Goal: Task Accomplishment & Management: Manage account settings

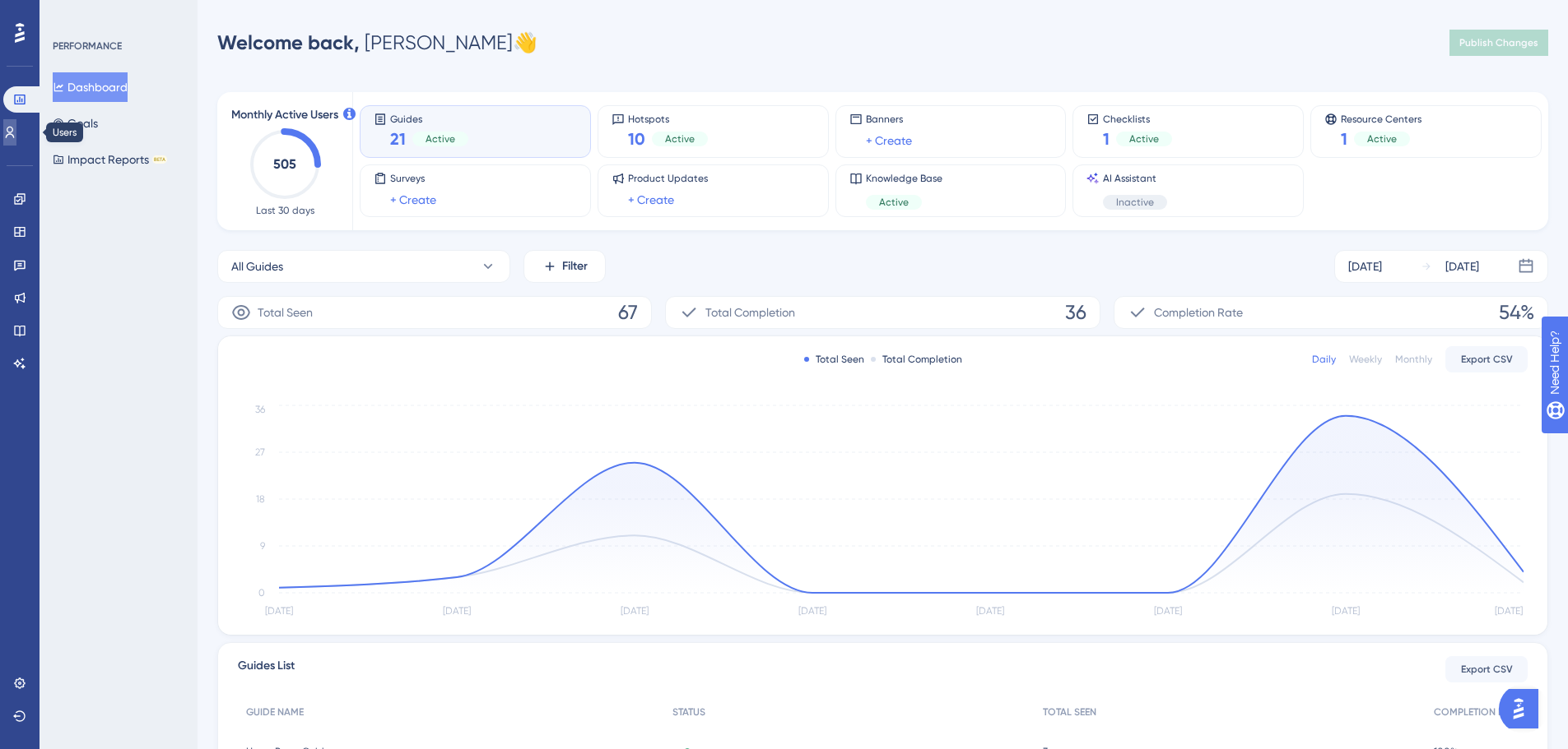
click at [17, 122] on link at bounding box center [10, 132] width 13 height 26
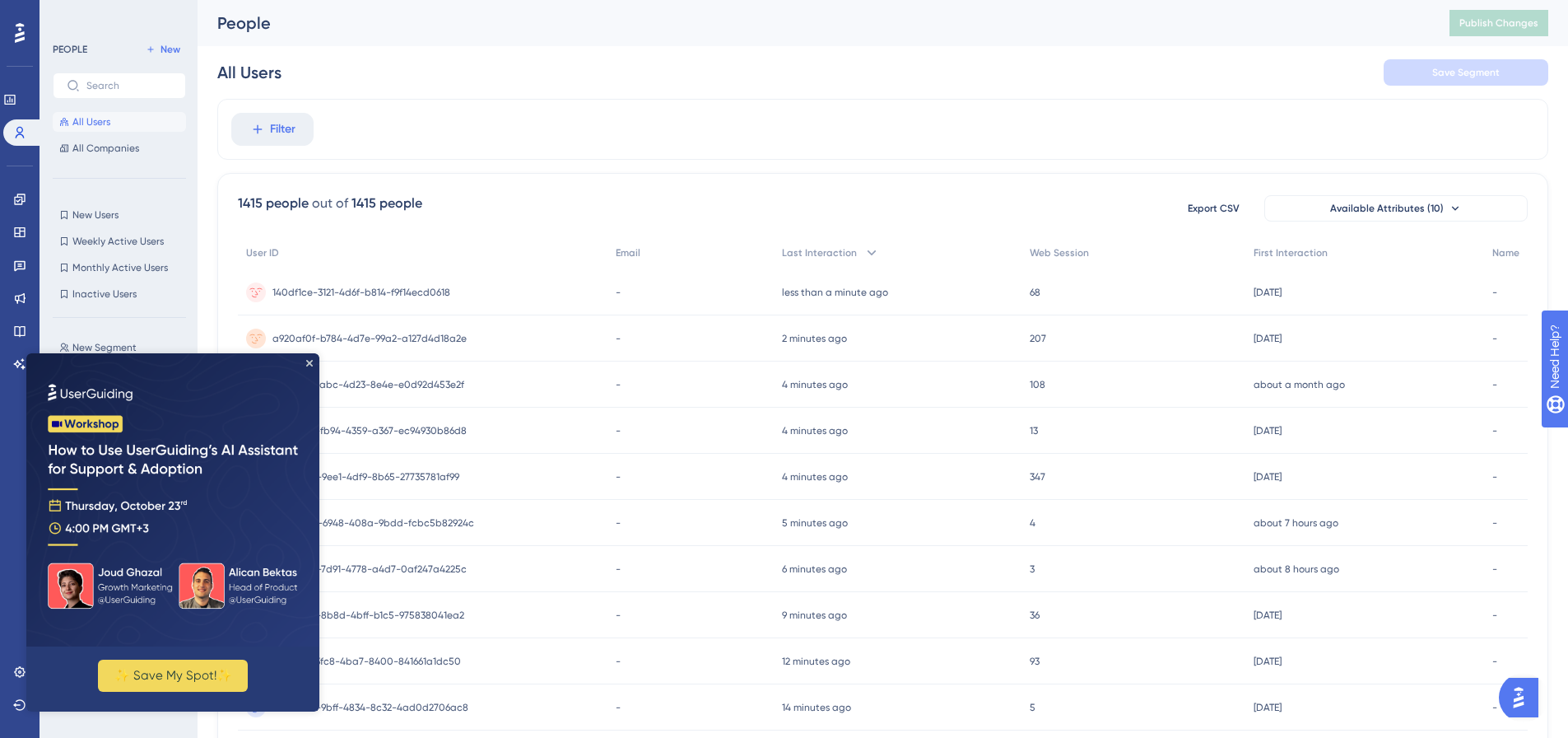
click at [313, 365] on img at bounding box center [173, 500] width 293 height 293
click at [310, 362] on icon "Close Preview" at bounding box center [310, 363] width 7 height 7
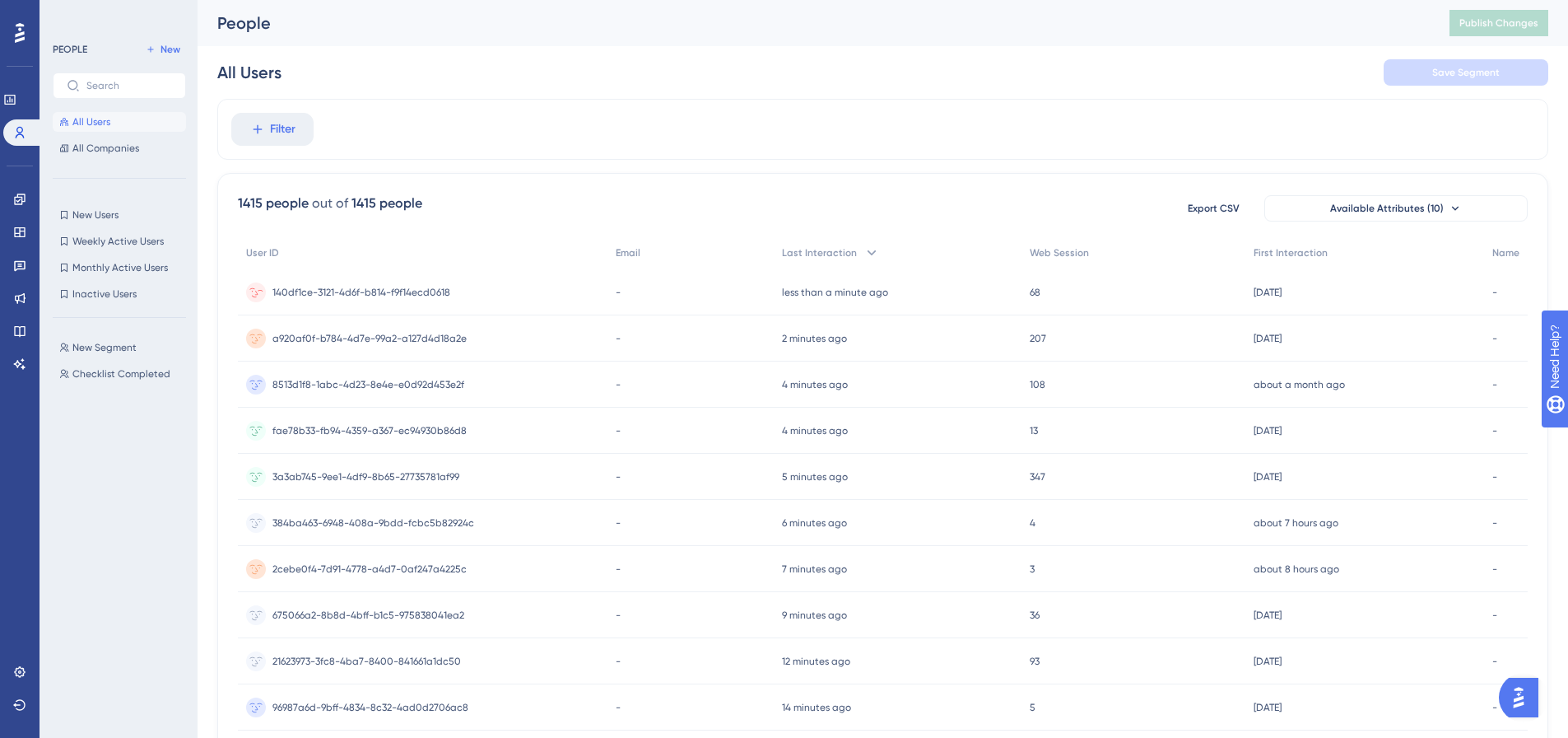
click at [413, 291] on span "140df1ce-3121-4d6f-b814-f9f14ecd0618" at bounding box center [361, 292] width 178 height 13
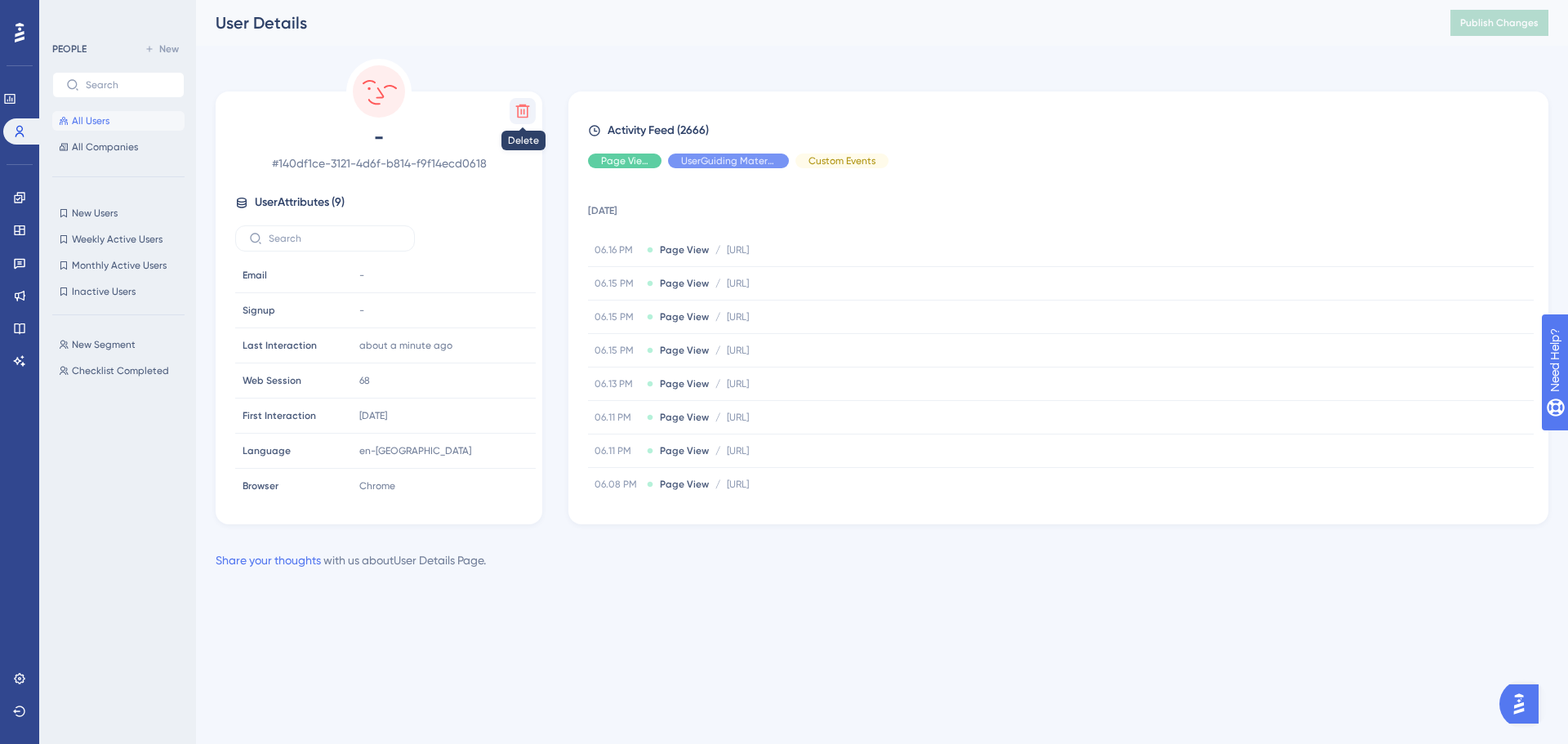
click at [522, 113] on icon at bounding box center [523, 111] width 14 height 14
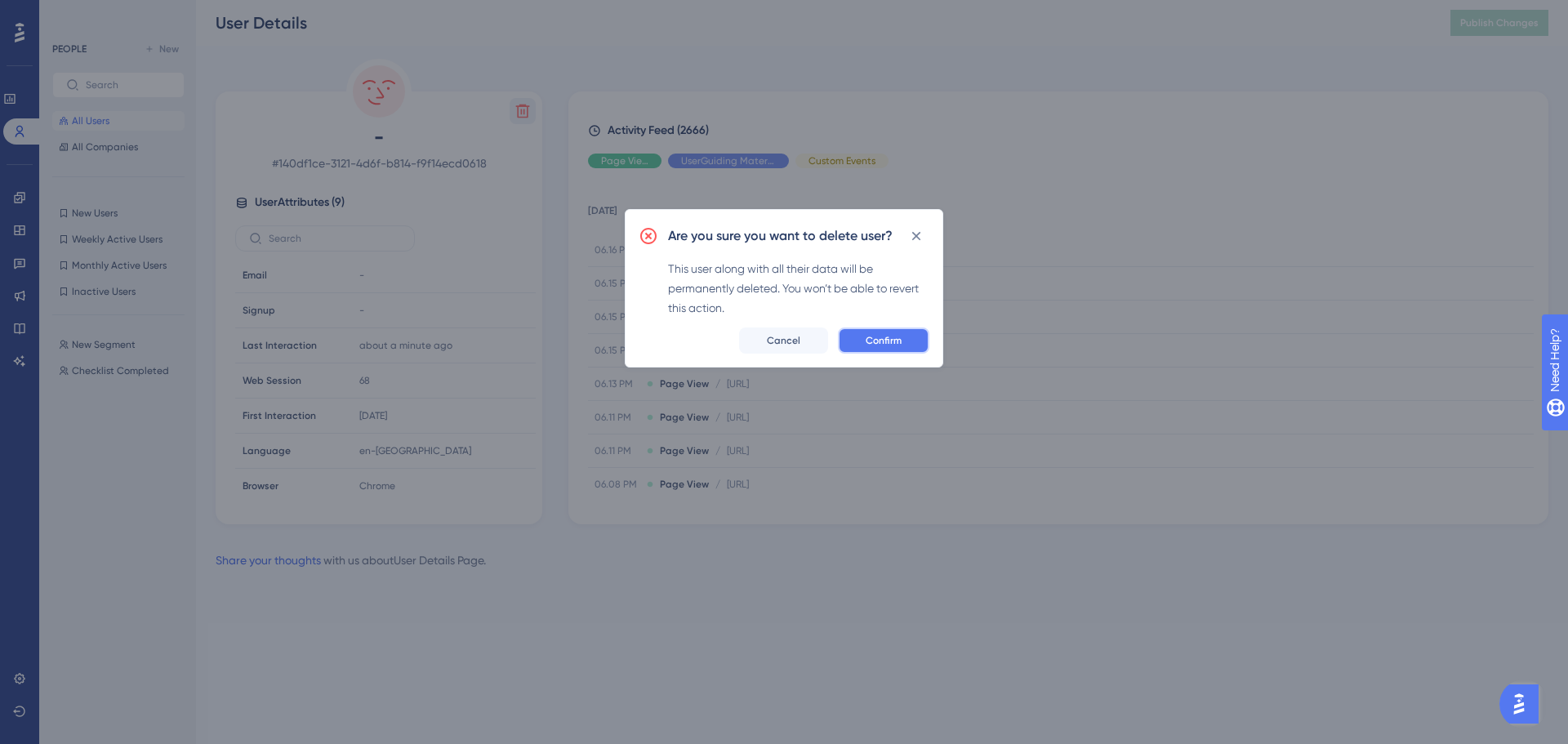
click at [866, 342] on span "Confirm" at bounding box center [883, 341] width 36 height 13
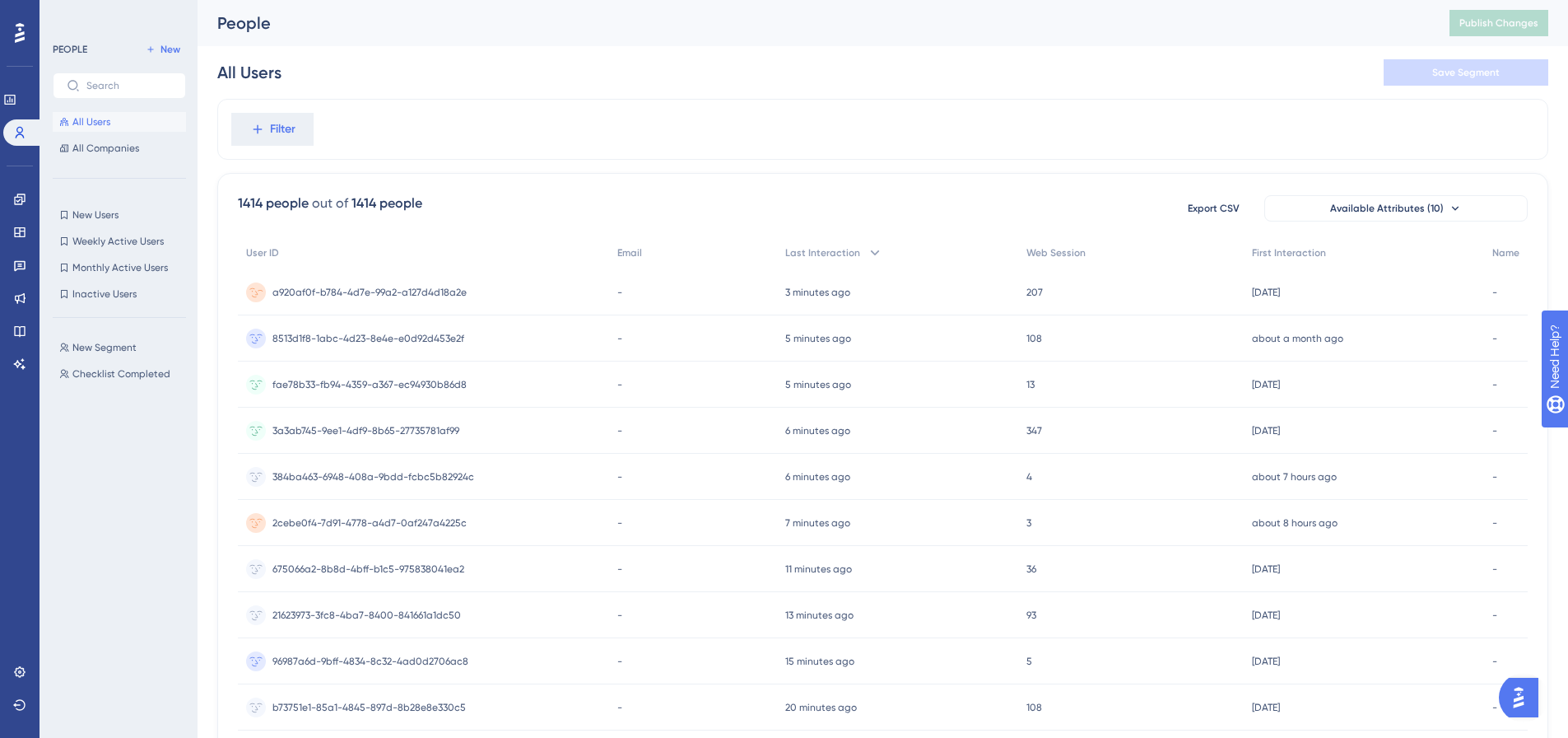
click at [510, 292] on div "a920af0f-b784-4d7e-99a2-a127d4d18a2e a920af0f-b784-4d7e-99a2-a127d4d18a2e" at bounding box center [423, 292] width 371 height 46
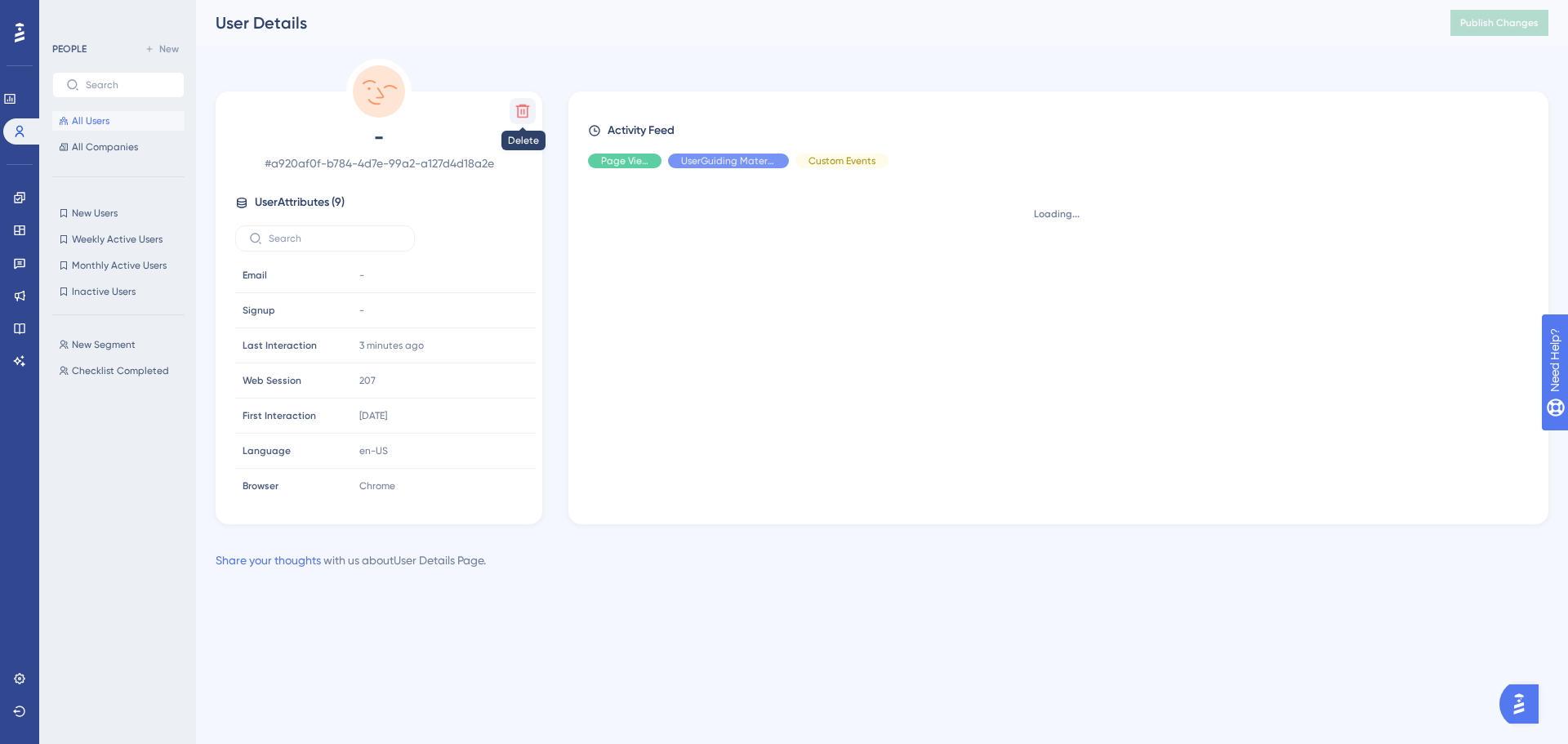
click at [524, 104] on icon at bounding box center [523, 111] width 14 height 14
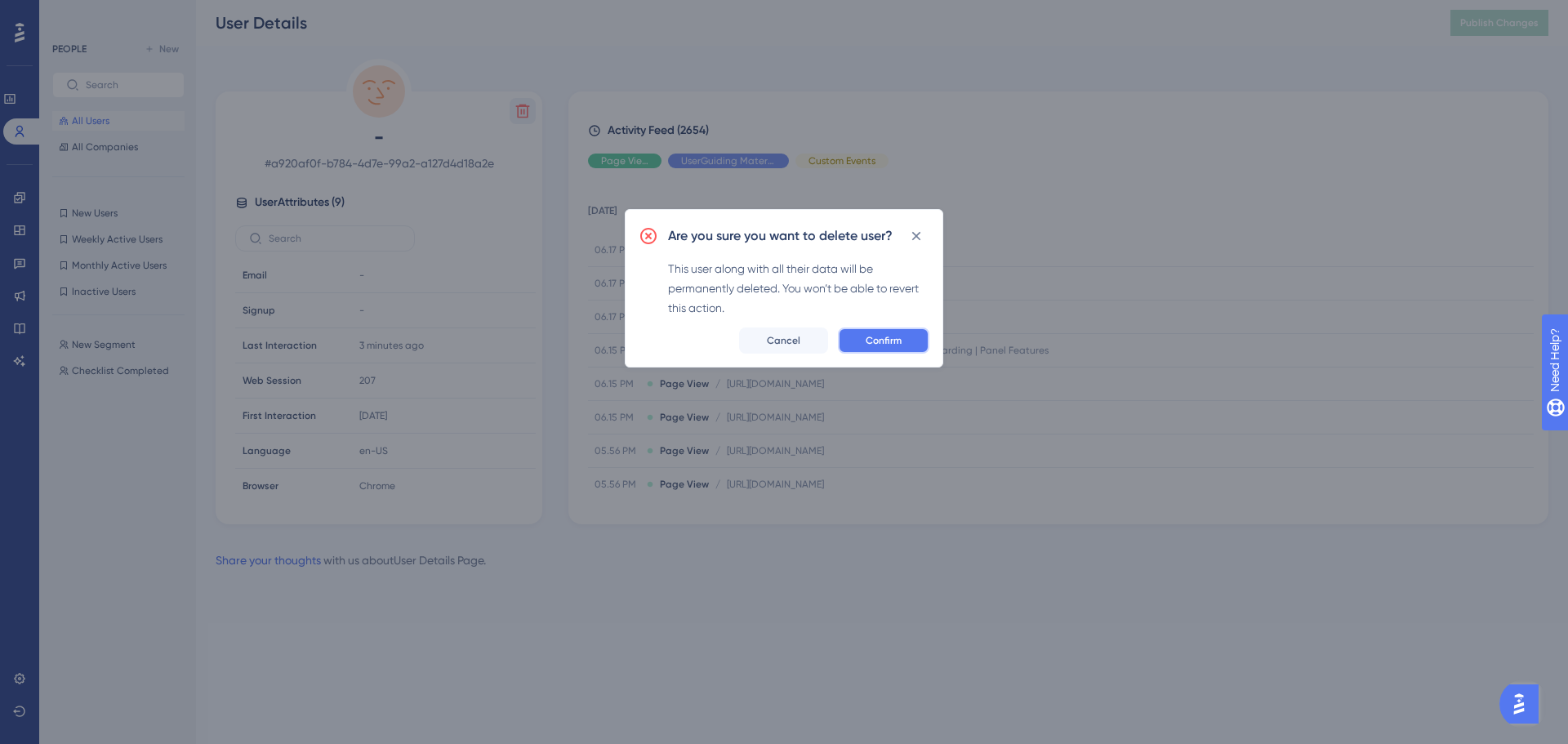
click at [878, 341] on span "Confirm" at bounding box center [883, 341] width 36 height 13
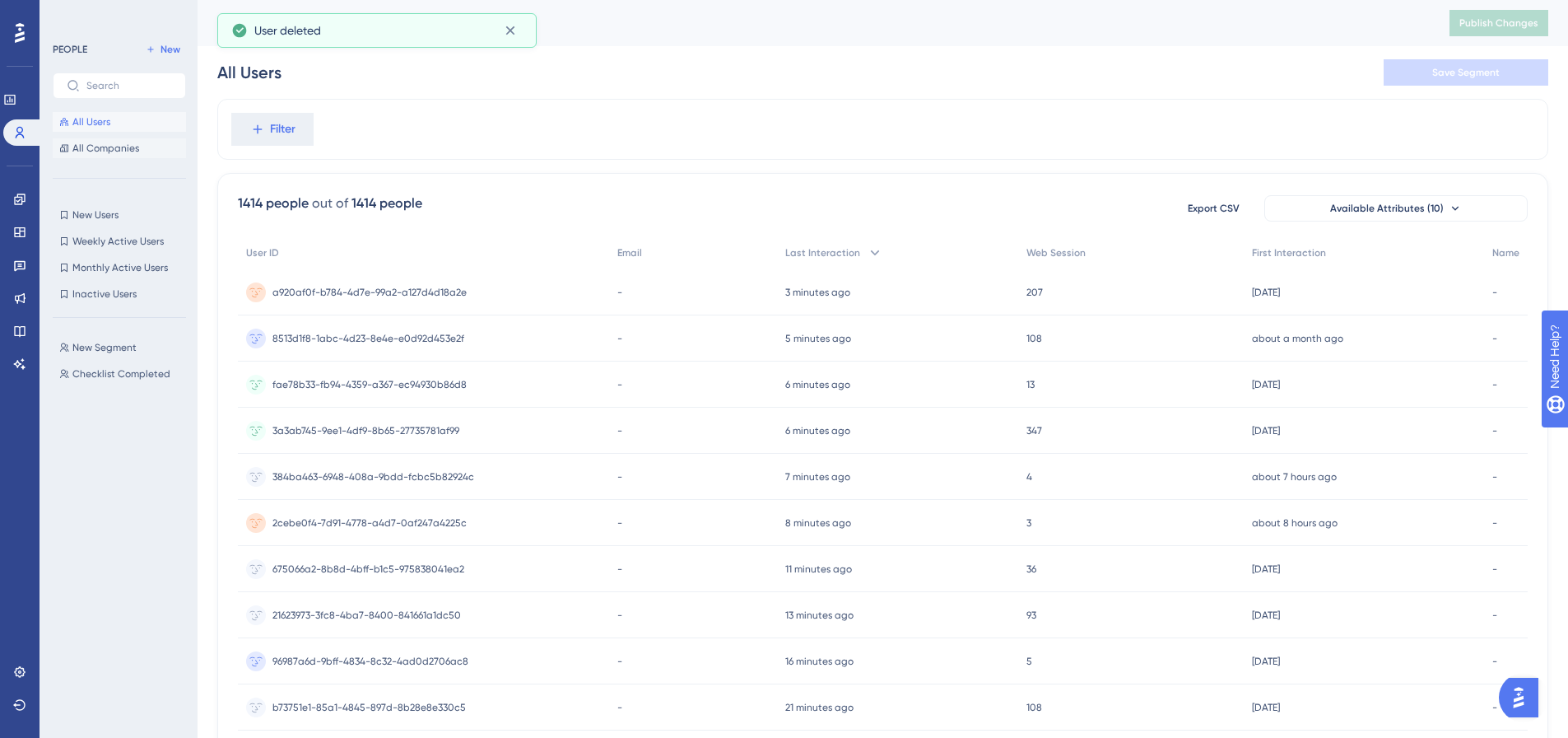
click at [118, 149] on span "All Companies" at bounding box center [105, 148] width 67 height 13
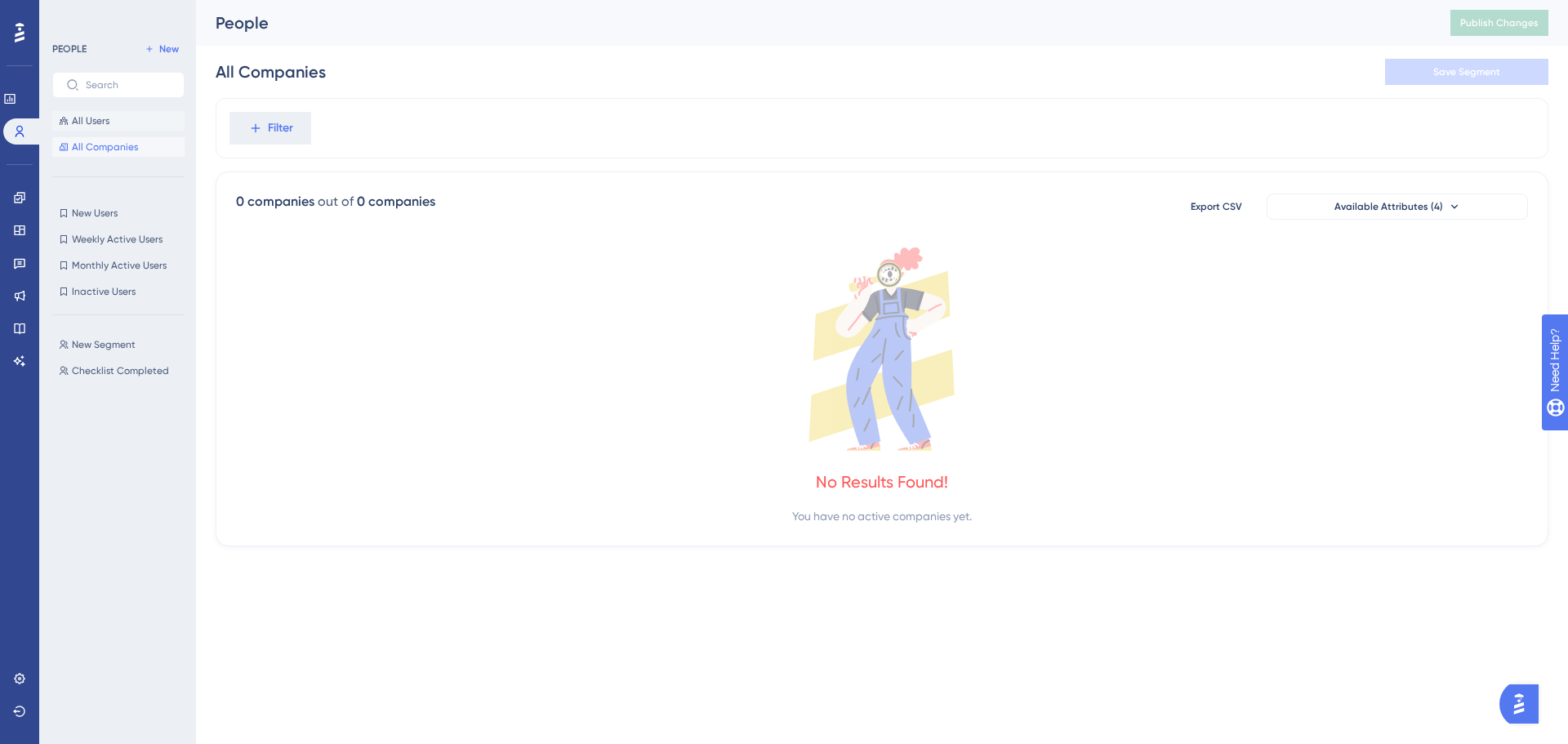
click at [117, 128] on button "All Users" at bounding box center [119, 120] width 132 height 19
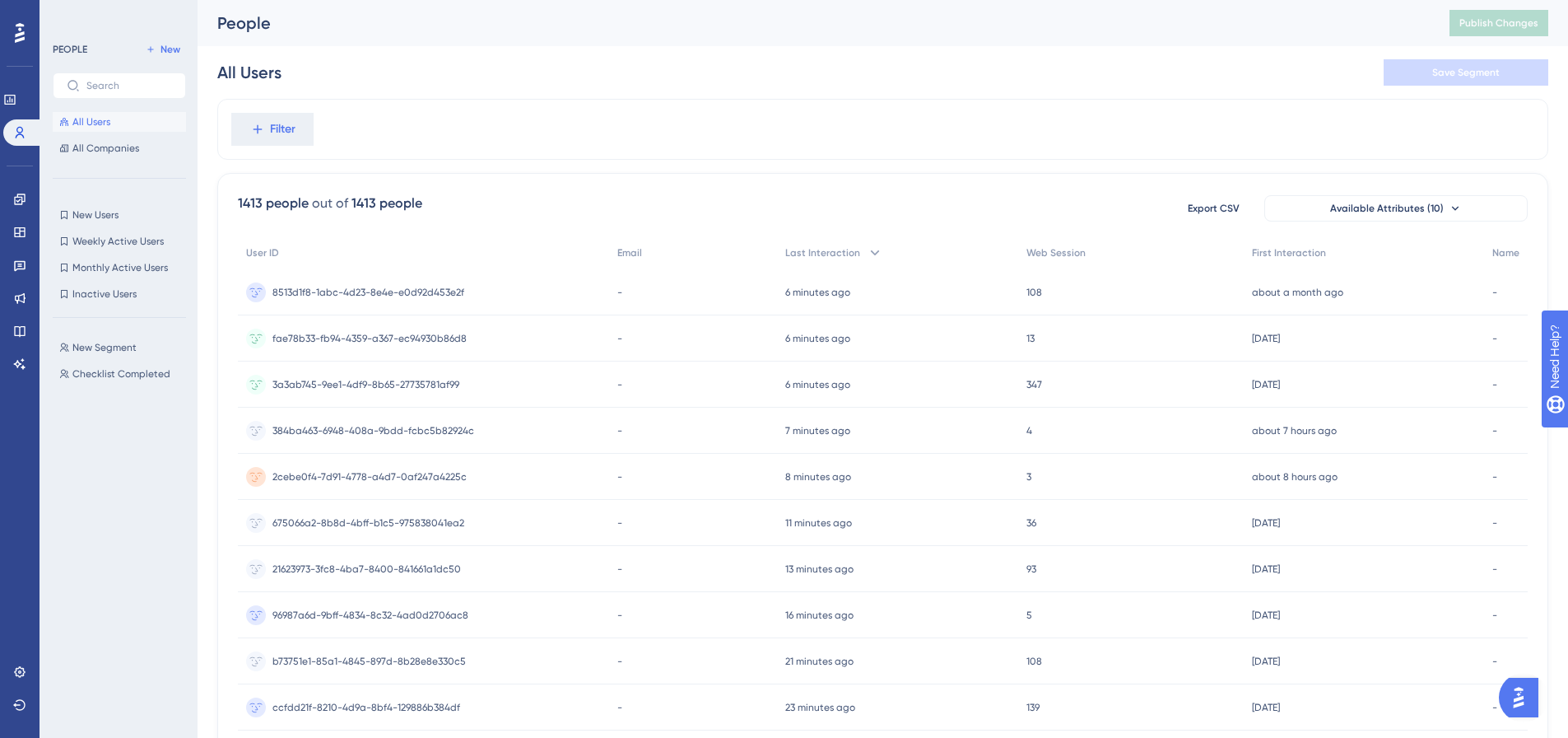
click at [127, 598] on div "New Segment New Segment Checklist Completed Checklist Completed" at bounding box center [125, 520] width 143 height 377
click at [13, 100] on icon at bounding box center [10, 99] width 13 height 13
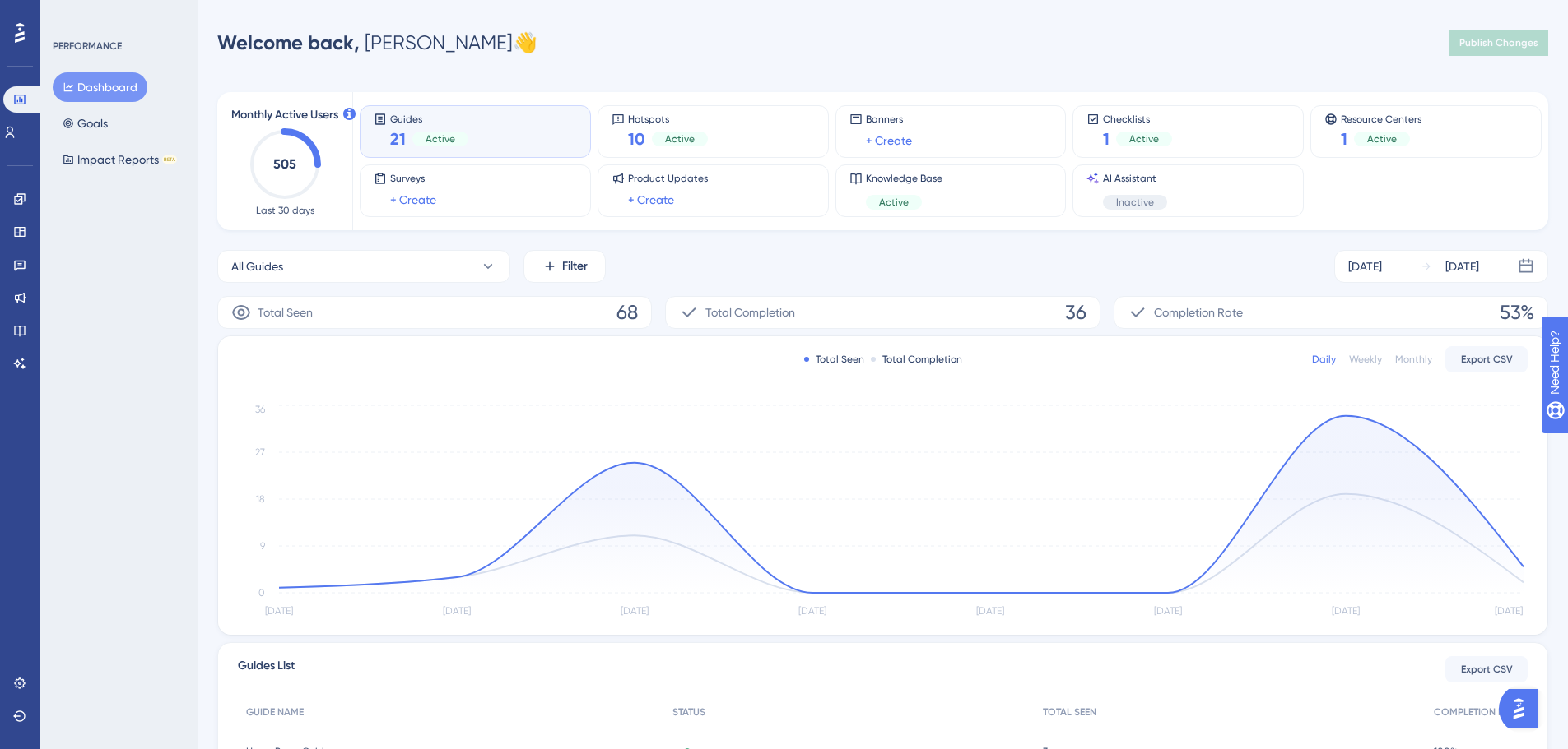
click at [105, 427] on div "PERFORMANCE Dashboard Goals Impact Reports BETA" at bounding box center [119, 374] width 158 height 749
click at [25, 96] on icon at bounding box center [20, 99] width 13 height 13
click at [113, 83] on button "Dashboard" at bounding box center [100, 87] width 94 height 29
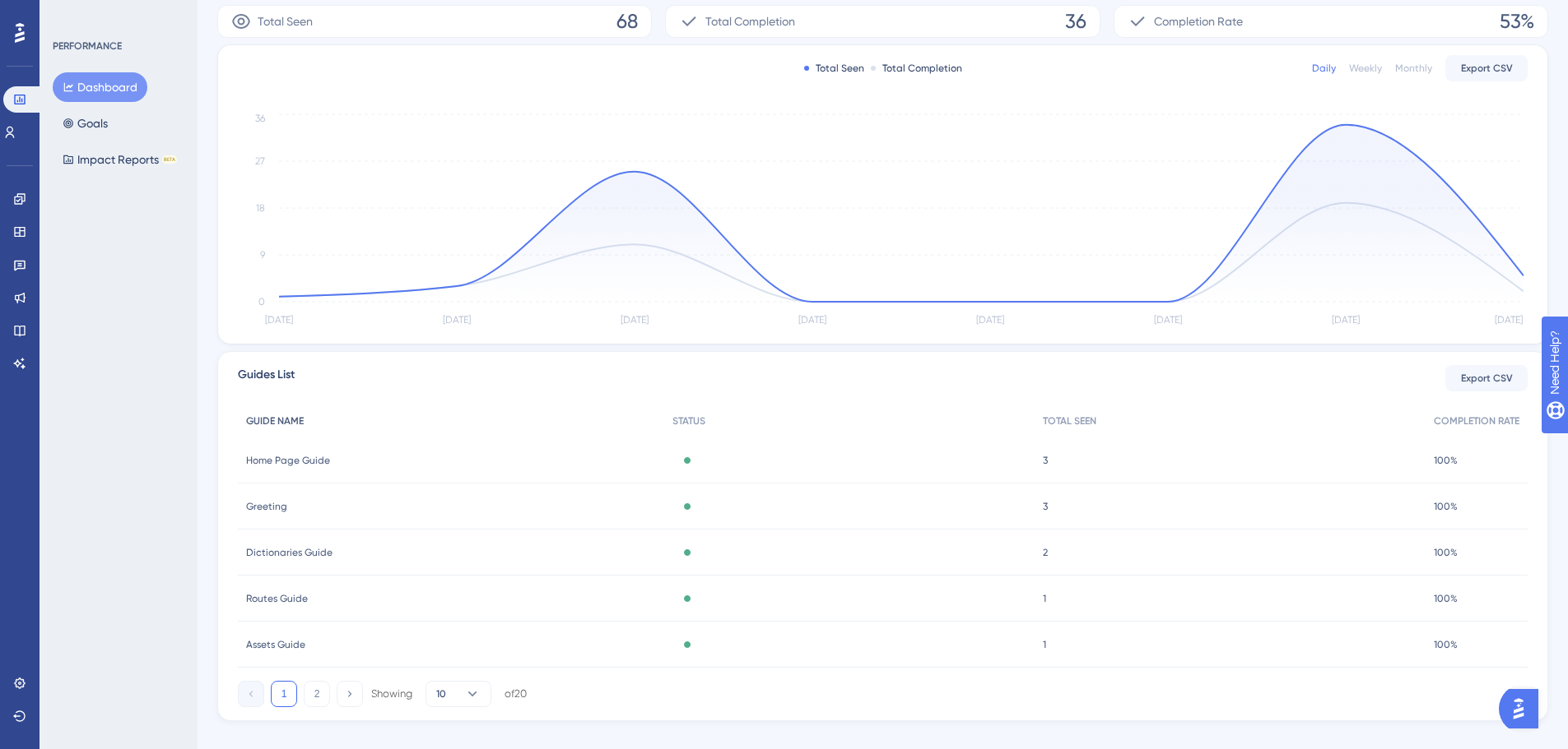
scroll to position [316, 0]
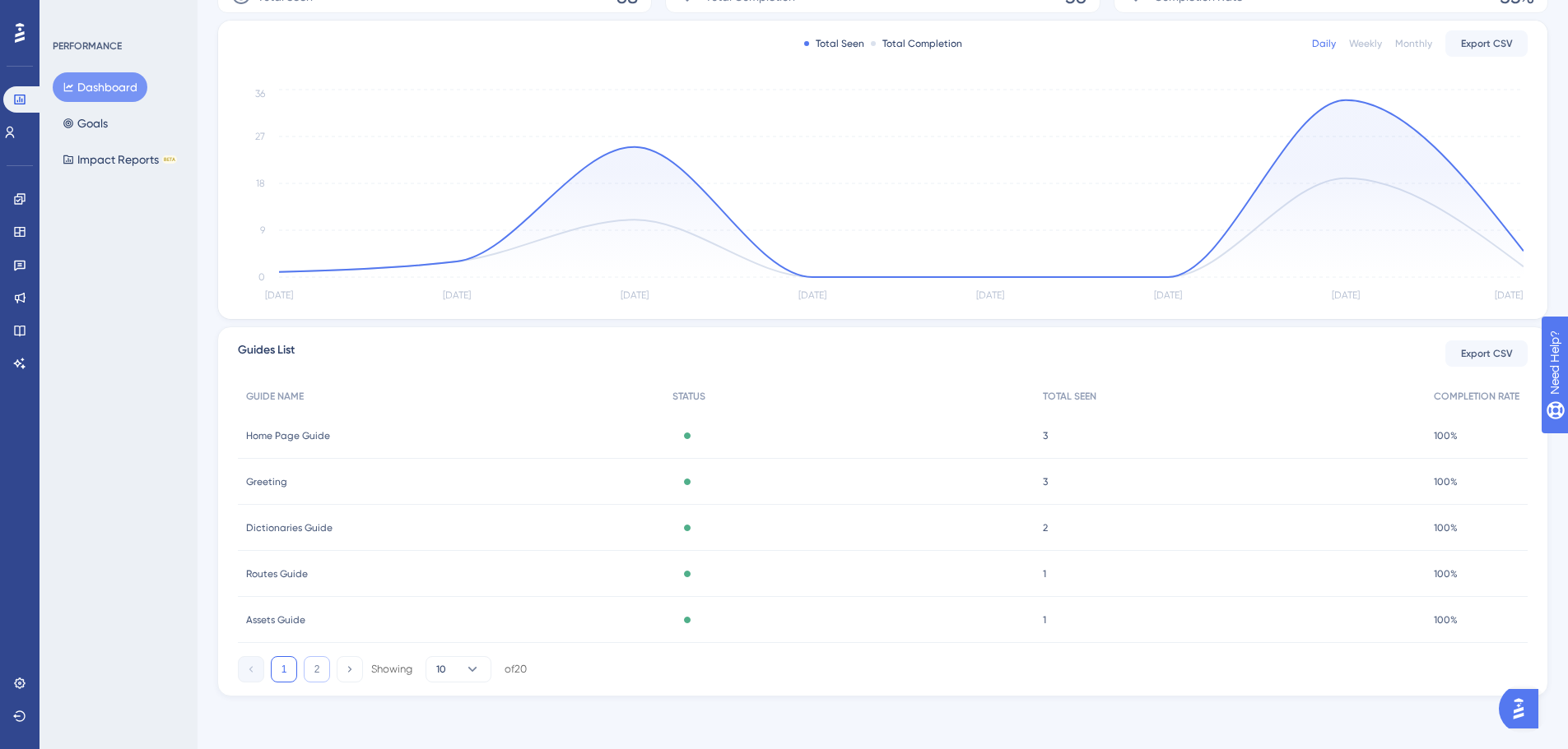
click at [317, 662] on button "2" at bounding box center [317, 669] width 26 height 26
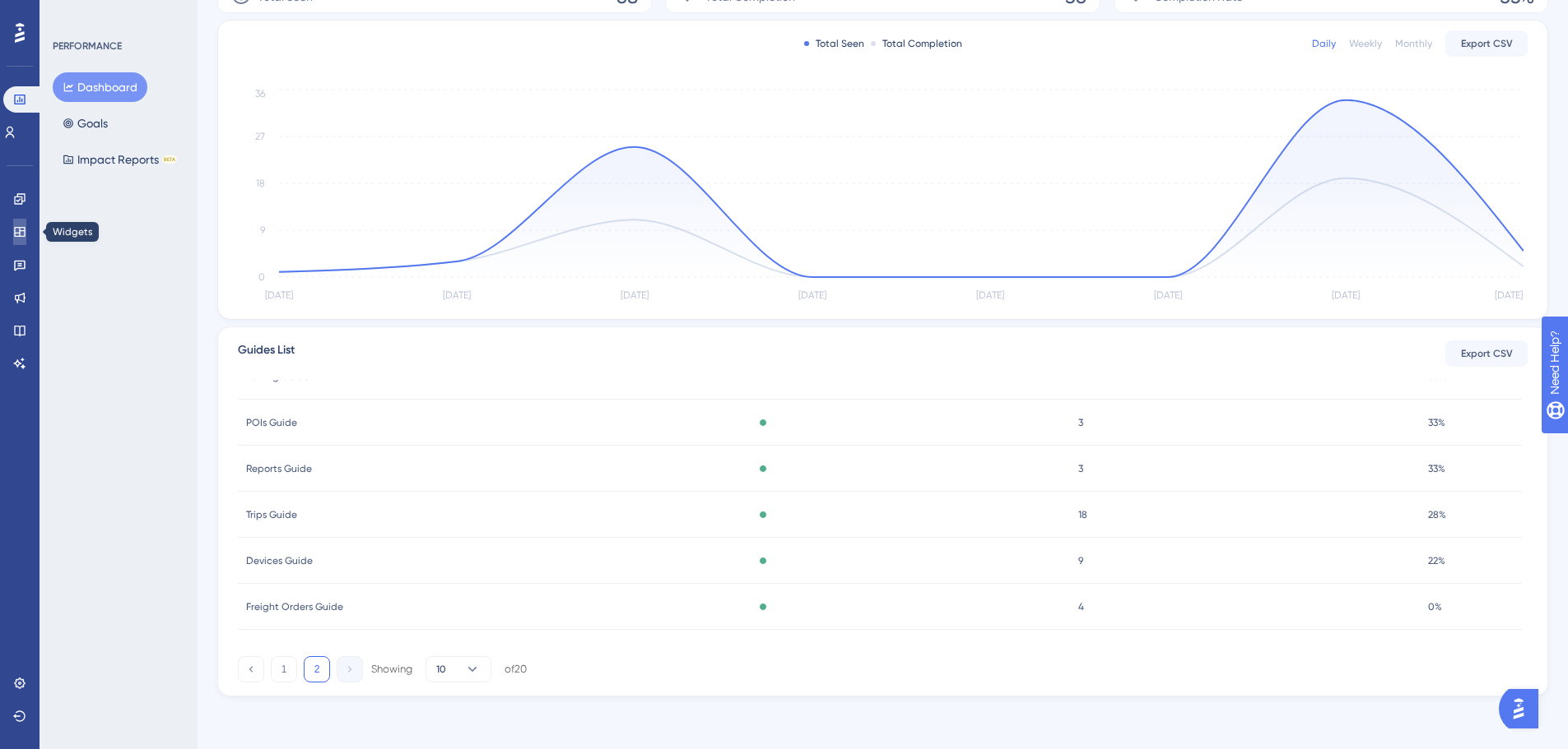
click at [26, 236] on link at bounding box center [20, 231] width 13 height 26
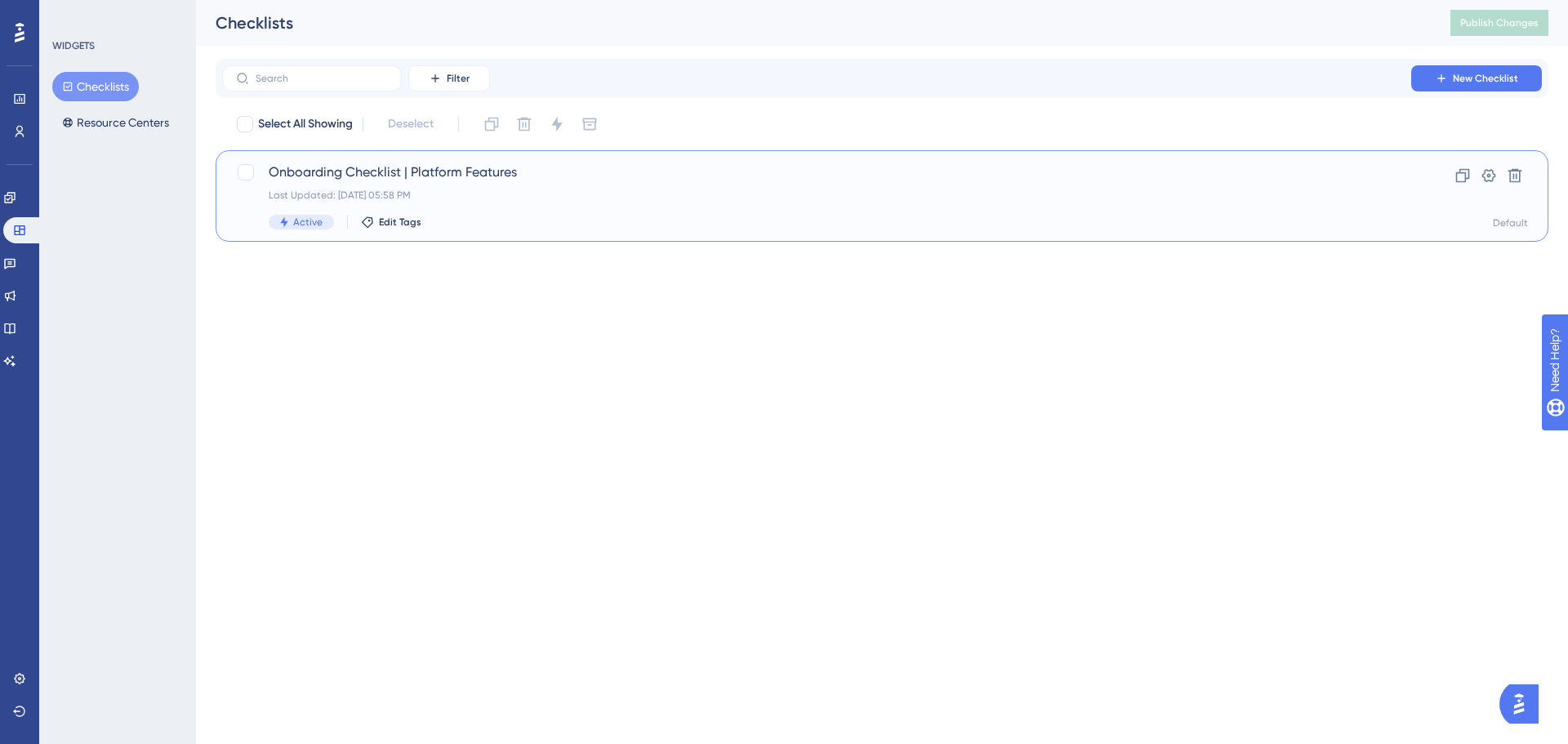
click at [431, 168] on span "Onboarding Checklist | Platform Features" at bounding box center [817, 171] width 1097 height 19
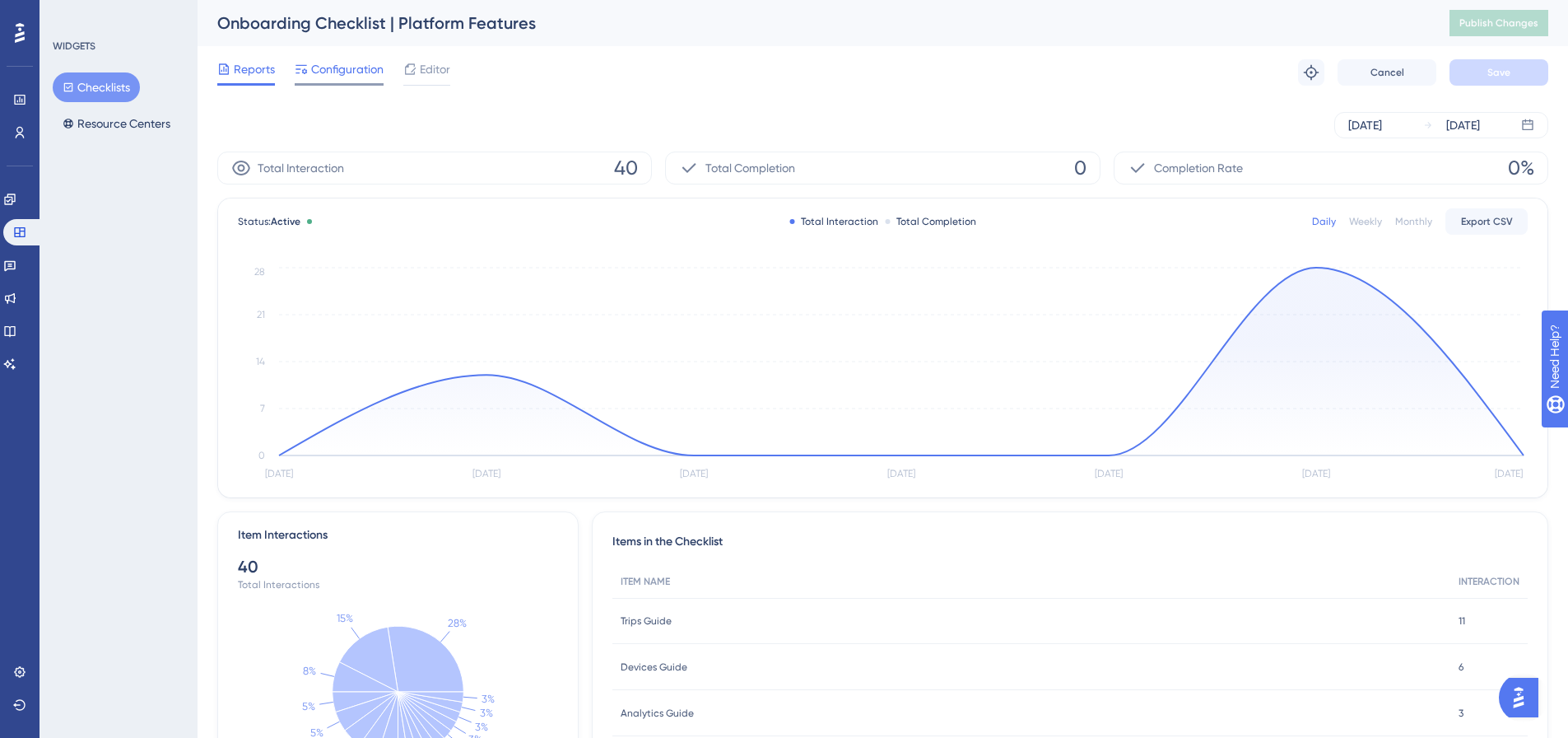
click at [358, 72] on span "Configuration" at bounding box center [347, 68] width 72 height 19
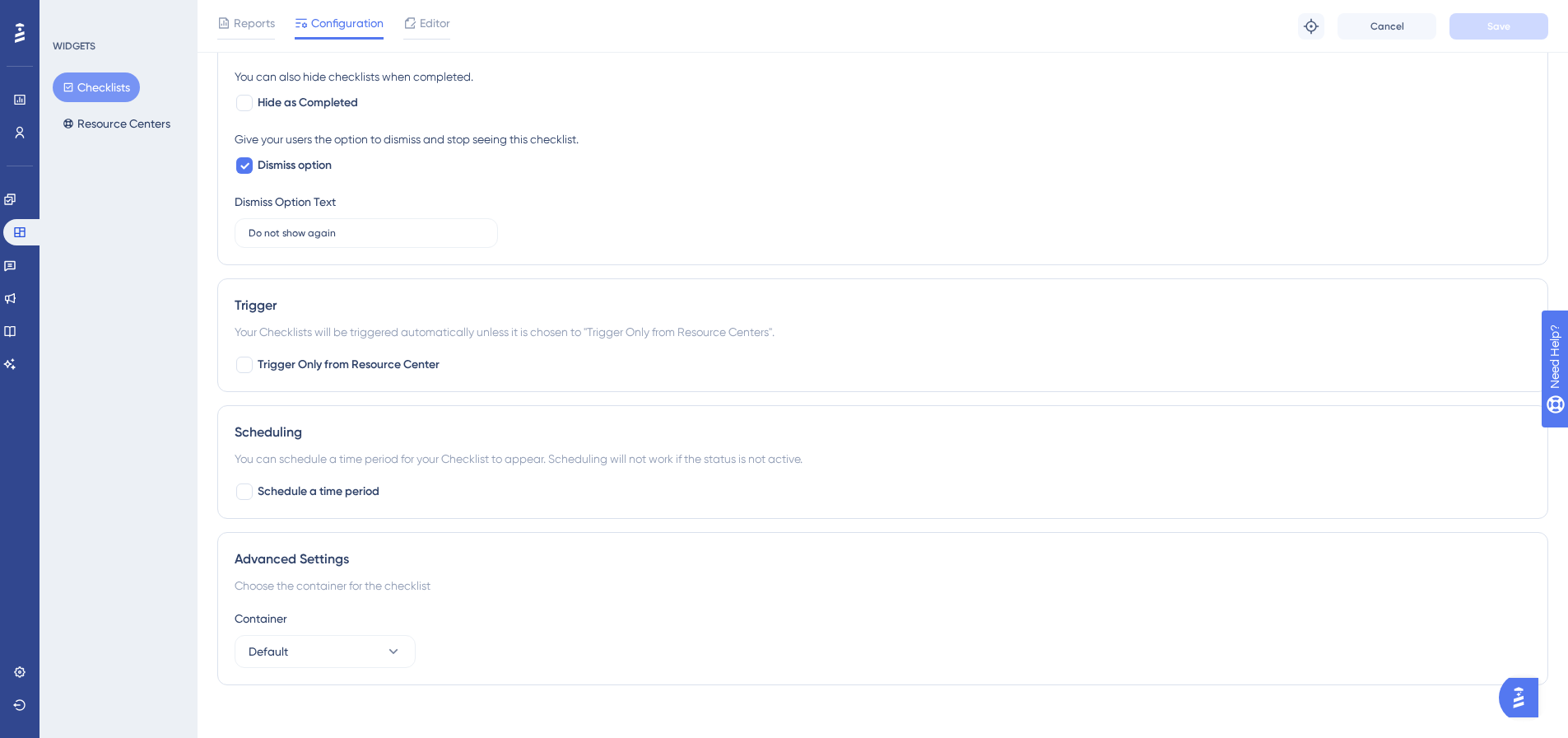
scroll to position [799, 0]
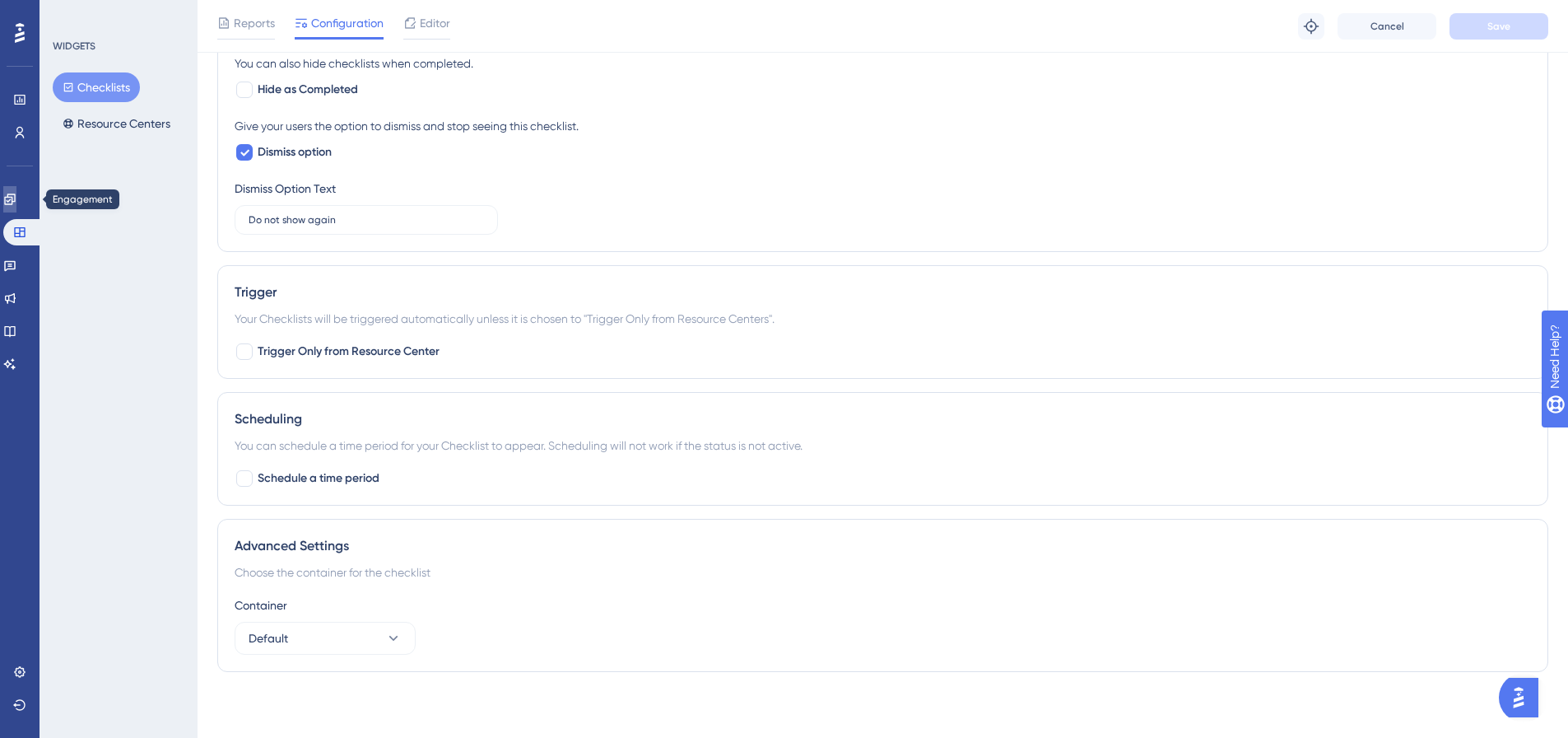
click at [17, 193] on link at bounding box center [10, 199] width 13 height 26
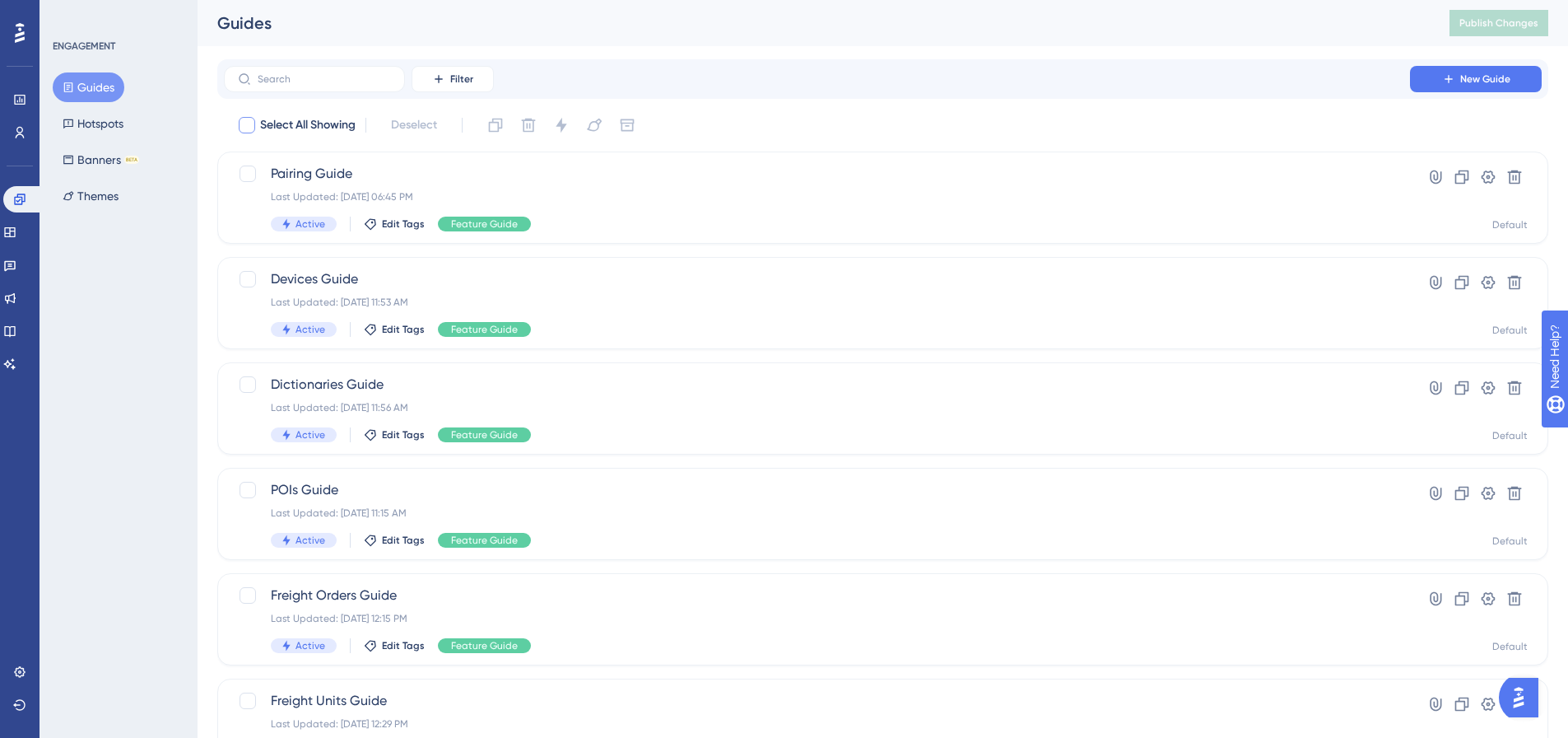
click at [255, 127] on div at bounding box center [246, 125] width 19 height 19
checkbox input "true"
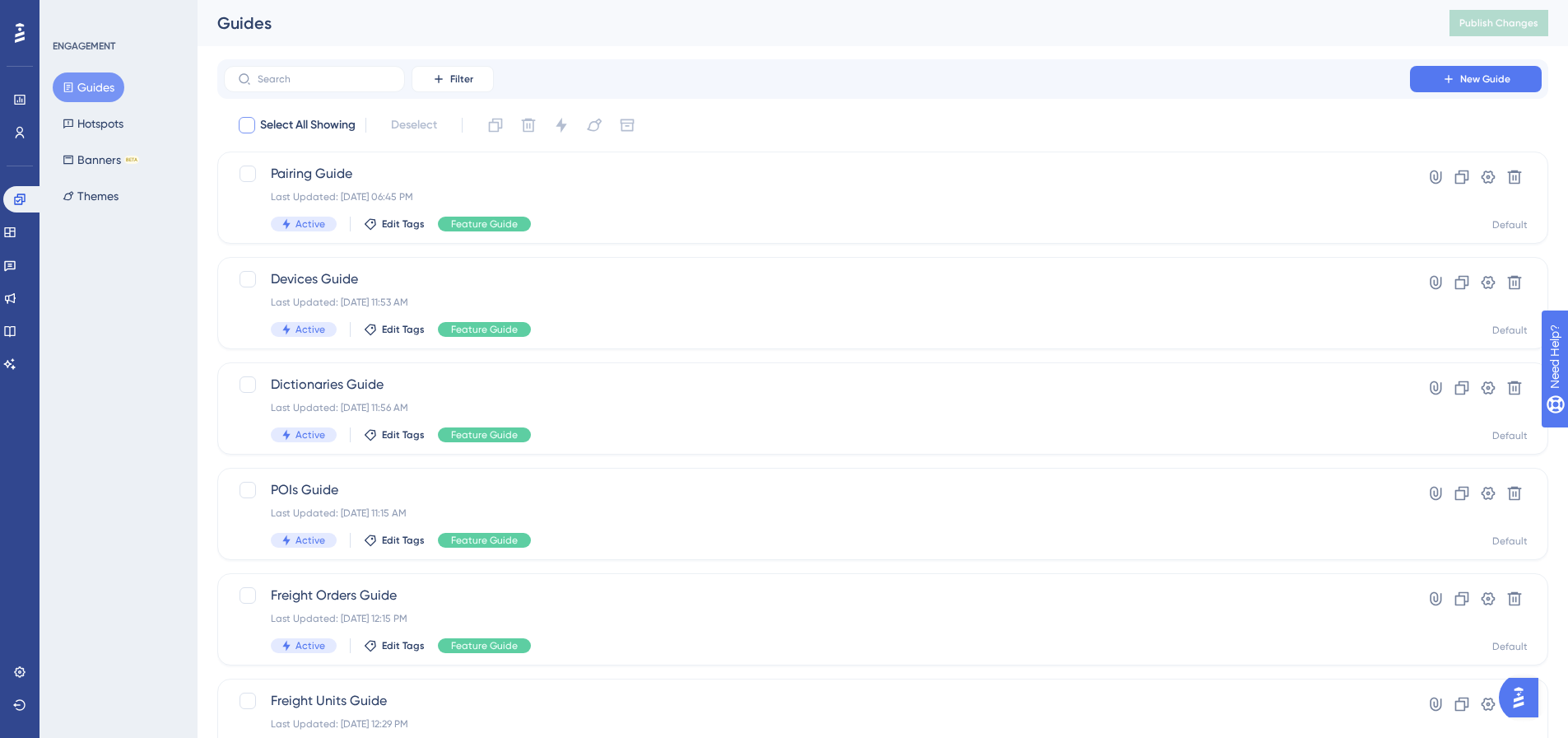
checkbox input "true"
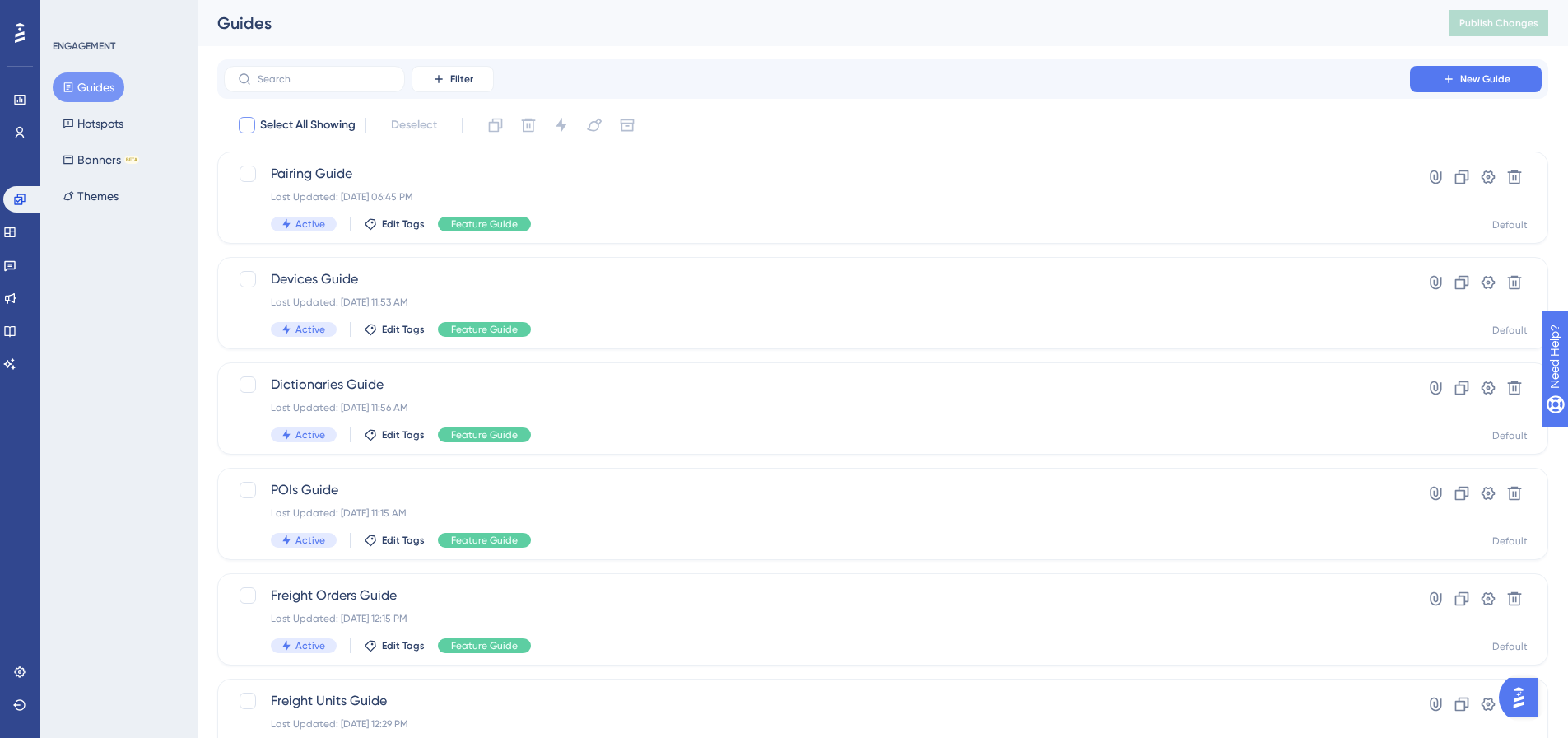
checkbox input "true"
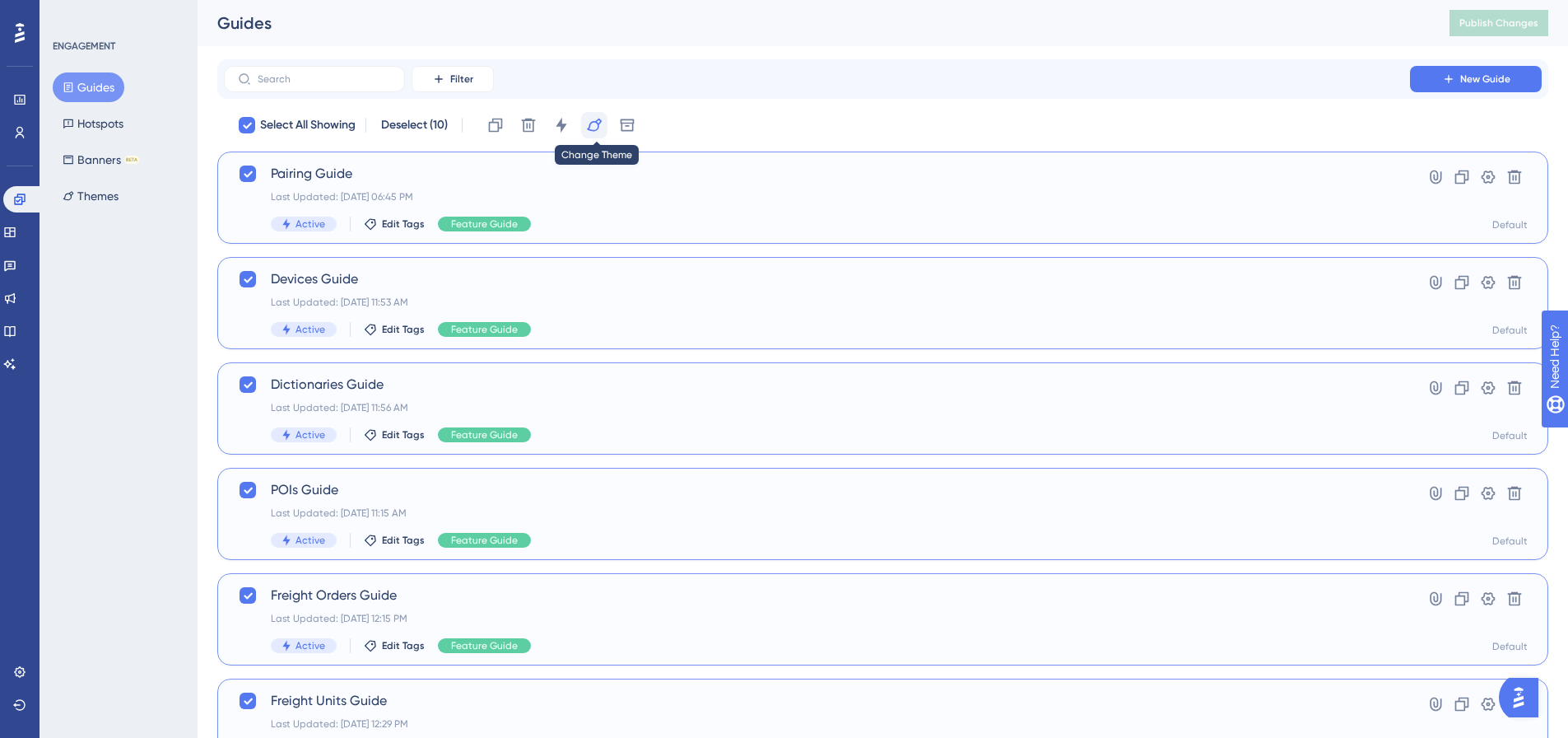
click at [600, 127] on icon at bounding box center [595, 126] width 15 height 13
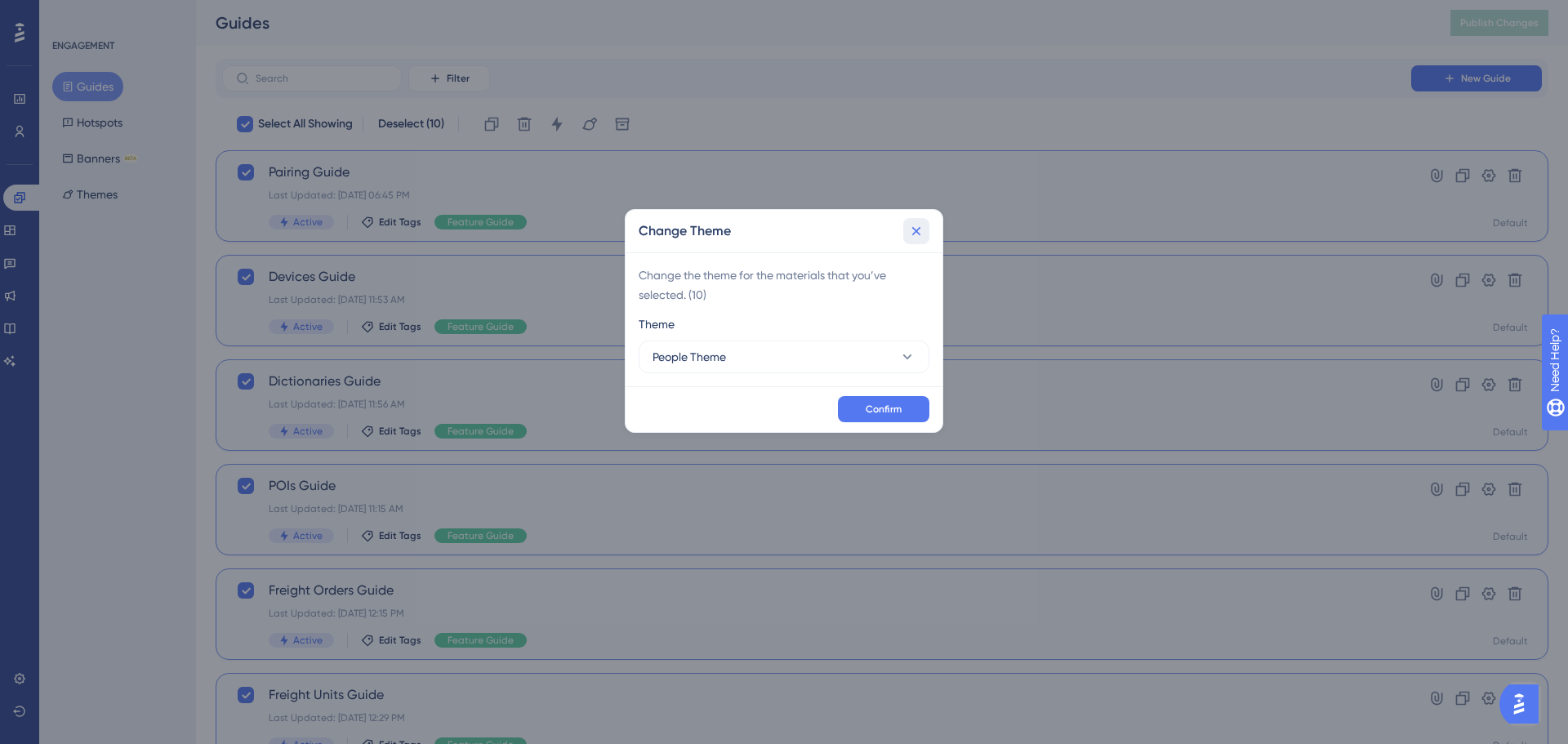
click at [923, 232] on icon at bounding box center [917, 232] width 17 height 17
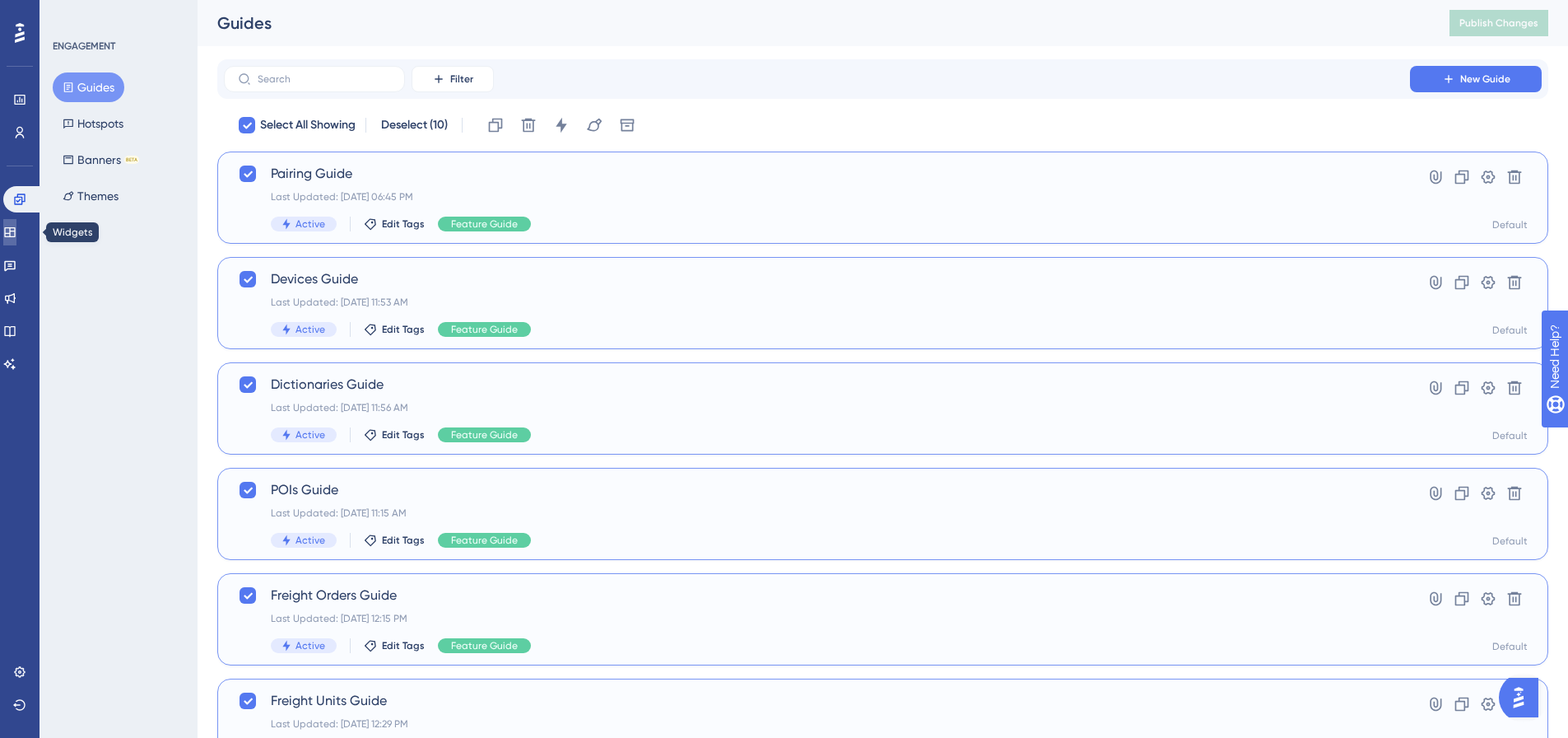
click at [17, 233] on icon at bounding box center [10, 233] width 13 height 13
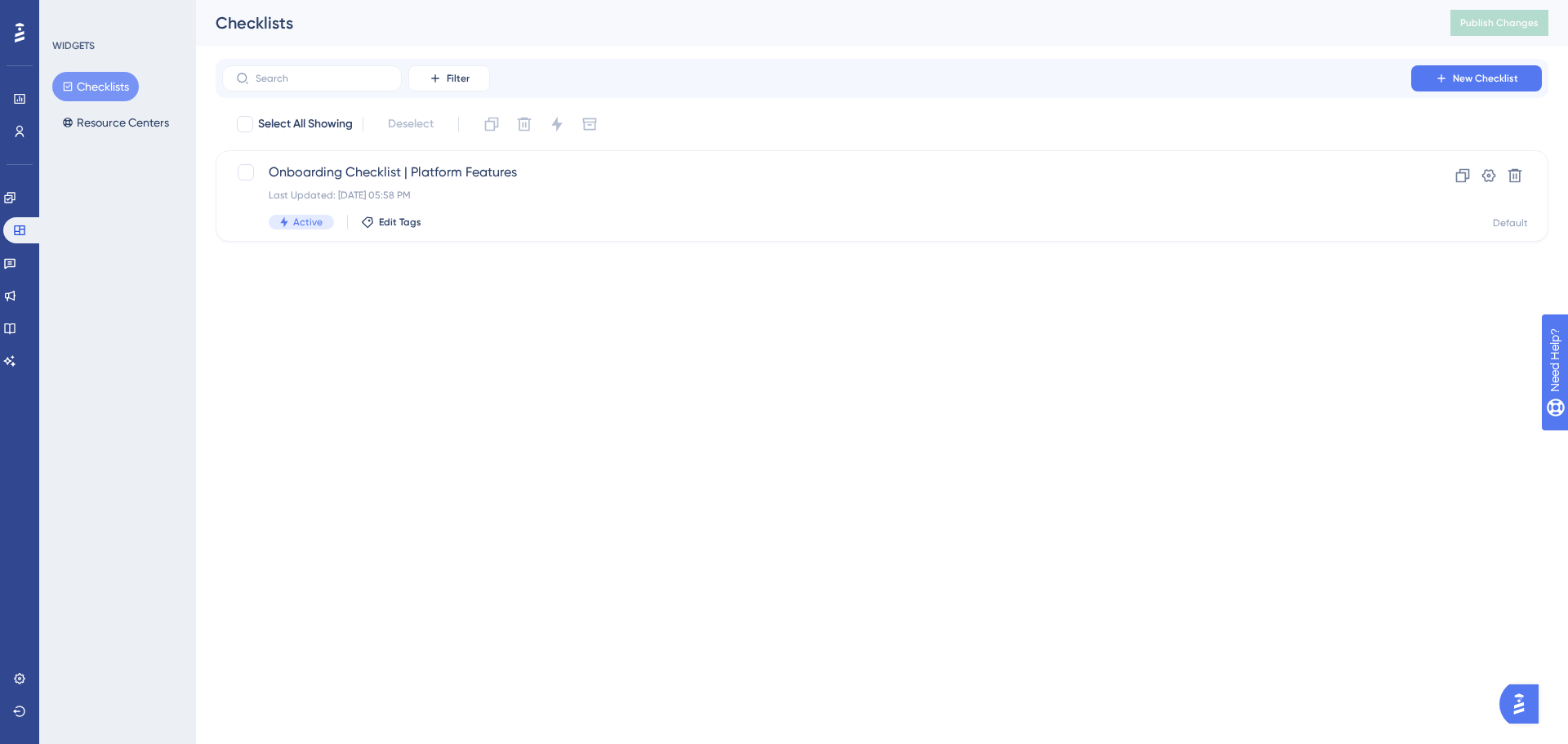
click at [368, 294] on html "Performance Users Engagement Widgets Feedback Product Updates Knowledge Base AI…" at bounding box center [784, 147] width 1568 height 294
click at [24, 134] on icon at bounding box center [20, 132] width 13 height 13
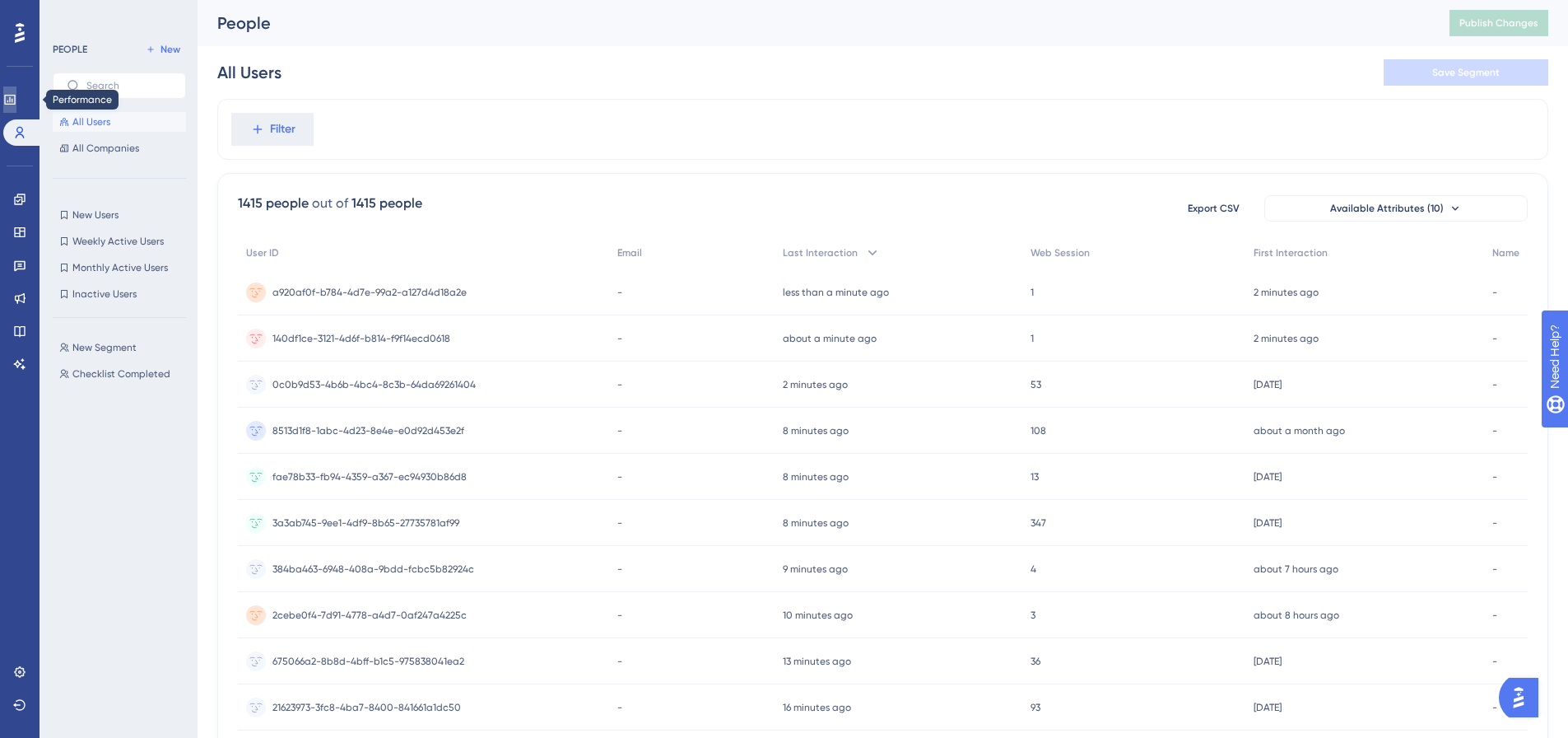
click at [17, 98] on icon at bounding box center [10, 99] width 13 height 13
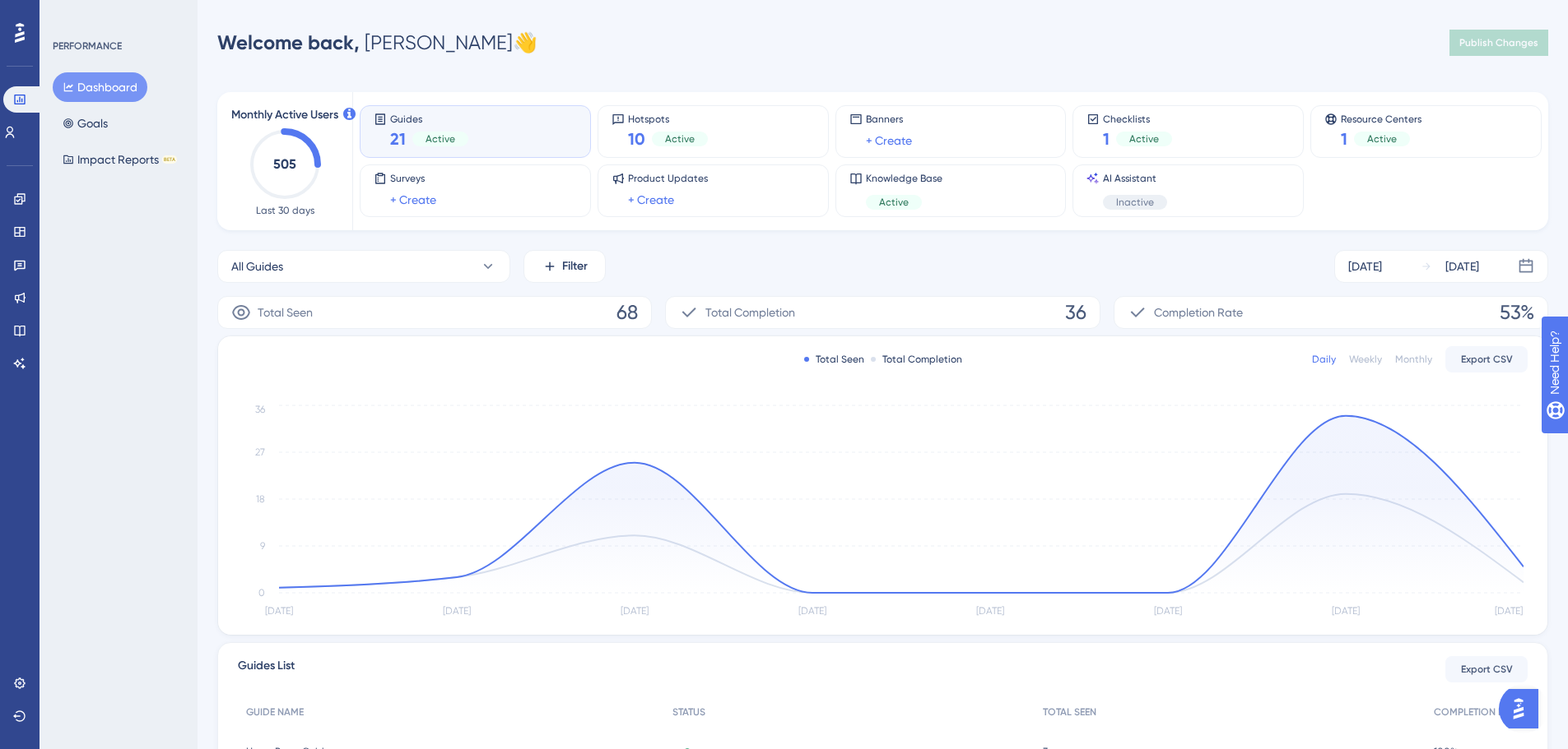
click at [88, 82] on button "Dashboard" at bounding box center [100, 87] width 94 height 29
click at [20, 84] on div "Performance Users" at bounding box center [19, 96] width 33 height 99
click at [20, 104] on icon at bounding box center [19, 99] width 11 height 10
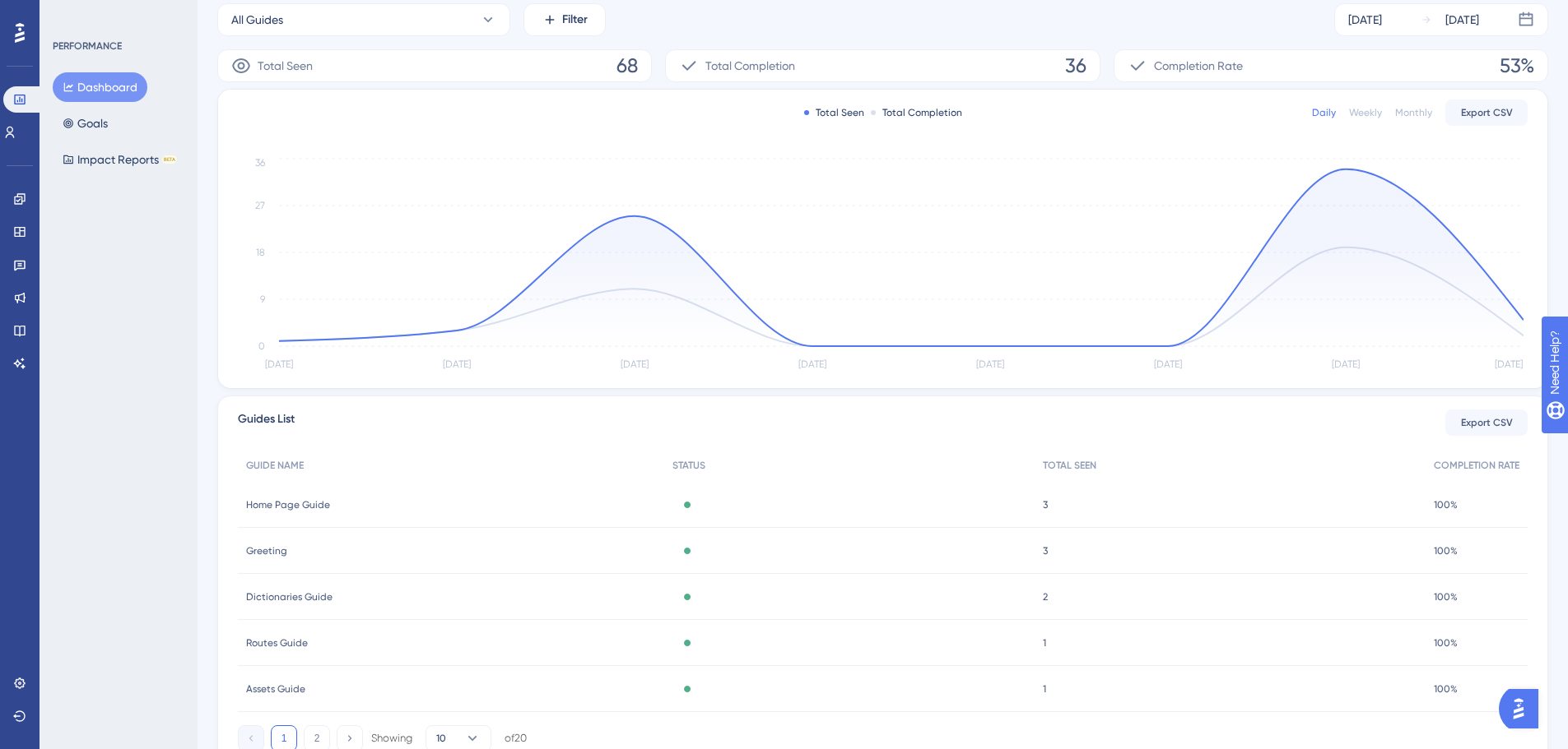
scroll to position [316, 0]
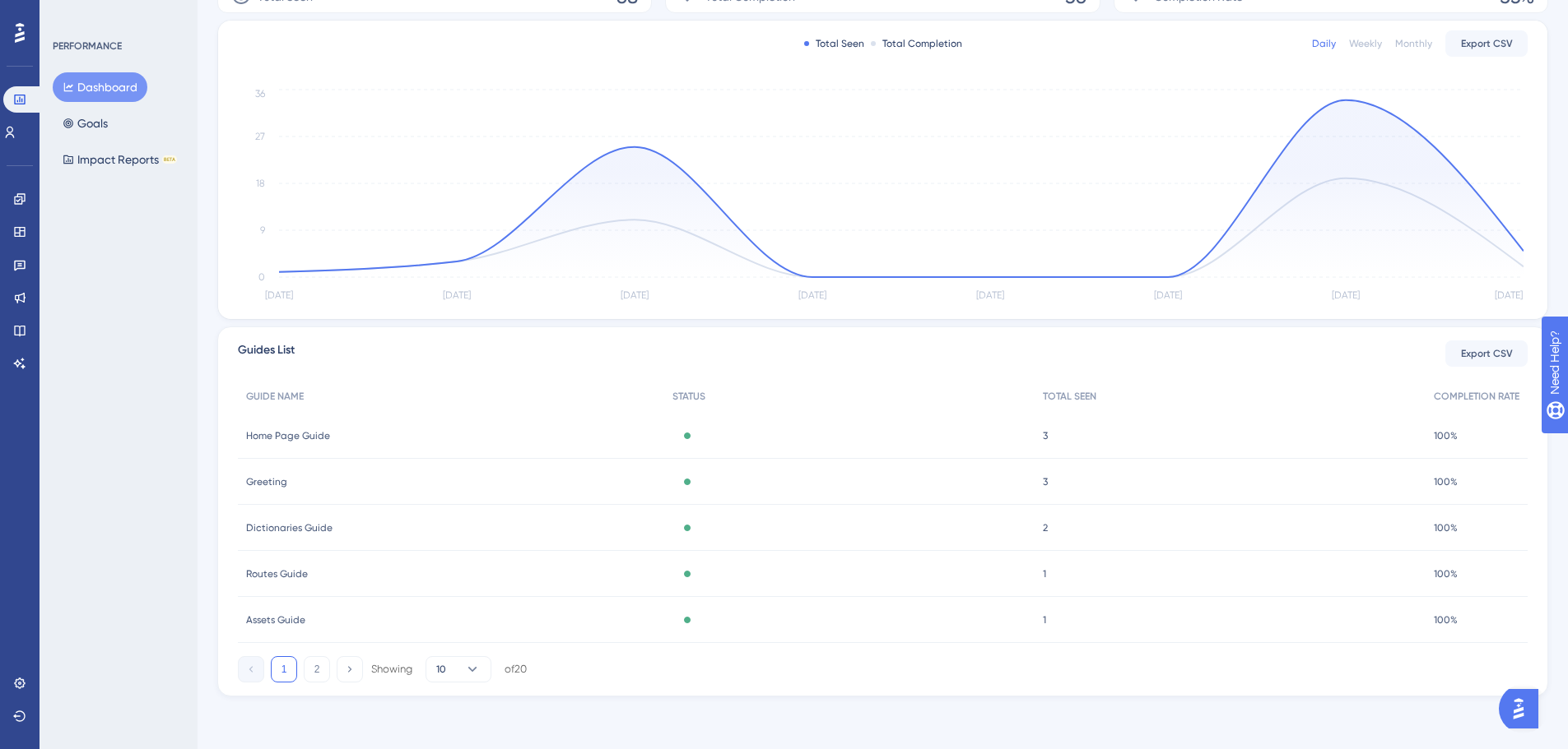
click at [15, 33] on icon at bounding box center [20, 32] width 10 height 21
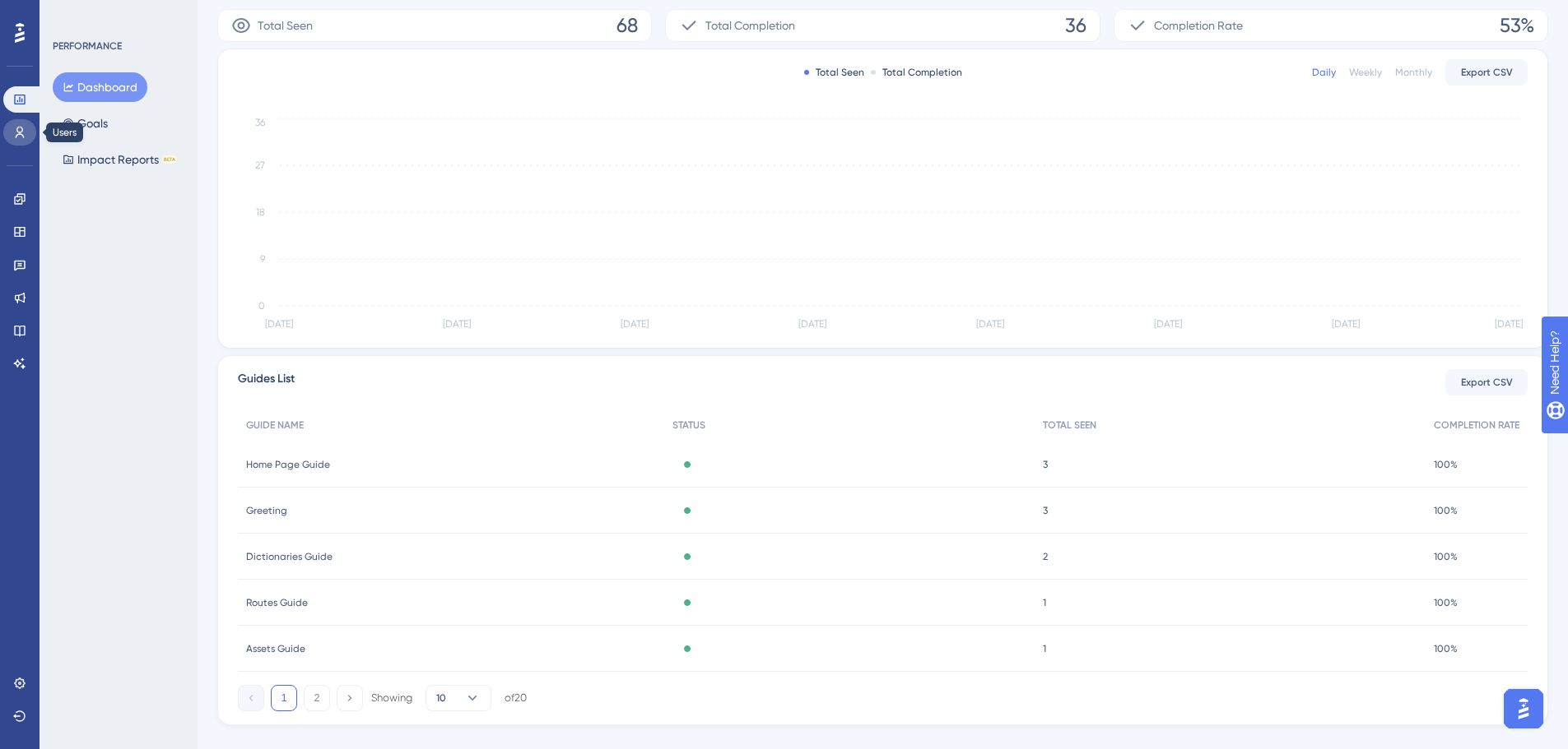
click at [18, 131] on icon at bounding box center [20, 133] width 9 height 12
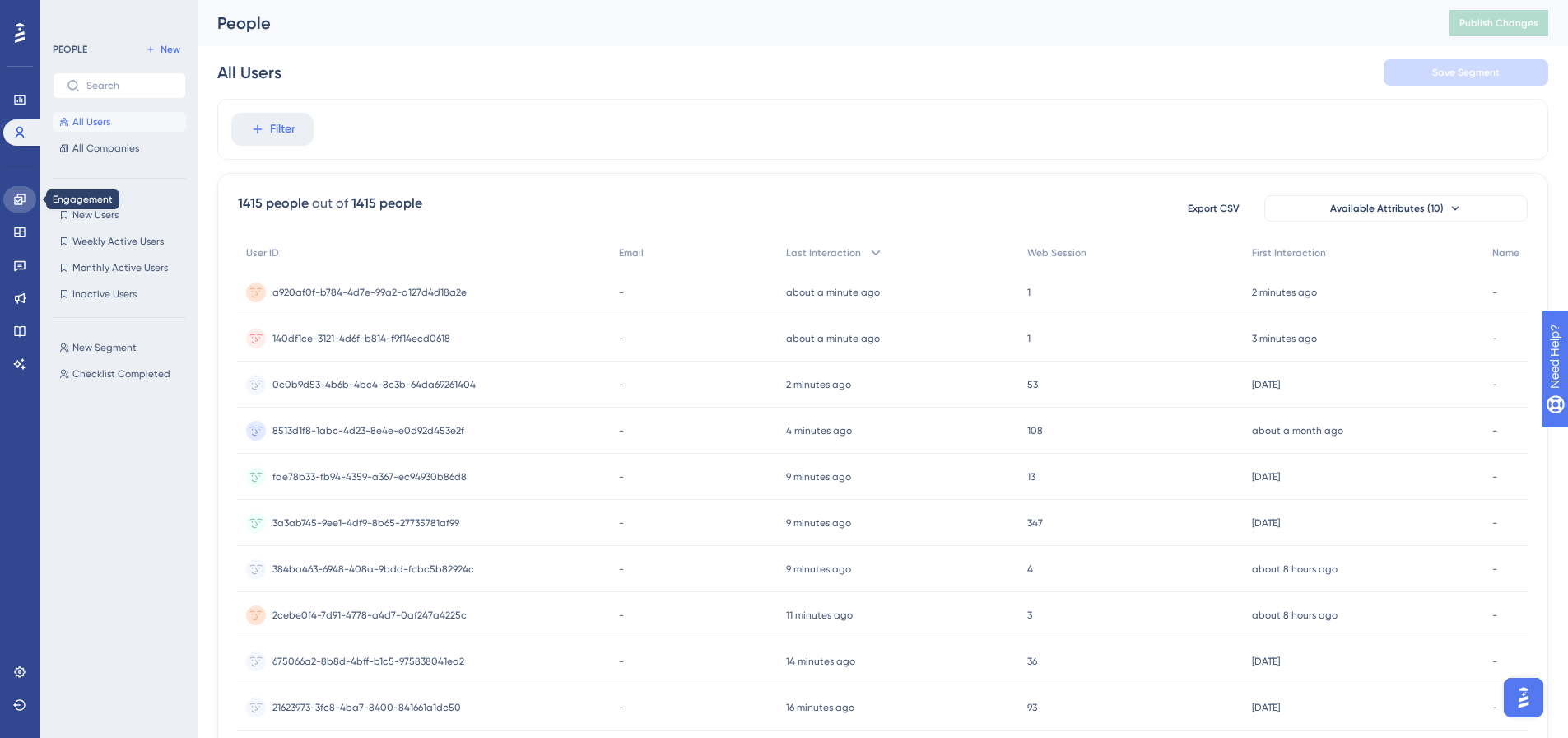
click at [24, 198] on icon at bounding box center [20, 200] width 13 height 13
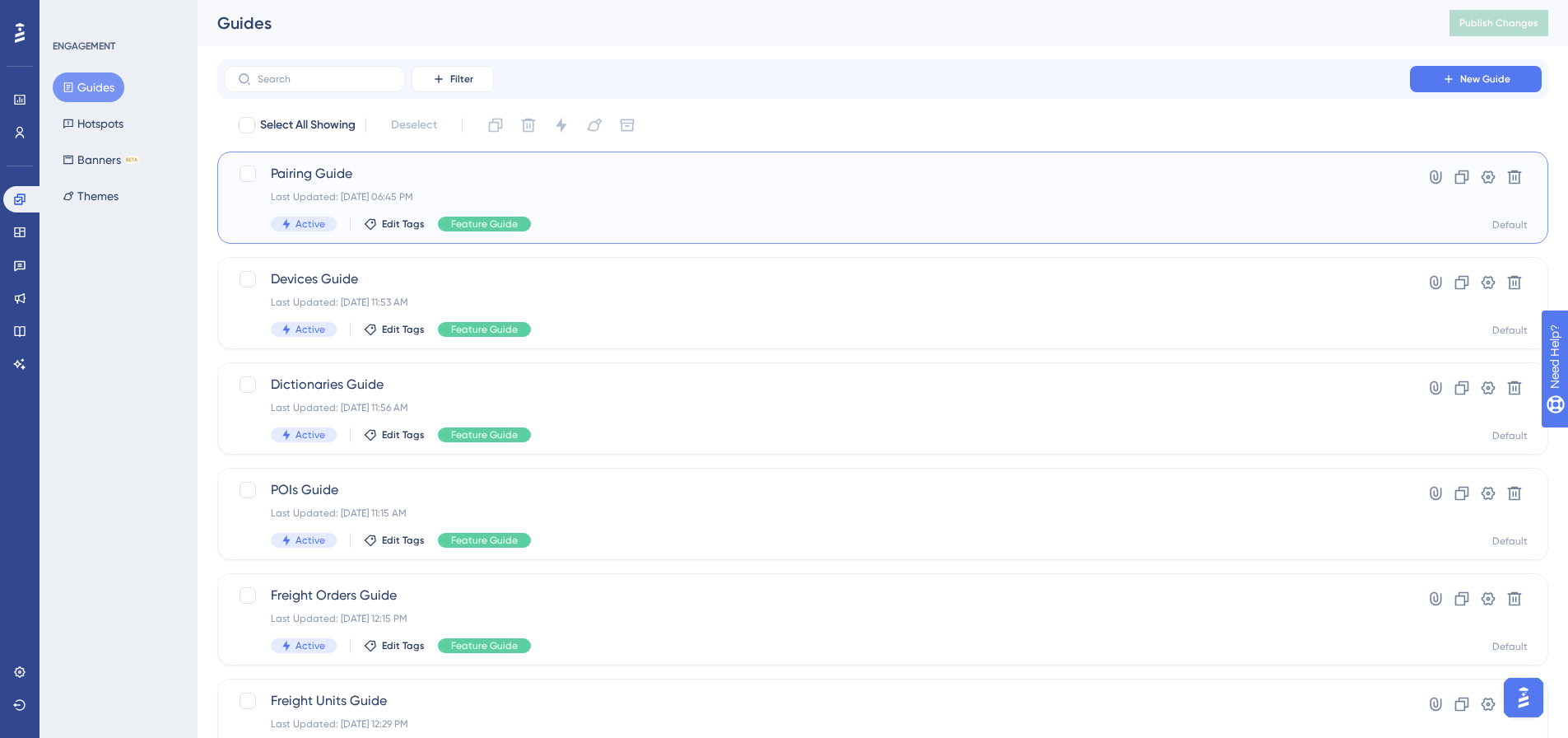
click at [326, 163] on div "Pairing Guide Last Updated: Sep 26 2025, 06:45 PM Active Edit Tags Feature Guid…" at bounding box center [883, 197] width 1331 height 92
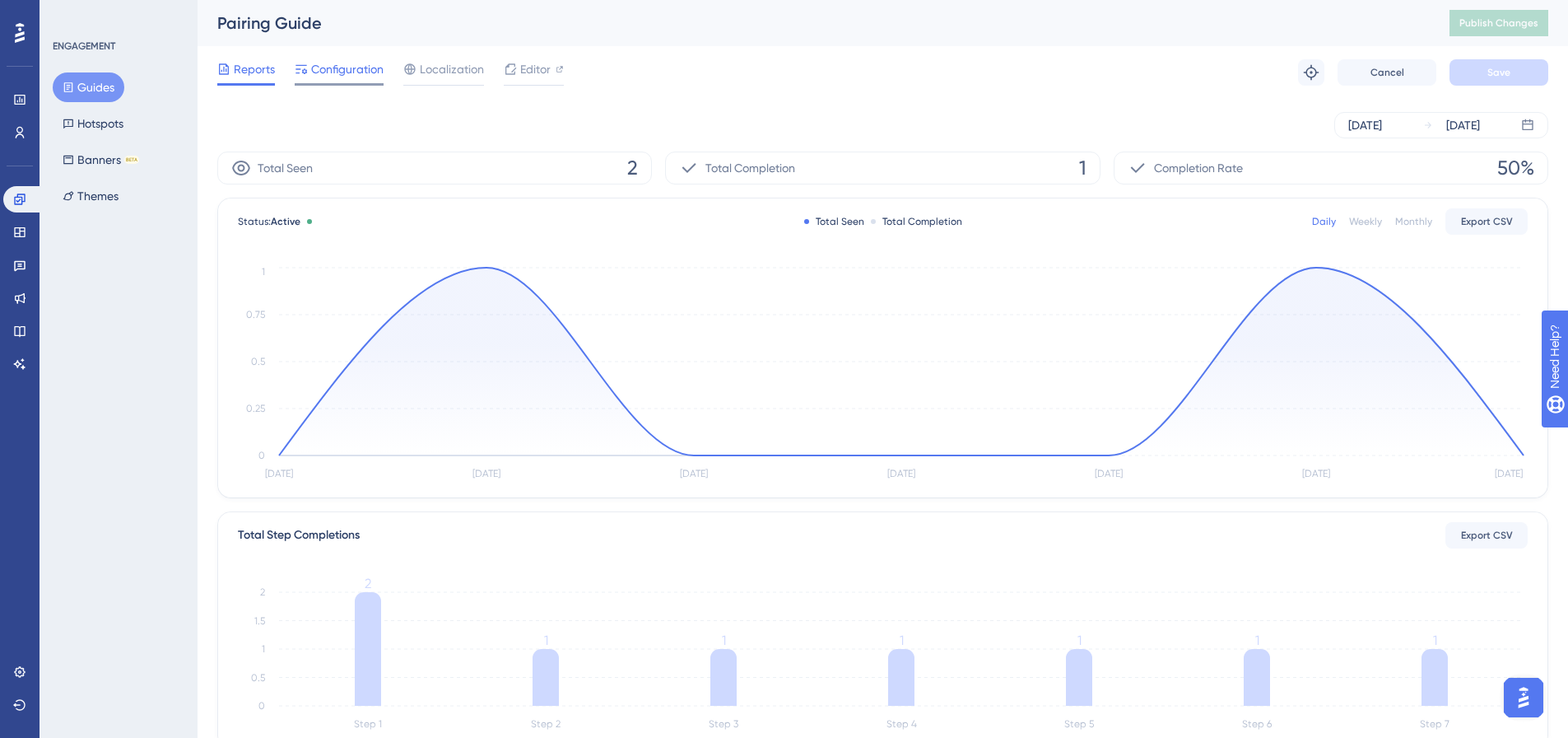
click at [339, 69] on span "Configuration" at bounding box center [347, 68] width 72 height 19
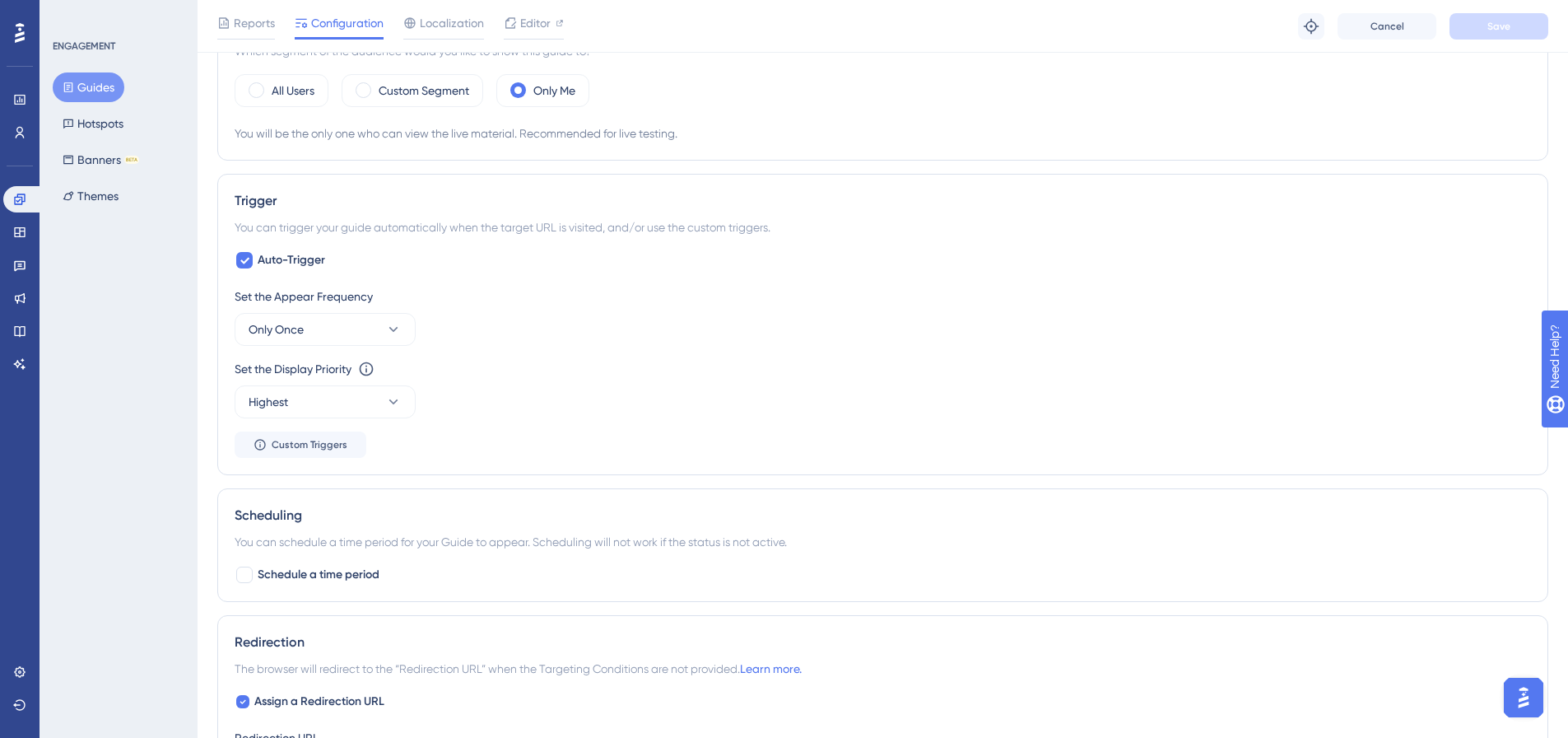
scroll to position [659, 0]
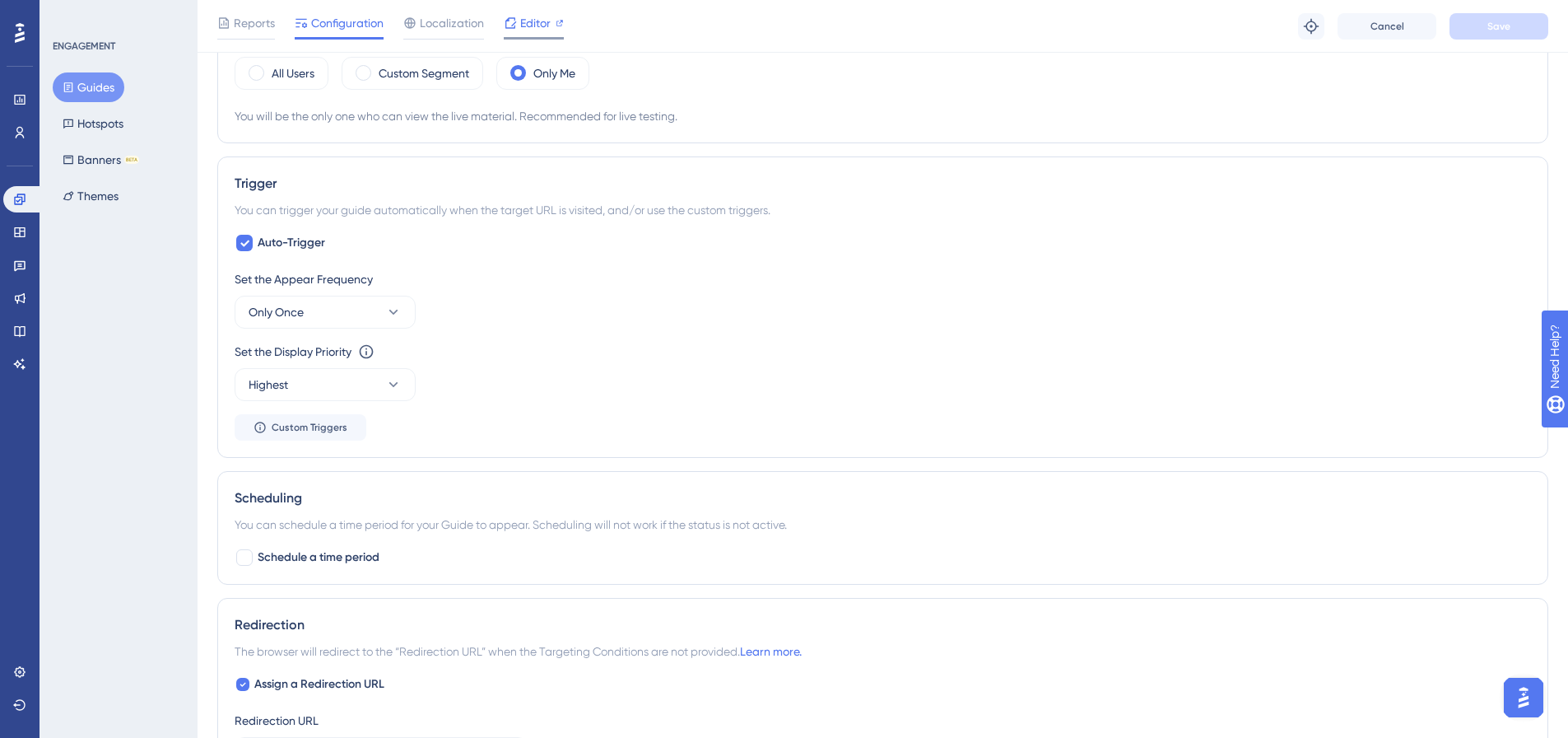
click at [534, 25] on span "Editor" at bounding box center [536, 23] width 30 height 19
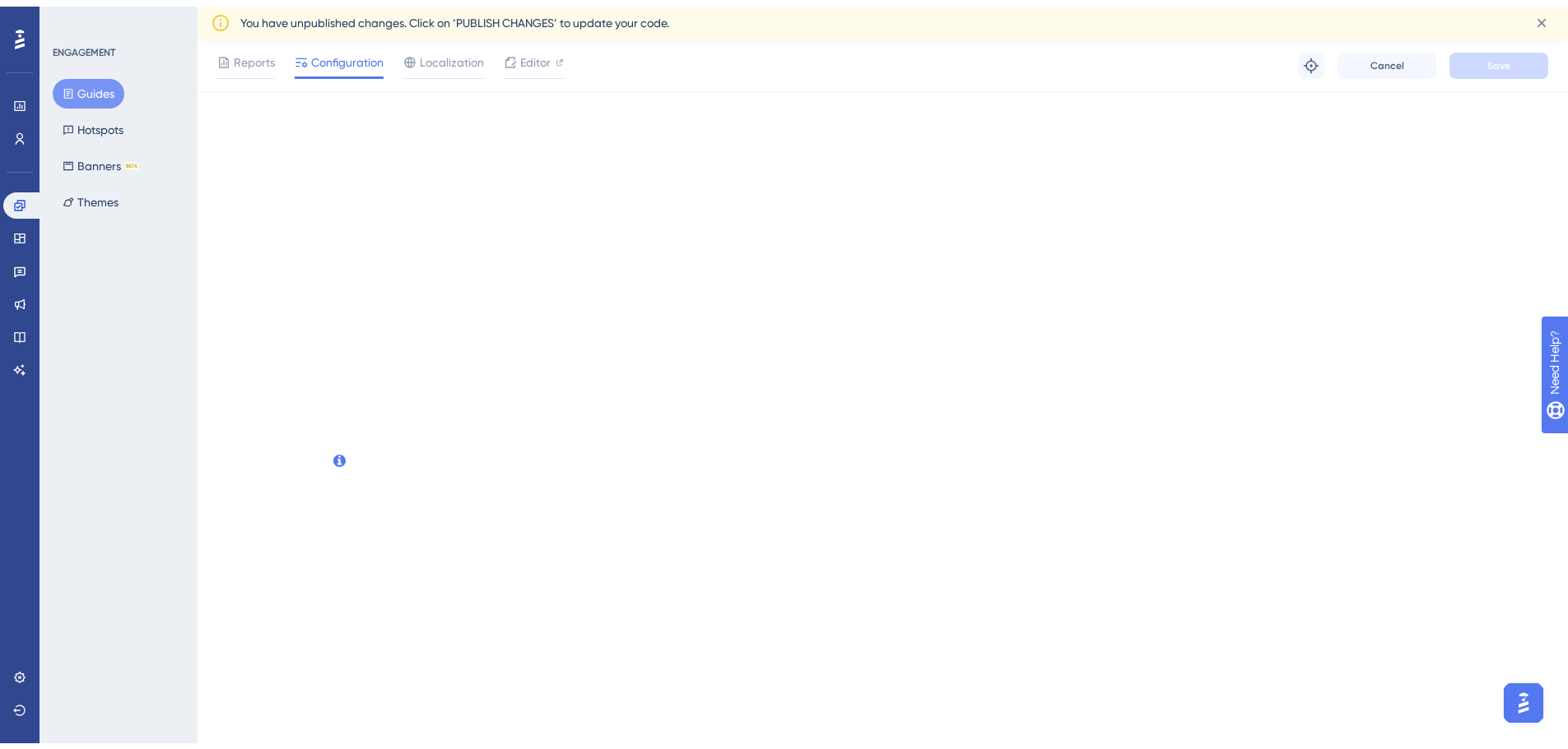
scroll to position [0, 0]
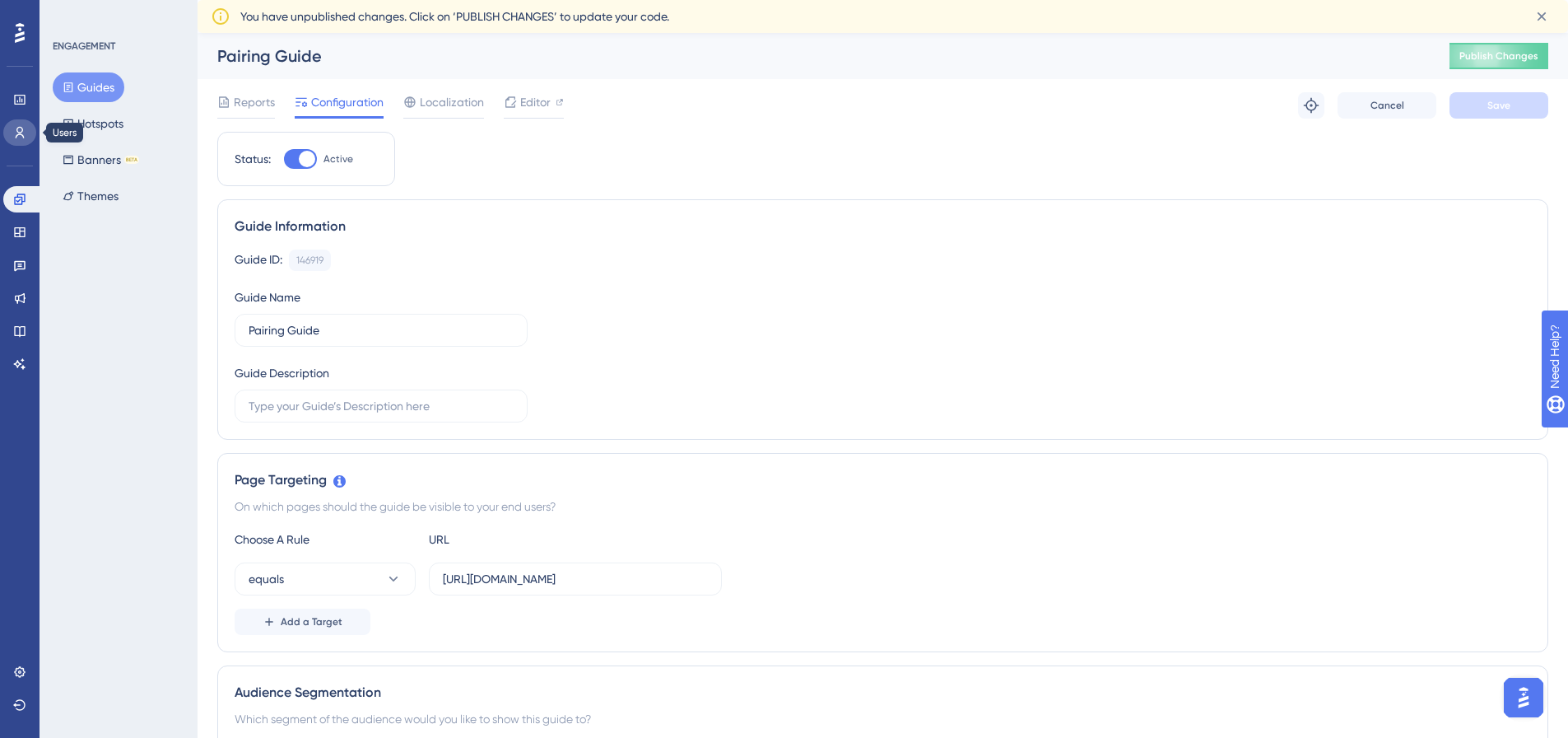
click at [19, 131] on icon at bounding box center [20, 133] width 13 height 13
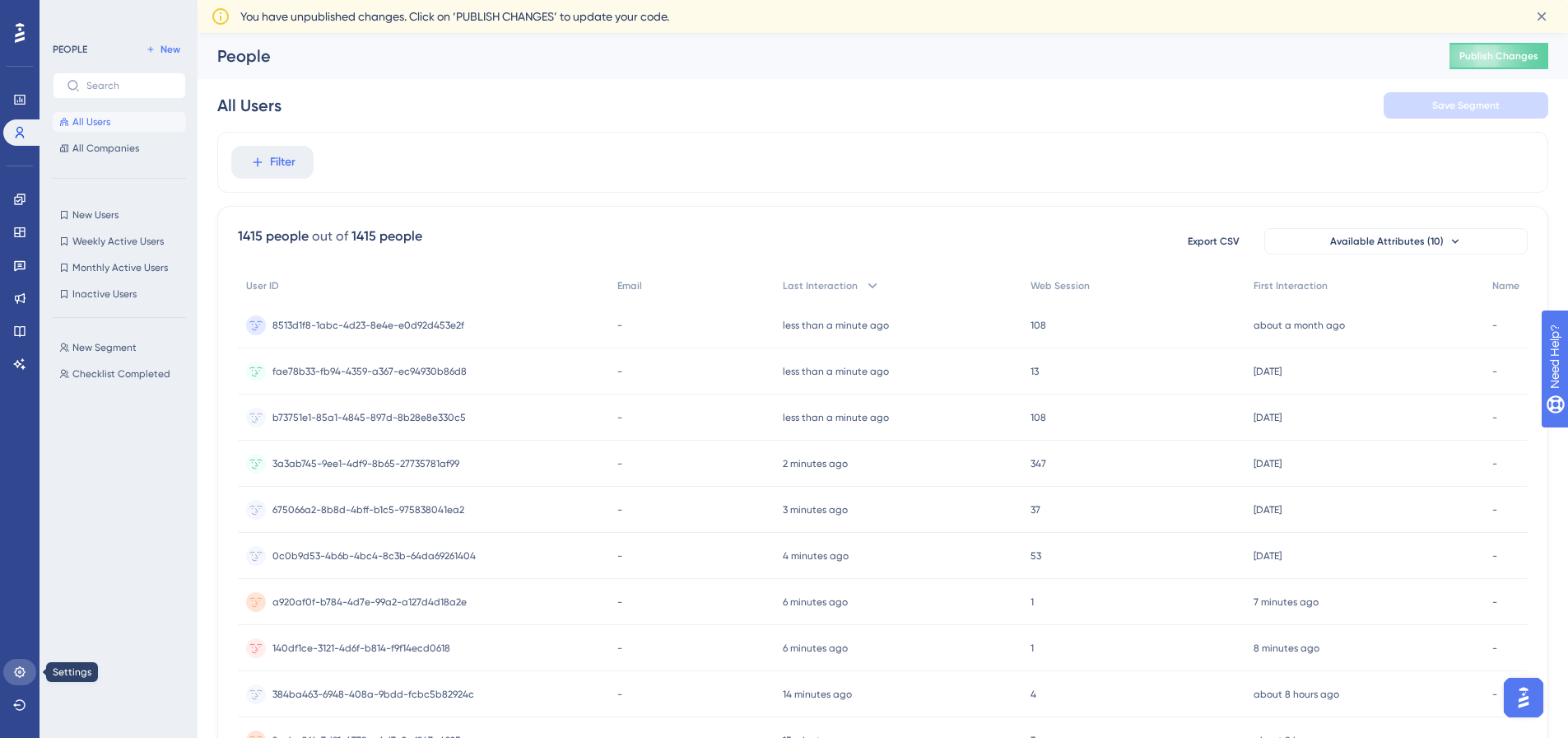
click at [17, 675] on icon at bounding box center [19, 671] width 11 height 11
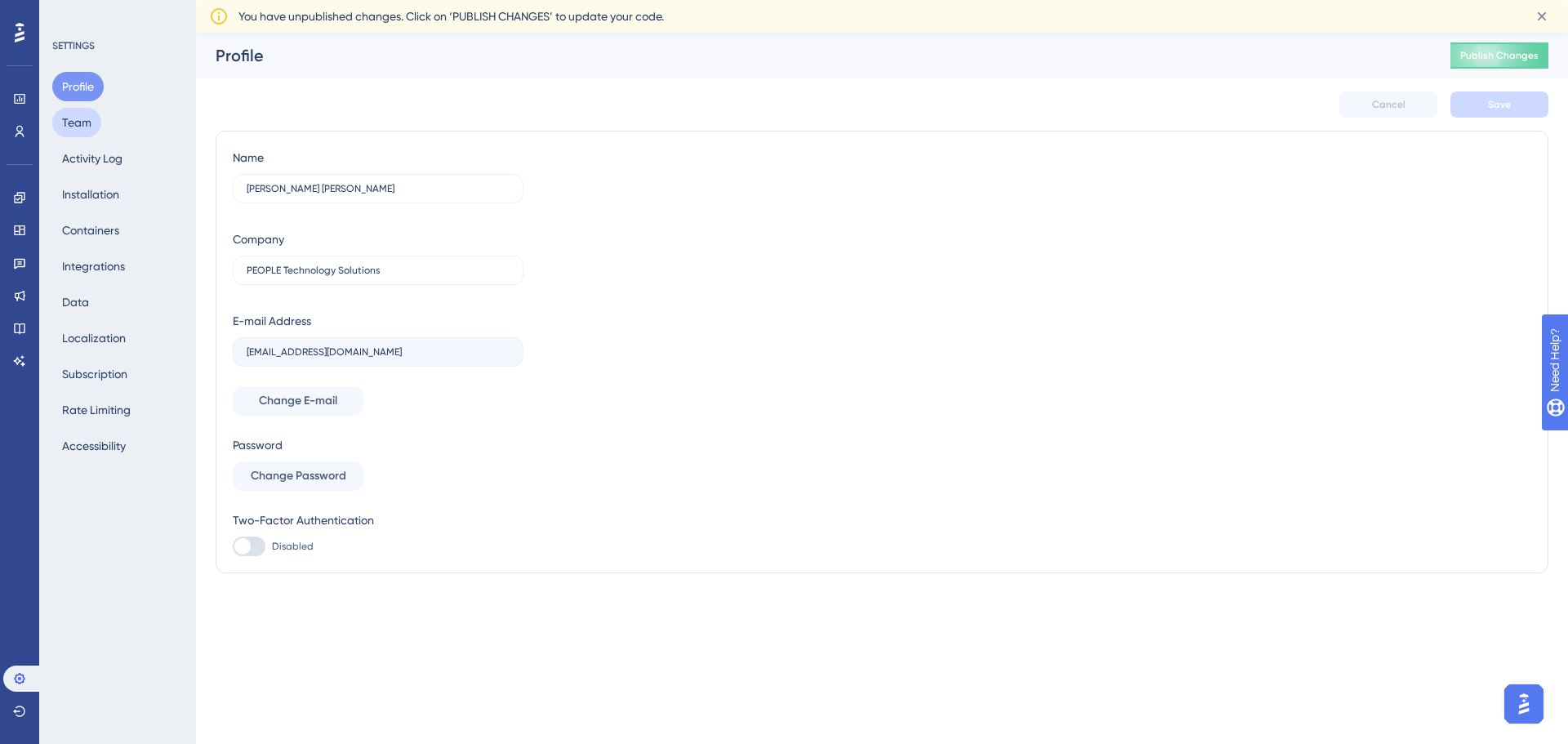
click at [82, 128] on button "Team" at bounding box center [77, 122] width 49 height 29
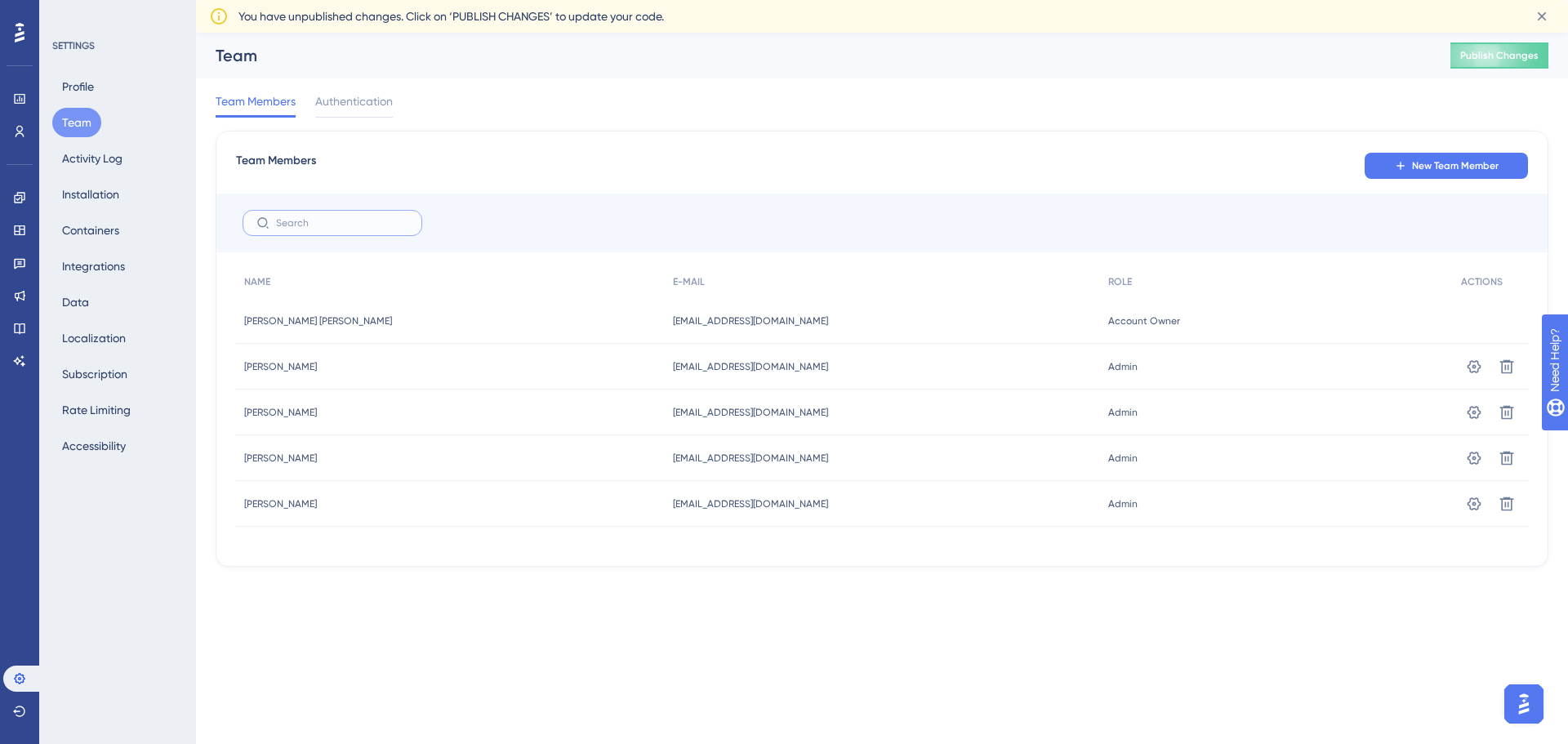
click at [335, 222] on input "text" at bounding box center [342, 223] width 132 height 12
click at [1482, 155] on button "New Team Member" at bounding box center [1446, 166] width 163 height 26
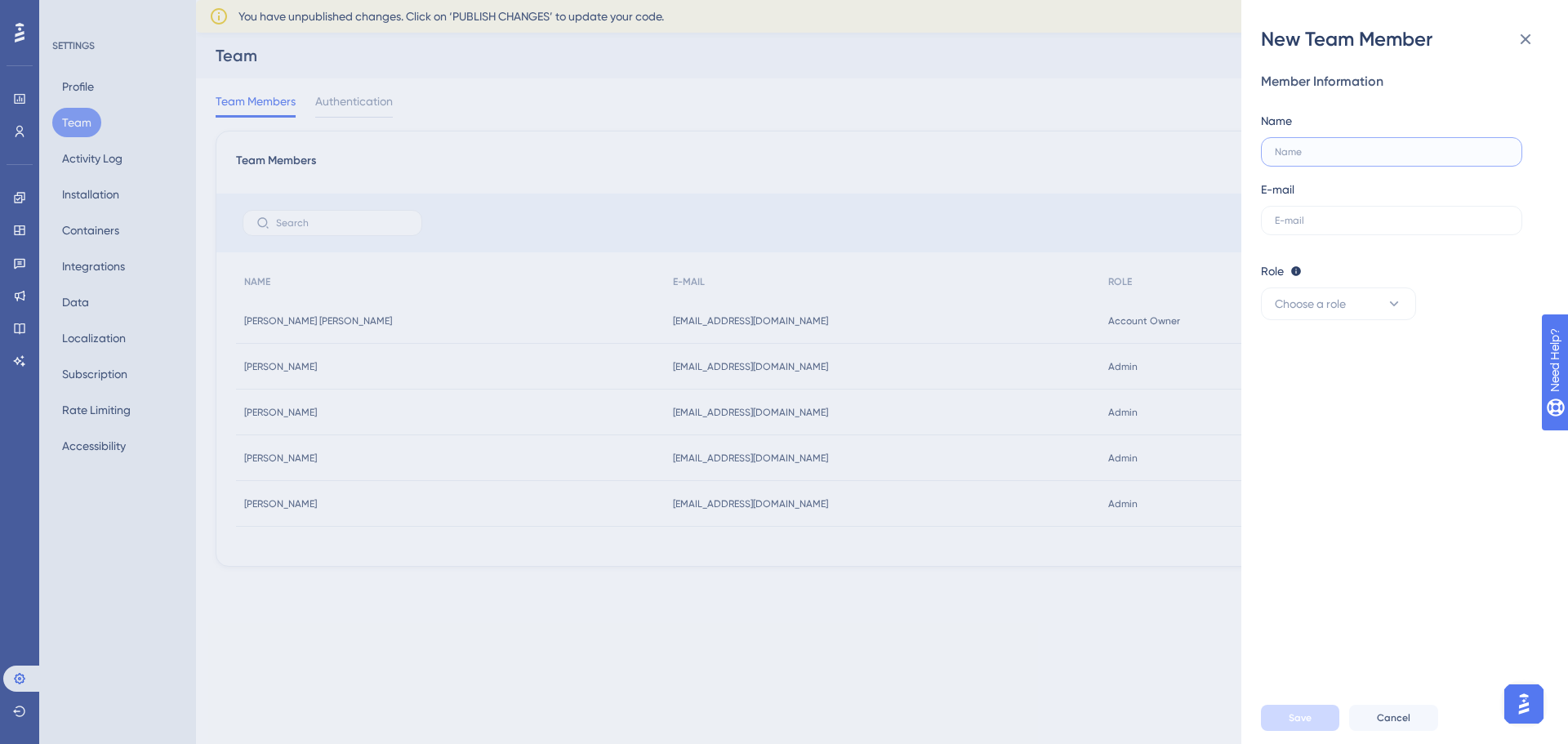
click at [1356, 148] on input "text" at bounding box center [1392, 152] width 234 height 12
type input "[PERSON_NAME] [PERSON_NAME]"
click at [1406, 213] on label at bounding box center [1392, 220] width 262 height 29
click at [1406, 215] on input "text" at bounding box center [1392, 221] width 234 height 12
type input "[EMAIL_ADDRESS][DOMAIN_NAME]"
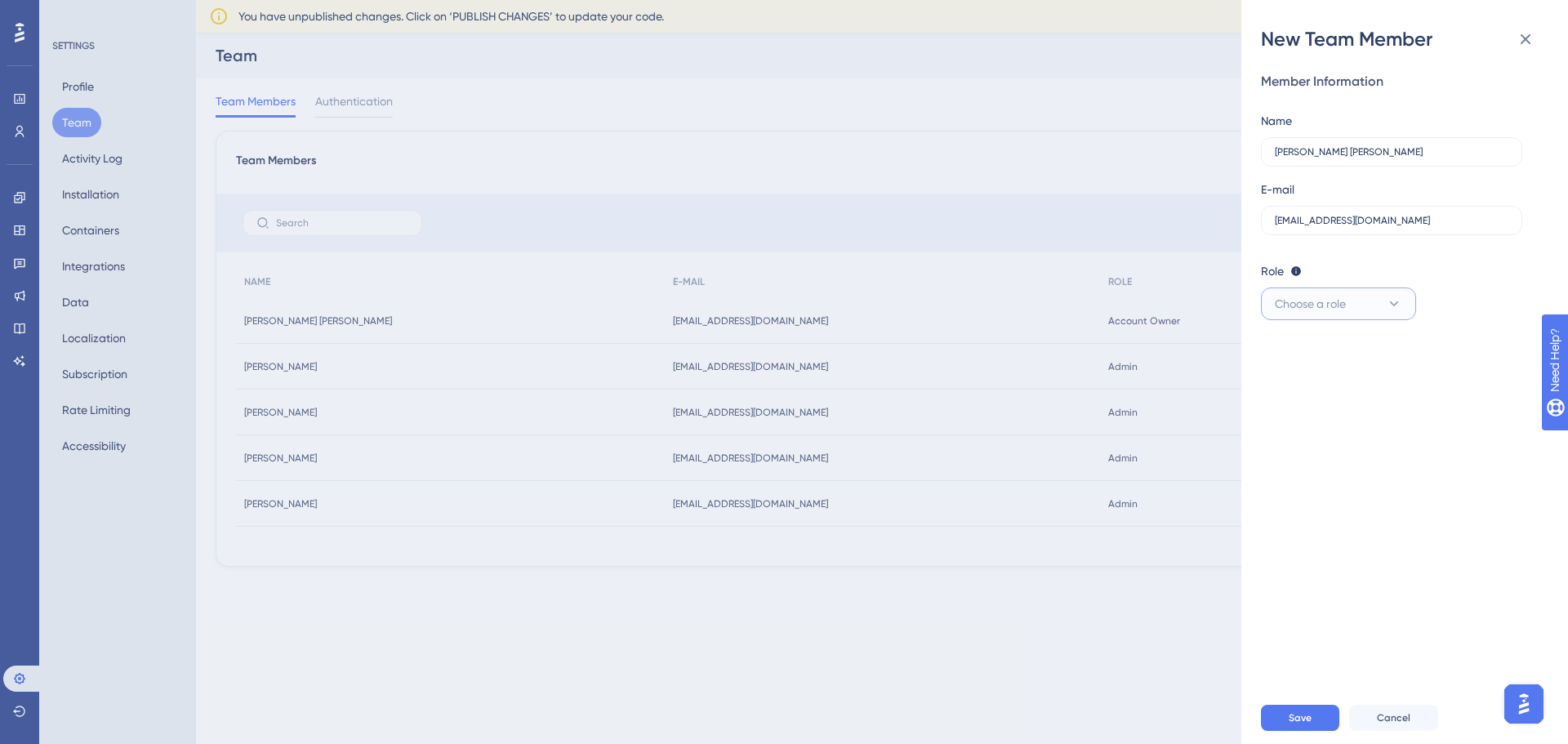
click at [1350, 298] on button "Choose a role" at bounding box center [1339, 303] width 155 height 33
click at [1341, 354] on div "Admin Admin" at bounding box center [1338, 354] width 108 height 33
click at [1305, 718] on span "Save" at bounding box center [1300, 718] width 23 height 13
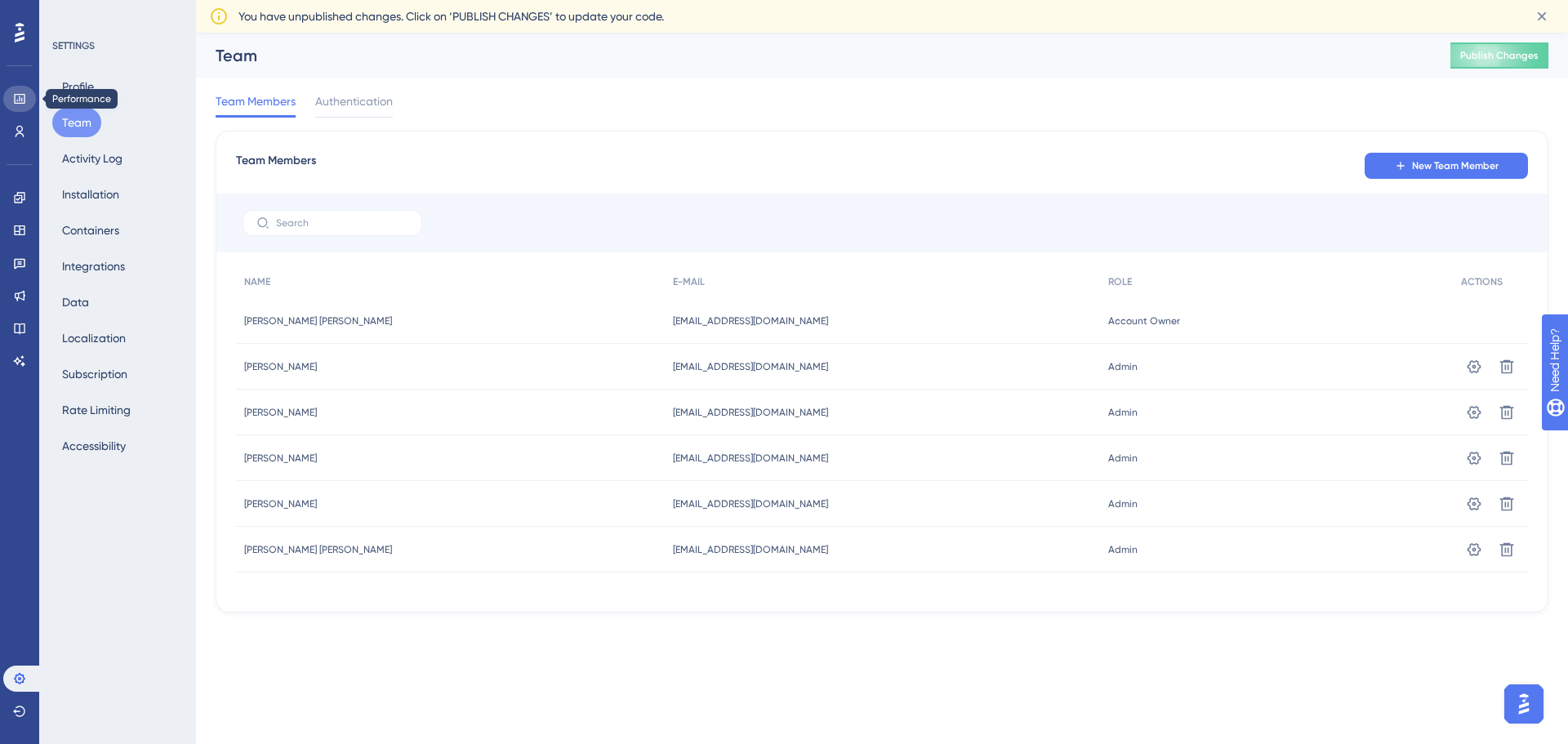
drag, startPoint x: 22, startPoint y: 99, endPoint x: 23, endPoint y: 33, distance: 66.0
click at [22, 99] on icon at bounding box center [19, 99] width 11 height 10
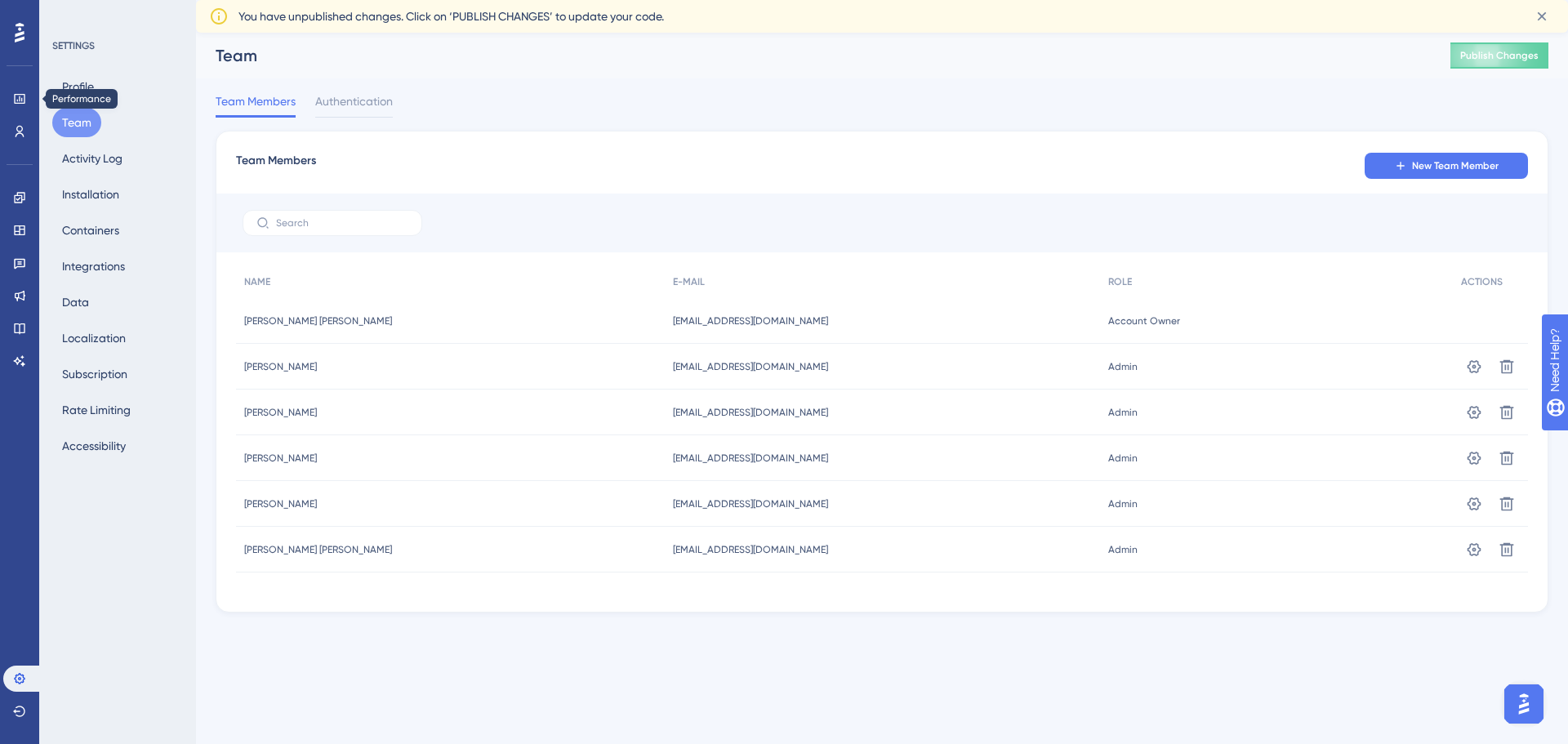
click at [23, 33] on icon at bounding box center [20, 32] width 10 height 19
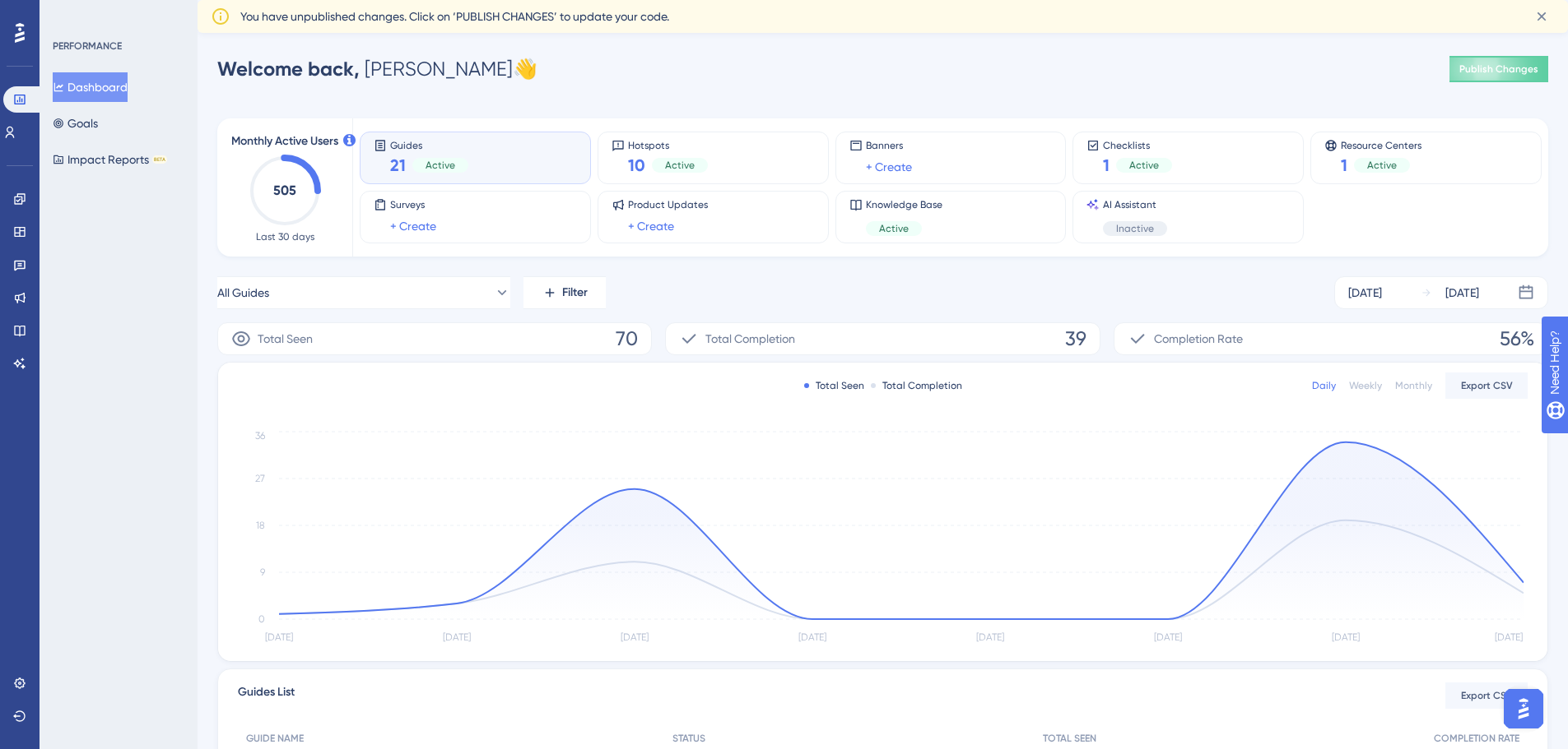
click at [134, 322] on div "PERFORMANCE Dashboard Goals Impact Reports BETA" at bounding box center [119, 374] width 158 height 749
click at [18, 364] on icon at bounding box center [20, 364] width 13 height 13
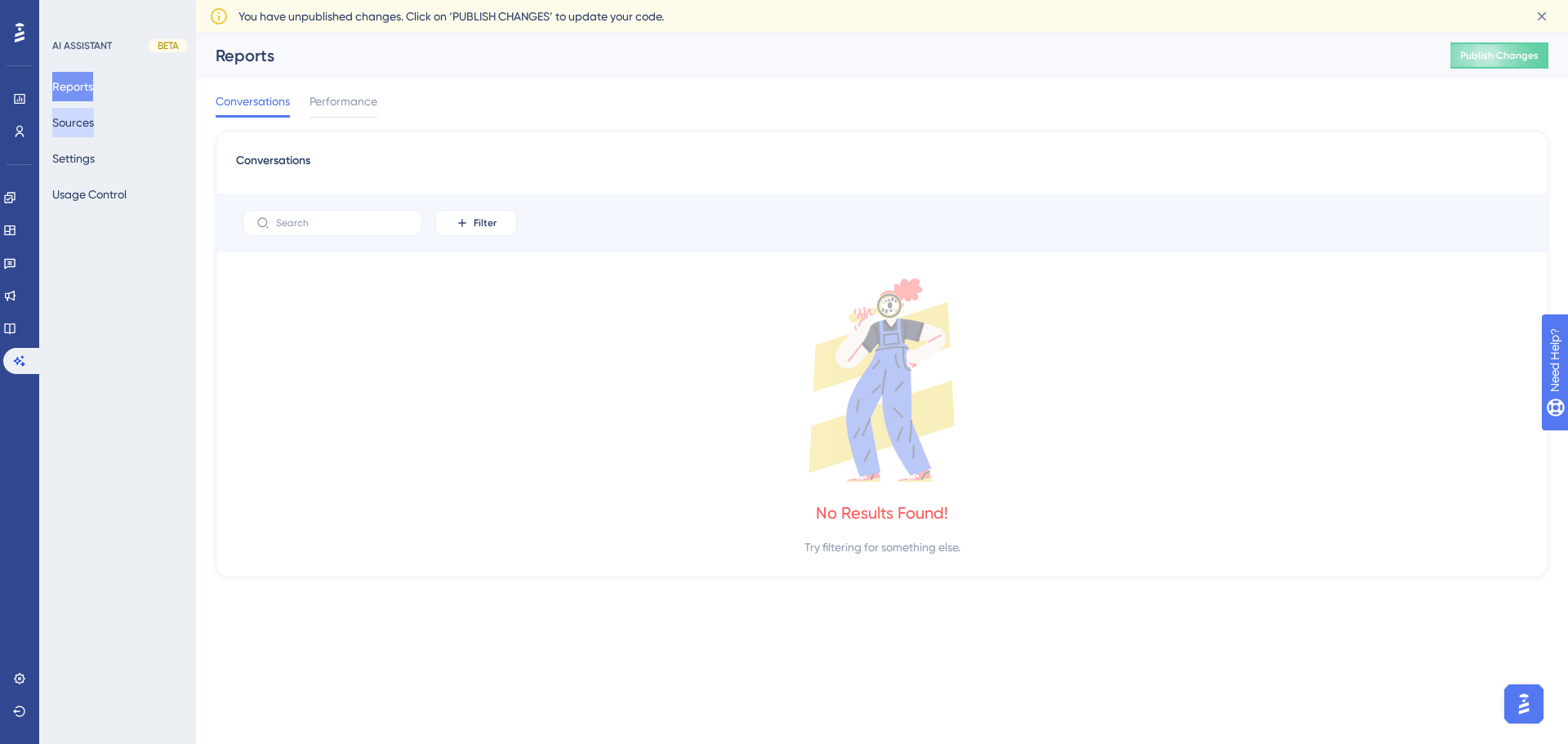
click at [94, 122] on button "Sources" at bounding box center [74, 122] width 42 height 29
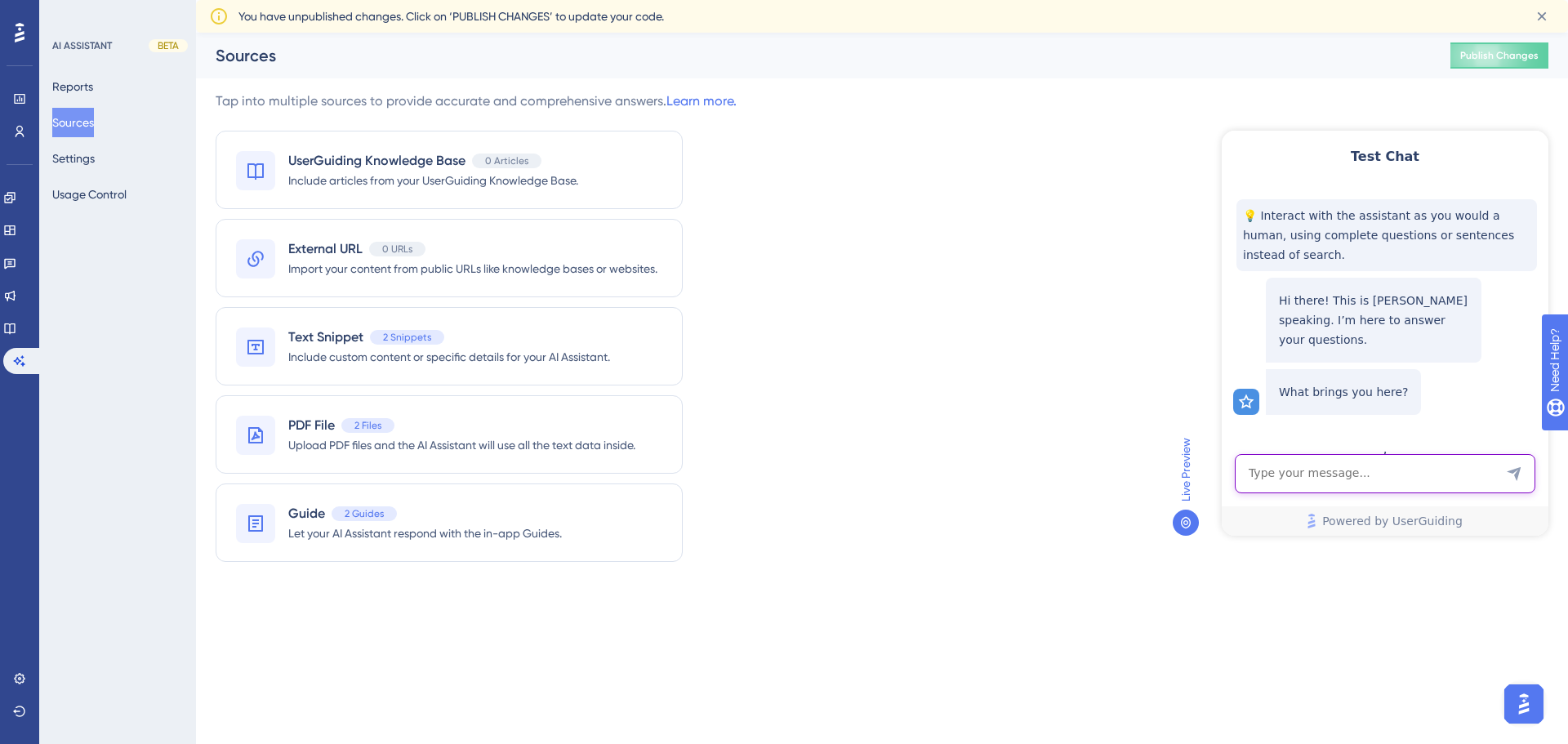
click at [1340, 470] on textarea "AI Assistant Text Input" at bounding box center [1386, 473] width 301 height 39
type textarea "how to pair a device?"
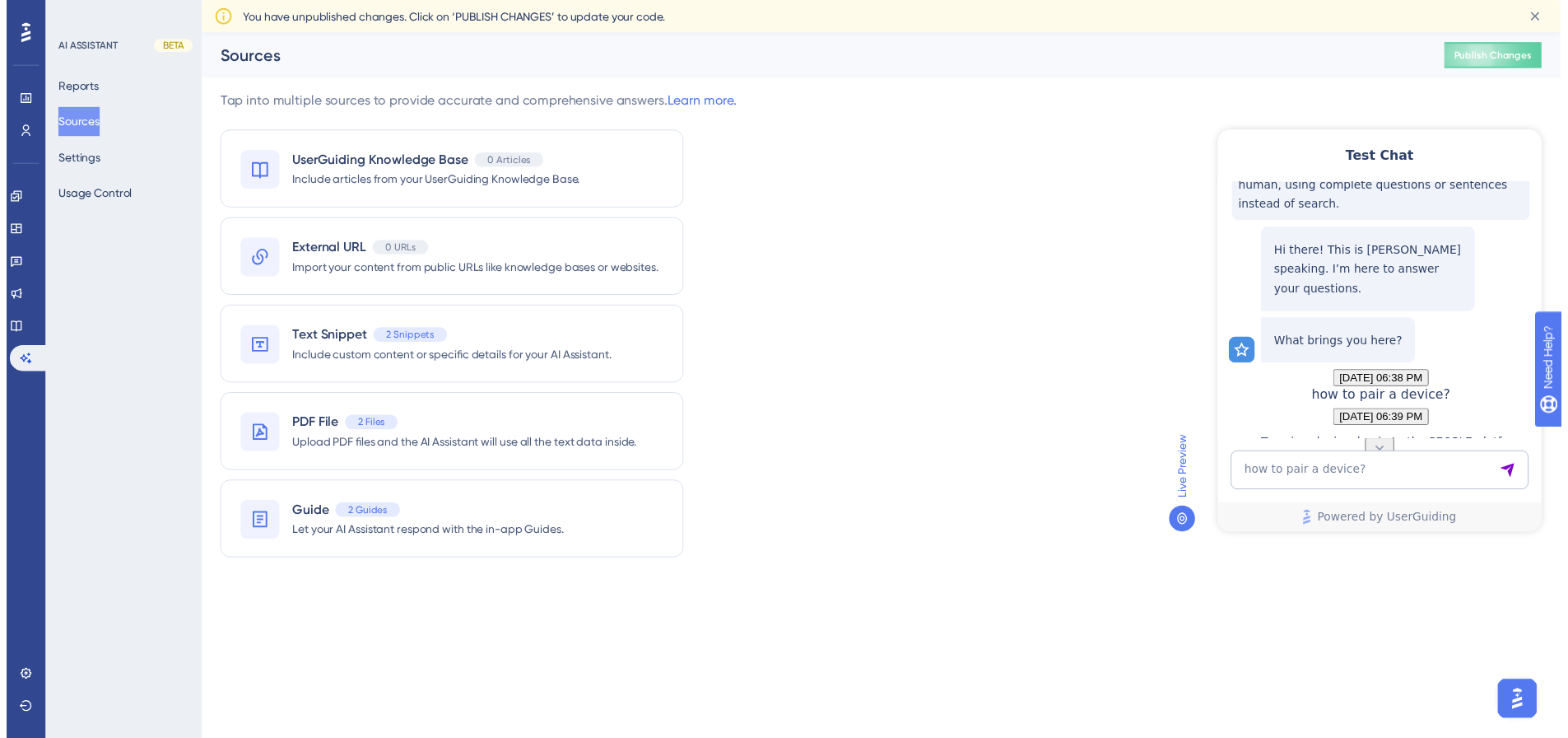
scroll to position [243, 0]
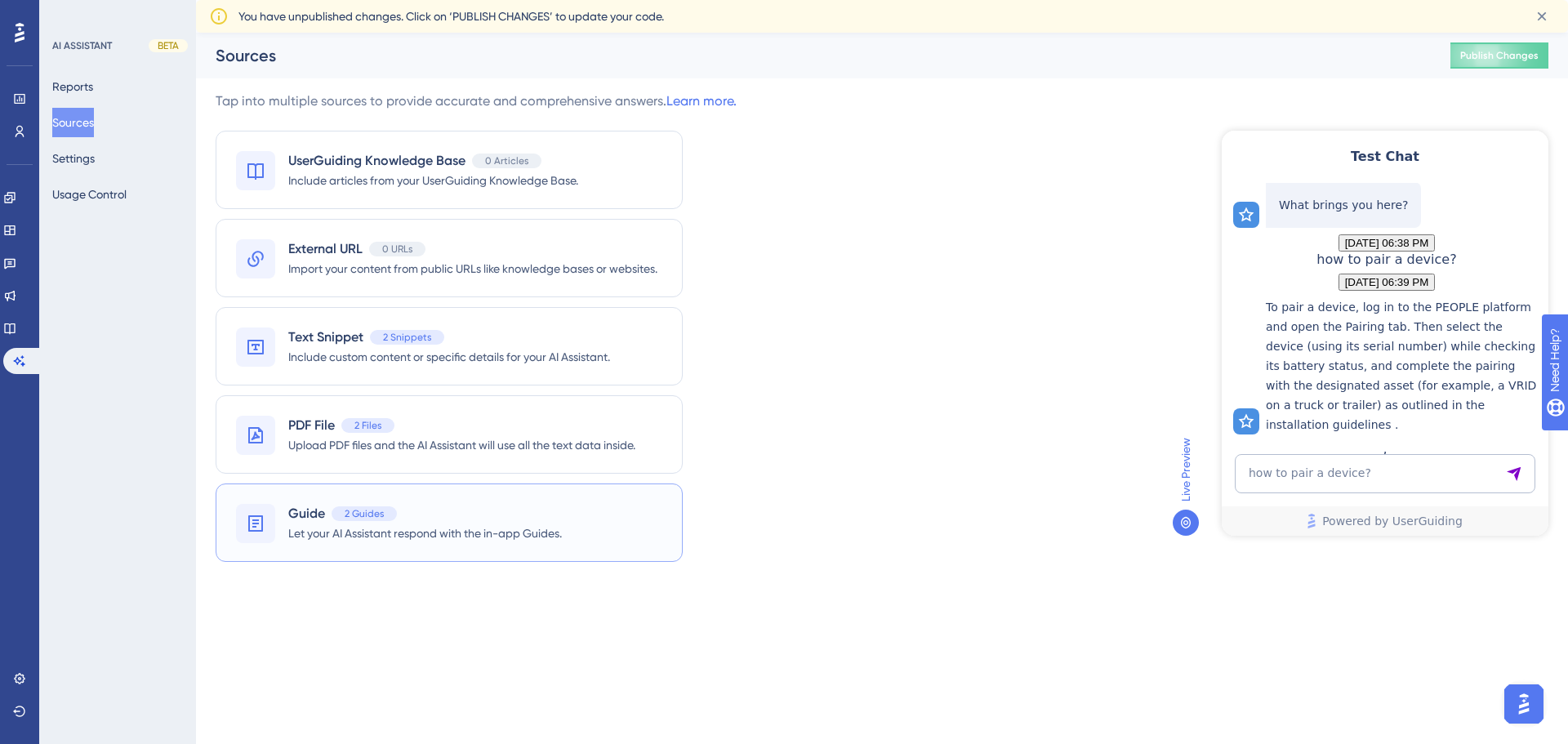
click at [481, 533] on span "Let your AI Assistant respond with the in-app Guides." at bounding box center [425, 533] width 273 height 19
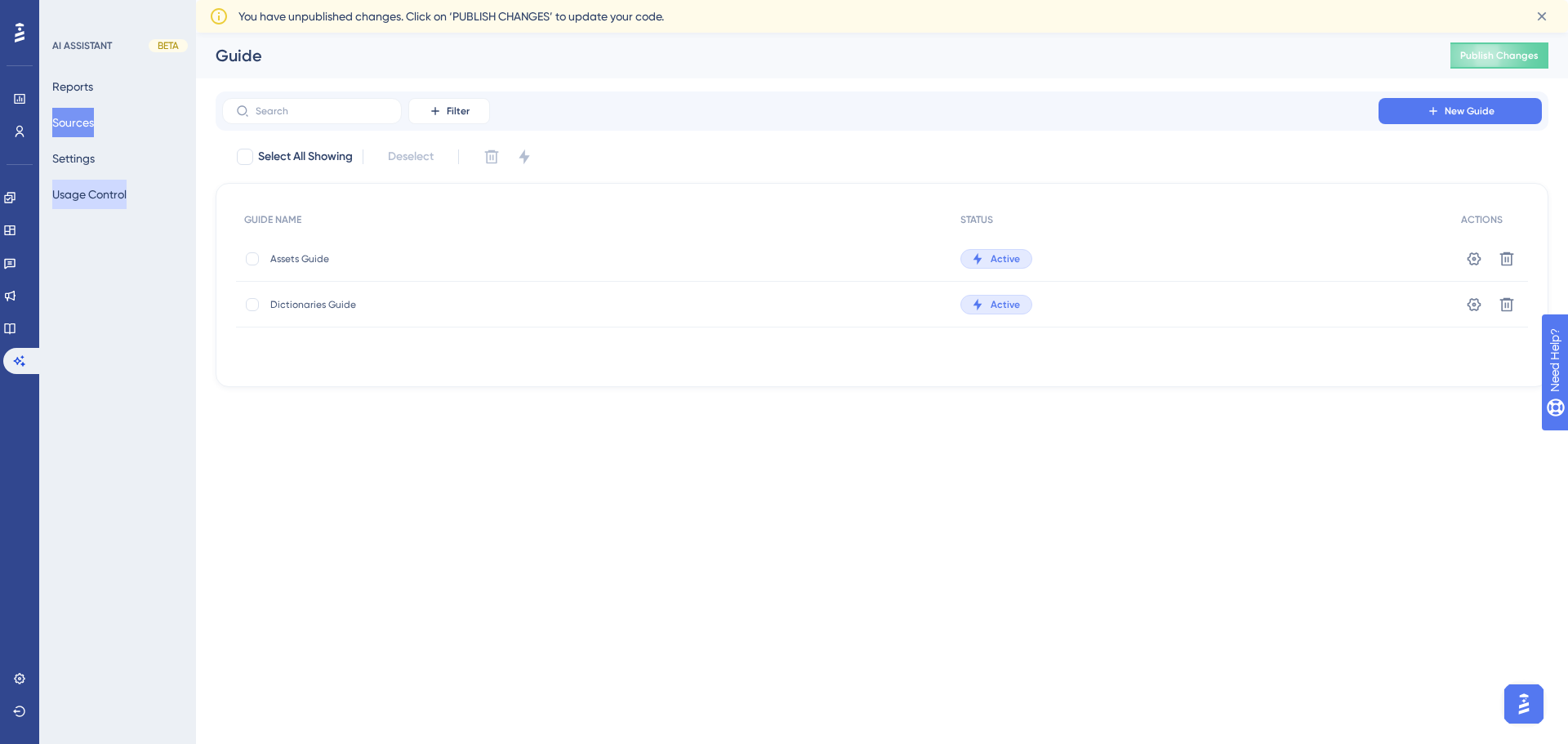
click at [108, 188] on button "Usage Control" at bounding box center [89, 194] width 74 height 29
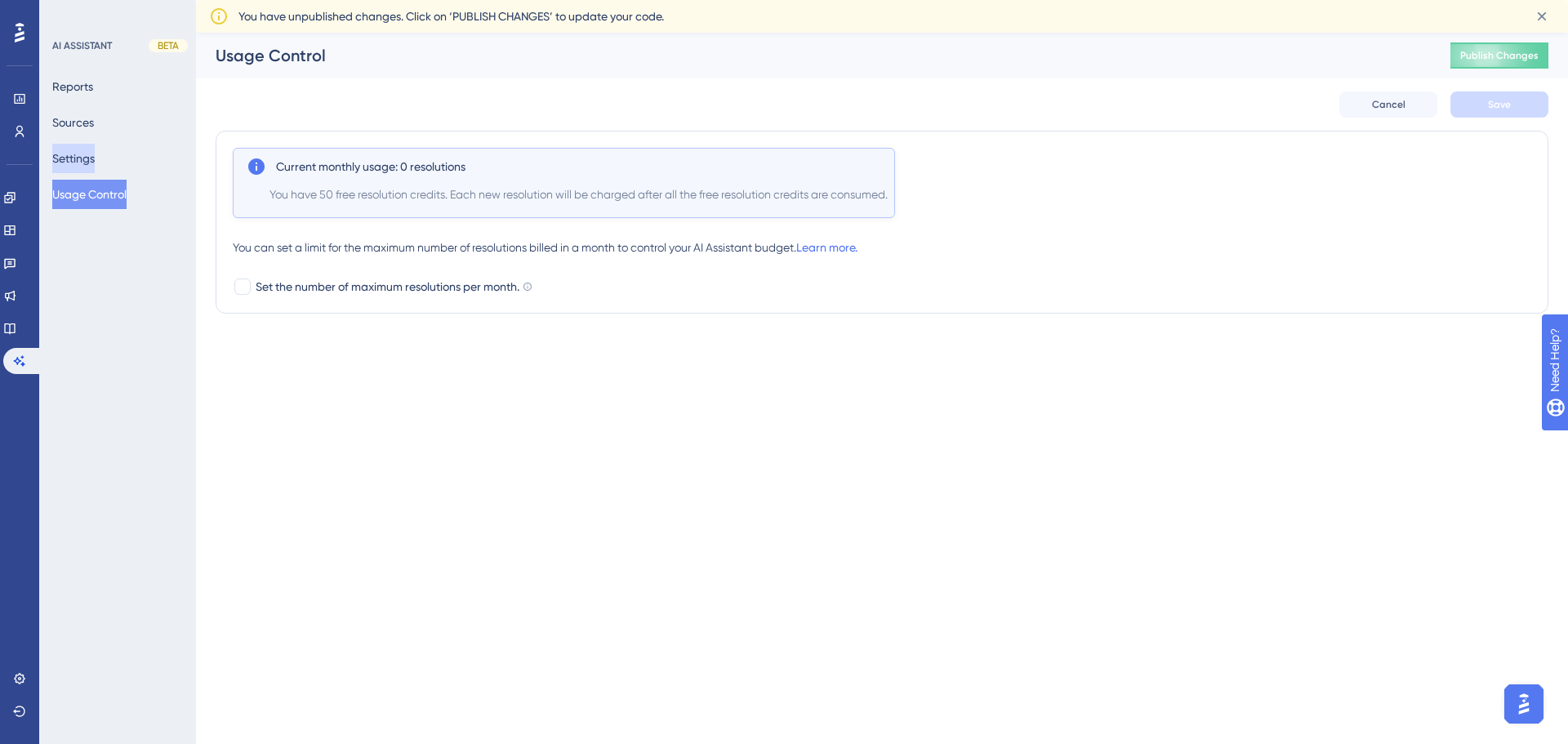
click at [59, 147] on button "Settings" at bounding box center [74, 158] width 43 height 29
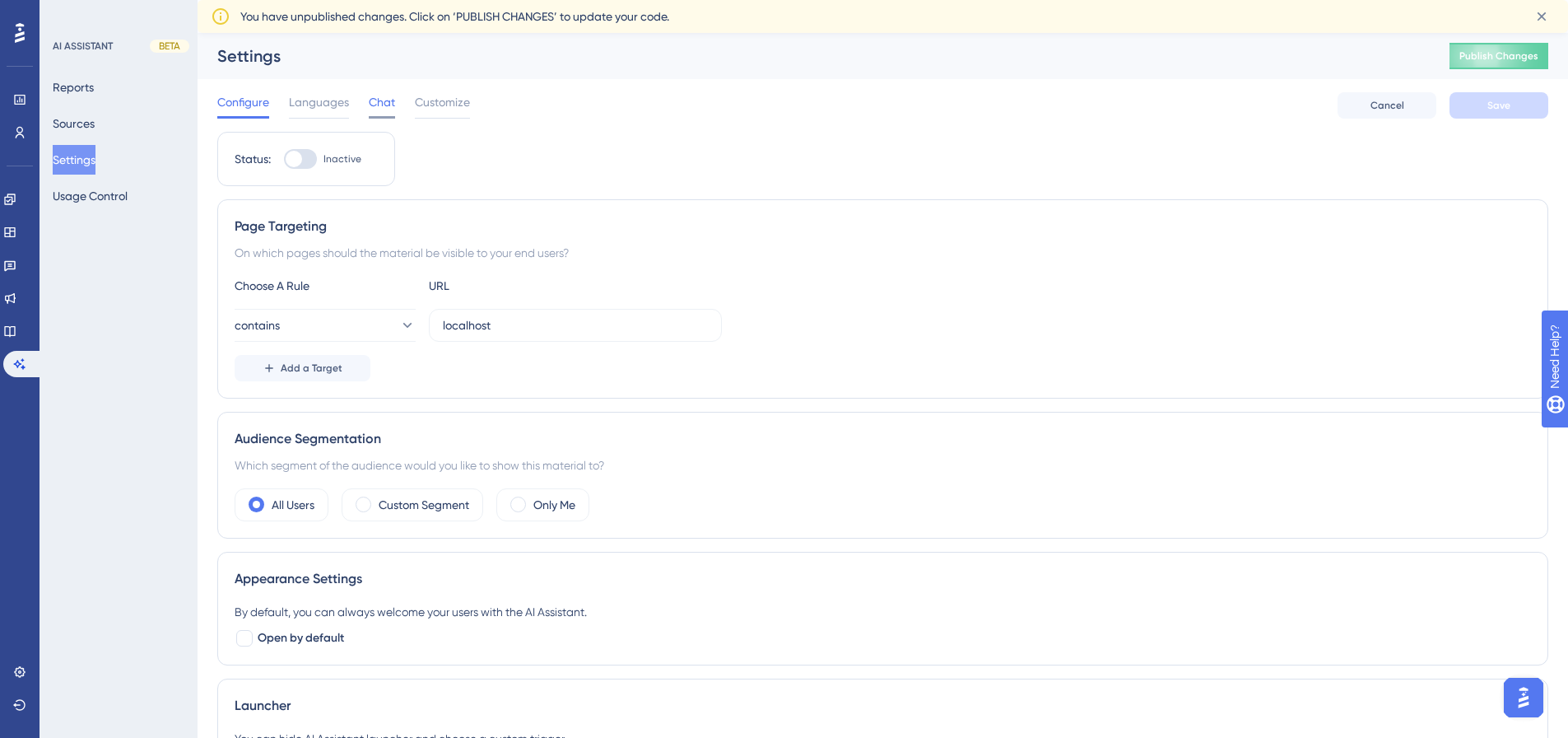
click at [387, 101] on span "Chat" at bounding box center [381, 101] width 26 height 19
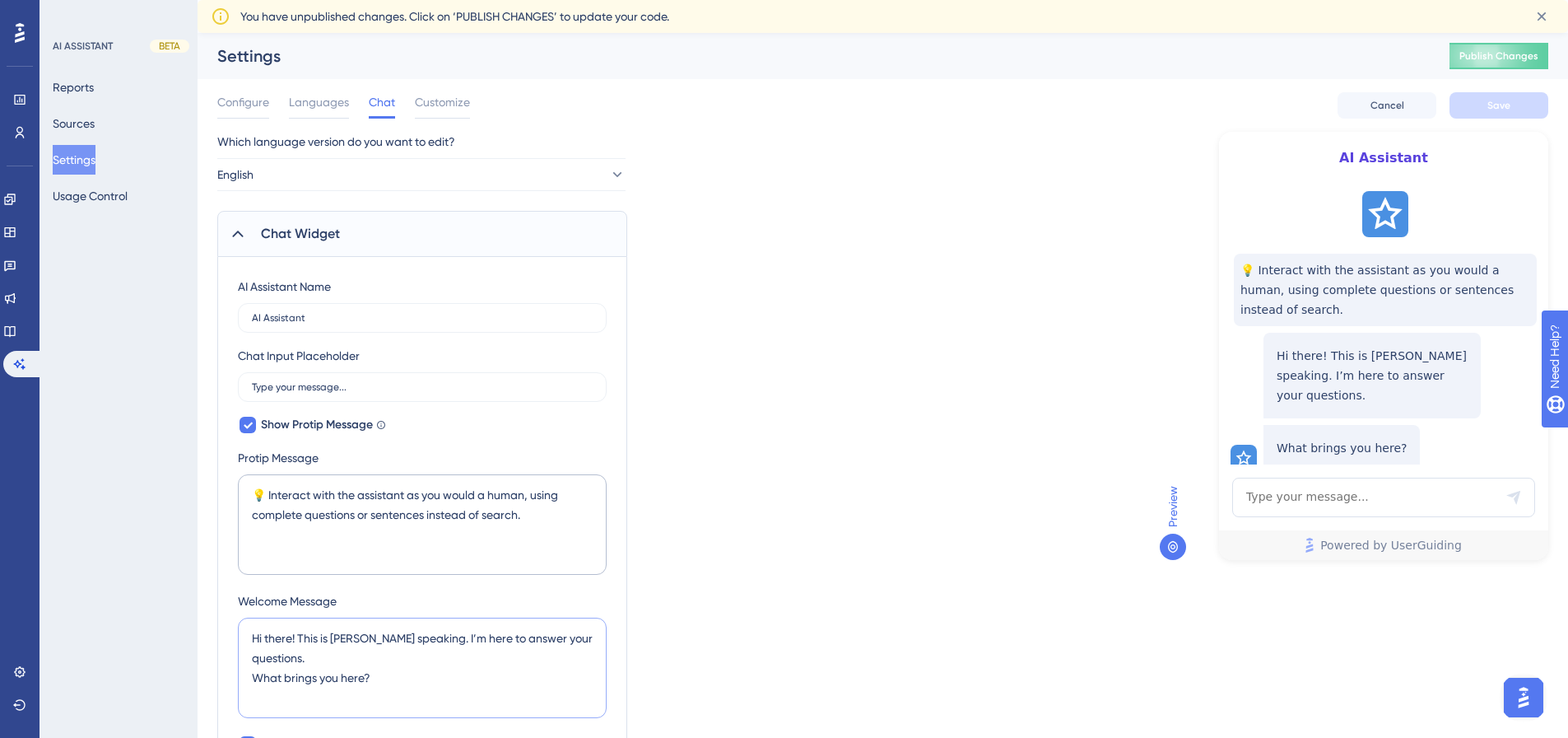
click at [340, 639] on textarea "Hi there! This is [PERSON_NAME] speaking. I’m here to answer your questions. Wh…" at bounding box center [422, 667] width 369 height 100
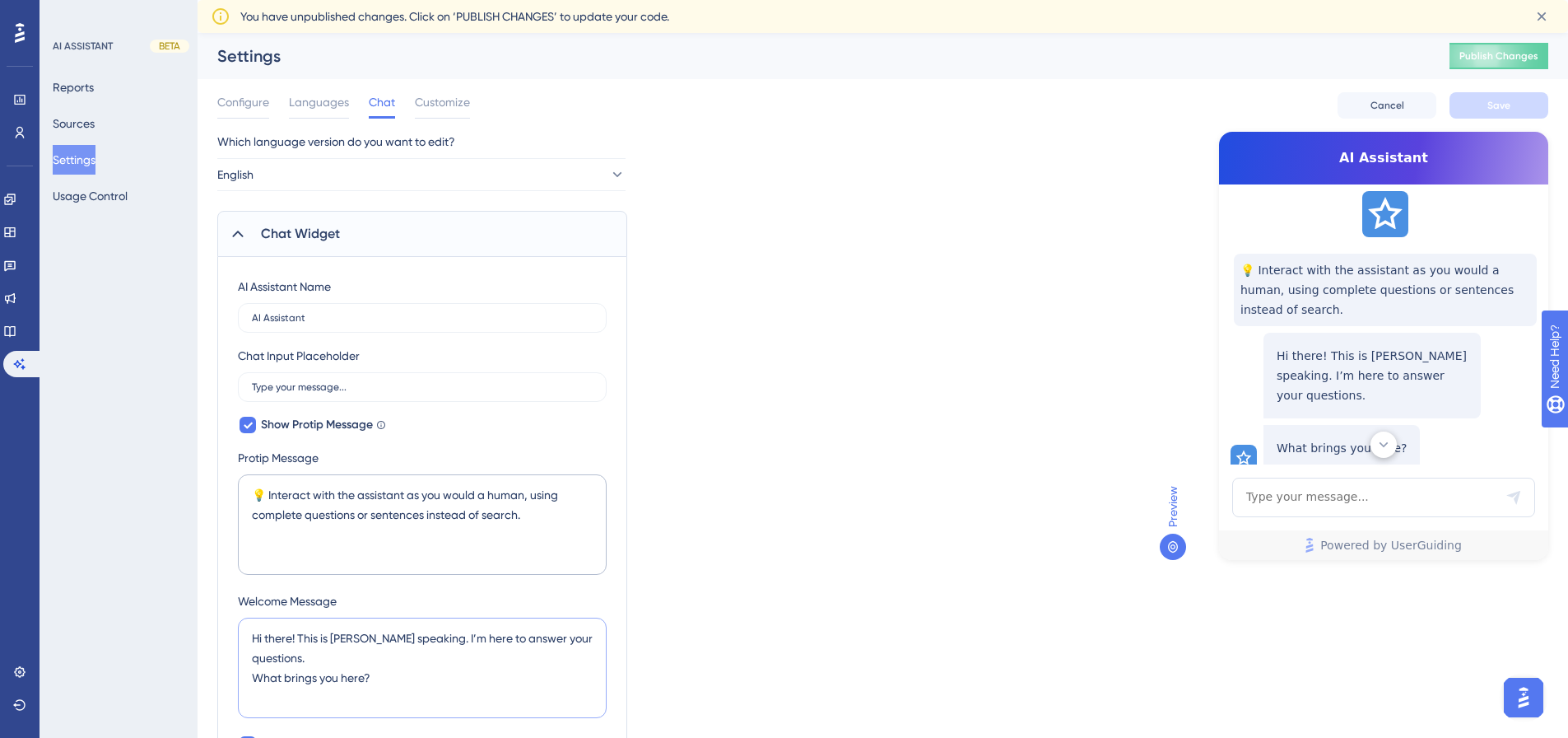
click at [341, 639] on textarea "Hi there! This is [PERSON_NAME] speaking. I’m here to answer your questions. Wh…" at bounding box center [422, 667] width 369 height 100
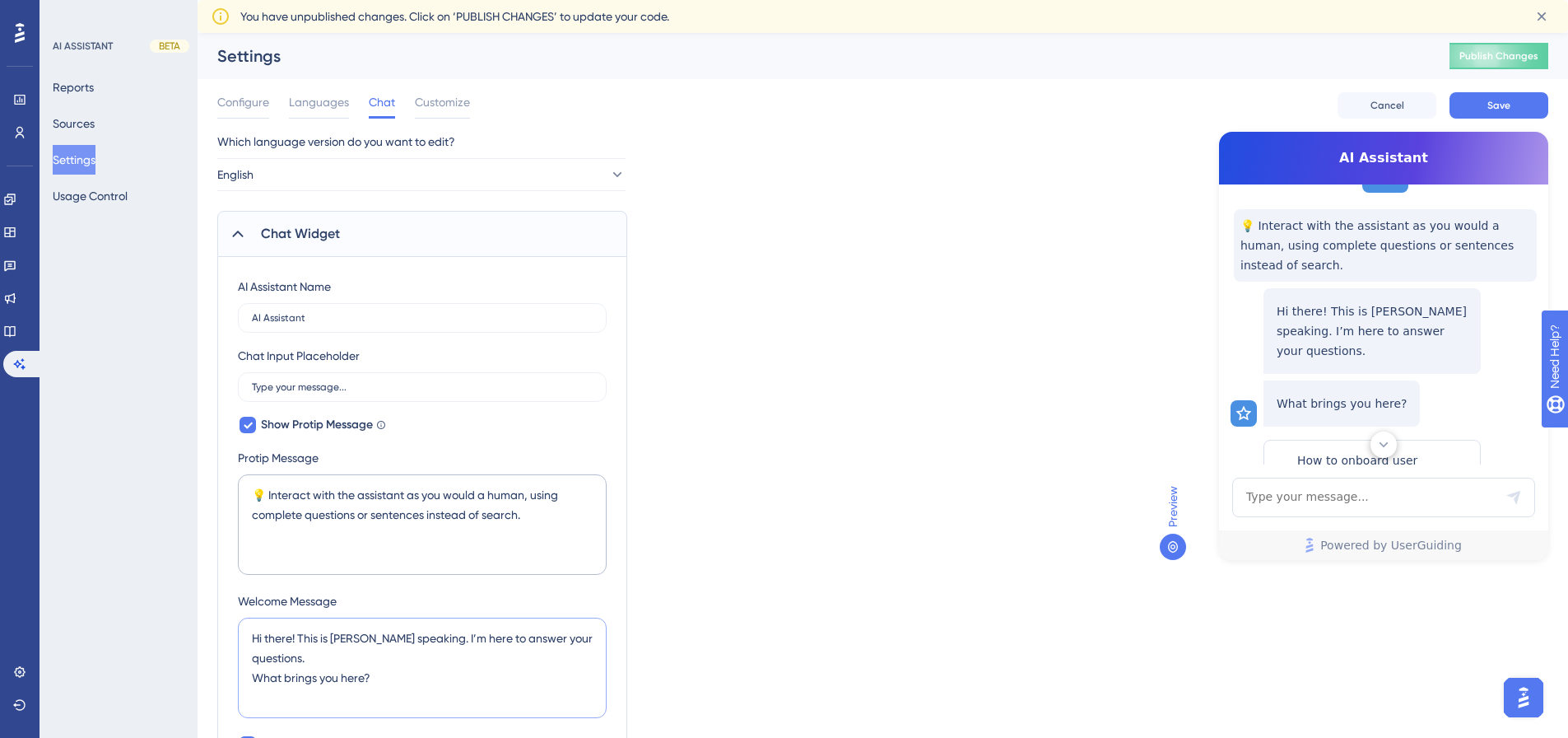
drag, startPoint x: 328, startPoint y: 641, endPoint x: 302, endPoint y: 644, distance: 26.2
click at [301, 641] on textarea "Hi there! This is [PERSON_NAME] speaking. I’m here to answer your questions. Wh…" at bounding box center [422, 667] width 369 height 100
click at [418, 639] on textarea "Hi there! I am your Wingman speaking. I’m here to answer your questions. What b…" at bounding box center [422, 667] width 369 height 100
click at [421, 639] on textarea "Hi there! I am your Wingman speaking. I’m here to answer your questions. What b…" at bounding box center [422, 667] width 369 height 100
drag, startPoint x: 408, startPoint y: 636, endPoint x: 657, endPoint y: 637, distance: 249.0
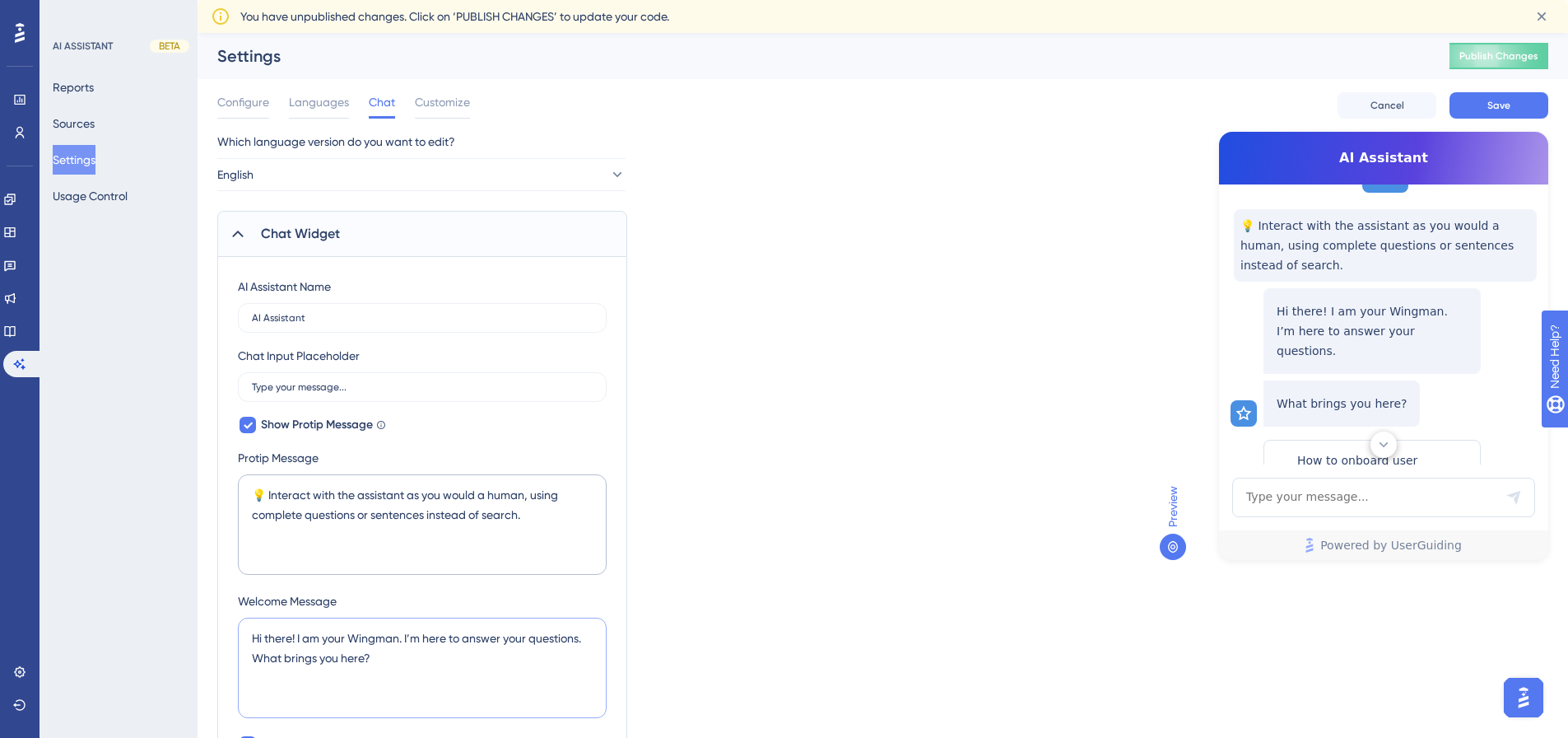
click at [471, 640] on textarea "Hi there! I am your Wingman. I’m here to answer your questions. What brings you…" at bounding box center [422, 667] width 369 height 100
type textarea "Hi there! I am your Wingman. I’m here to your questions. What brings you here?"
click at [303, 319] on input "AI Assistant" at bounding box center [422, 318] width 341 height 12
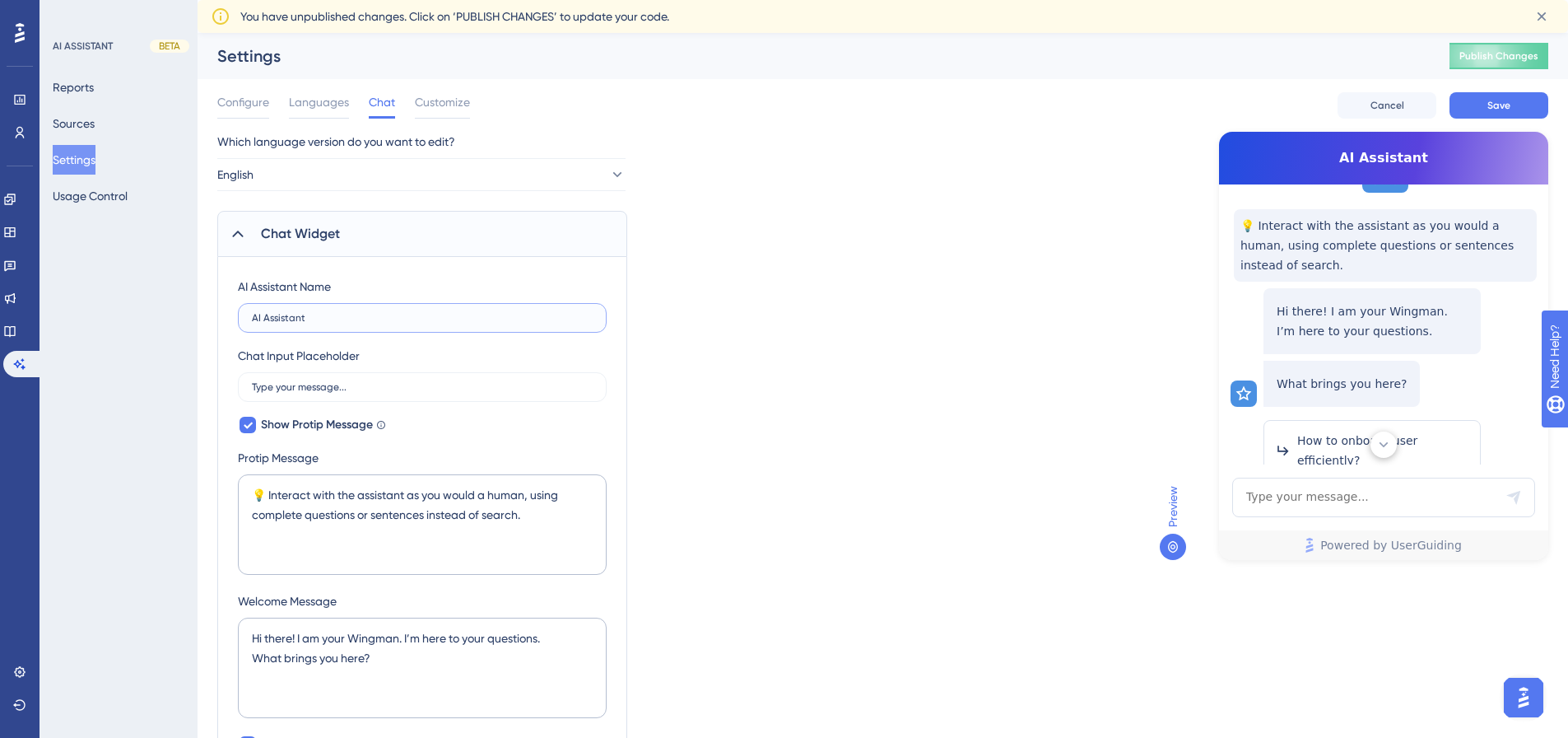
click at [303, 319] on input "AI Assistant" at bounding box center [422, 318] width 341 height 12
click at [303, 318] on input "AI Assistant" at bounding box center [422, 318] width 341 height 12
click at [278, 320] on input "[PERSON_NAME]" at bounding box center [422, 318] width 341 height 12
drag, startPoint x: 288, startPoint y: 317, endPoint x: 236, endPoint y: 320, distance: 52.1
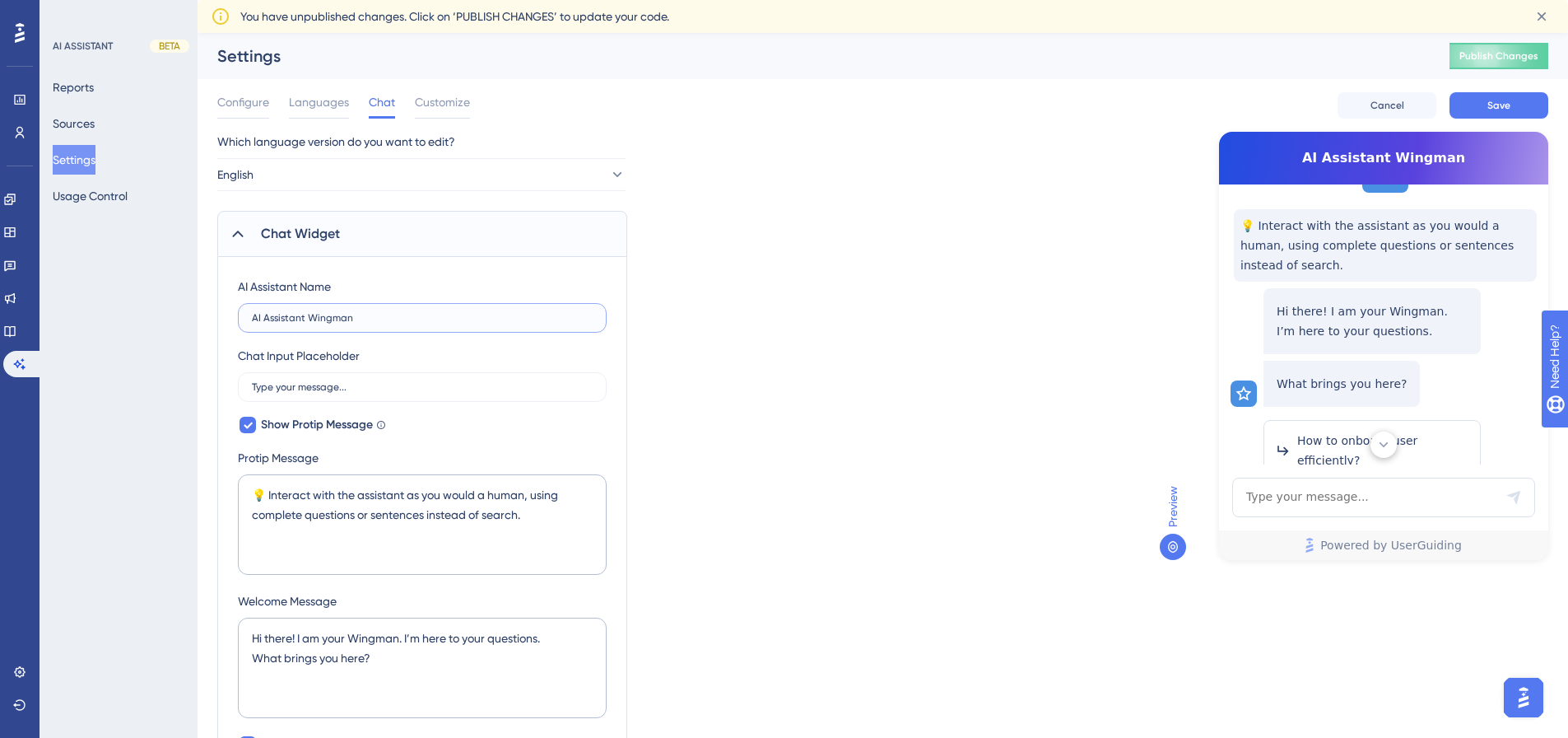
click at [310, 314] on input "AI Assistant Wingman" at bounding box center [422, 318] width 341 height 12
paste input "Wingman"
click at [296, 316] on input "Wingman , Your AI Assistant" at bounding box center [422, 318] width 341 height 12
type input "Wingman | Your AI Assistant"
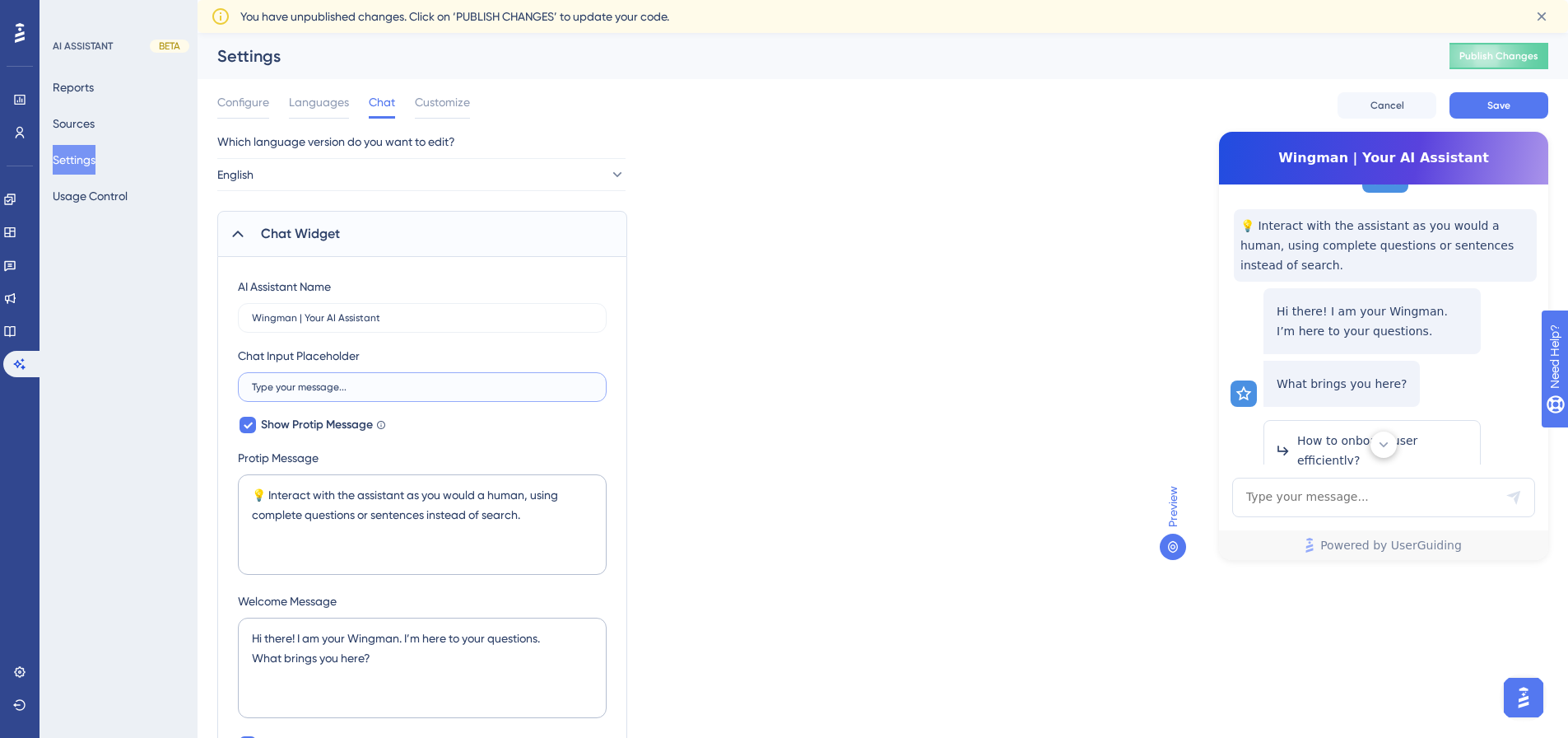
click at [297, 388] on input "Type your message..." at bounding box center [422, 388] width 341 height 12
click at [362, 392] on input "Type your message..." at bounding box center [422, 388] width 341 height 12
click at [312, 391] on input "Type your message..." at bounding box center [422, 388] width 341 height 12
click at [370, 390] on input "Type your message..." at bounding box center [422, 388] width 341 height 12
drag, startPoint x: 384, startPoint y: 657, endPoint x: 408, endPoint y: 640, distance: 29.4
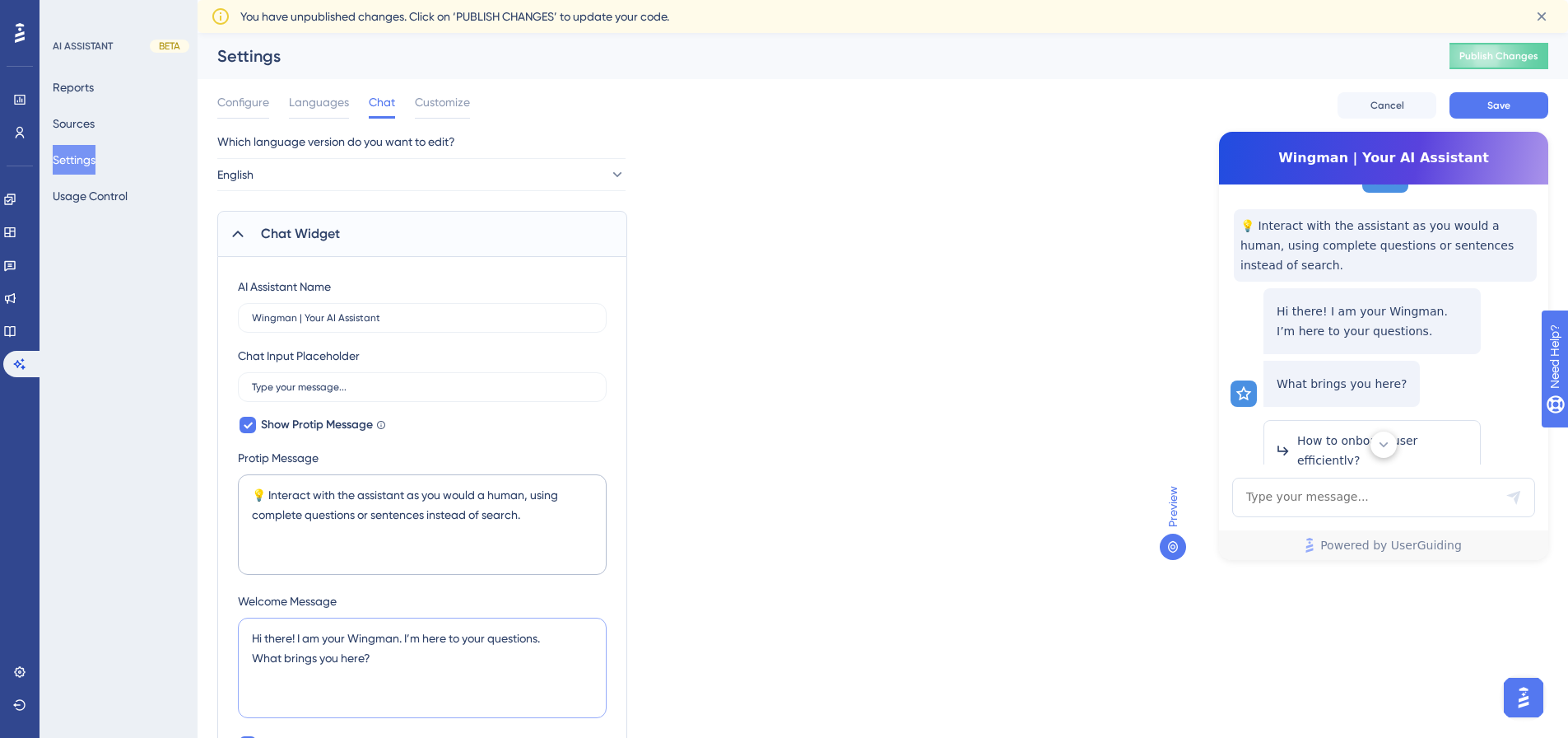
click at [408, 640] on textarea "Hi there! I am your Wingman. I’m here to your questions. What brings you here?" at bounding box center [422, 667] width 369 height 100
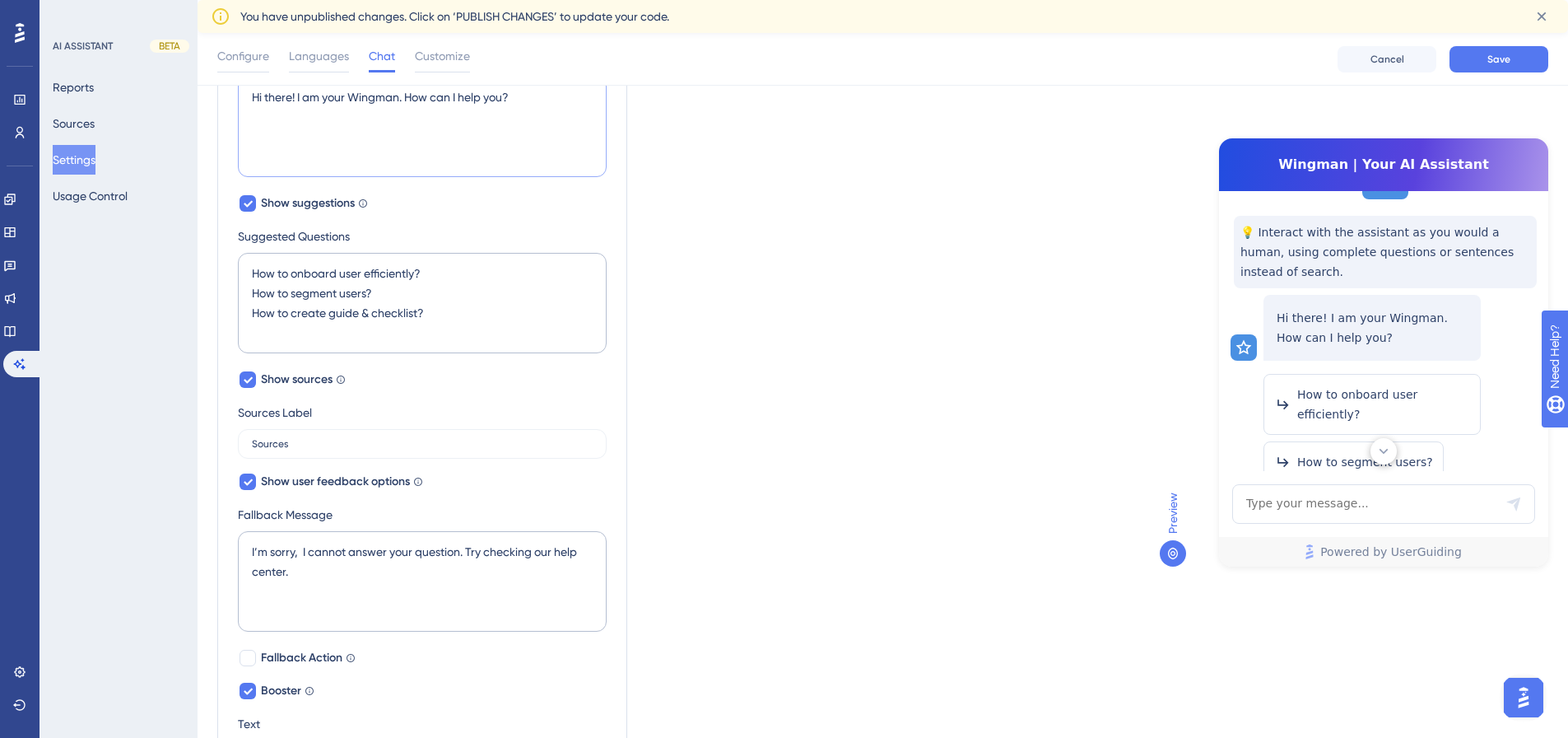
scroll to position [576, 0]
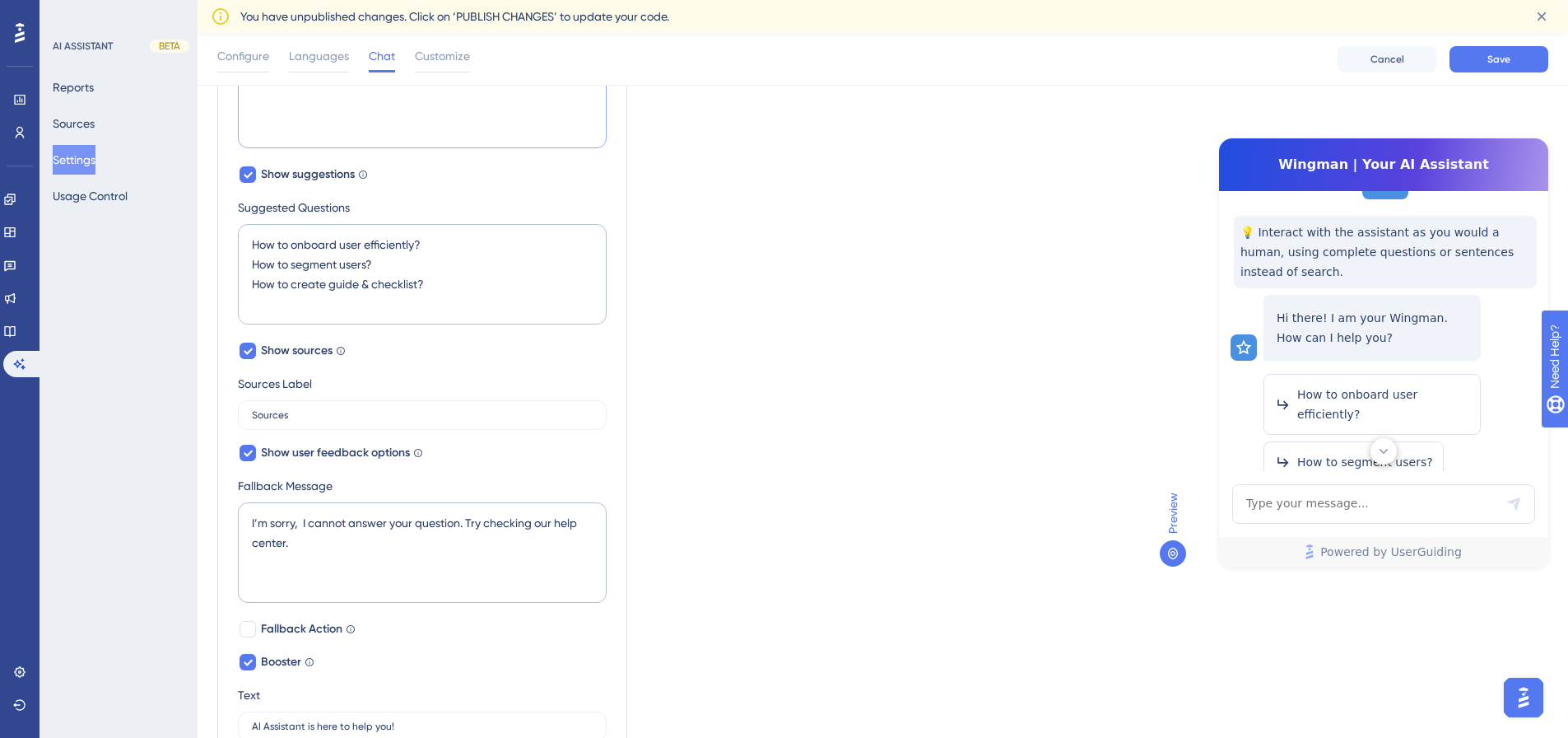
type textarea "Hi there! I am your Wingman. How can I help you?"
click at [479, 538] on textarea "I’m sorry, I cannot answer your question. Try checking our help center." at bounding box center [422, 552] width 369 height 100
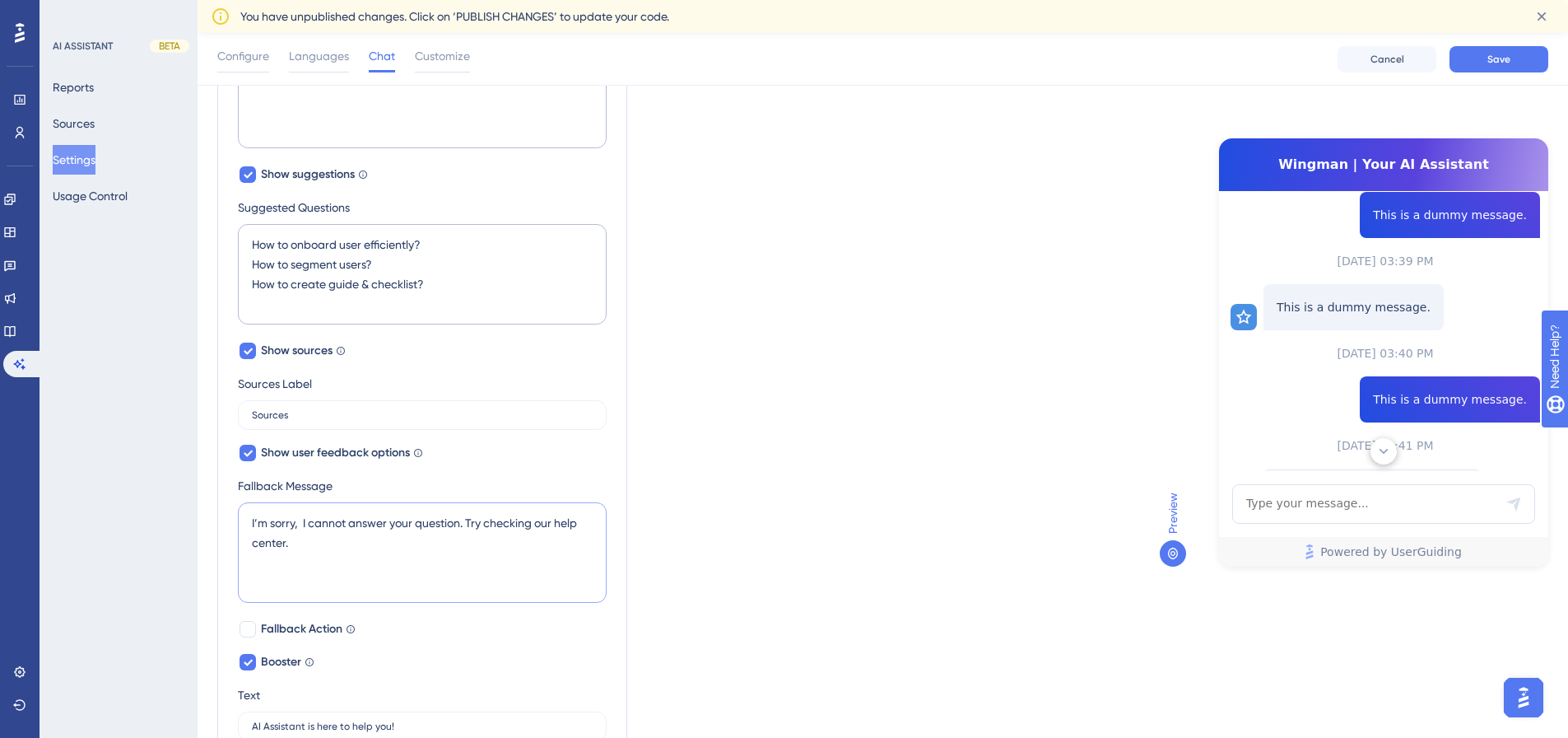
scroll to position [473, 0]
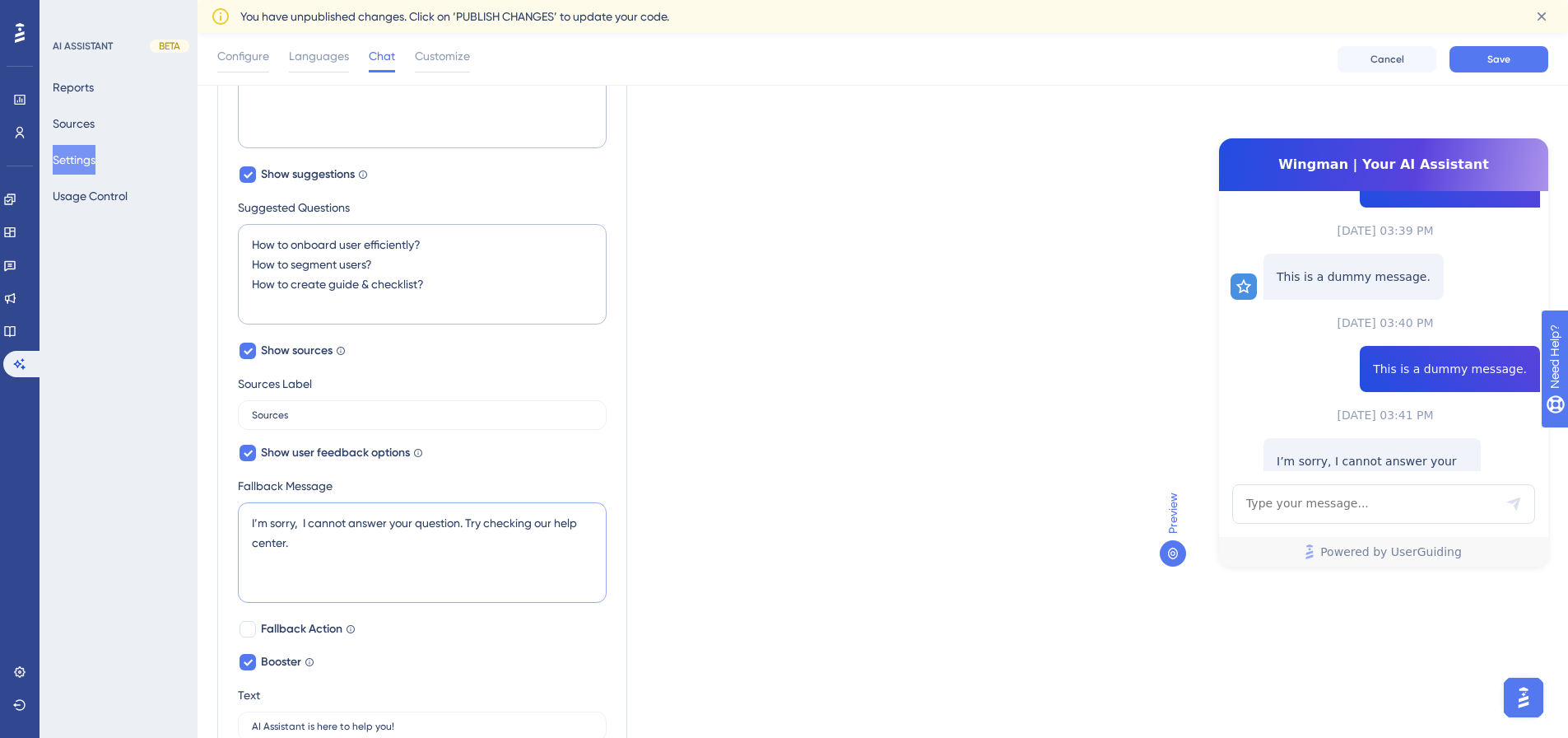
drag, startPoint x: 493, startPoint y: 538, endPoint x: 470, endPoint y: 527, distance: 25.5
click at [470, 527] on textarea "I’m sorry, I cannot answer your question. Try checking our help center." at bounding box center [422, 552] width 369 height 100
click at [324, 542] on textarea "I’m sorry, I cannot answer your question. Please contact PEOPLE support team: […" at bounding box center [422, 552] width 369 height 100
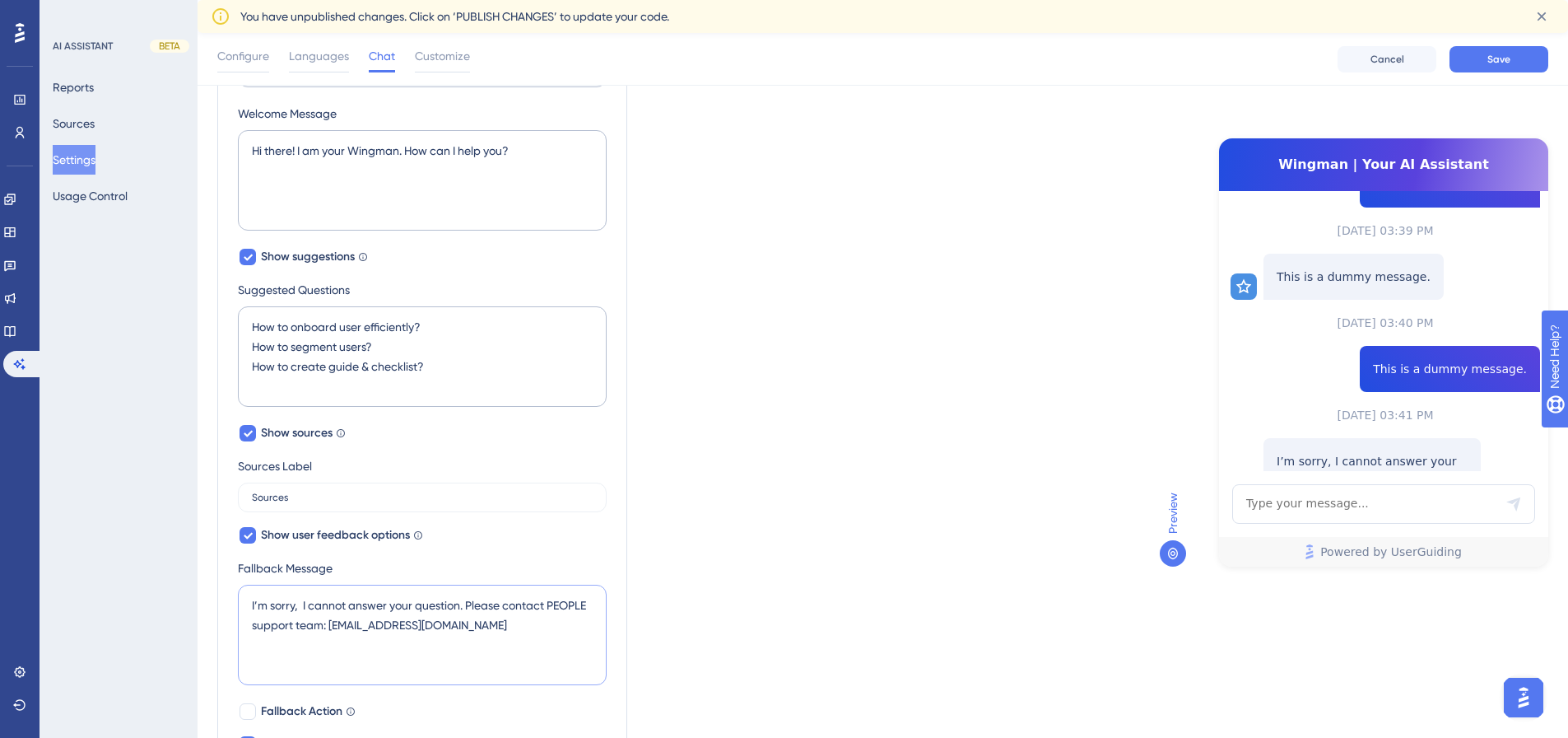
scroll to position [465, 0]
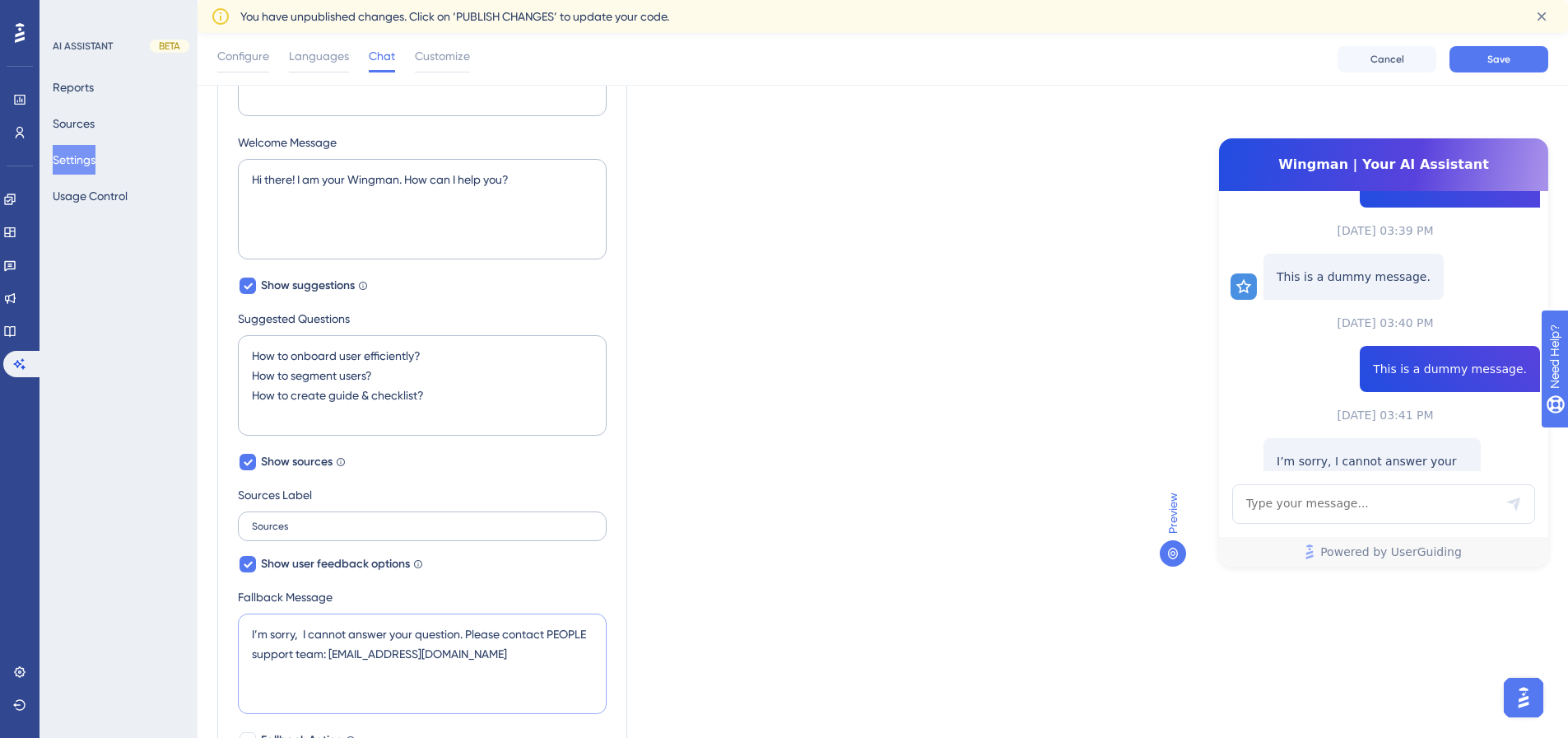
type textarea "I’m sorry, I cannot answer your question. Please contact PEOPLE support team: […"
click at [336, 527] on input "Sources" at bounding box center [422, 527] width 341 height 12
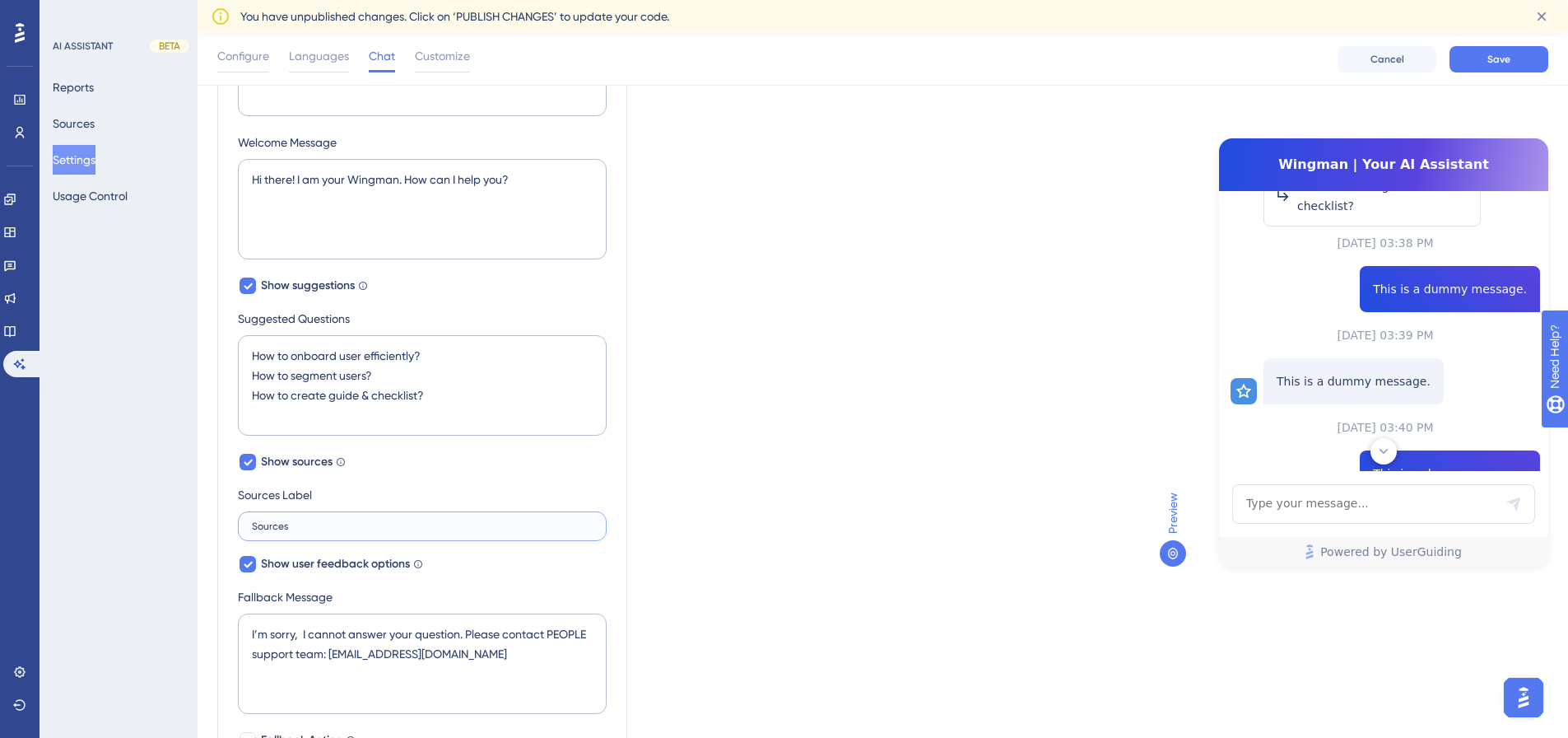
scroll to position [359, 0]
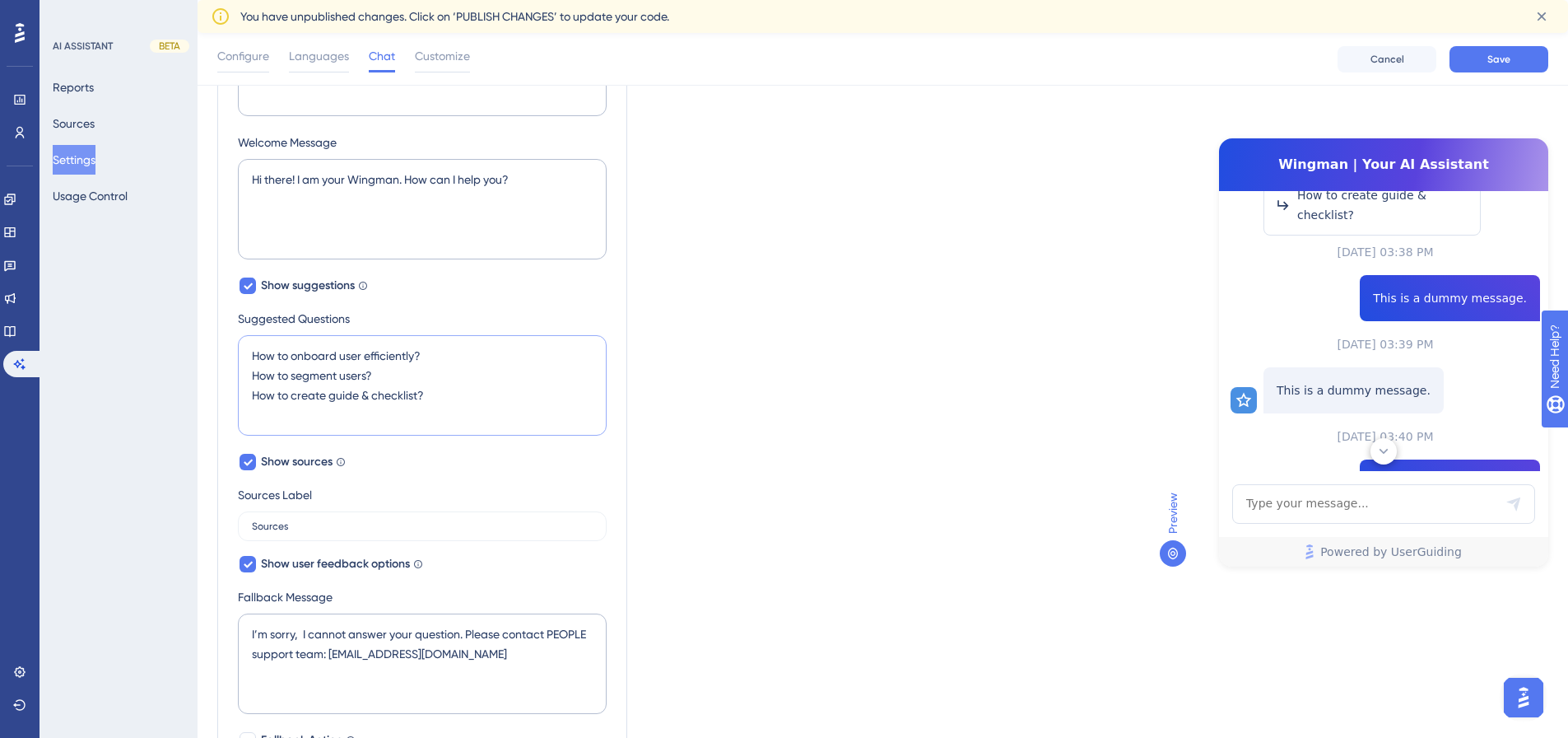
click at [473, 393] on textarea "How to onboard user efficiently? How to segment users? How to create guide & ch…" at bounding box center [422, 385] width 369 height 100
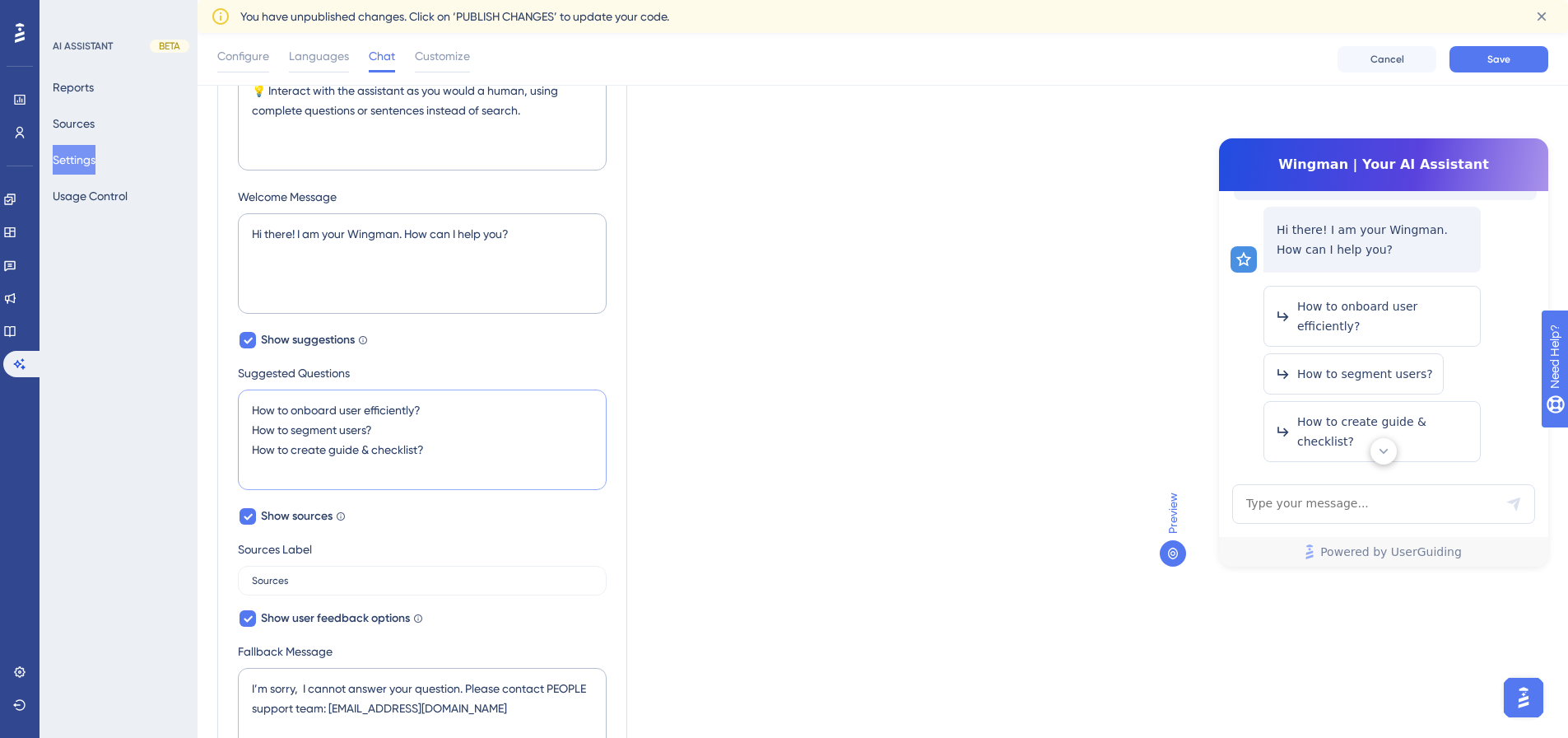
scroll to position [382, 0]
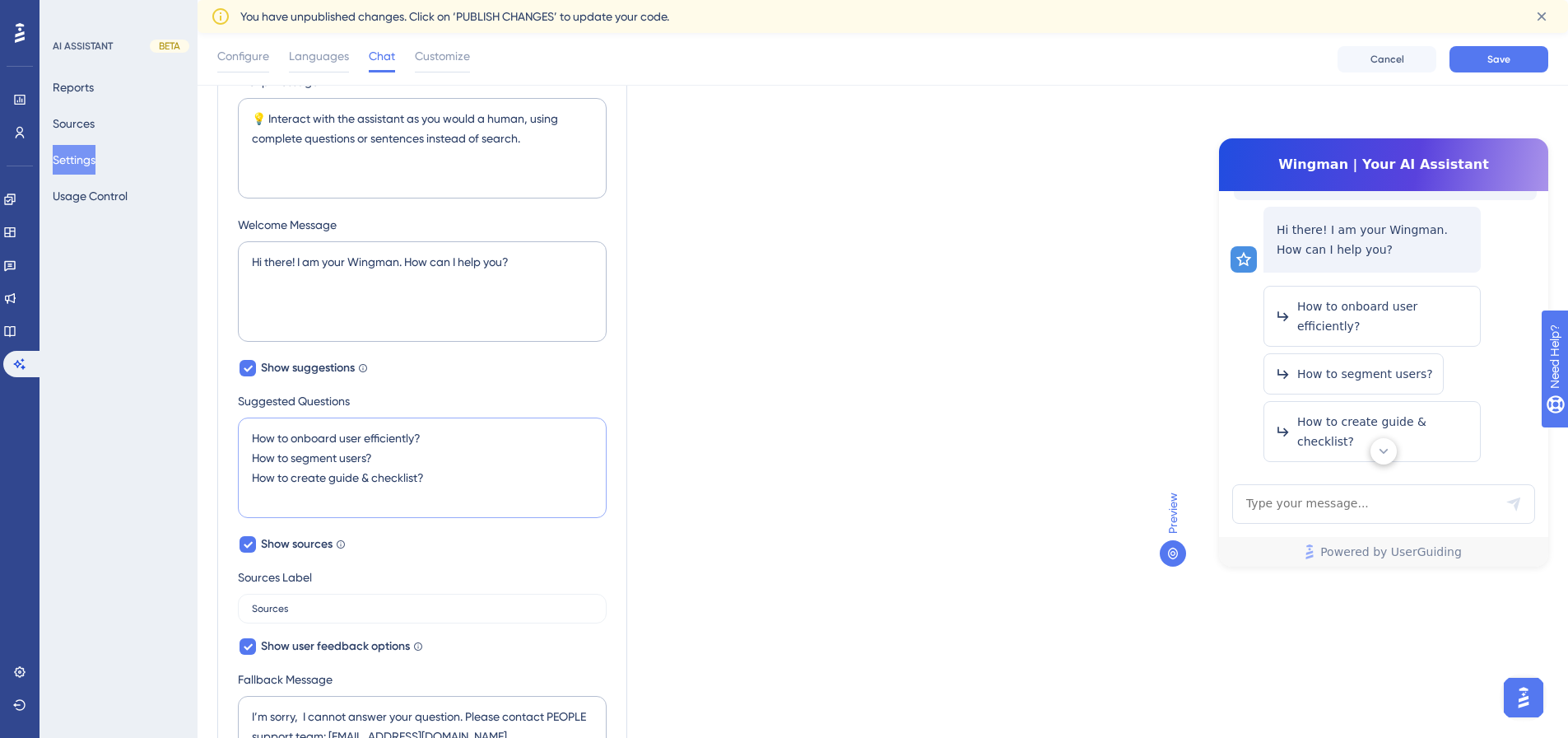
drag, startPoint x: 474, startPoint y: 485, endPoint x: 220, endPoint y: 438, distance: 258.3
click at [220, 438] on div "AI Assistant Name [PERSON_NAME] | Your AI Assistant Chat Input Placeholder Type…" at bounding box center [422, 417] width 410 height 1074
click at [447, 479] on textarea "How to onboard user efficiently? How to segment users? How to create guide & ch…" at bounding box center [422, 468] width 369 height 100
drag, startPoint x: 291, startPoint y: 438, endPoint x: 414, endPoint y: 435, distance: 123.0
click at [414, 435] on textarea "How to onboard user efficiently? How to segment users? How to create guide & ch…" at bounding box center [422, 468] width 369 height 100
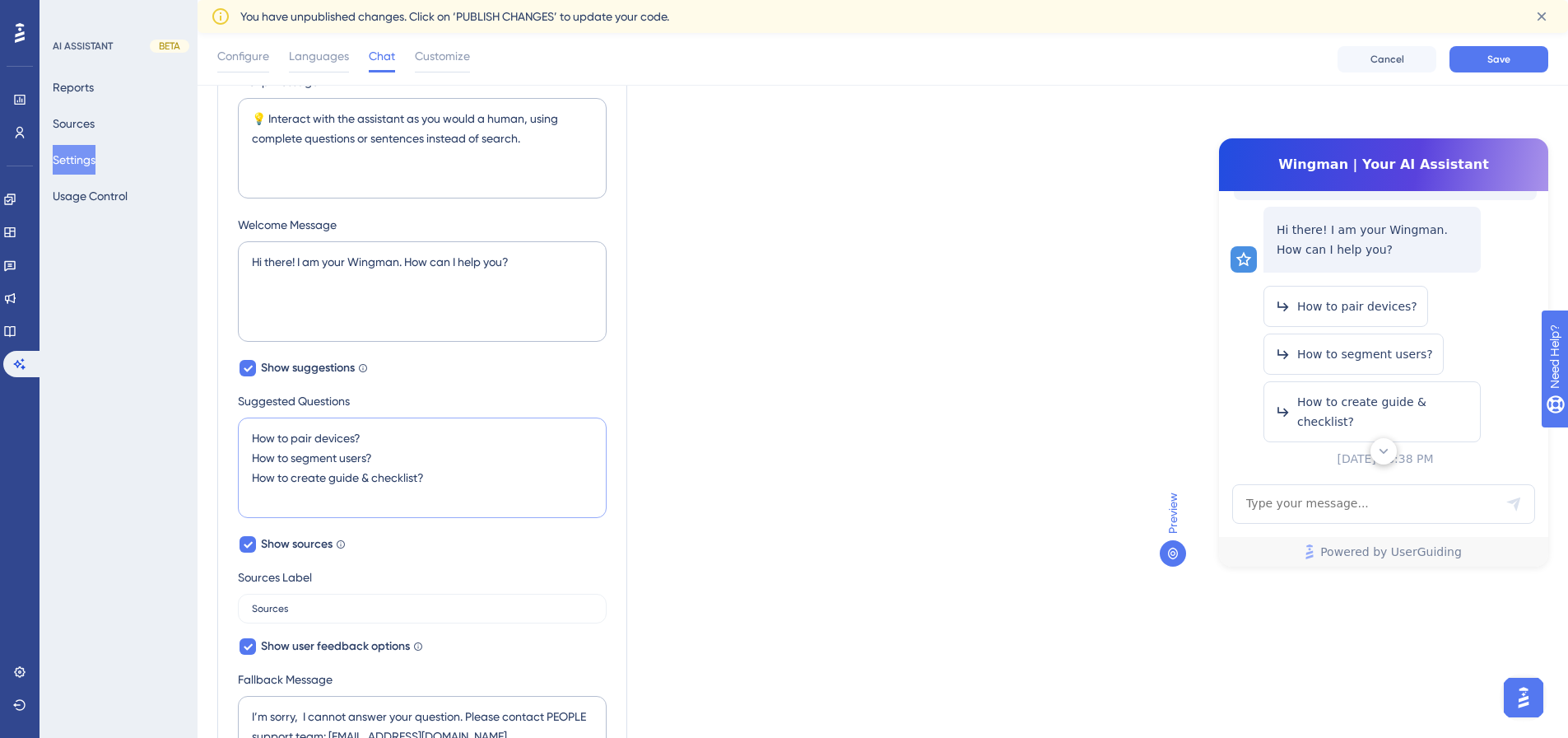
drag, startPoint x: 439, startPoint y: 473, endPoint x: 294, endPoint y: 460, distance: 145.6
click at [294, 460] on textarea "How to pair devices? How to segment users? How to create guide & checklist?" at bounding box center [422, 468] width 369 height 100
type textarea "How to pair devices? How to monitor my activities? Where to start?"
click at [587, 547] on div "AI Assistant Name [PERSON_NAME] | Your AI Assistant Chat Input Placeholder Type…" at bounding box center [422, 418] width 369 height 1035
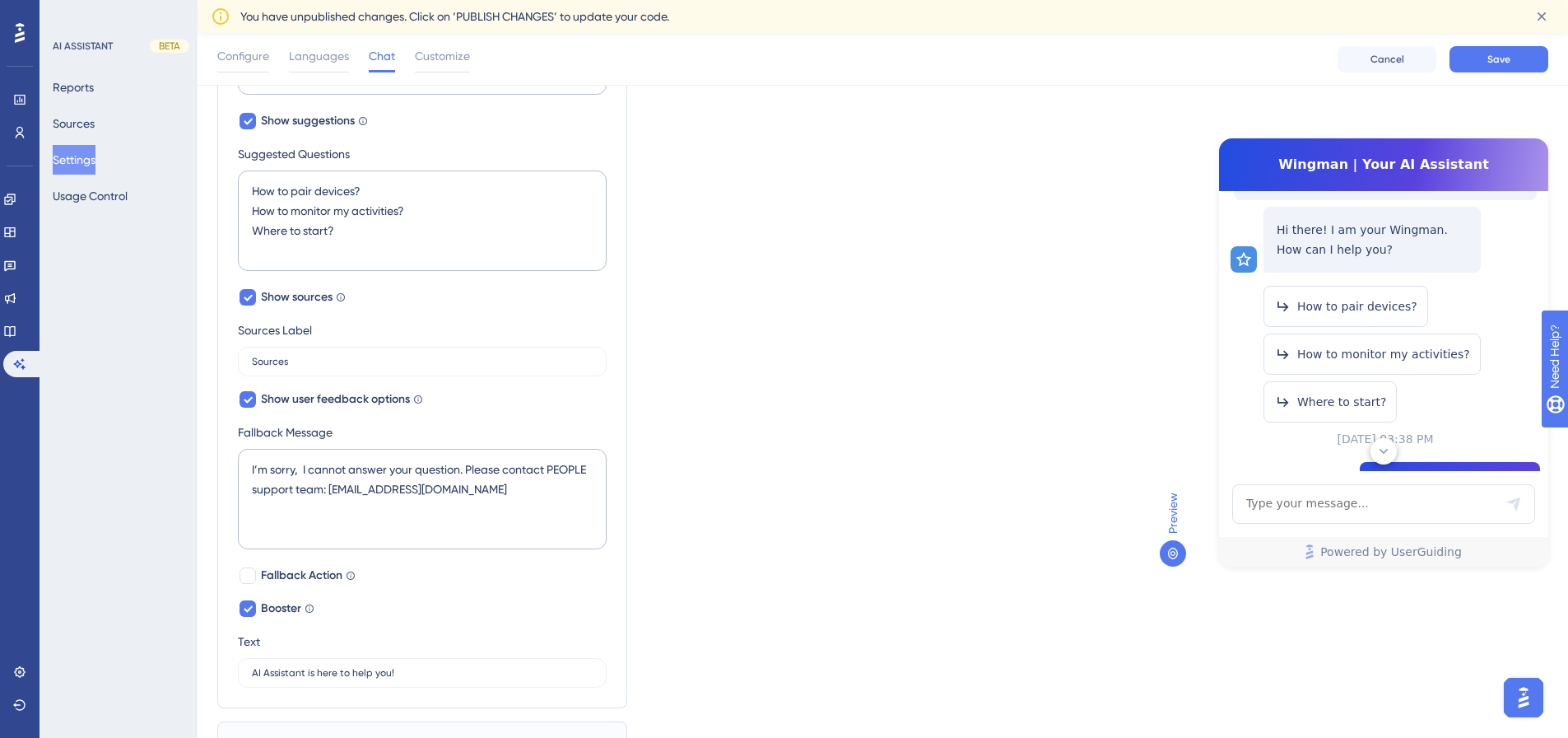
scroll to position [712, 0]
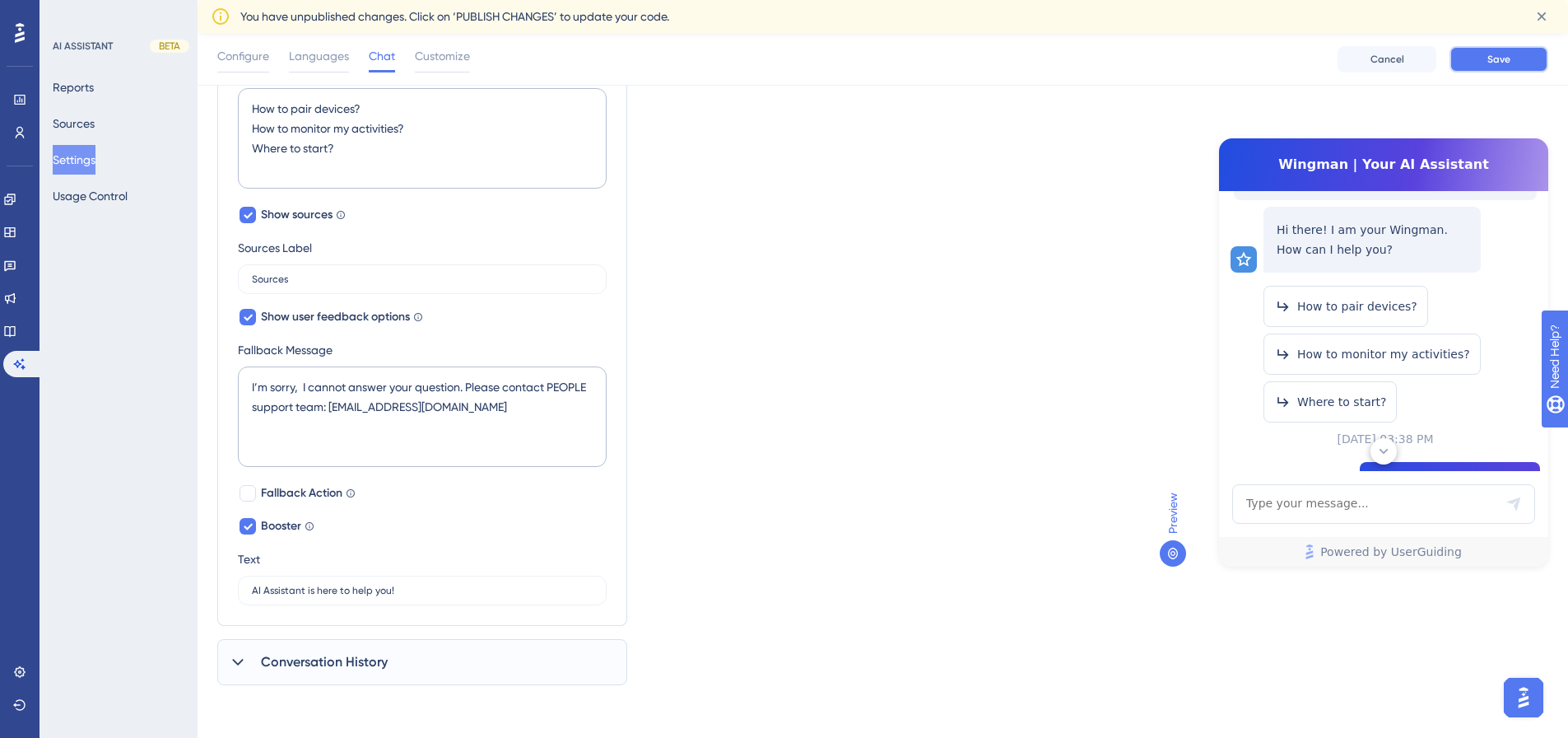
click at [1501, 59] on span "Save" at bounding box center [1498, 60] width 23 height 13
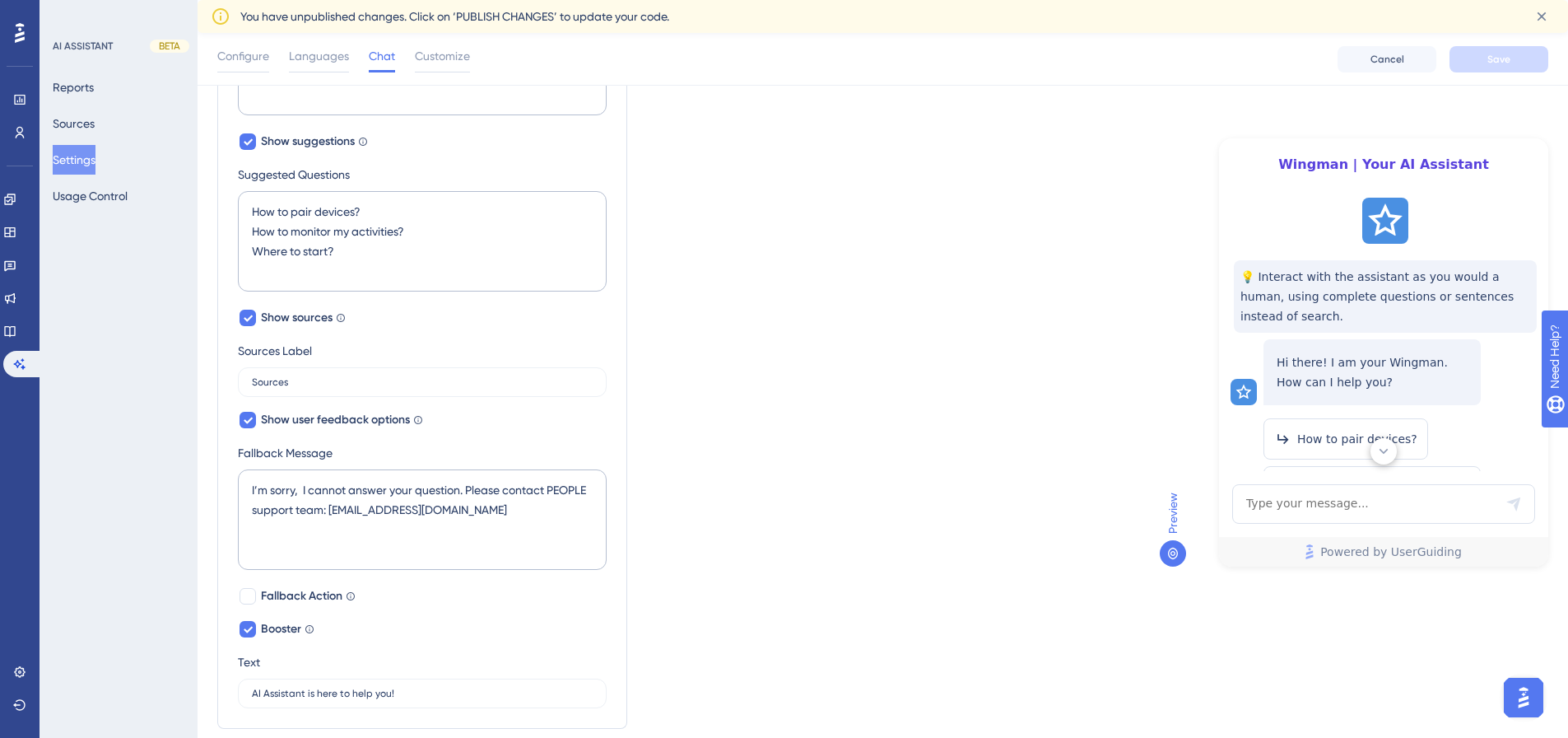
scroll to position [465, 0]
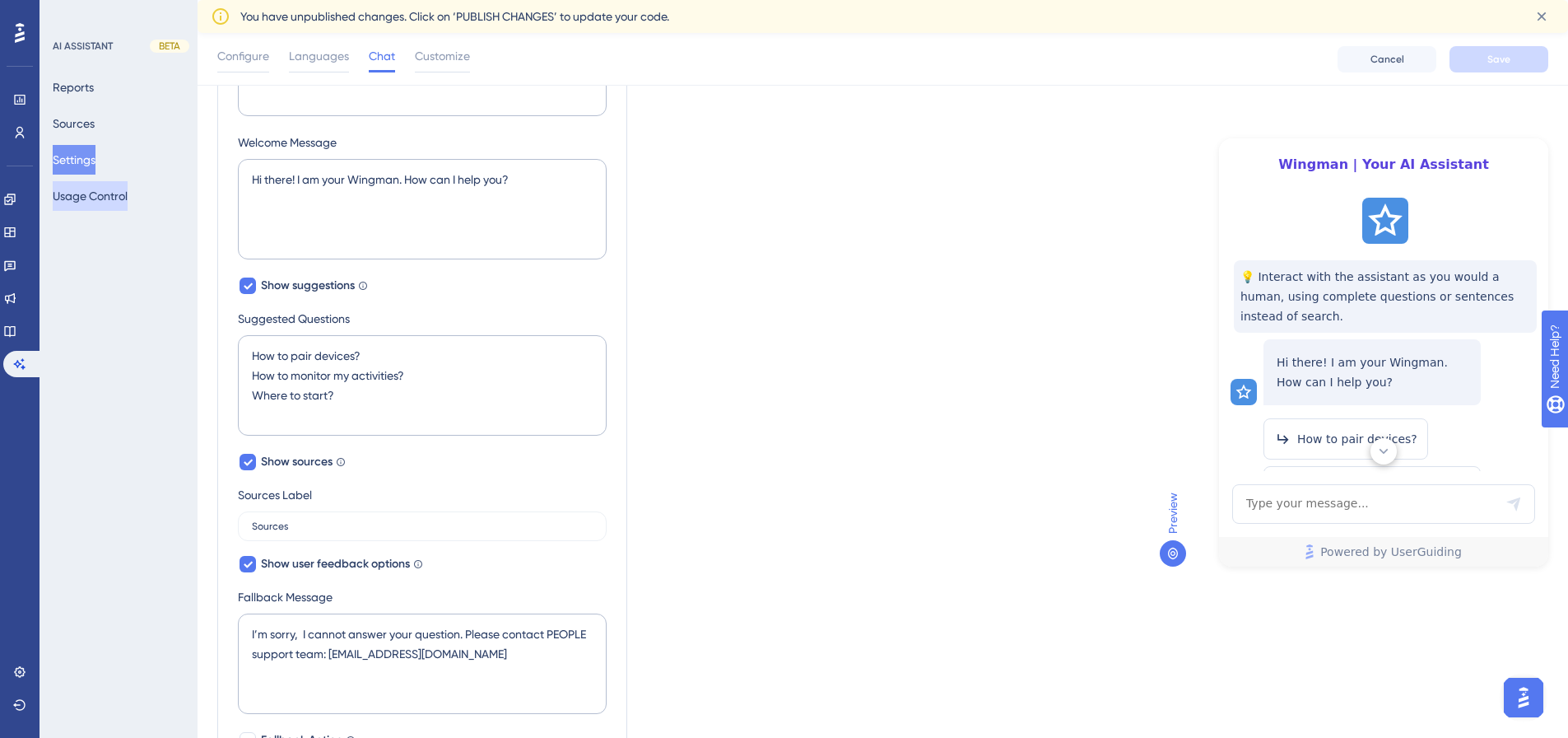
click at [110, 200] on button "Usage Control" at bounding box center [90, 195] width 75 height 29
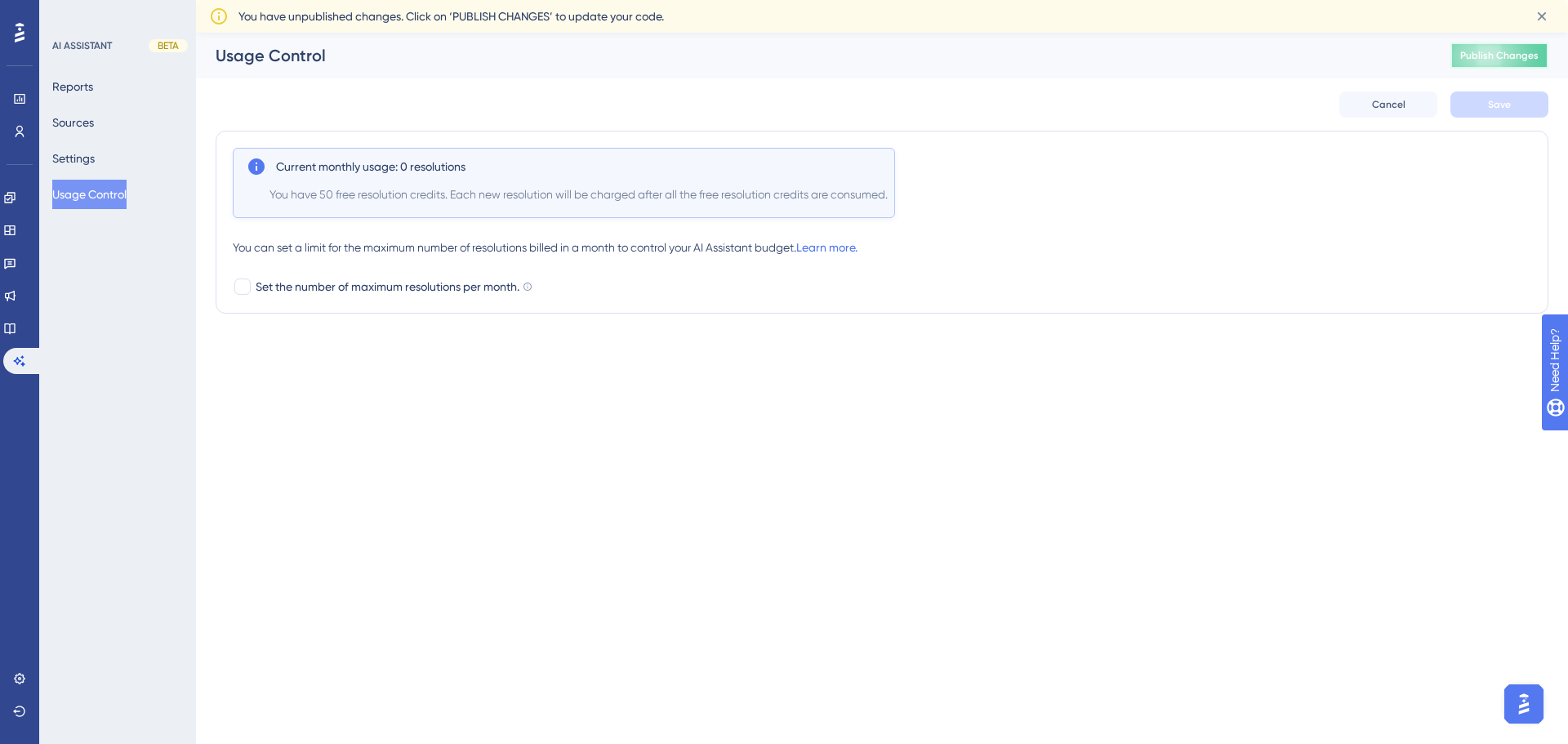
click at [1497, 57] on span "Publish Changes" at bounding box center [1499, 56] width 79 height 13
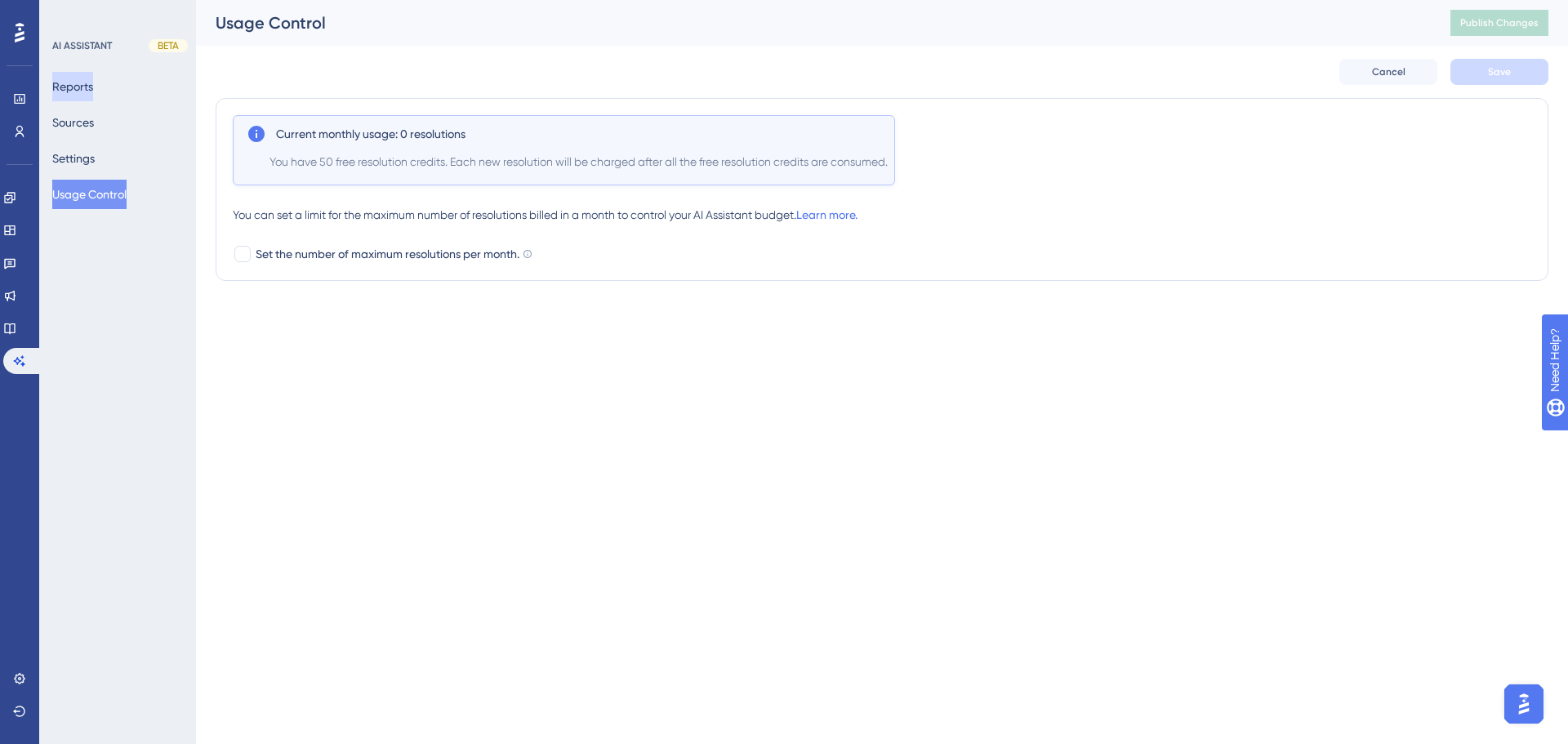
click at [93, 79] on button "Reports" at bounding box center [73, 86] width 41 height 29
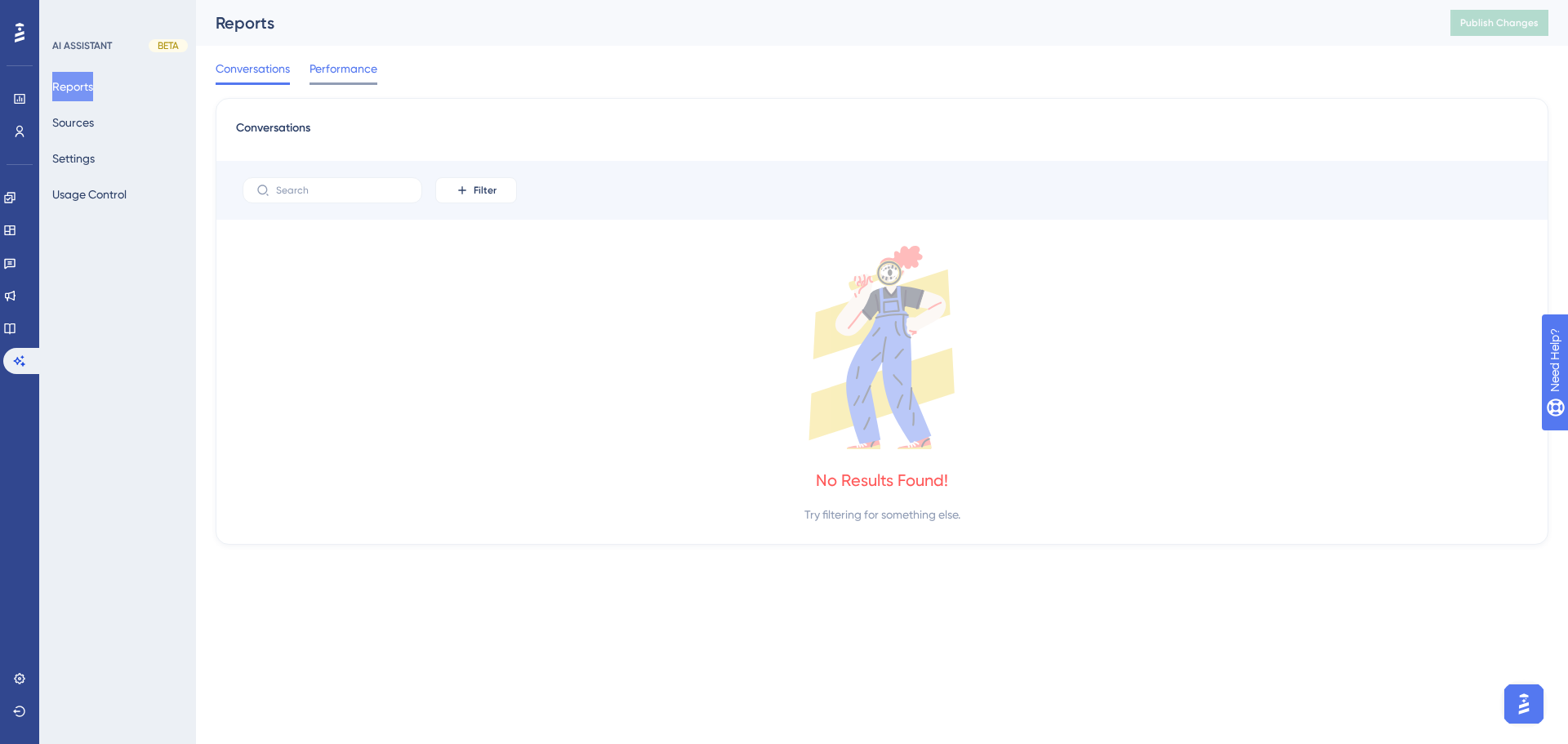
click at [320, 67] on span "Performance" at bounding box center [343, 68] width 68 height 19
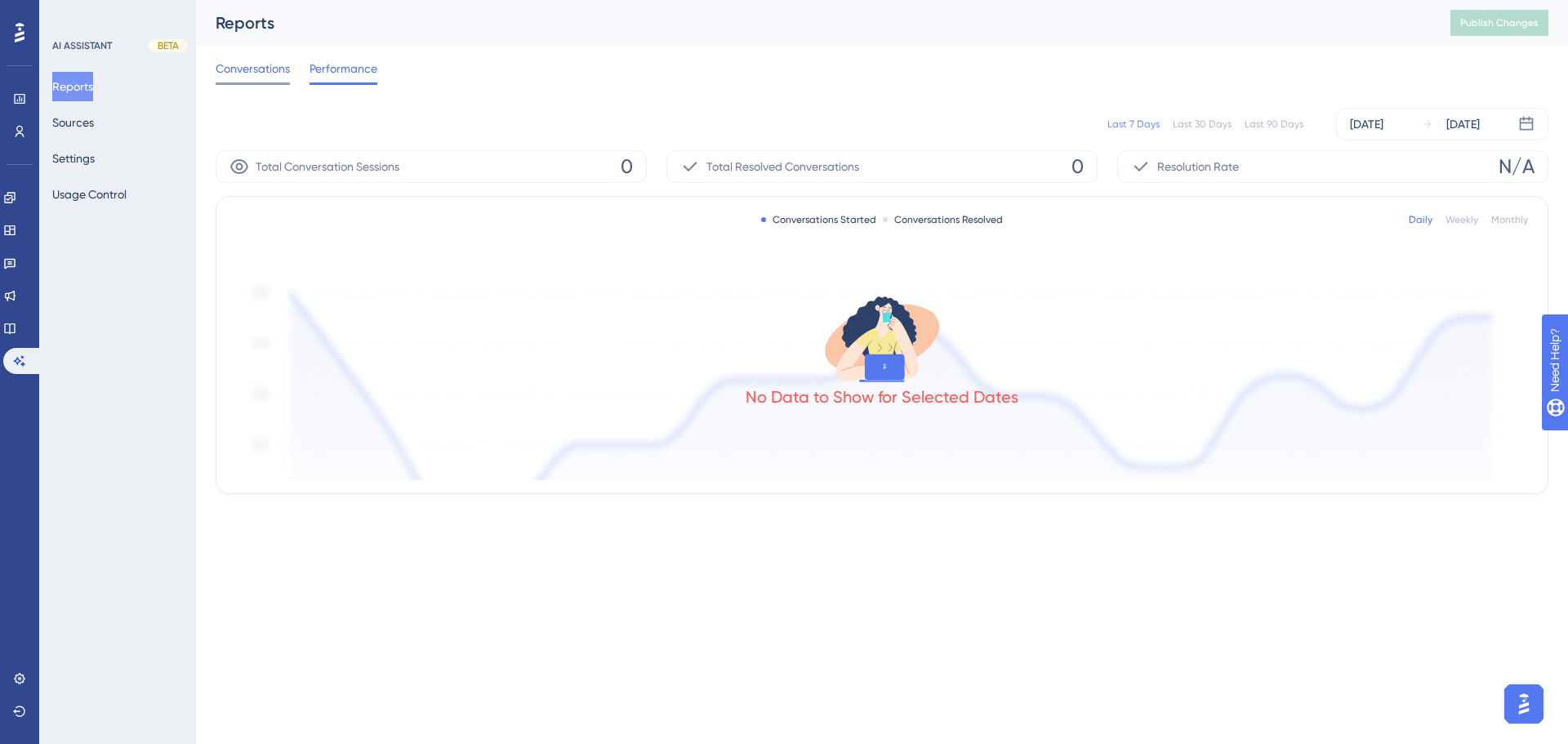
click at [270, 74] on span "Conversations" at bounding box center [252, 68] width 74 height 19
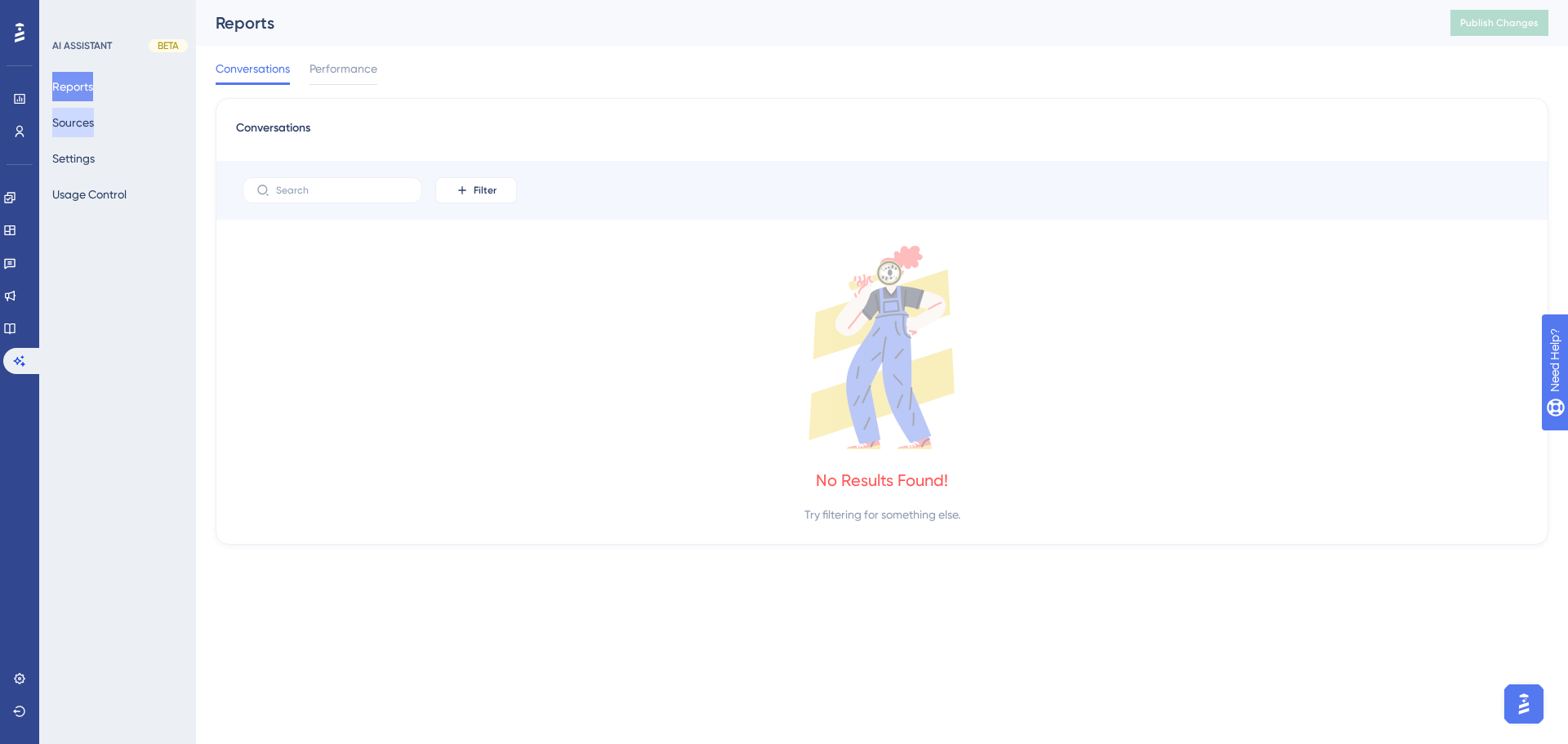
click at [93, 121] on button "Sources" at bounding box center [74, 122] width 42 height 29
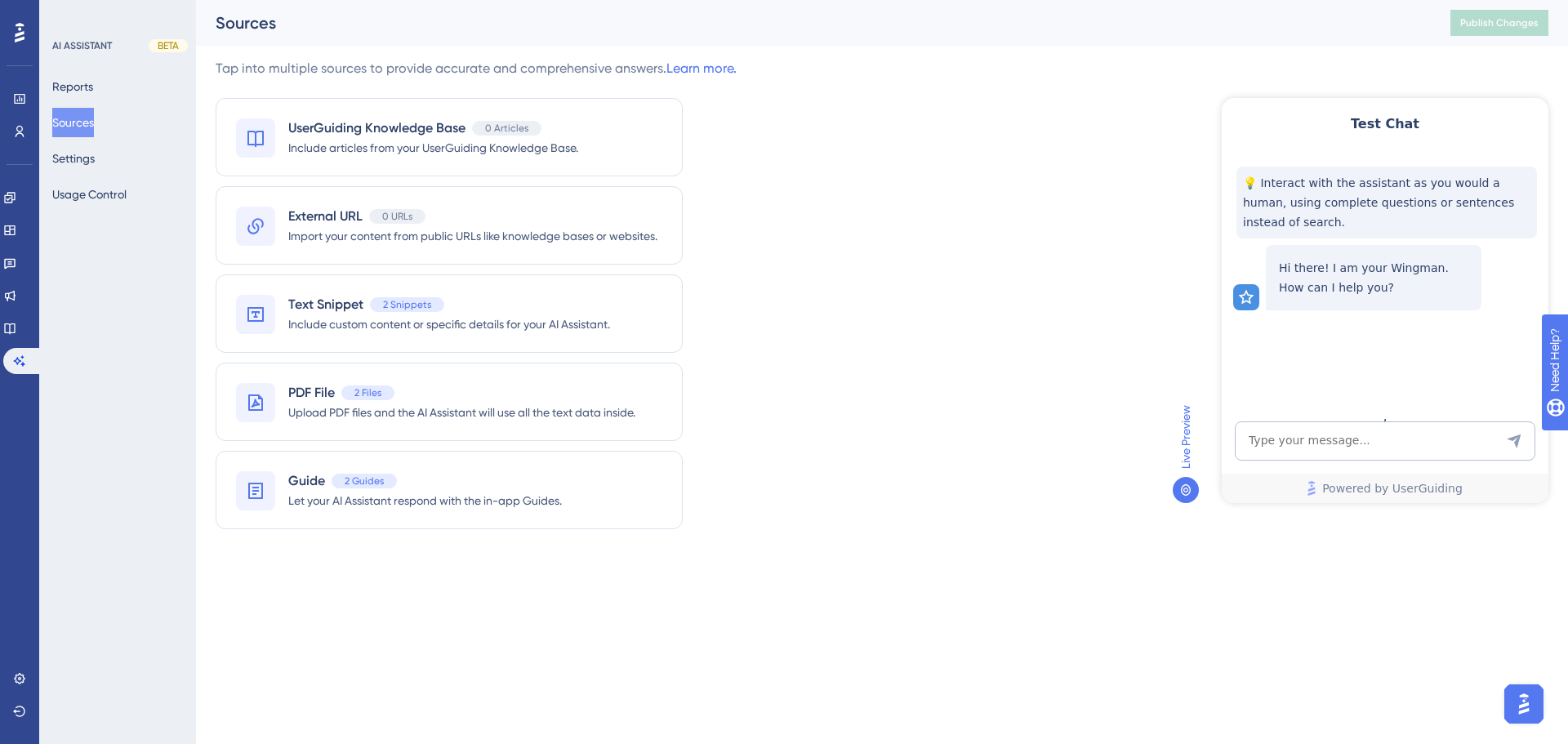
click at [1193, 485] on div at bounding box center [1185, 490] width 26 height 26
click at [1186, 487] on icon at bounding box center [1186, 491] width 13 height 13
click at [1184, 450] on span "Live Preview" at bounding box center [1185, 437] width 19 height 64
click at [90, 154] on button "Settings" at bounding box center [74, 158] width 43 height 29
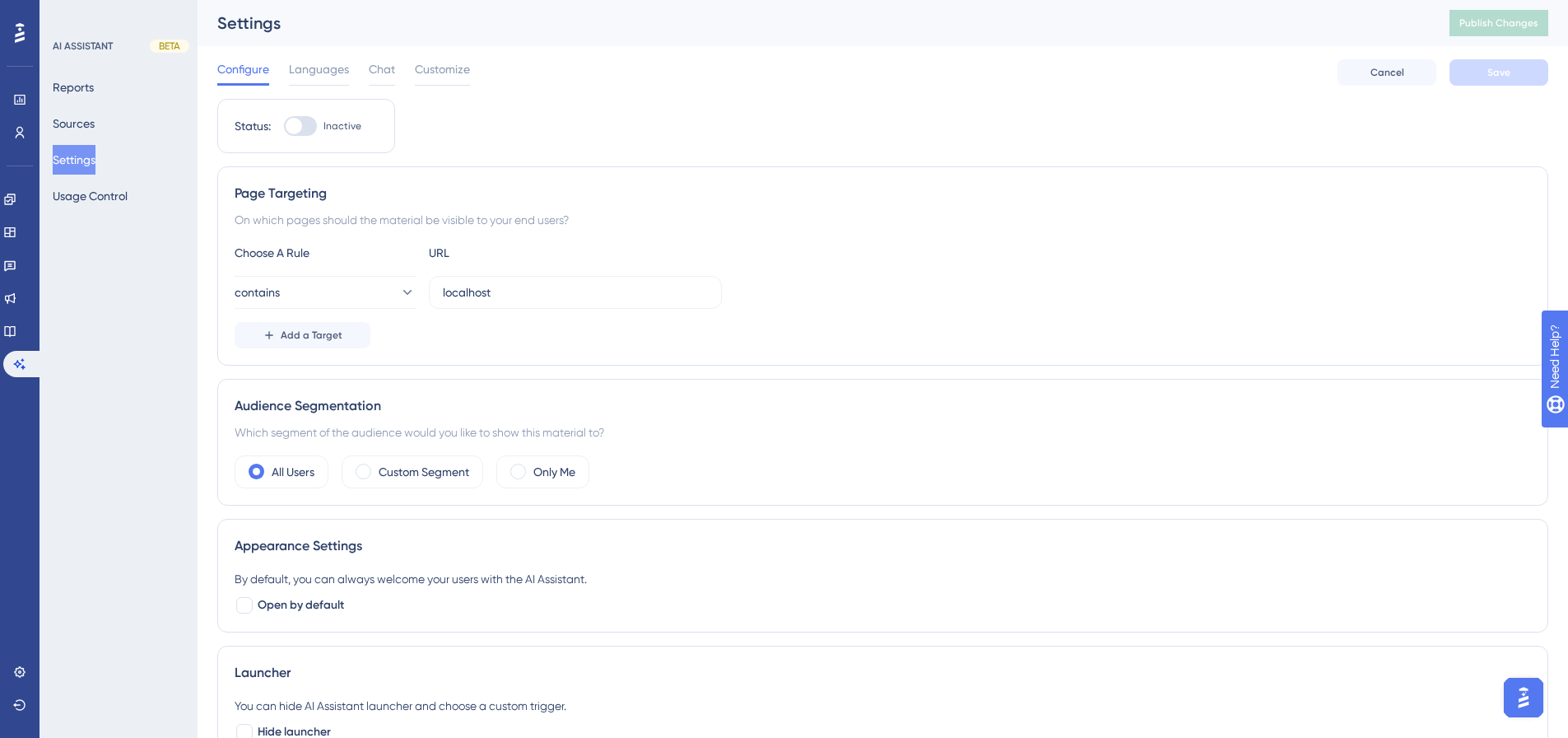
click at [300, 123] on div at bounding box center [294, 126] width 17 height 17
click at [284, 126] on input "Inactive" at bounding box center [283, 126] width 1 height 1
checkbox input "true"
click at [363, 290] on button "contains" at bounding box center [325, 291] width 181 height 33
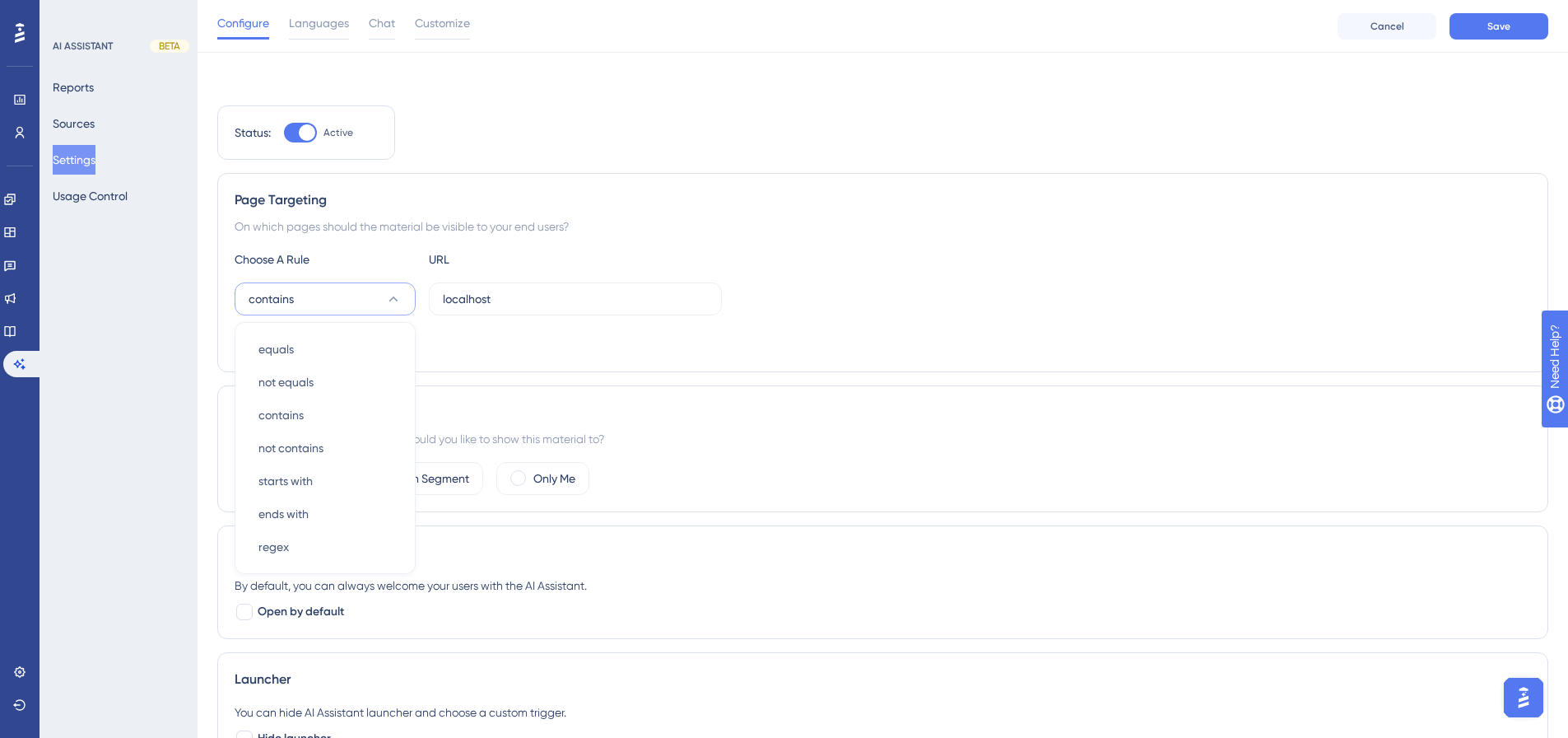
scroll to position [72, 0]
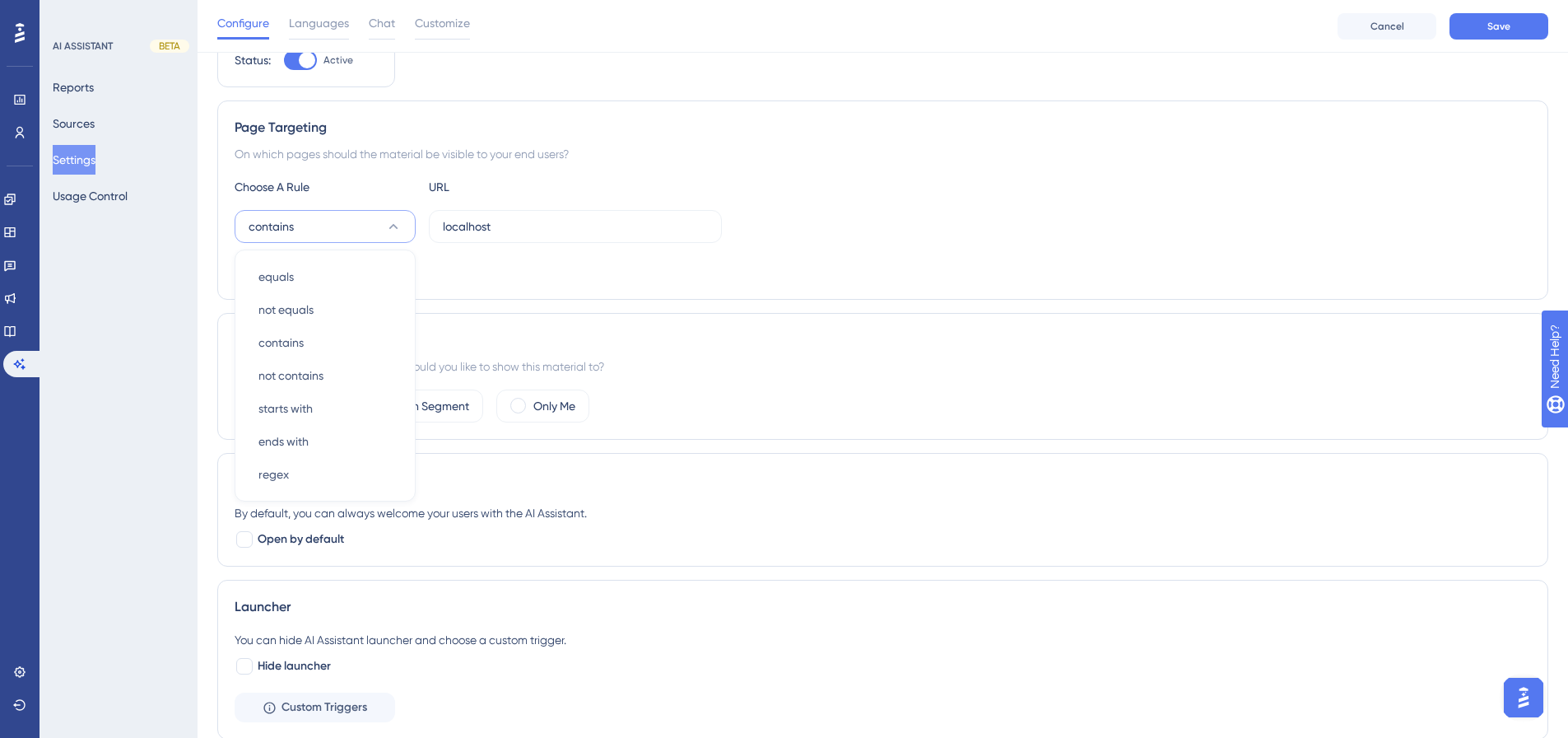
click at [628, 131] on div "Page Targeting" at bounding box center [883, 127] width 1296 height 19
click at [245, 541] on div at bounding box center [244, 539] width 17 height 17
checkbox input "true"
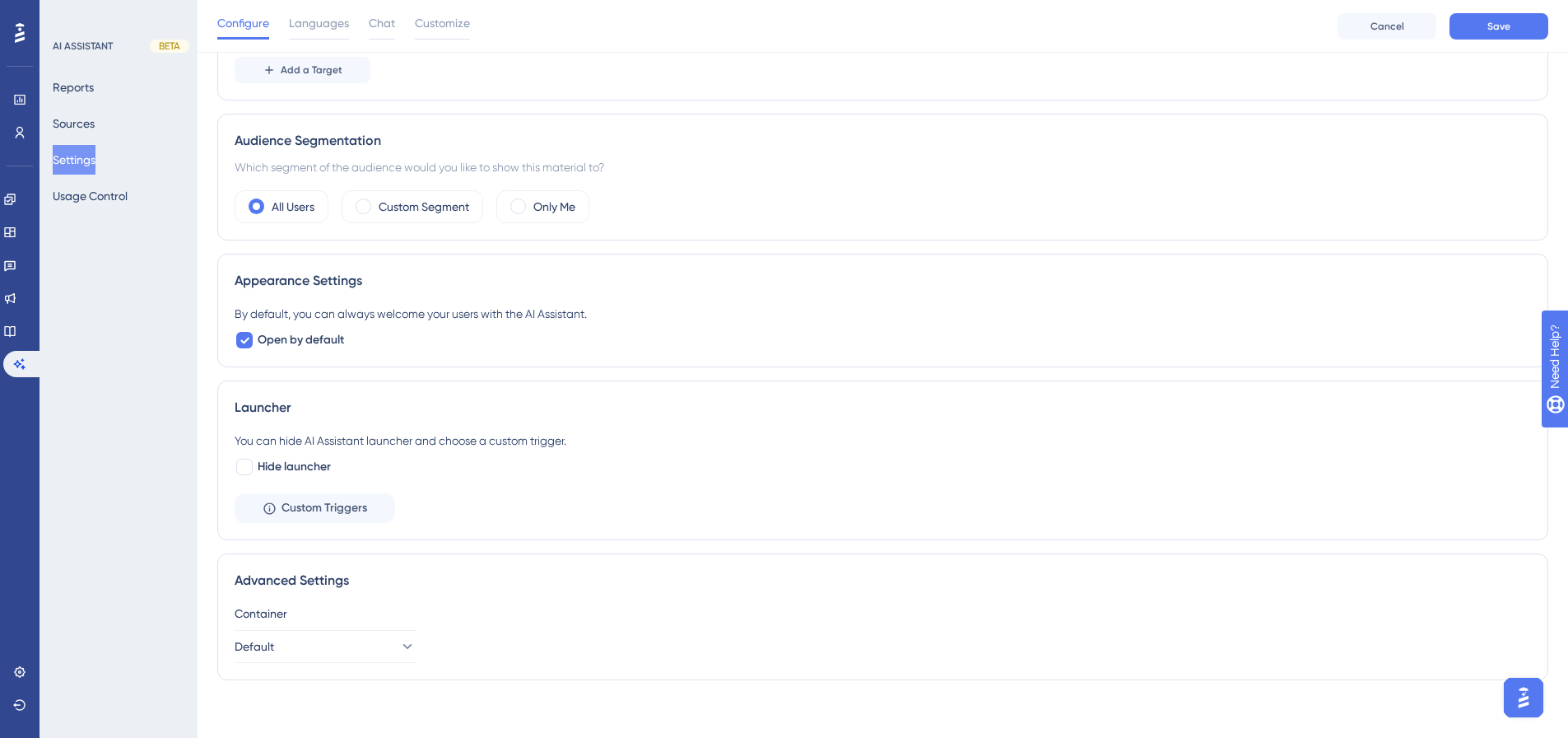
scroll to position [280, 0]
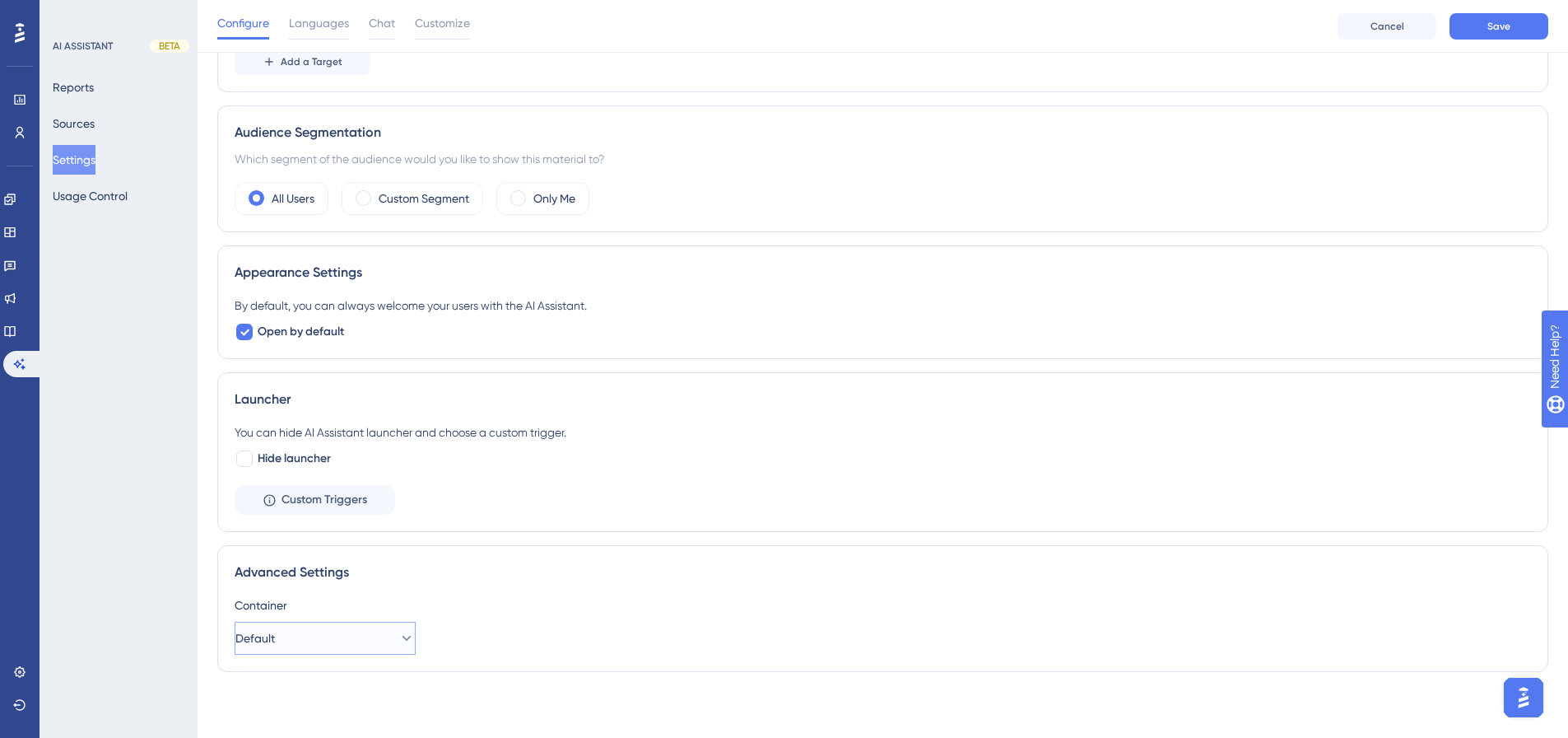
click at [398, 634] on icon at bounding box center [407, 639] width 17 height 17
click at [588, 603] on div "Container" at bounding box center [883, 605] width 1296 height 19
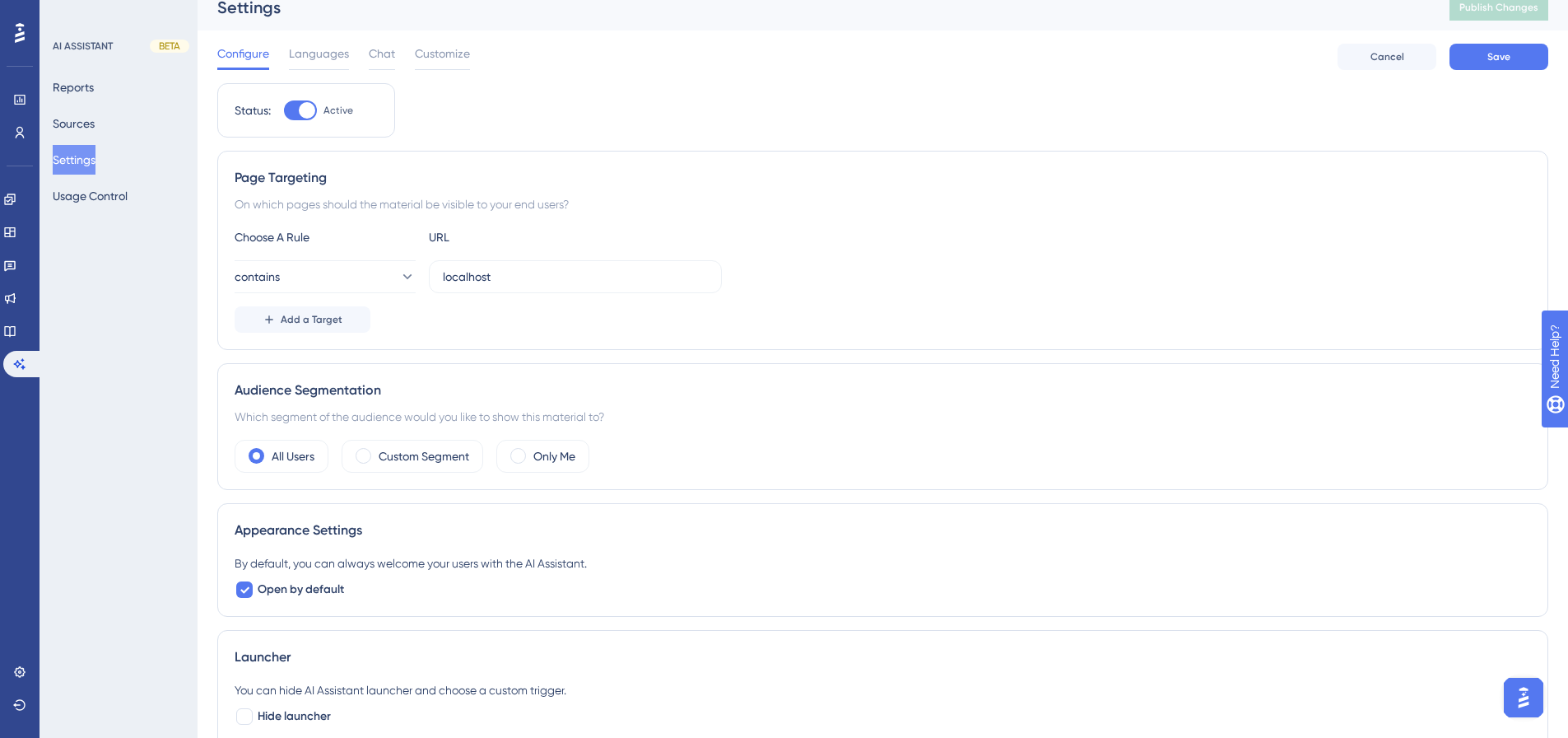
scroll to position [0, 0]
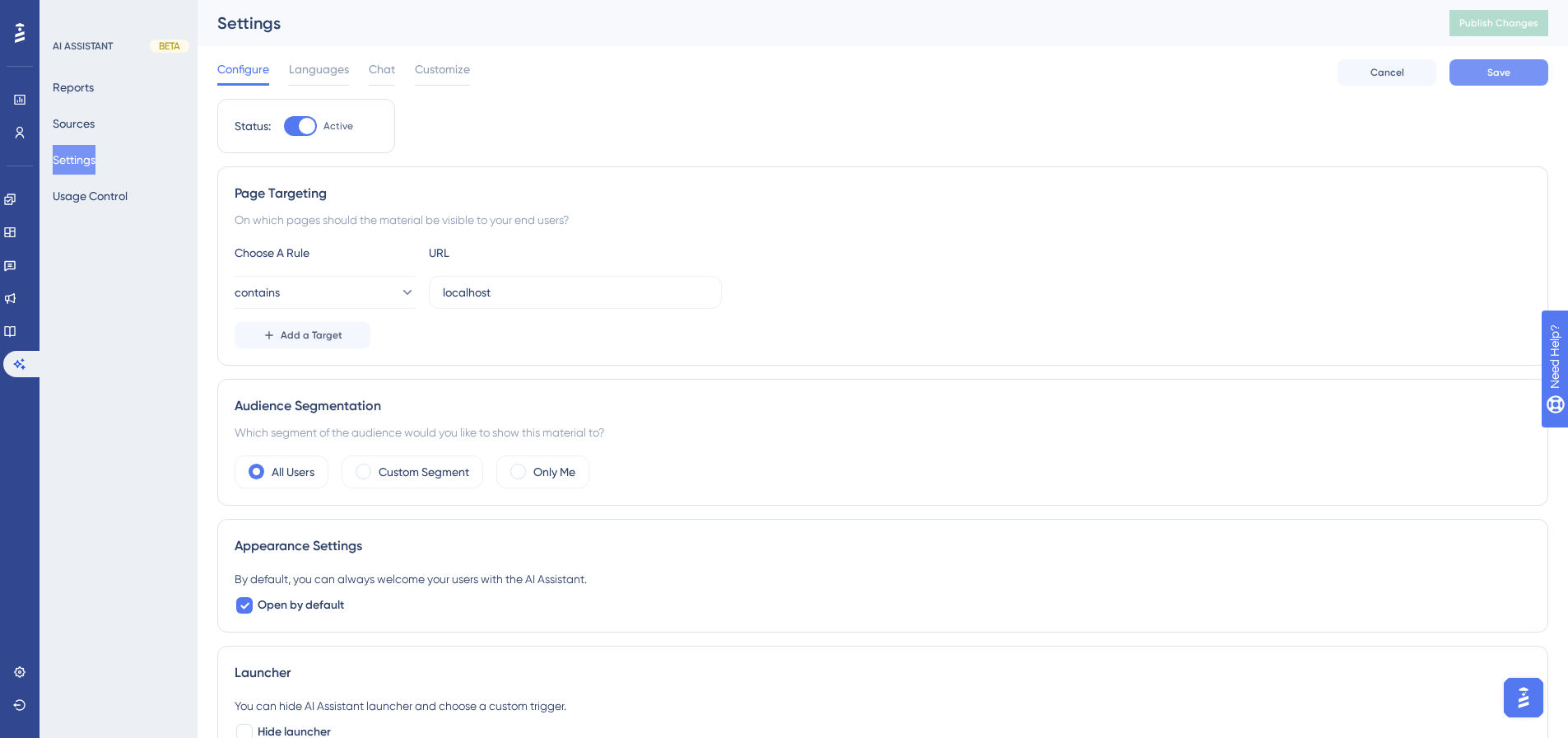
click at [1505, 74] on span "Save" at bounding box center [1498, 72] width 23 height 13
click at [1511, 18] on button "Publish Changes" at bounding box center [1498, 23] width 99 height 26
click at [373, 72] on span "Chat" at bounding box center [381, 68] width 26 height 19
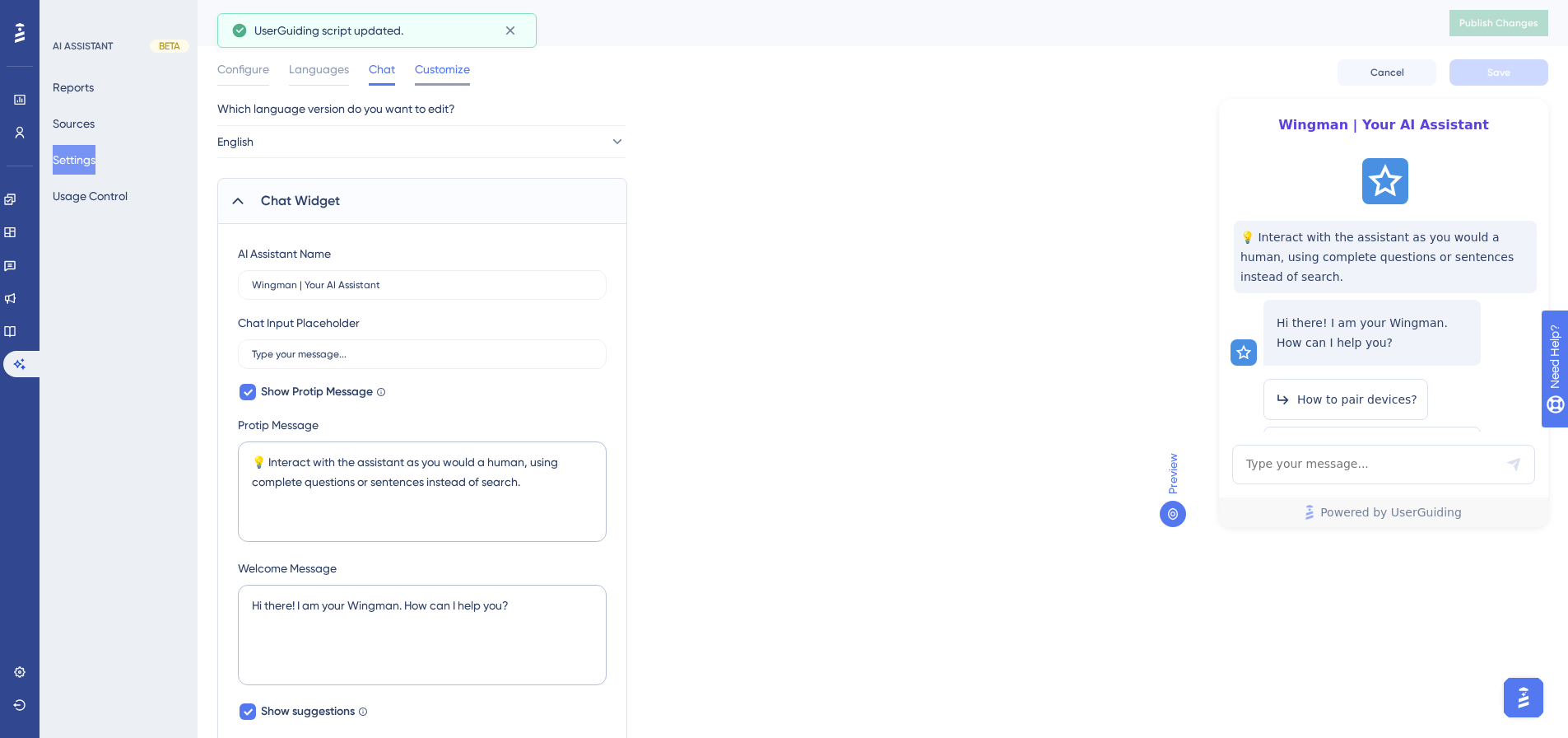
click at [444, 72] on span "Customize" at bounding box center [442, 68] width 55 height 19
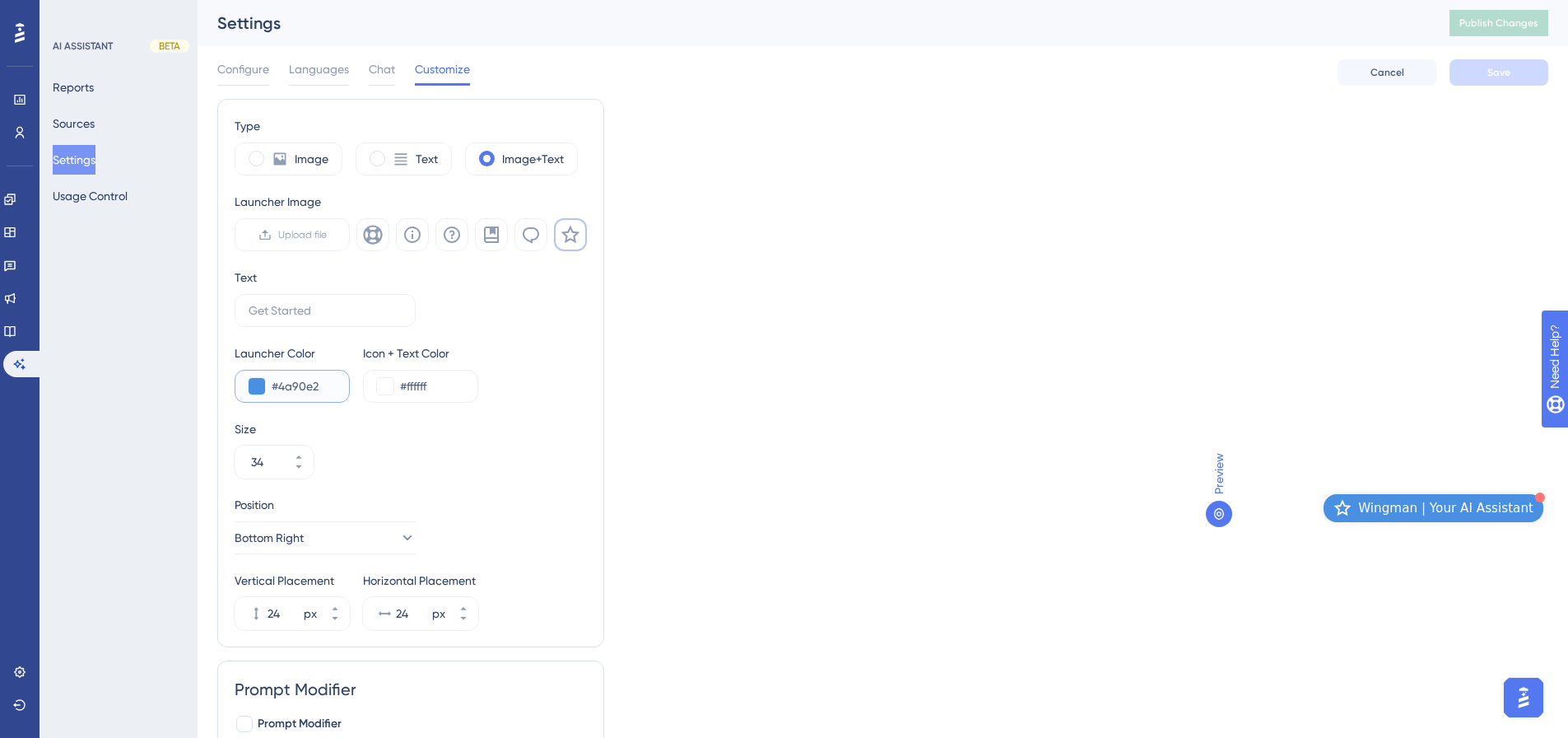
click at [305, 384] on input "#4a90e2" at bounding box center [304, 386] width 64 height 19
click at [255, 350] on div "Launcher Color" at bounding box center [292, 353] width 115 height 19
click at [260, 385] on button at bounding box center [257, 387] width 17 height 17
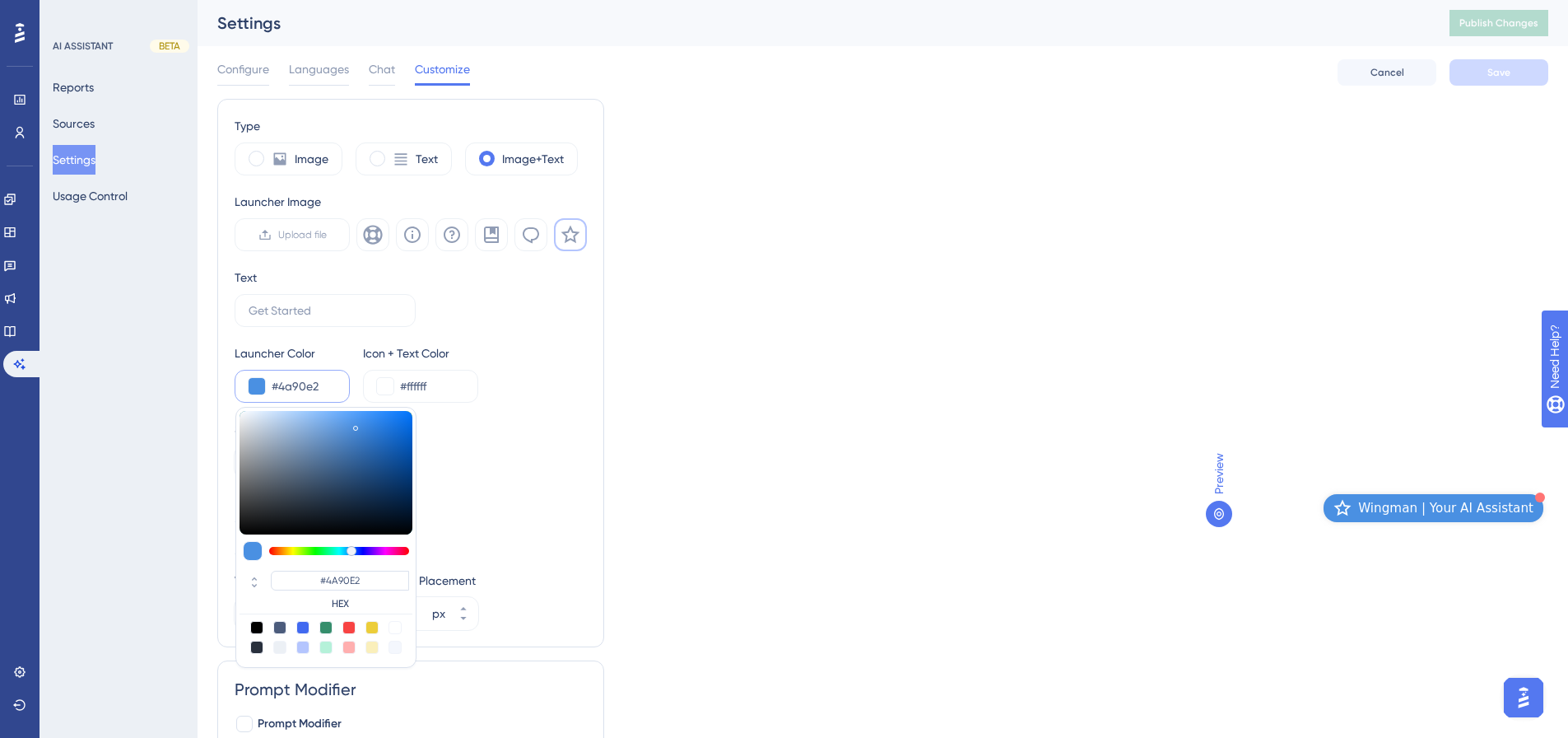
click at [255, 631] on div at bounding box center [257, 628] width 13 height 13
type input "#000000"
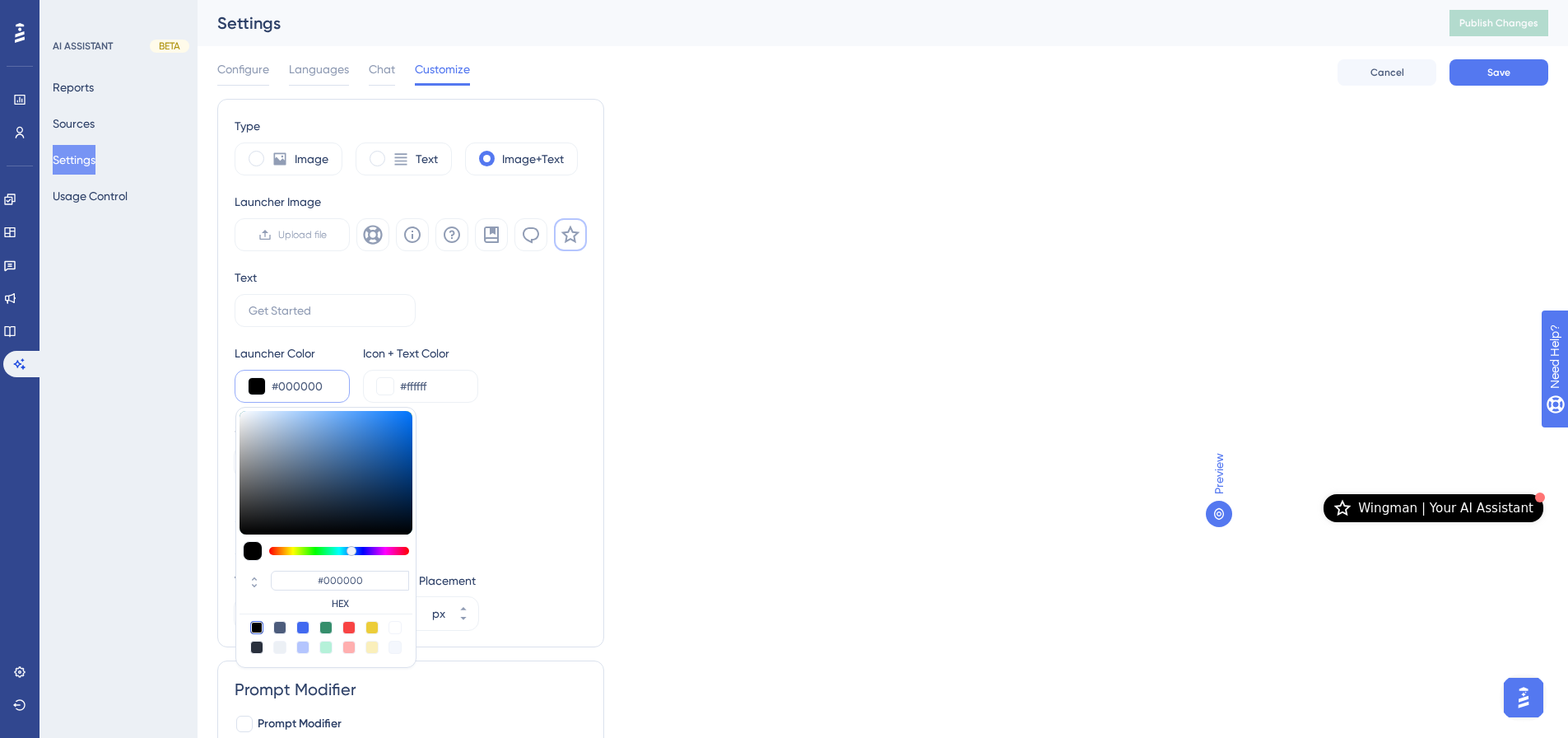
click at [767, 438] on div "Type Image Text Image+Text Launcher Image Upload file Text Launcher Color #0000…" at bounding box center [883, 431] width 1331 height 666
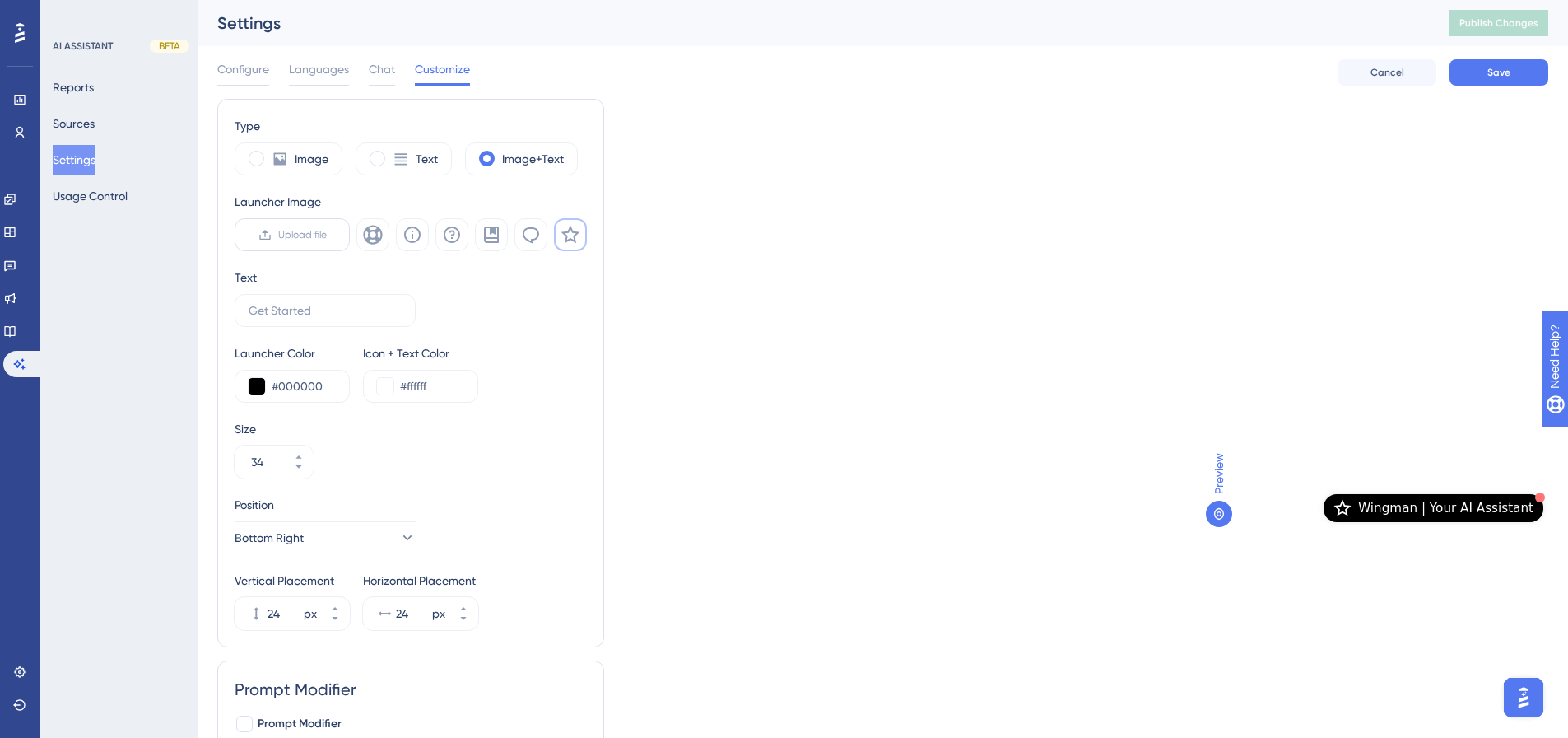
click at [291, 235] on span "Upload file" at bounding box center [302, 235] width 49 height 13
click at [327, 235] on input "Upload file" at bounding box center [327, 235] width 0 height 0
click at [809, 420] on div "Type Image Text Image+Text Launcher Image Upload file Text Launcher Color #0000…" at bounding box center [883, 431] width 1331 height 666
click at [307, 227] on label "Upload file" at bounding box center [292, 234] width 115 height 33
click at [327, 235] on input "Upload file" at bounding box center [327, 235] width 0 height 0
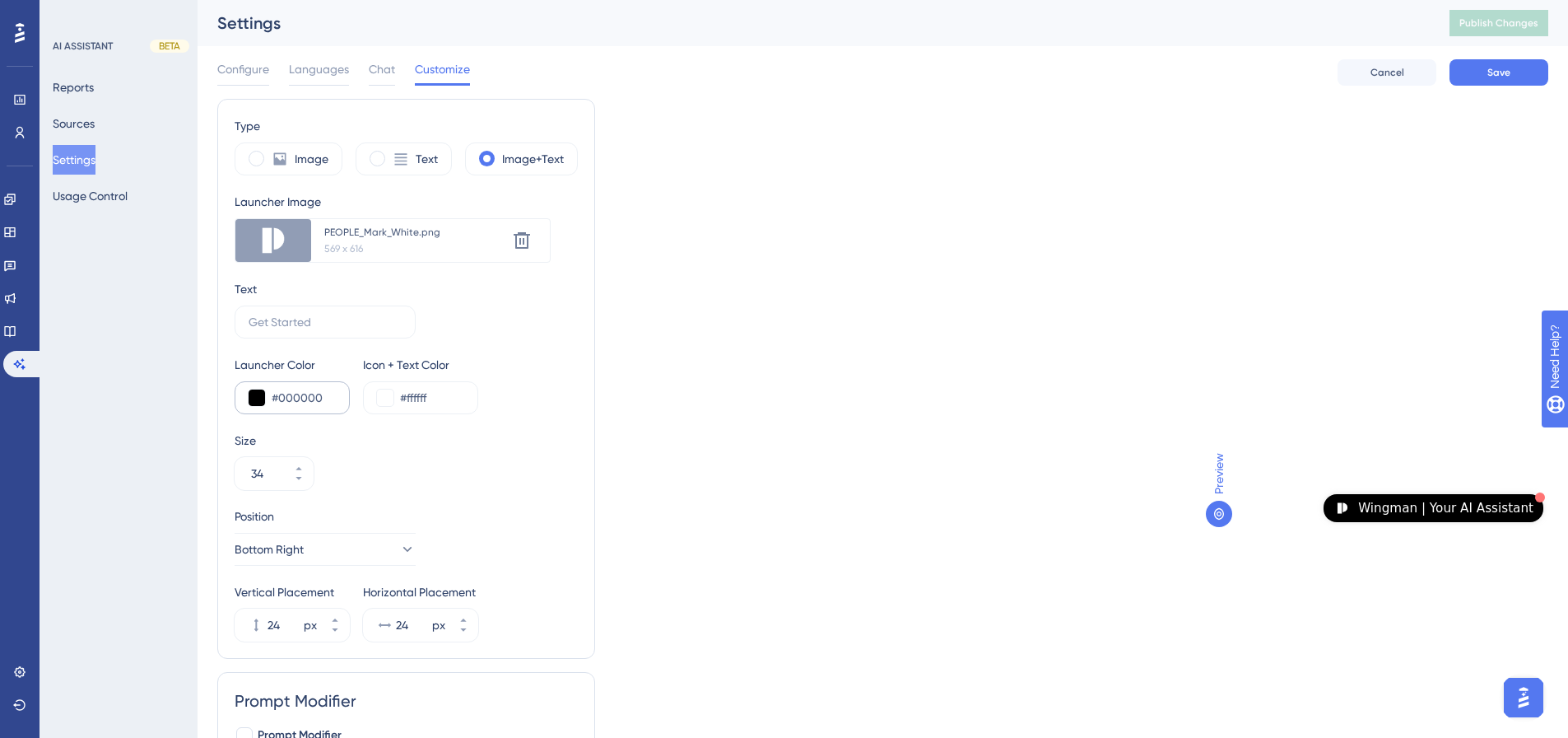
click at [307, 386] on div "#000000" at bounding box center [292, 398] width 115 height 33
click at [307, 399] on input "#000000" at bounding box center [304, 397] width 64 height 19
drag, startPoint x: 274, startPoint y: 393, endPoint x: 379, endPoint y: 395, distance: 105.0
click at [379, 395] on div "Launcher Color #000000 Icon + Text Color #ffffff" at bounding box center [407, 384] width 344 height 59
paste input "23569"
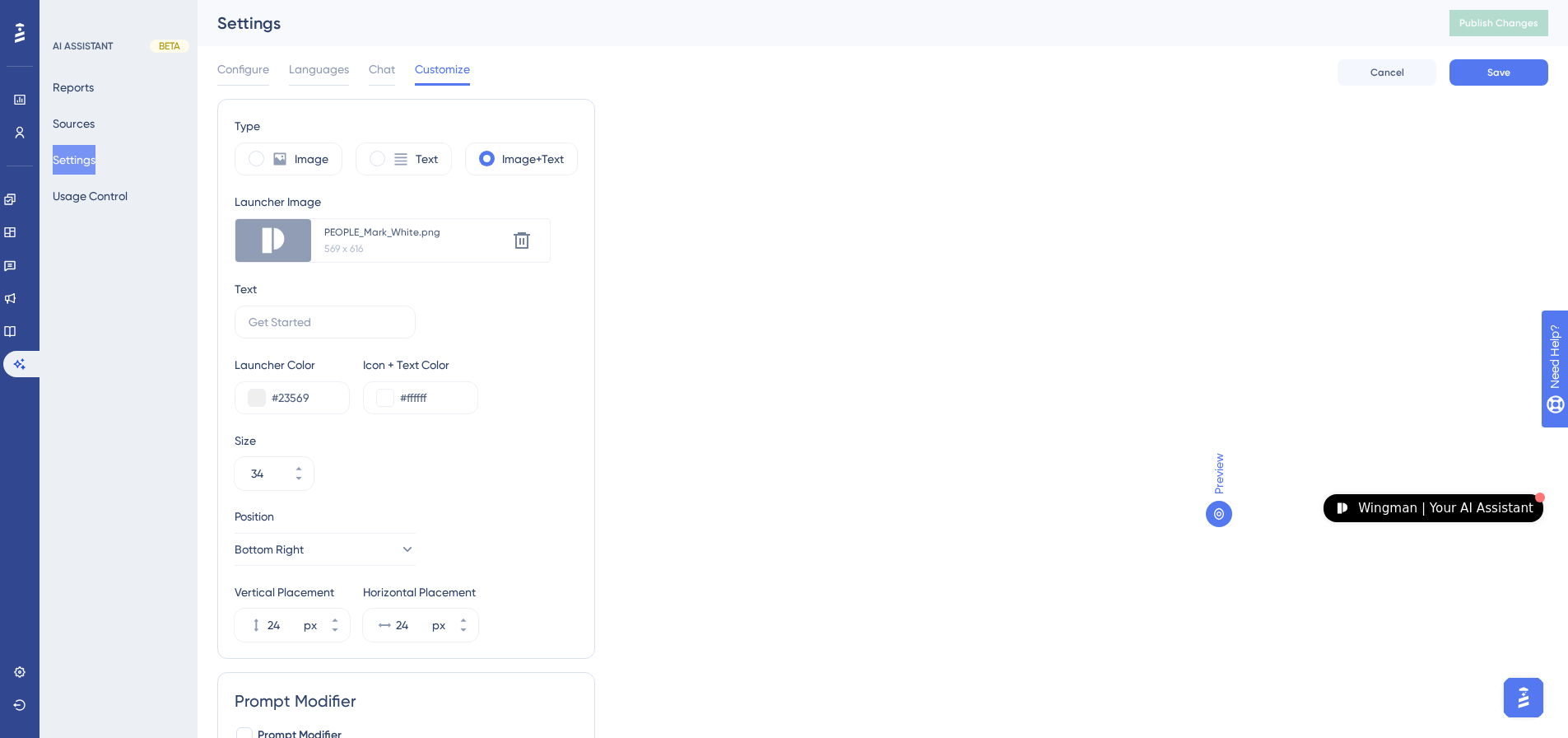
click at [554, 388] on div "Launcher Color #23569 Icon + Text Color #ffffff" at bounding box center [407, 384] width 344 height 59
click at [473, 464] on div "Size 34" at bounding box center [407, 460] width 344 height 59
drag, startPoint x: 318, startPoint y: 254, endPoint x: 306, endPoint y: 254, distance: 12.0
click at [317, 254] on div "PEOPLE_Mark_White.png 569 x 616 Delete" at bounding box center [429, 240] width 238 height 43
click at [279, 245] on icon at bounding box center [274, 241] width 13 height 13
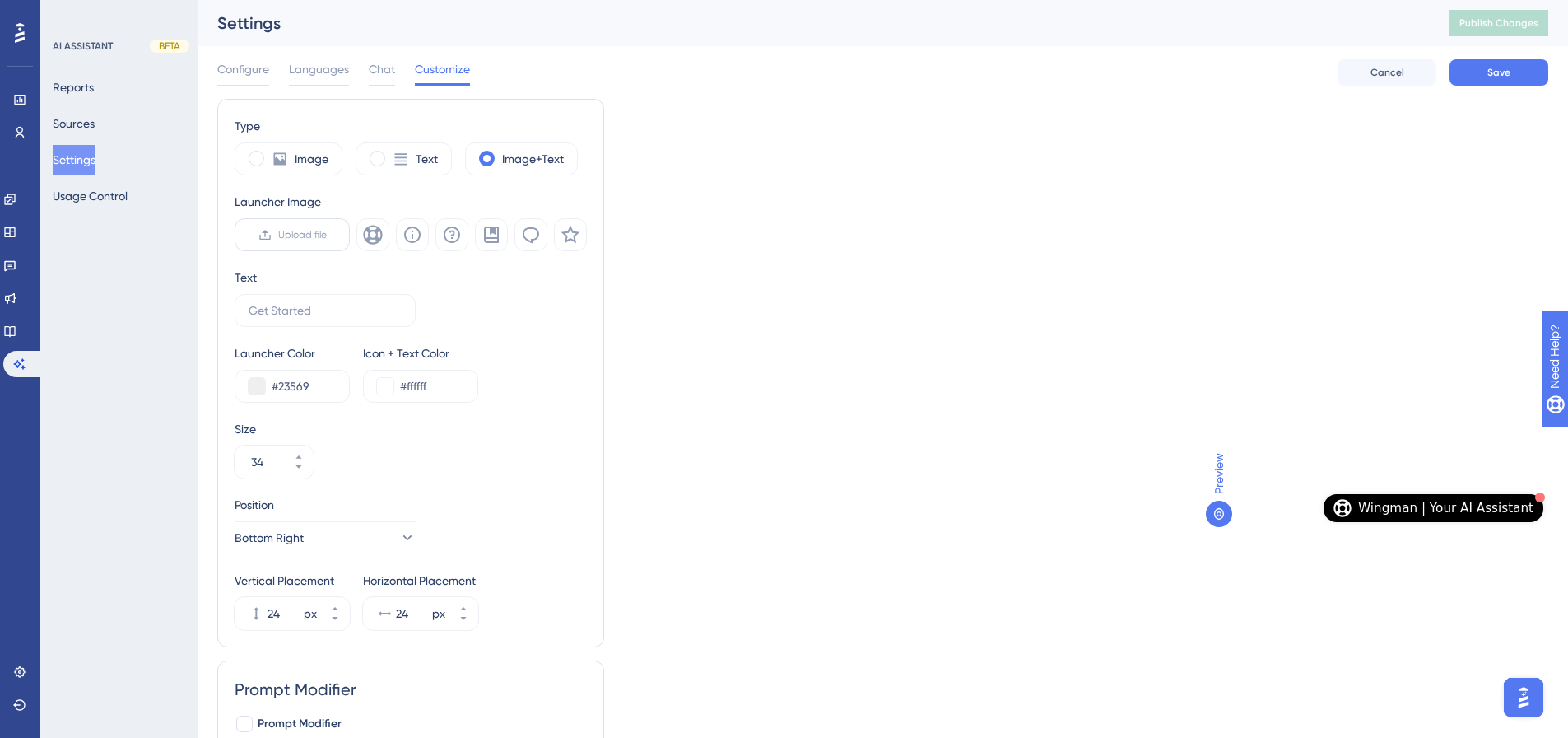
click at [304, 232] on span "Upload file" at bounding box center [302, 235] width 49 height 13
click at [327, 235] on input "Upload file" at bounding box center [327, 235] width 0 height 0
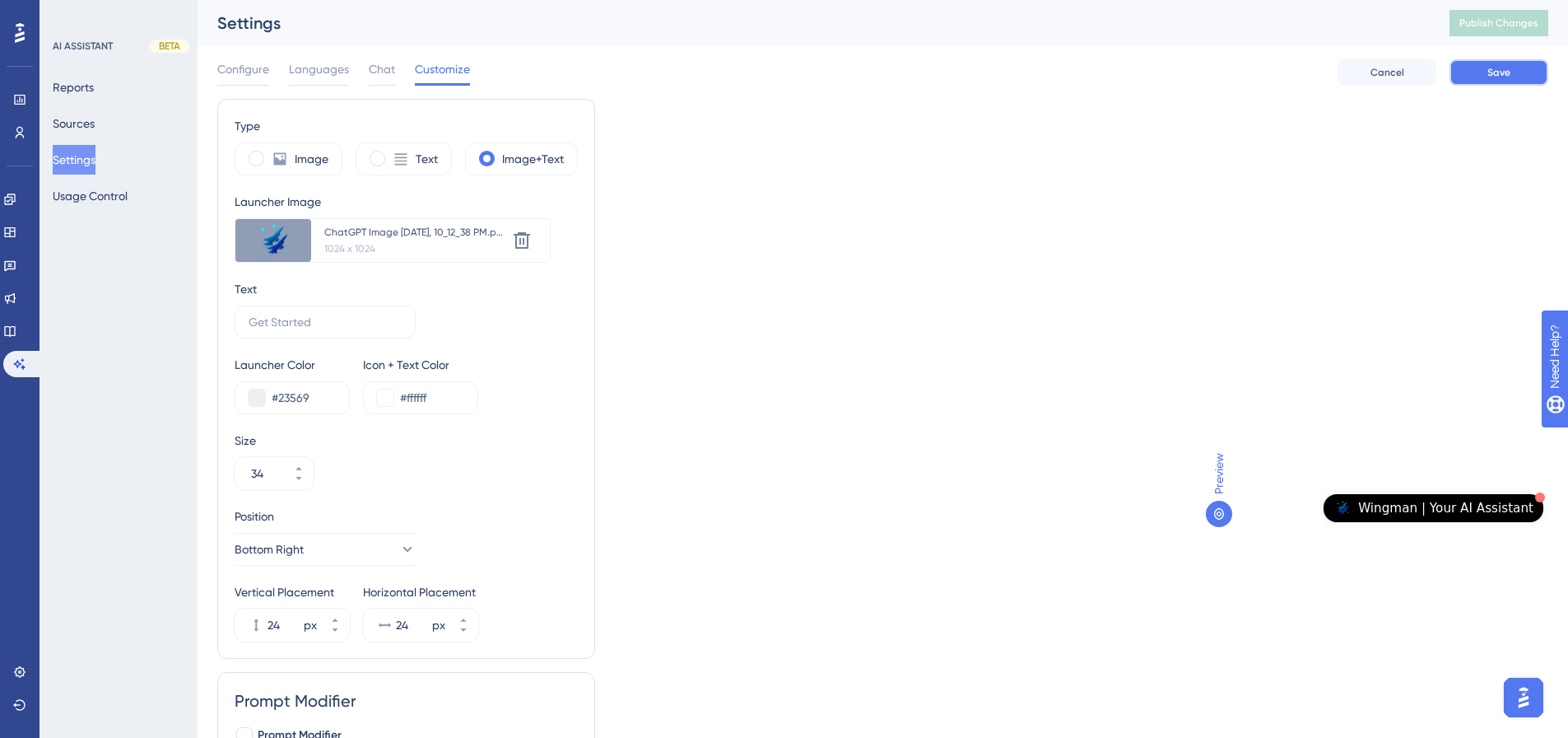
click at [1496, 77] on span "Save" at bounding box center [1498, 72] width 23 height 13
click at [395, 155] on icon at bounding box center [401, 159] width 13 height 12
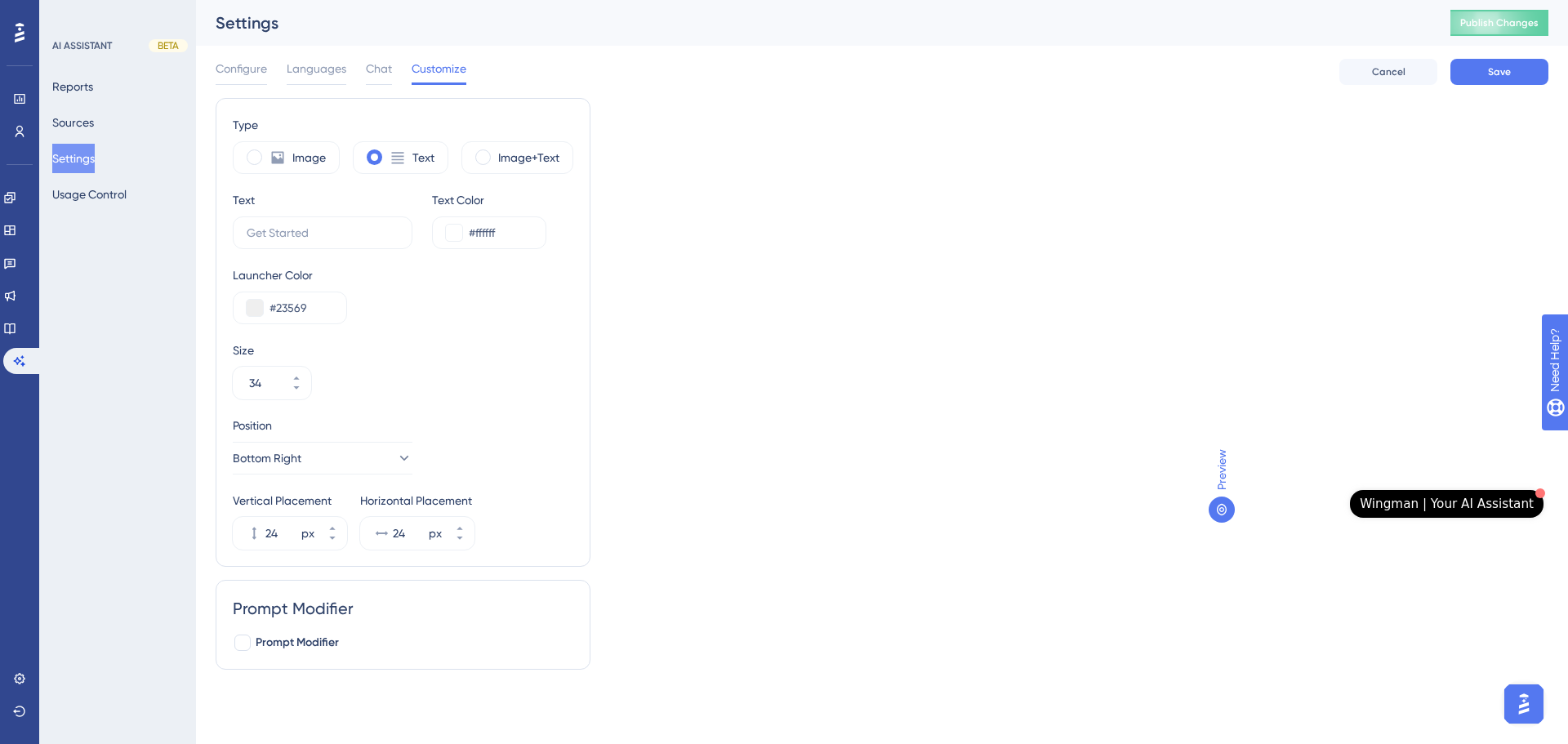
drag, startPoint x: 520, startPoint y: 156, endPoint x: 532, endPoint y: 176, distance: 23.3
click at [520, 157] on label "Image+Text" at bounding box center [528, 157] width 61 height 19
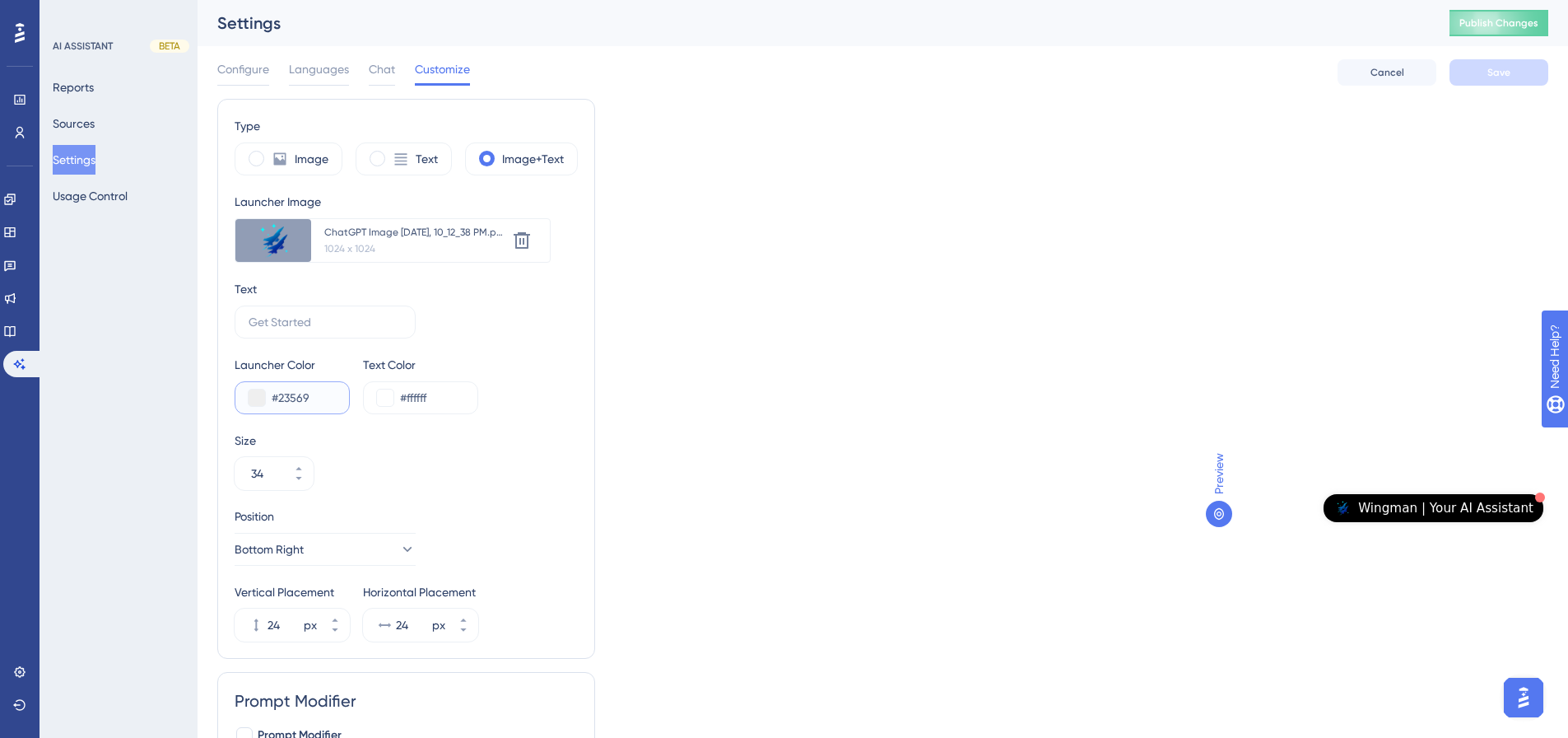
click at [275, 401] on input "#23569" at bounding box center [304, 397] width 64 height 19
click at [255, 397] on button at bounding box center [257, 398] width 17 height 17
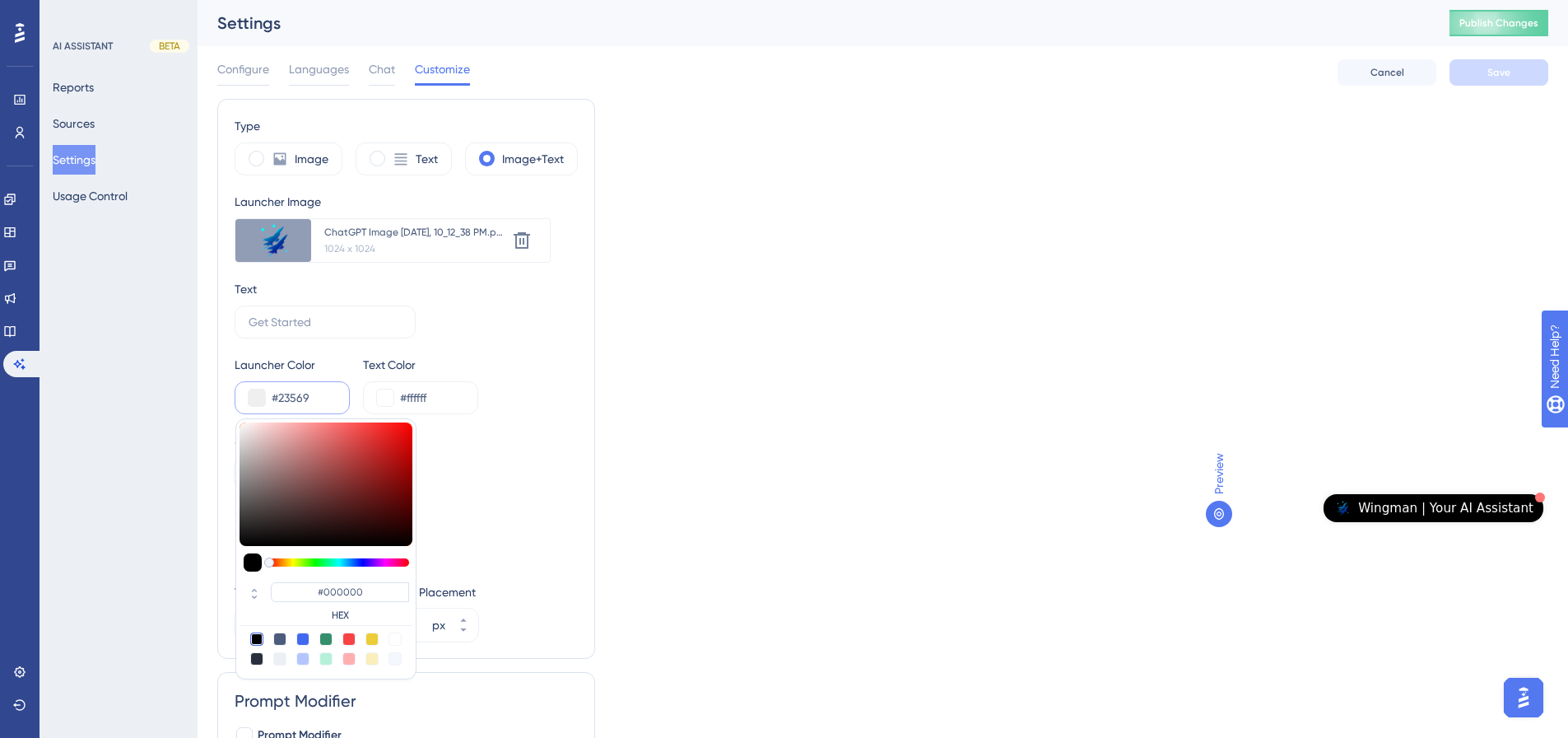
click at [250, 562] on div at bounding box center [252, 562] width 19 height 19
click at [259, 639] on div at bounding box center [257, 639] width 13 height 13
type input "#000000"
click at [526, 511] on div "Position Bottom Right" at bounding box center [407, 536] width 344 height 59
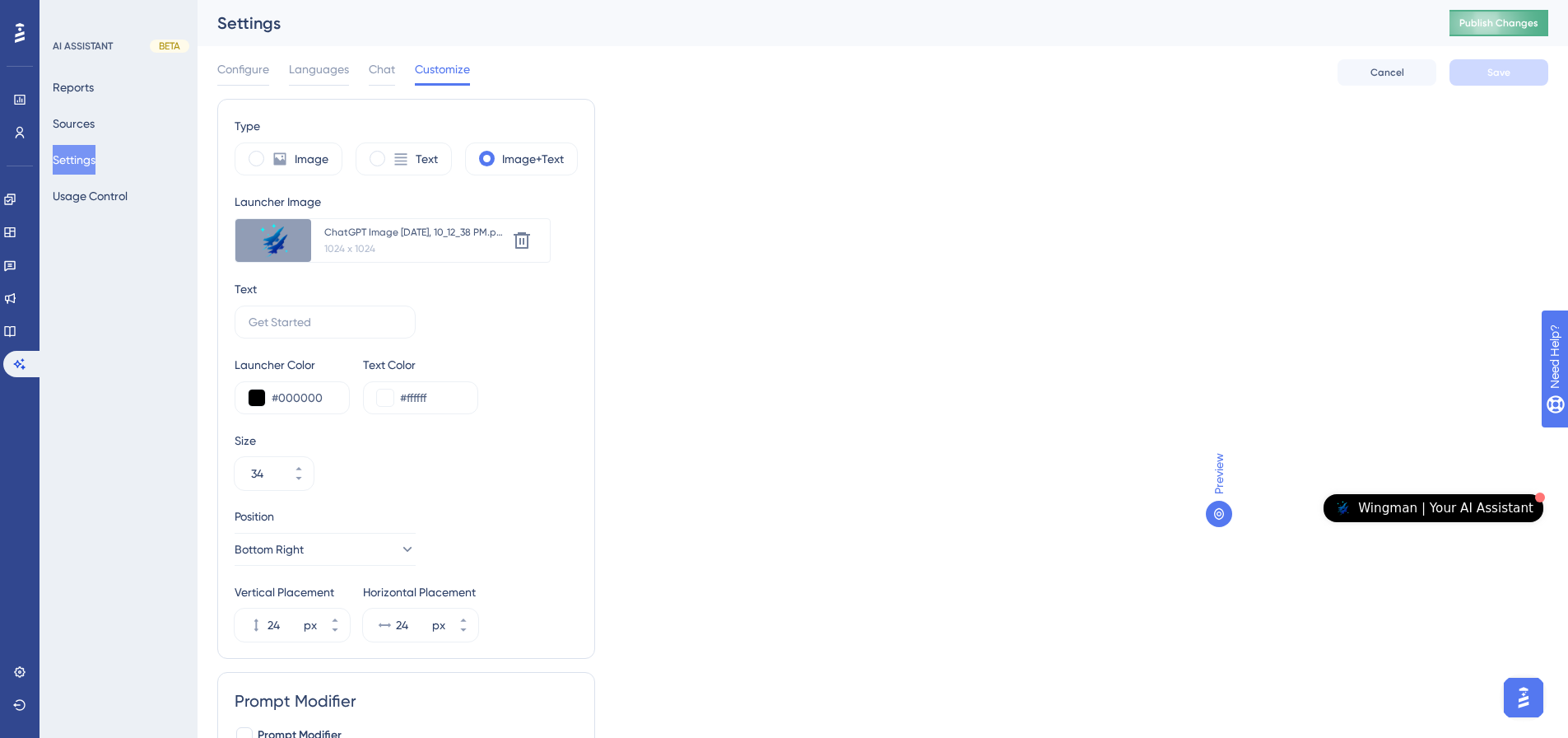
click at [1508, 20] on button "Publish Changes" at bounding box center [1498, 23] width 99 height 26
click at [1571, 444] on icon "open resource center" at bounding box center [1563, 441] width 19 height 19
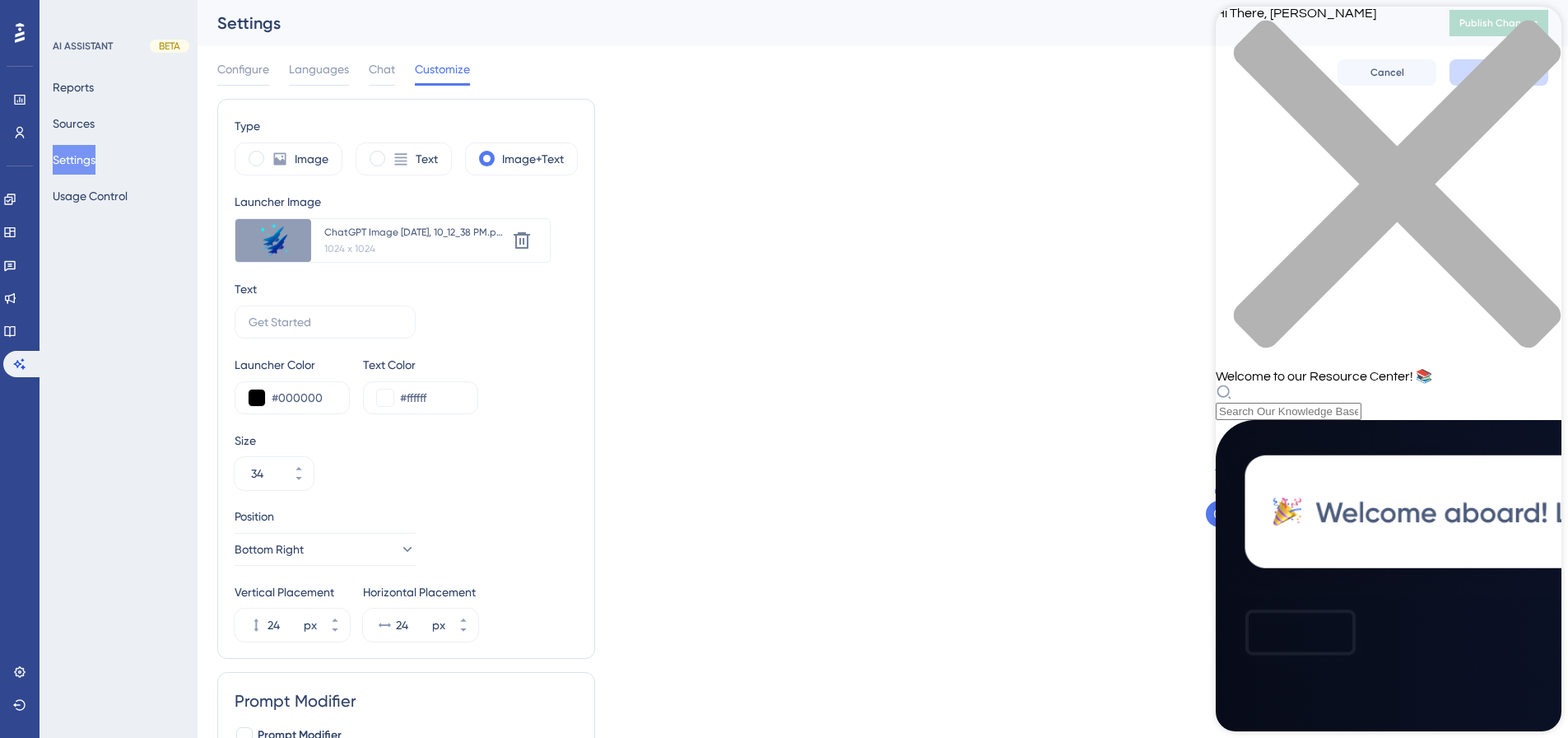
click at [1528, 33] on div "close resource center" at bounding box center [1389, 193] width 345 height 348
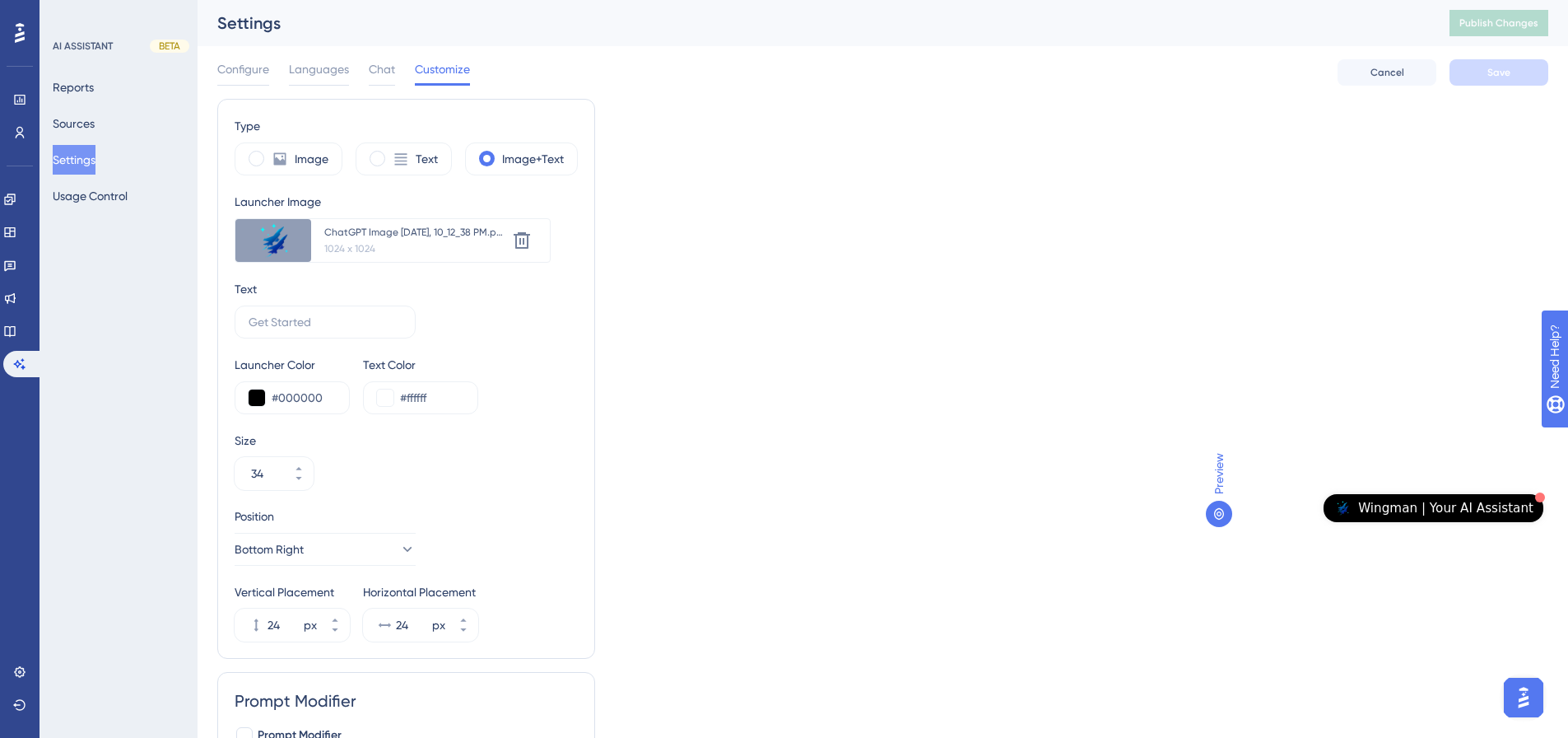
click at [1051, 565] on div "Type Image Text Image+Text Launcher Image Upload new image ChatGPT Image [DATE]…" at bounding box center [883, 436] width 1331 height 676
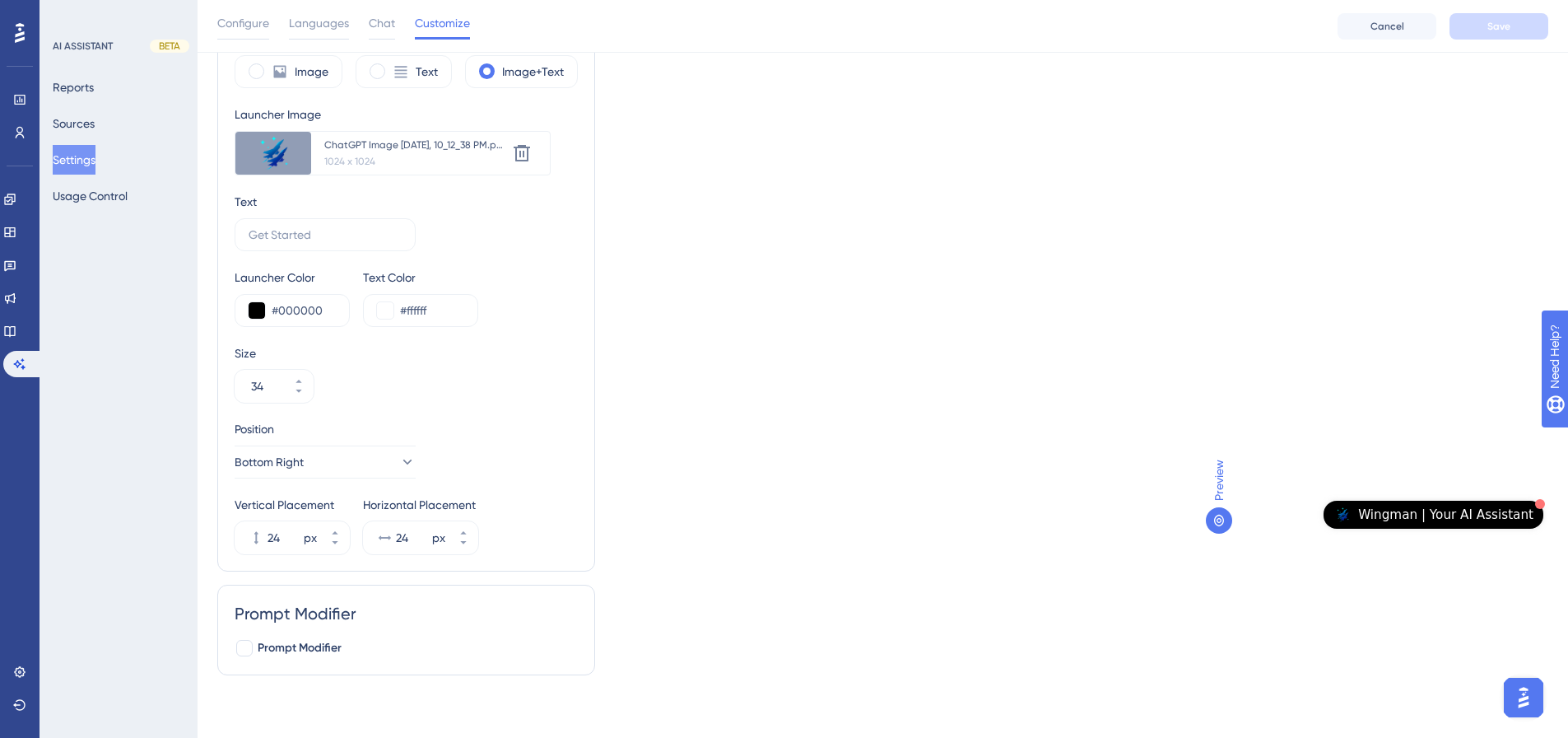
scroll to position [97, 0]
click at [272, 647] on span "Prompt Modifier" at bounding box center [300, 644] width 84 height 19
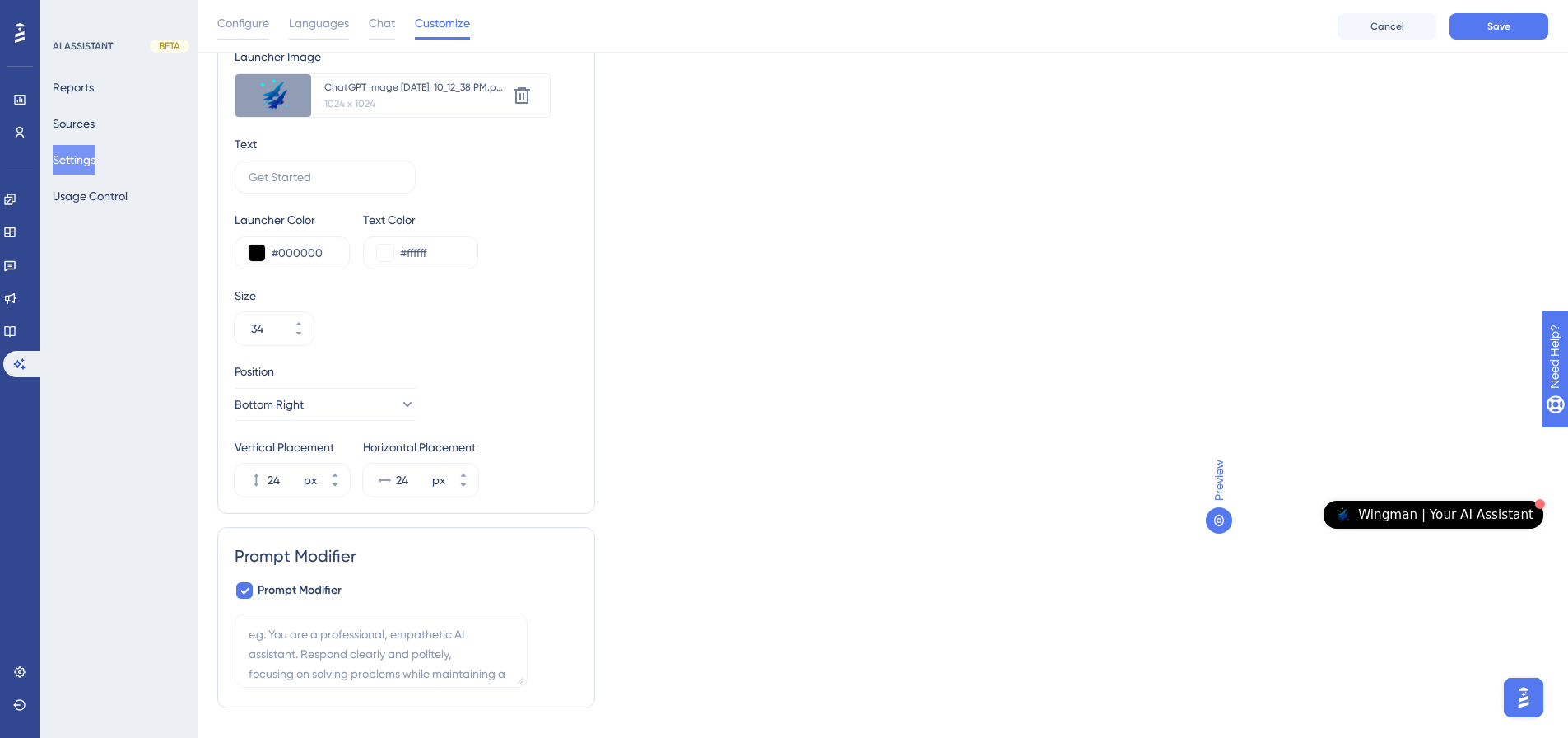
scroll to position [188, 0]
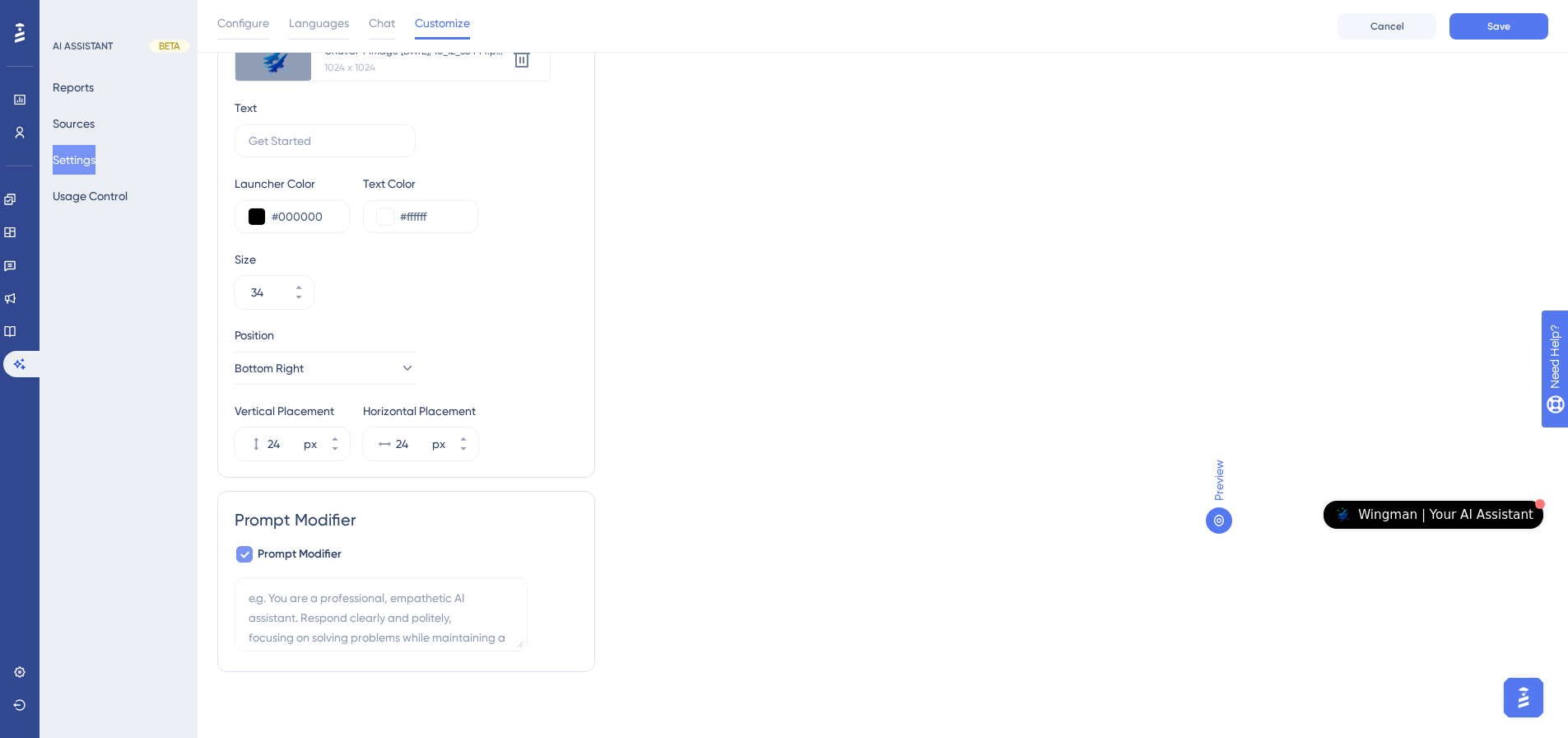
click at [244, 559] on icon at bounding box center [244, 554] width 10 height 13
checkbox input "false"
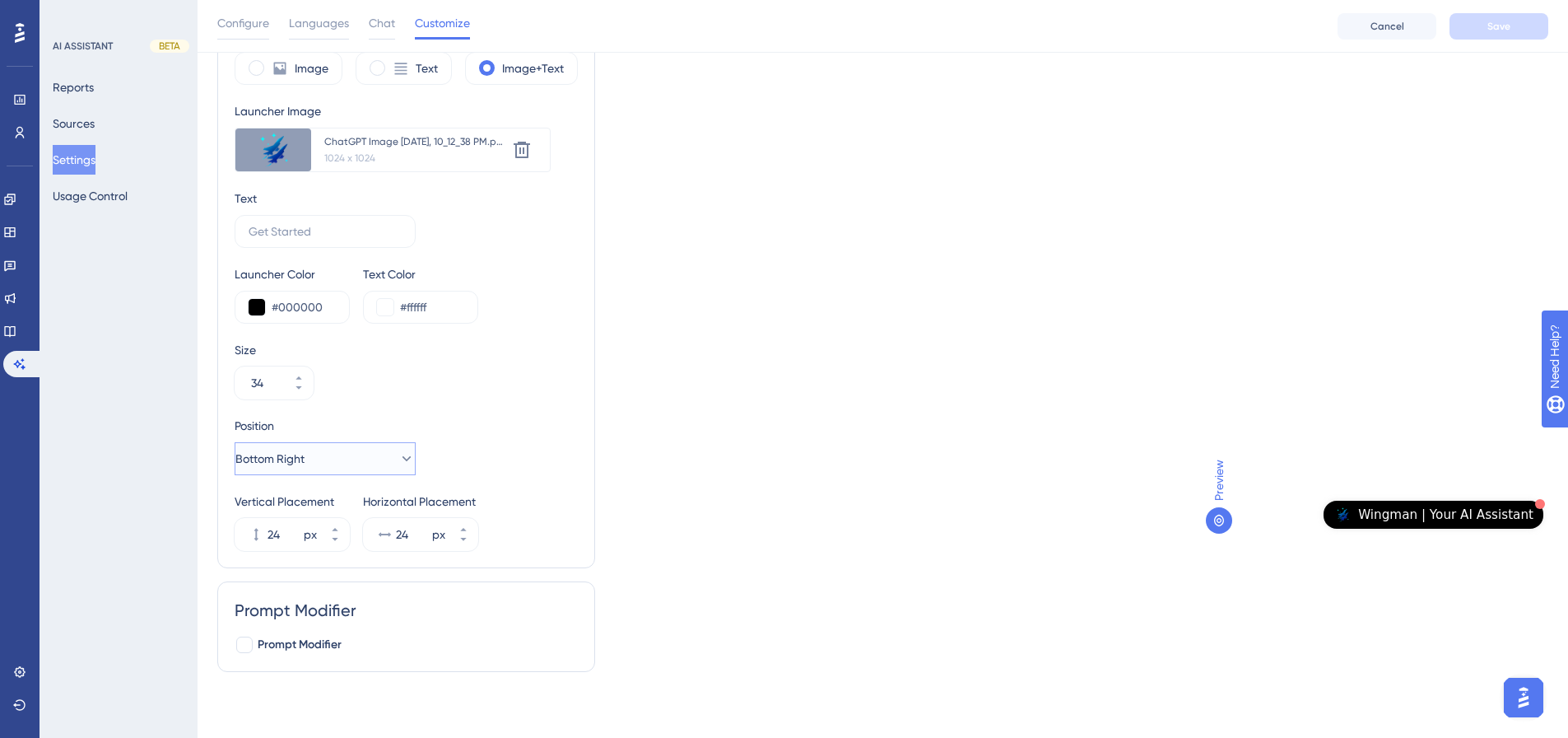
click at [365, 461] on button "Bottom Right" at bounding box center [325, 458] width 181 height 33
click at [564, 456] on div "Position Bottom Right Right Right Left Left Bottom Right Bottom Right Top Right…" at bounding box center [407, 446] width 344 height 59
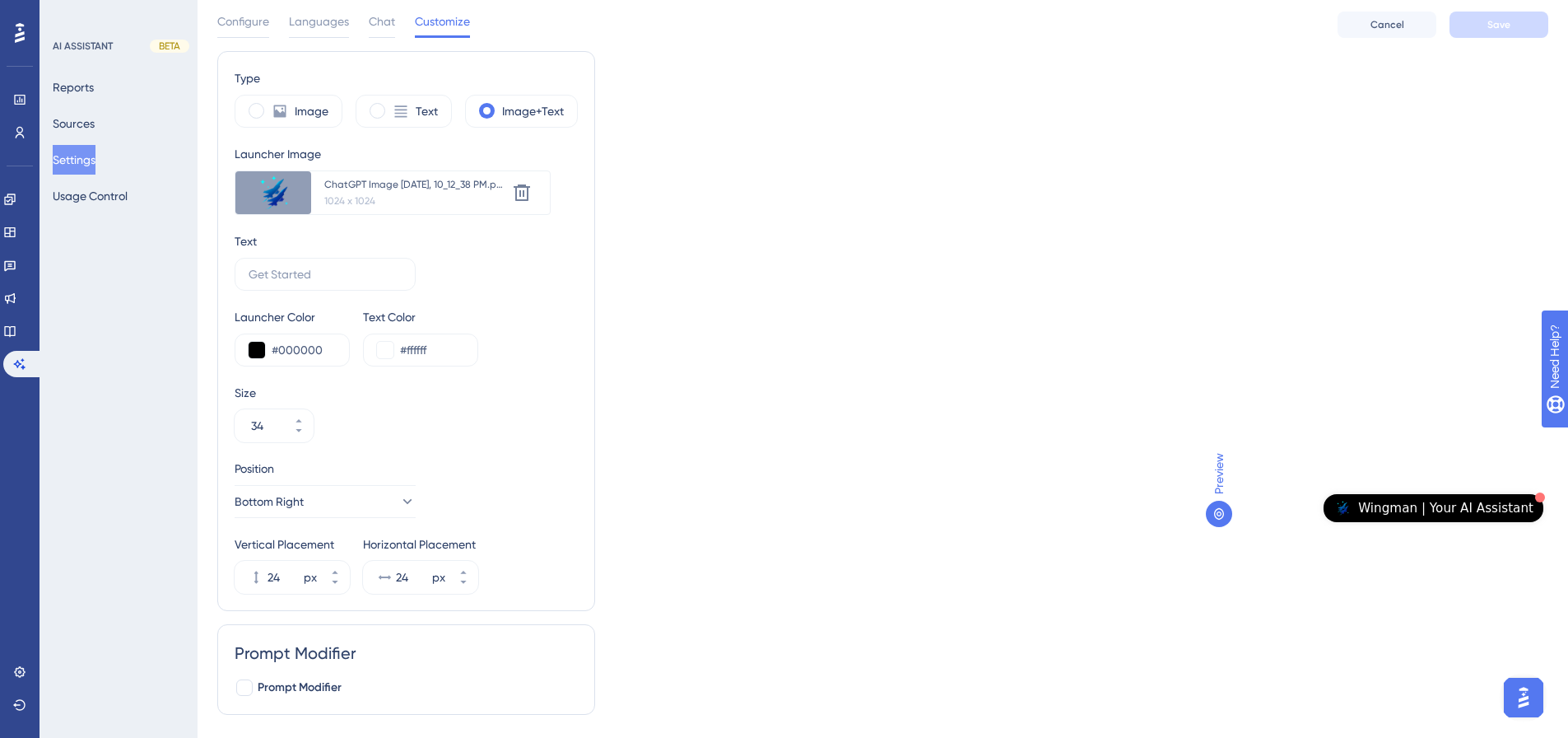
scroll to position [0, 0]
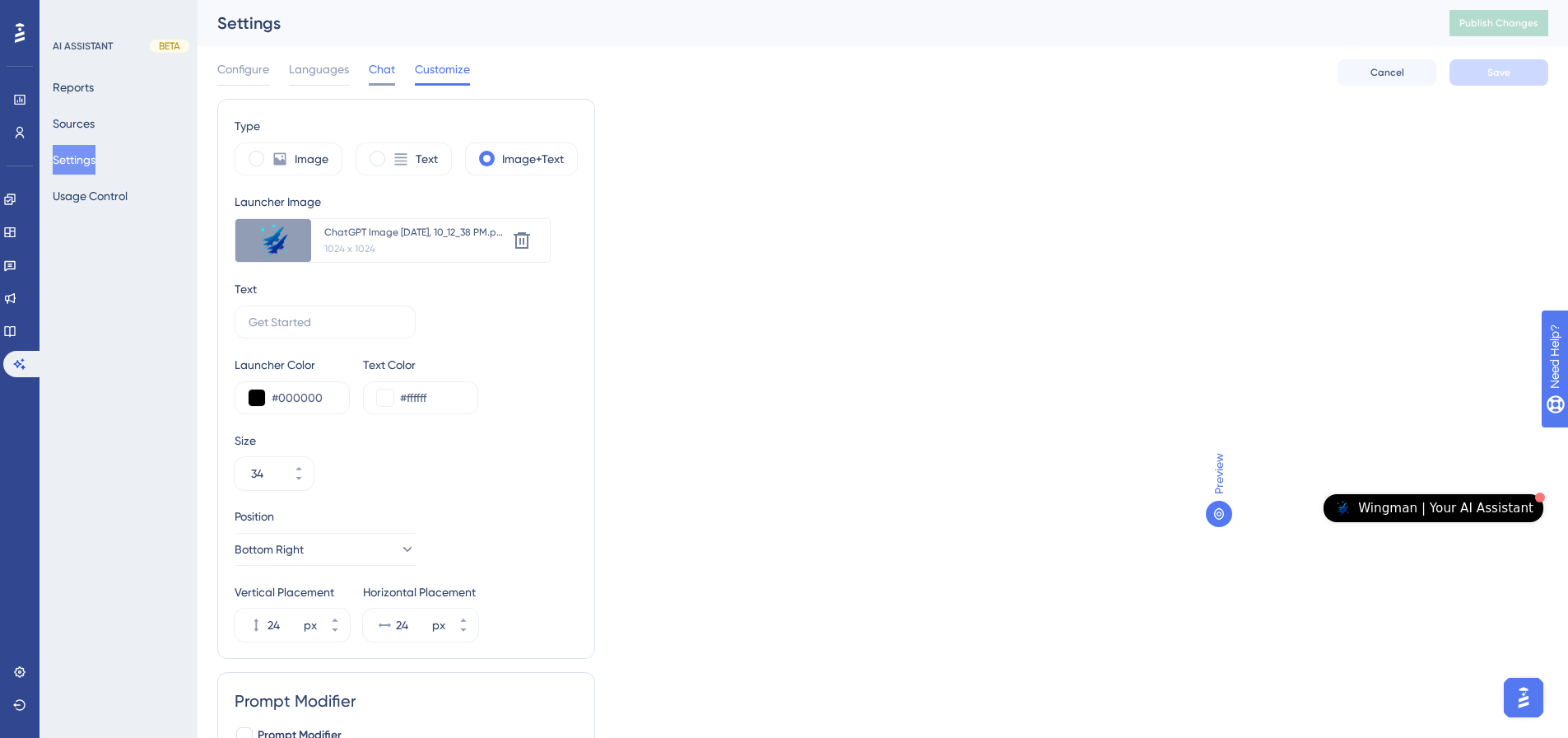
click at [385, 75] on span "Chat" at bounding box center [381, 68] width 26 height 19
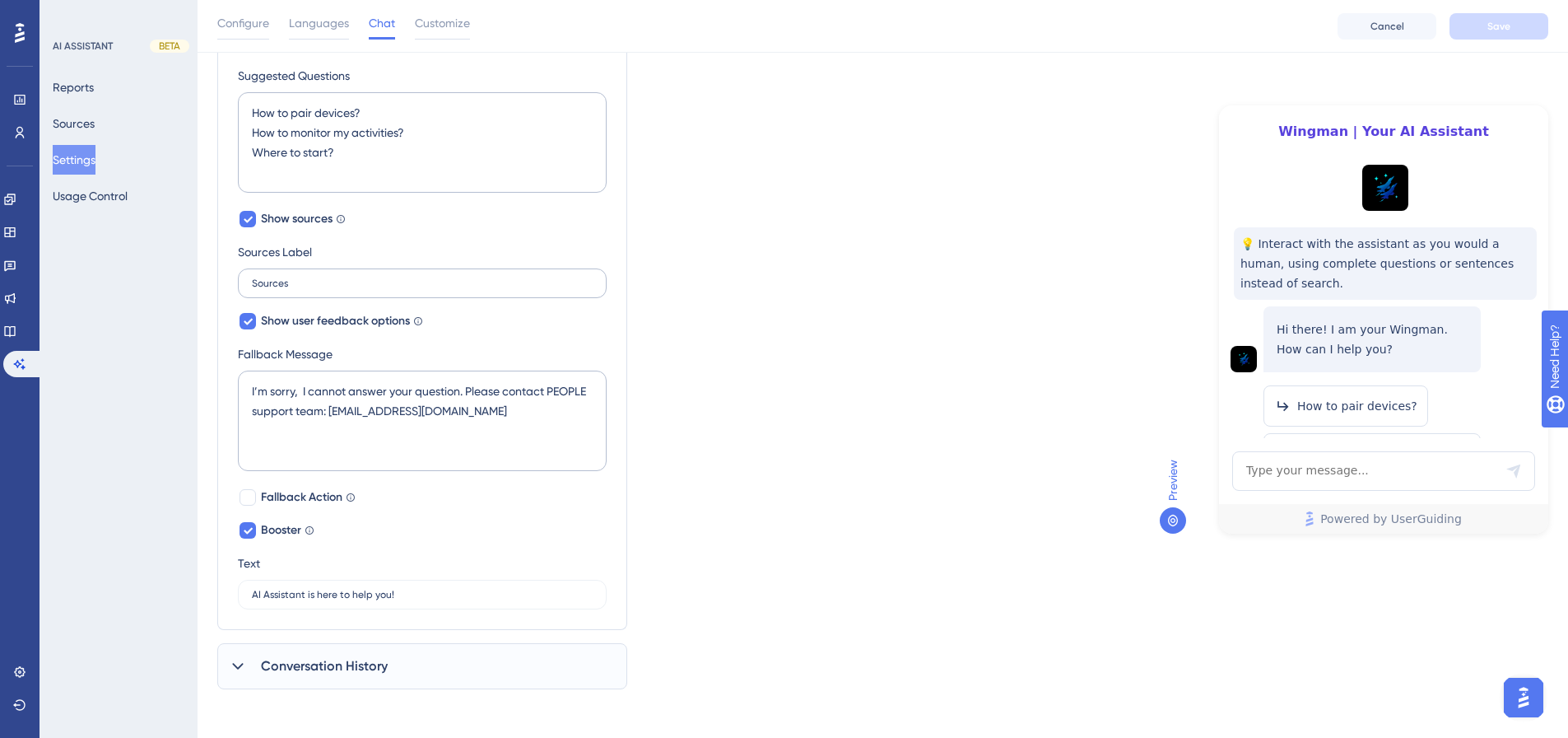
scroll to position [679, 0]
click at [273, 671] on span "Conversation History" at bounding box center [324, 661] width 127 height 19
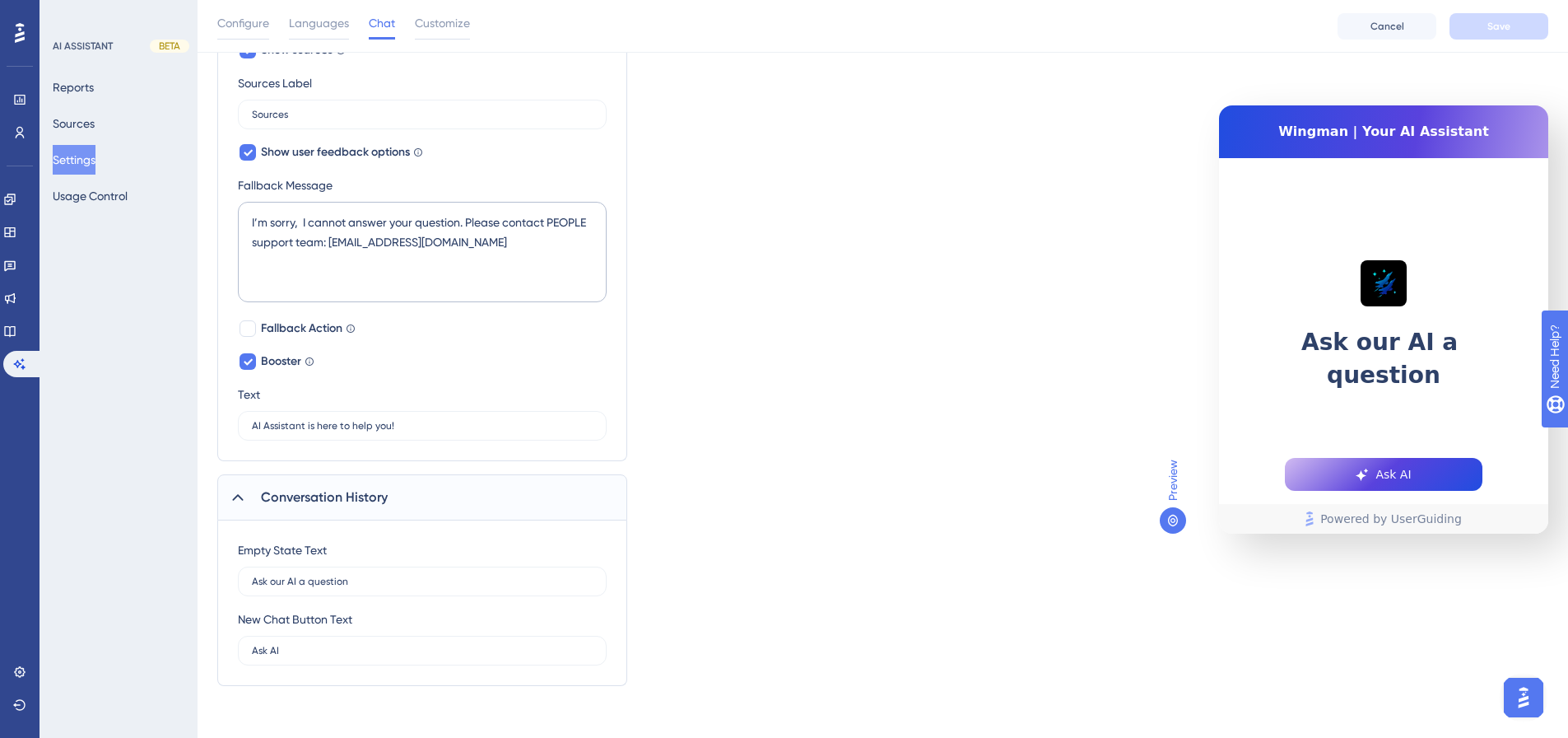
scroll to position [845, 0]
click at [327, 500] on span "Conversation History" at bounding box center [324, 496] width 127 height 19
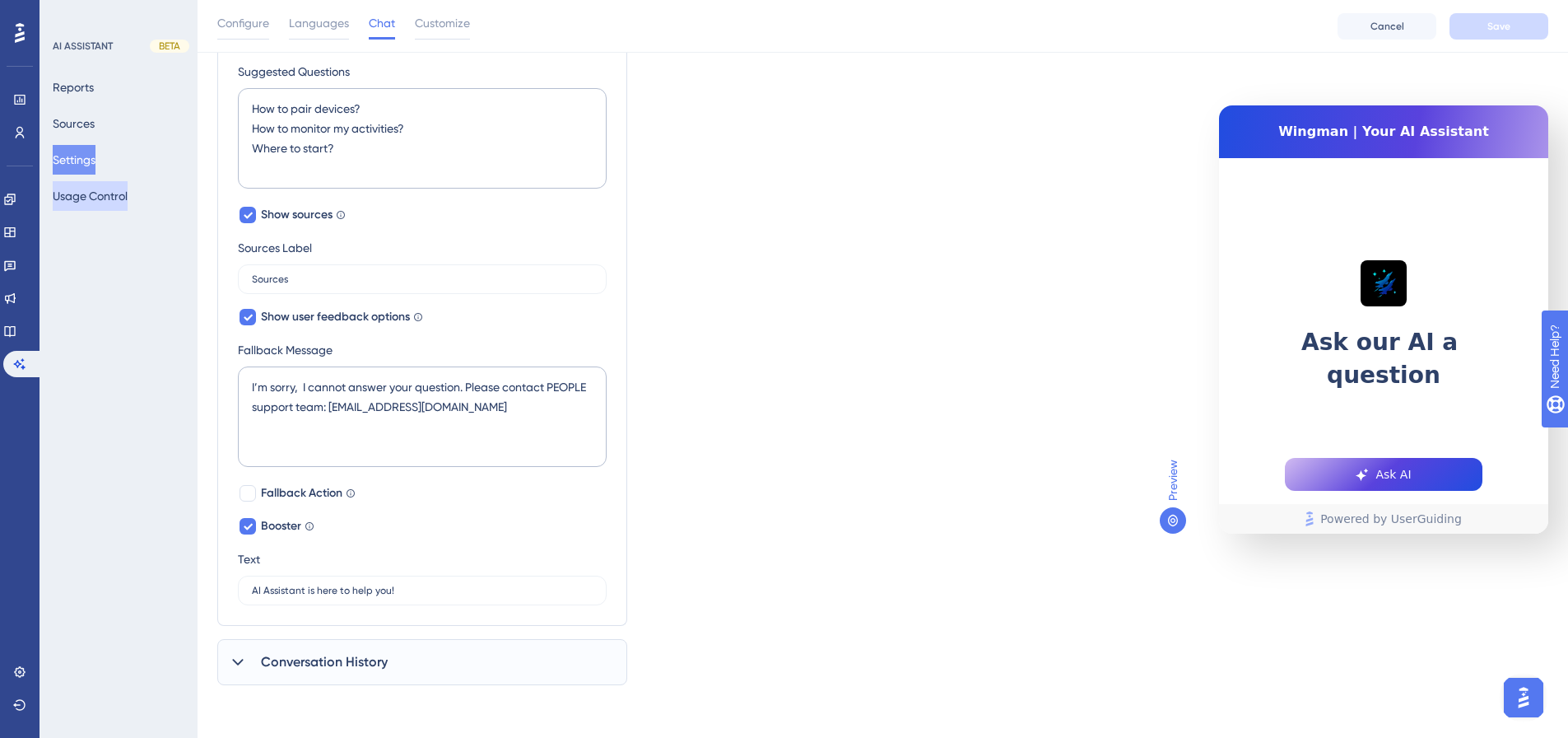
click at [96, 201] on button "Usage Control" at bounding box center [90, 195] width 75 height 29
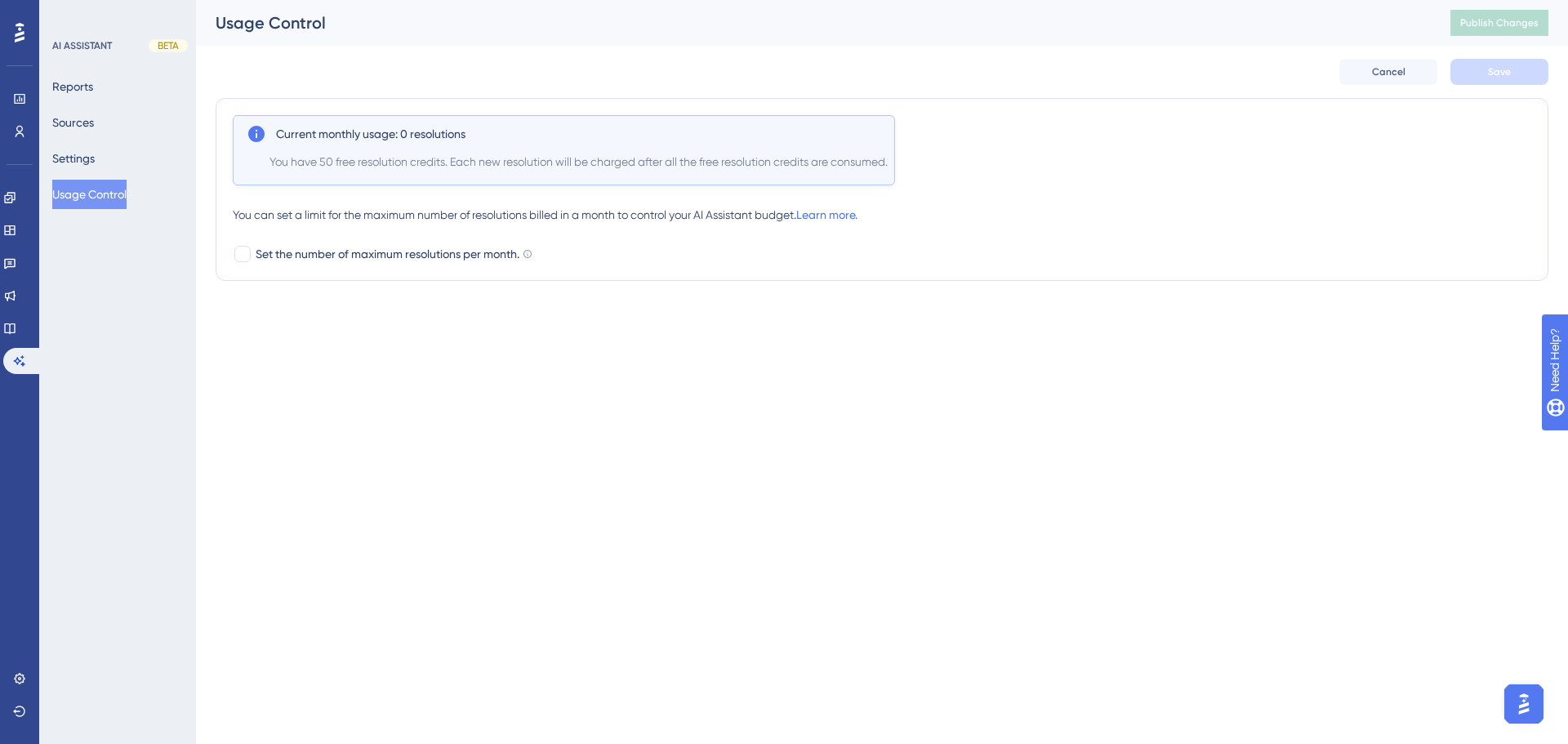
click at [119, 90] on div "Reports Sources Settings Usage Control" at bounding box center [119, 140] width 132 height 137
click at [93, 84] on button "Reports" at bounding box center [73, 86] width 41 height 29
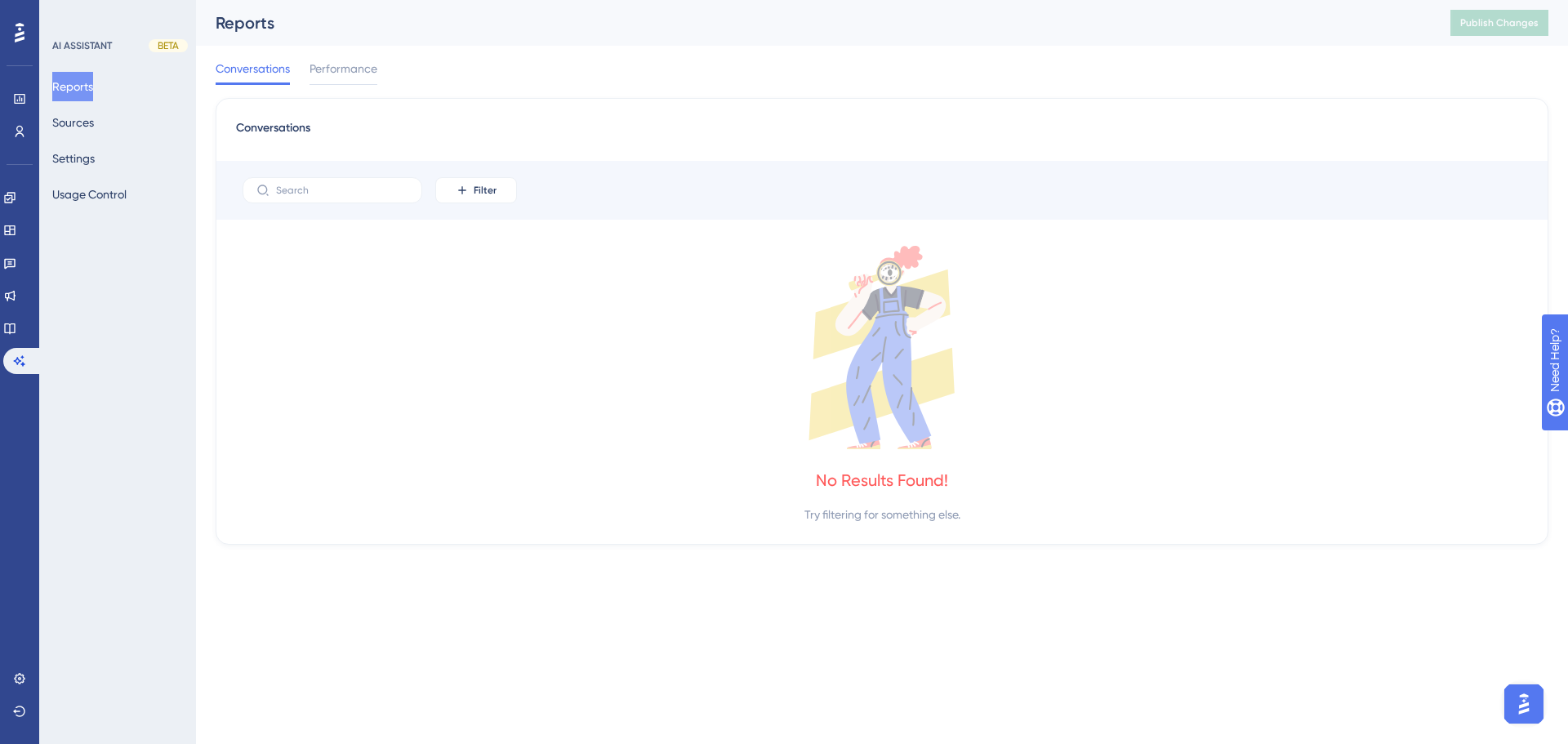
click at [690, 484] on div "No Results Found! Try filtering for something else." at bounding box center [882, 385] width 1292 height 278
click at [356, 72] on span "Performance" at bounding box center [343, 68] width 68 height 19
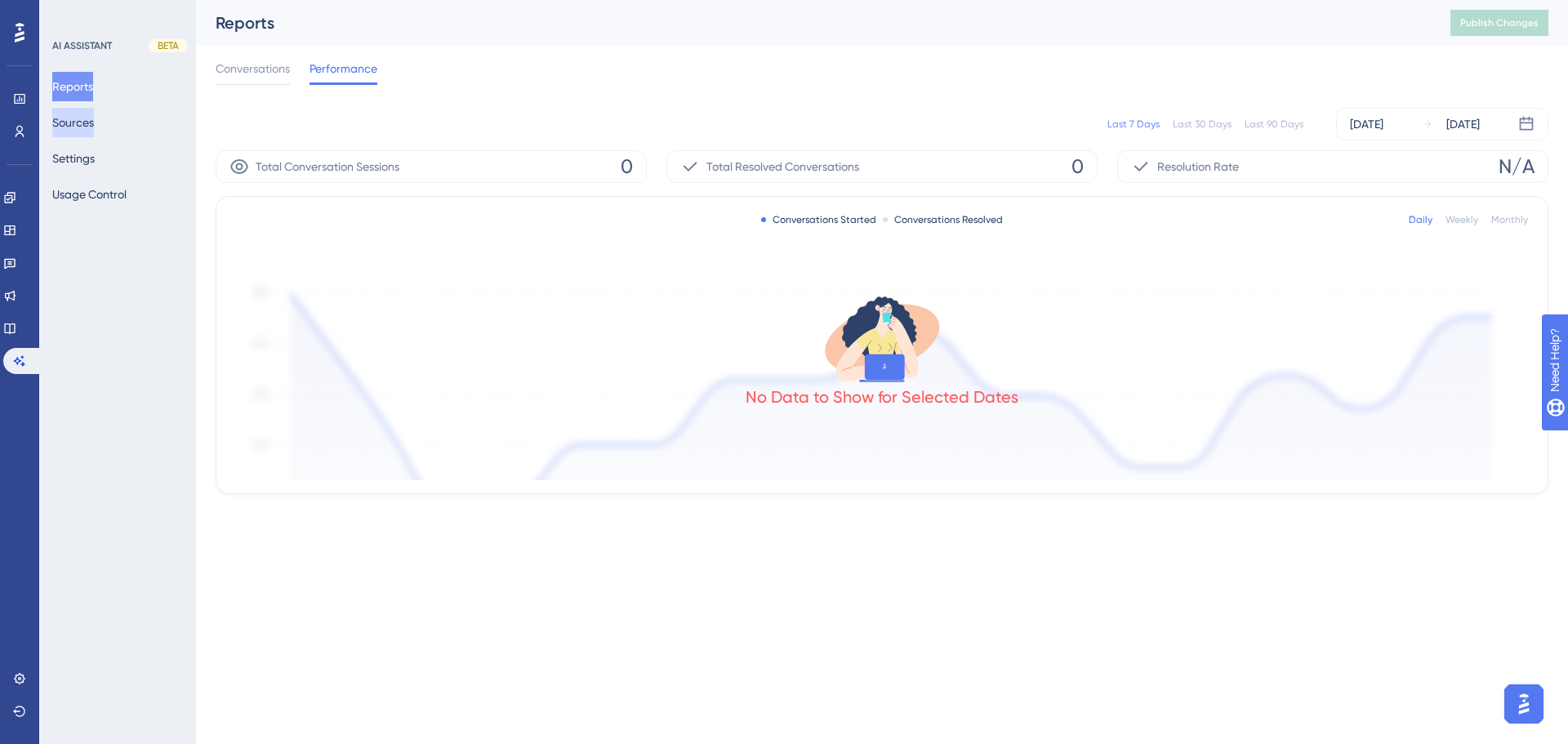
click at [94, 126] on button "Sources" at bounding box center [74, 122] width 42 height 29
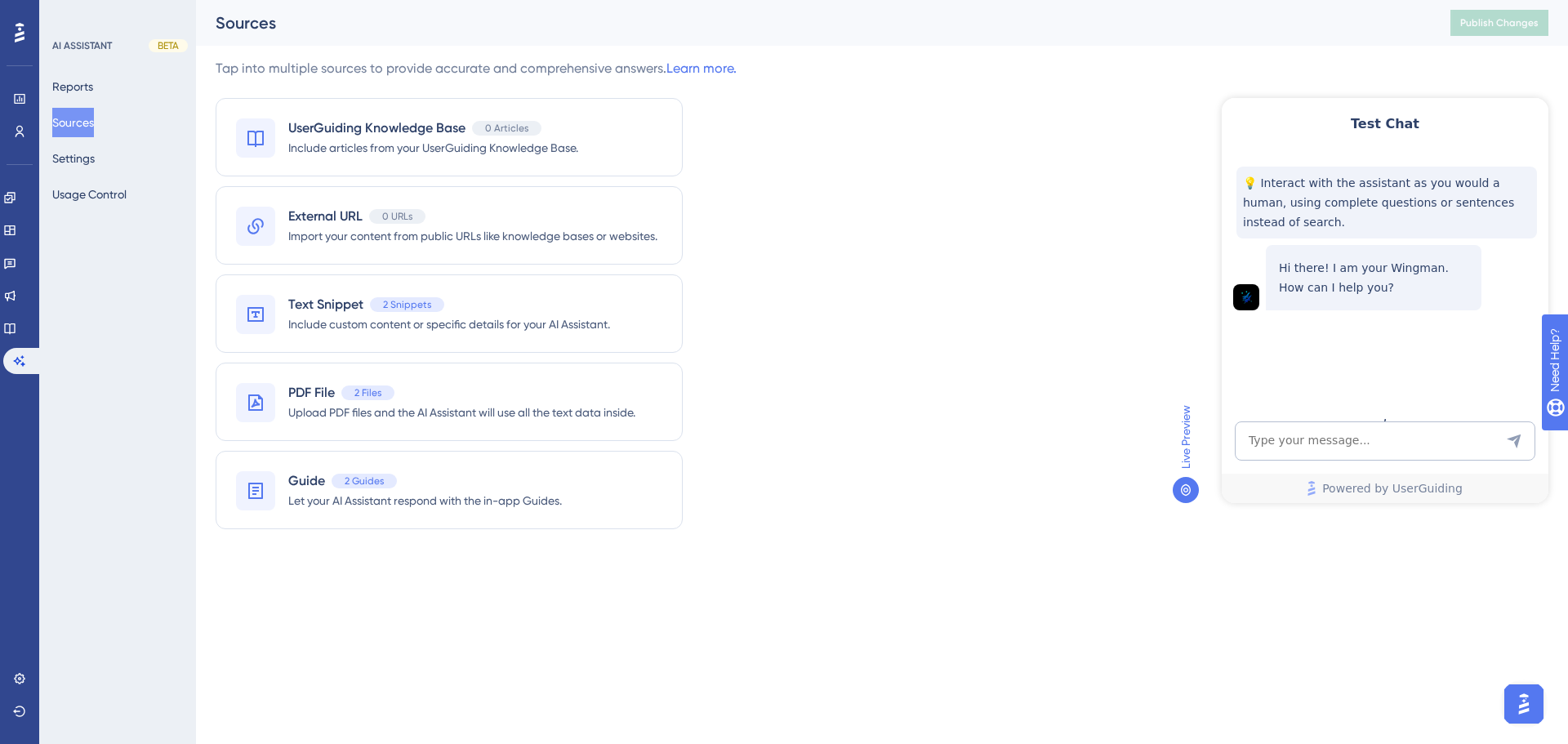
click at [945, 482] on div "Tap into multiple sources to provide accurate and comprehensive answers. Learn …" at bounding box center [882, 303] width 1333 height 490
drag, startPoint x: 1113, startPoint y: 392, endPoint x: 995, endPoint y: 389, distance: 118.0
click at [1113, 392] on div "Tap into multiple sources to provide accurate and comprehensive answers. Learn …" at bounding box center [882, 303] width 1333 height 490
drag, startPoint x: 24, startPoint y: 677, endPoint x: 49, endPoint y: 670, distance: 26.0
click at [24, 677] on icon at bounding box center [20, 679] width 13 height 13
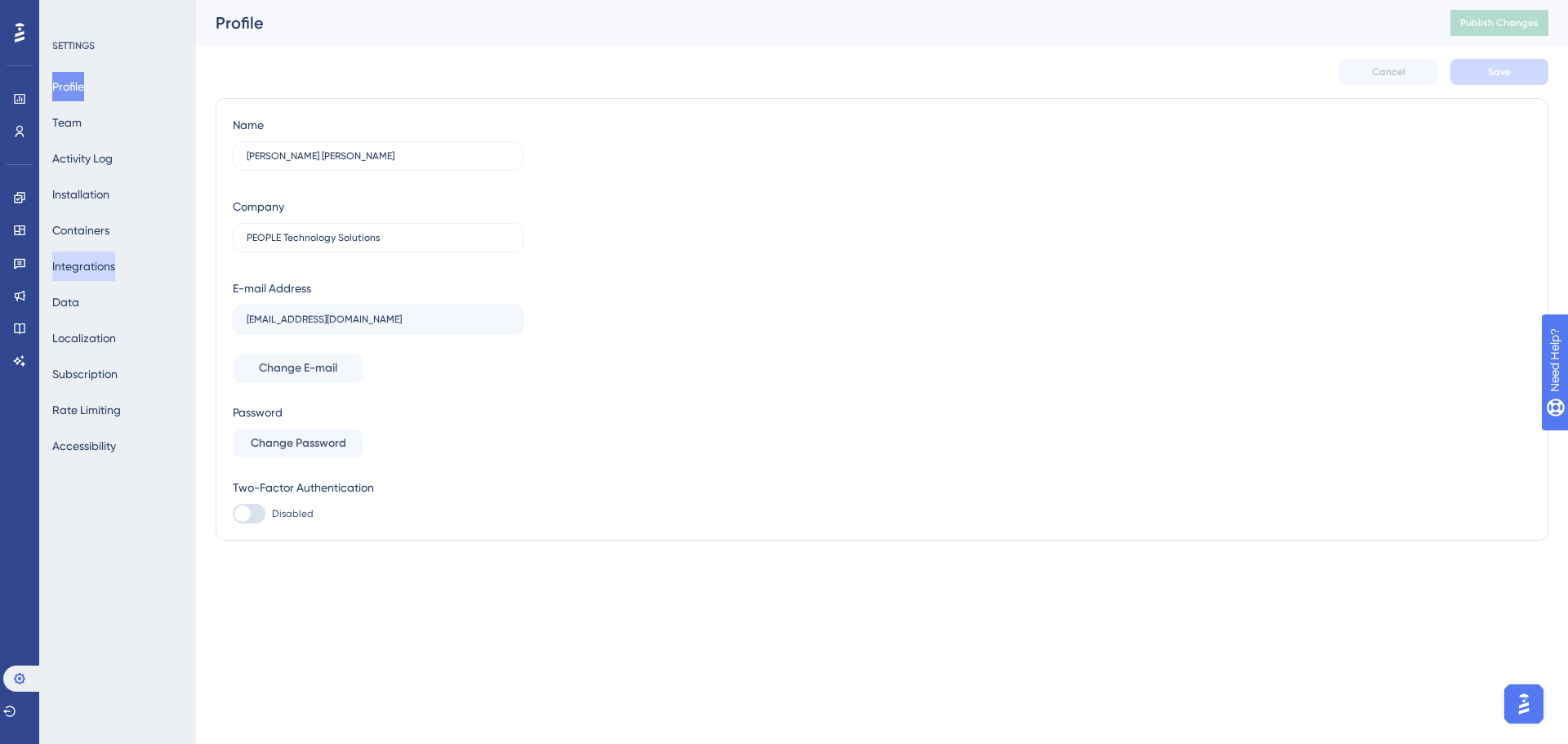
click at [104, 267] on button "Integrations" at bounding box center [84, 266] width 63 height 29
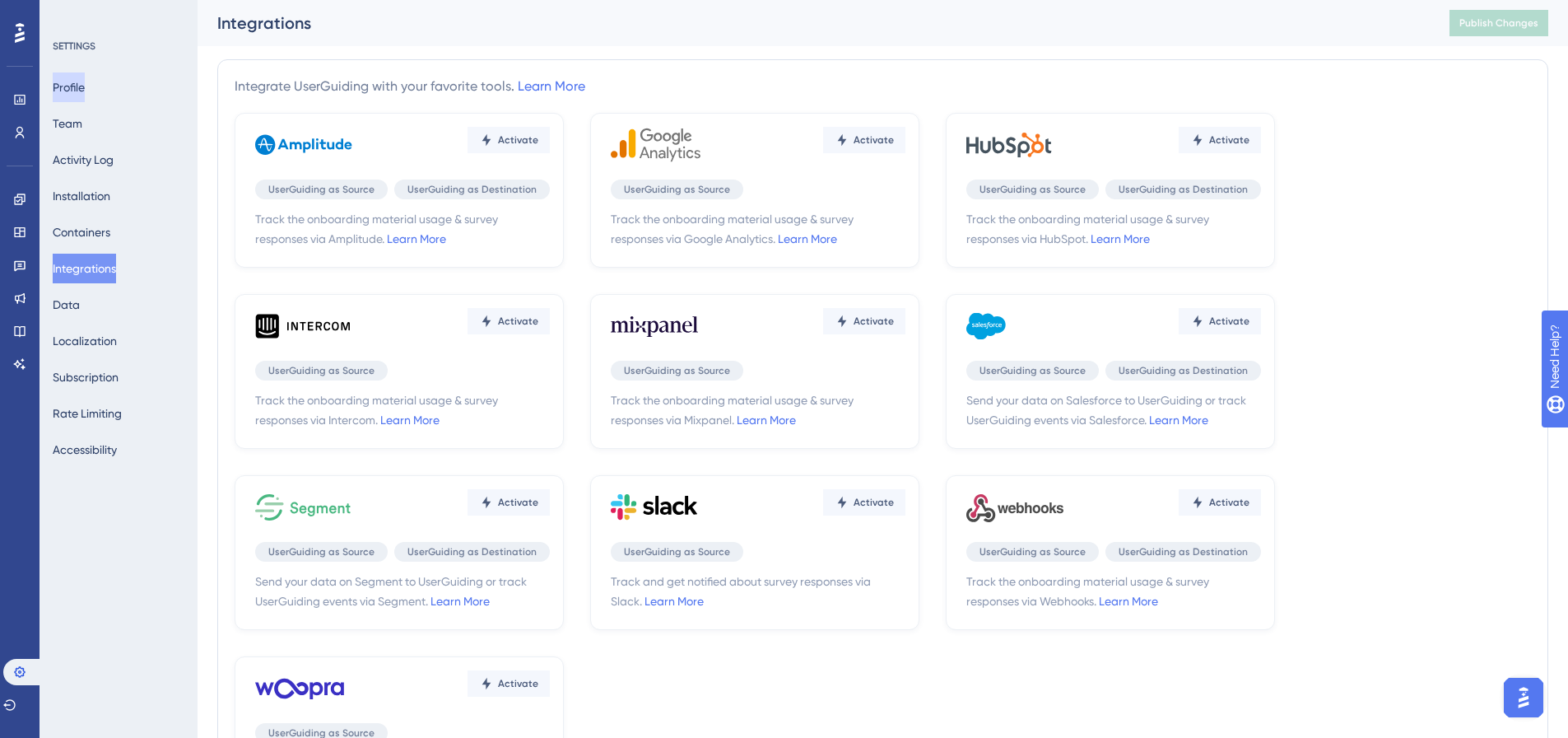
click at [72, 94] on button "Profile" at bounding box center [69, 87] width 32 height 29
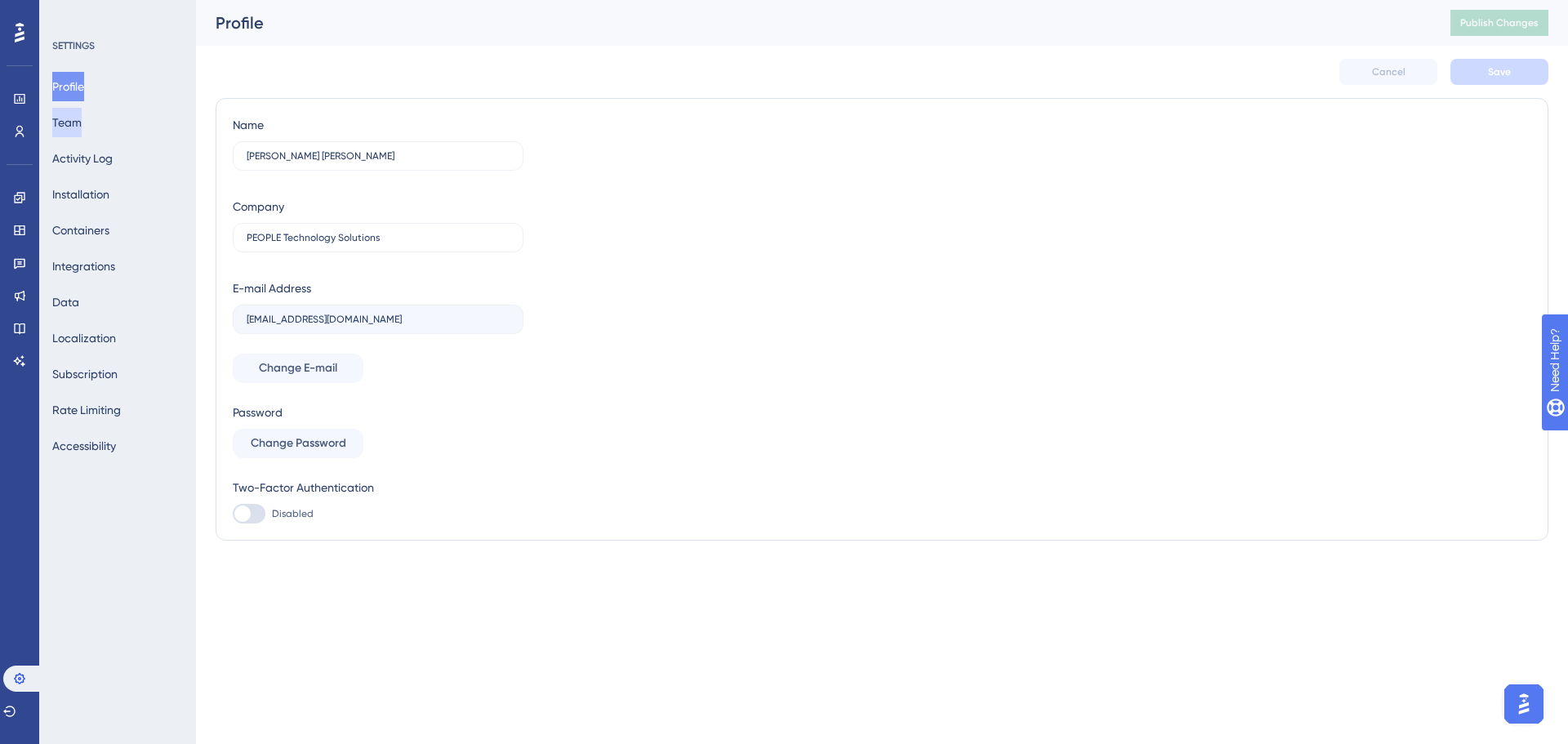
click at [77, 116] on button "Team" at bounding box center [67, 122] width 29 height 29
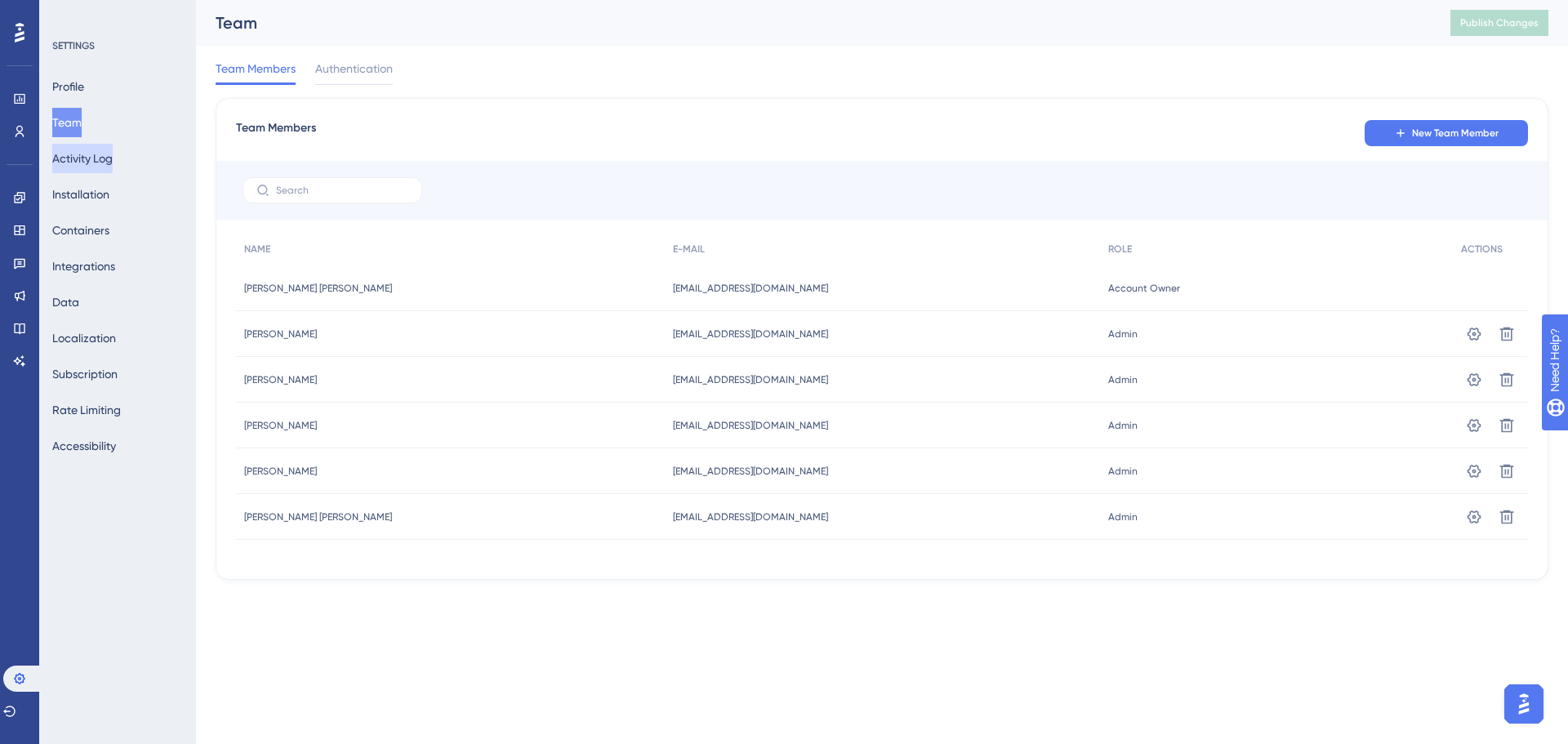
click at [94, 160] on button "Activity Log" at bounding box center [83, 158] width 60 height 29
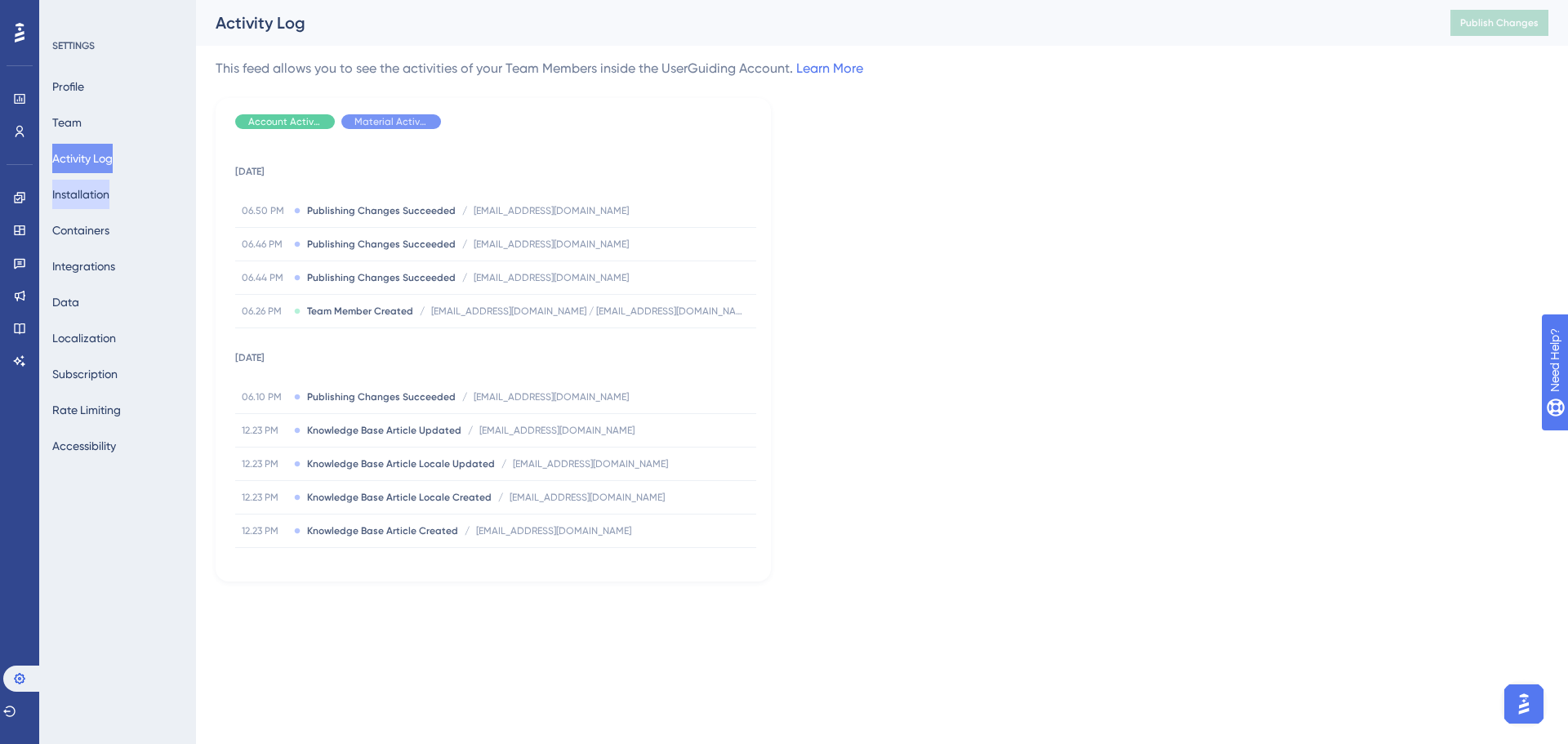
click at [108, 197] on button "Installation" at bounding box center [81, 194] width 57 height 29
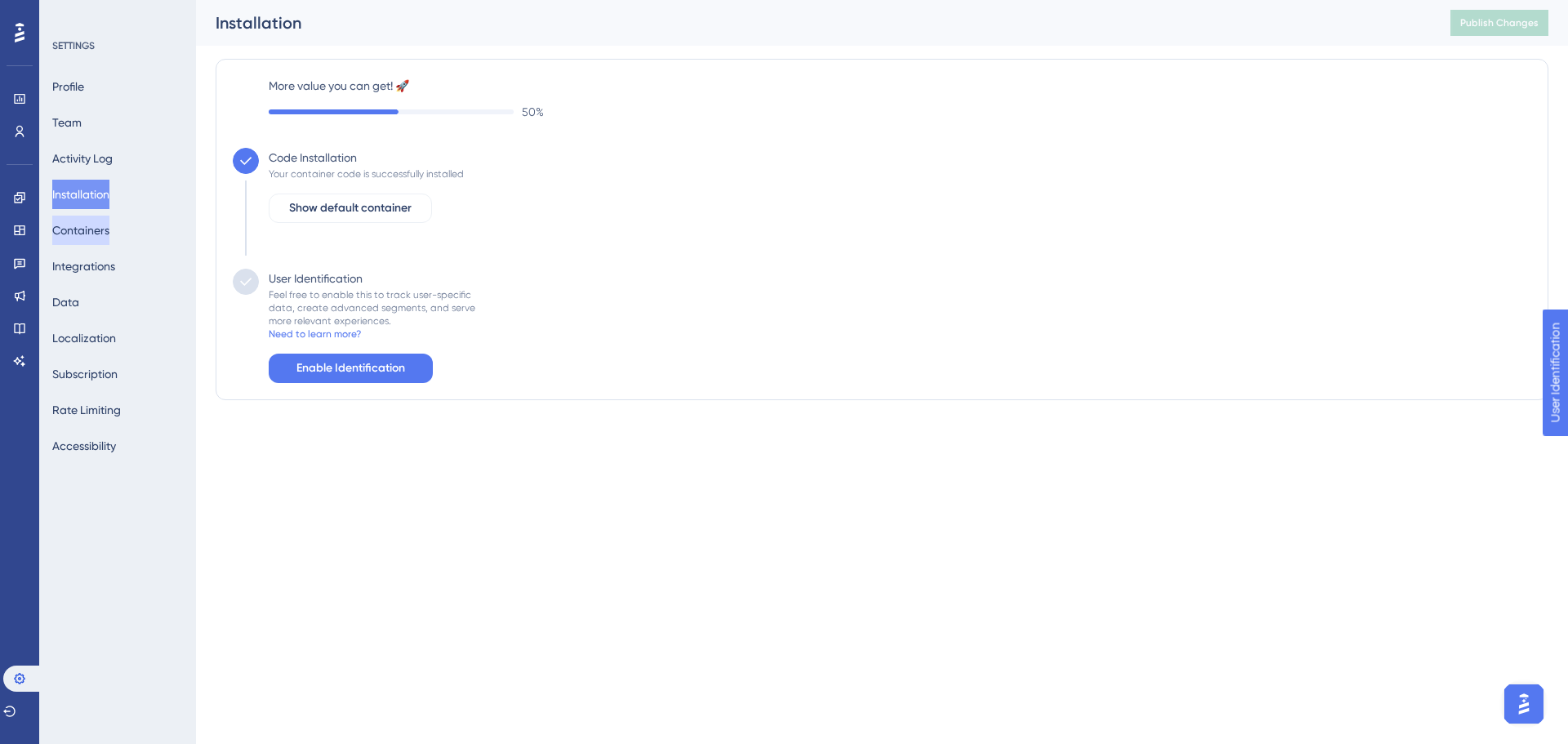
click at [101, 234] on button "Containers" at bounding box center [81, 230] width 57 height 29
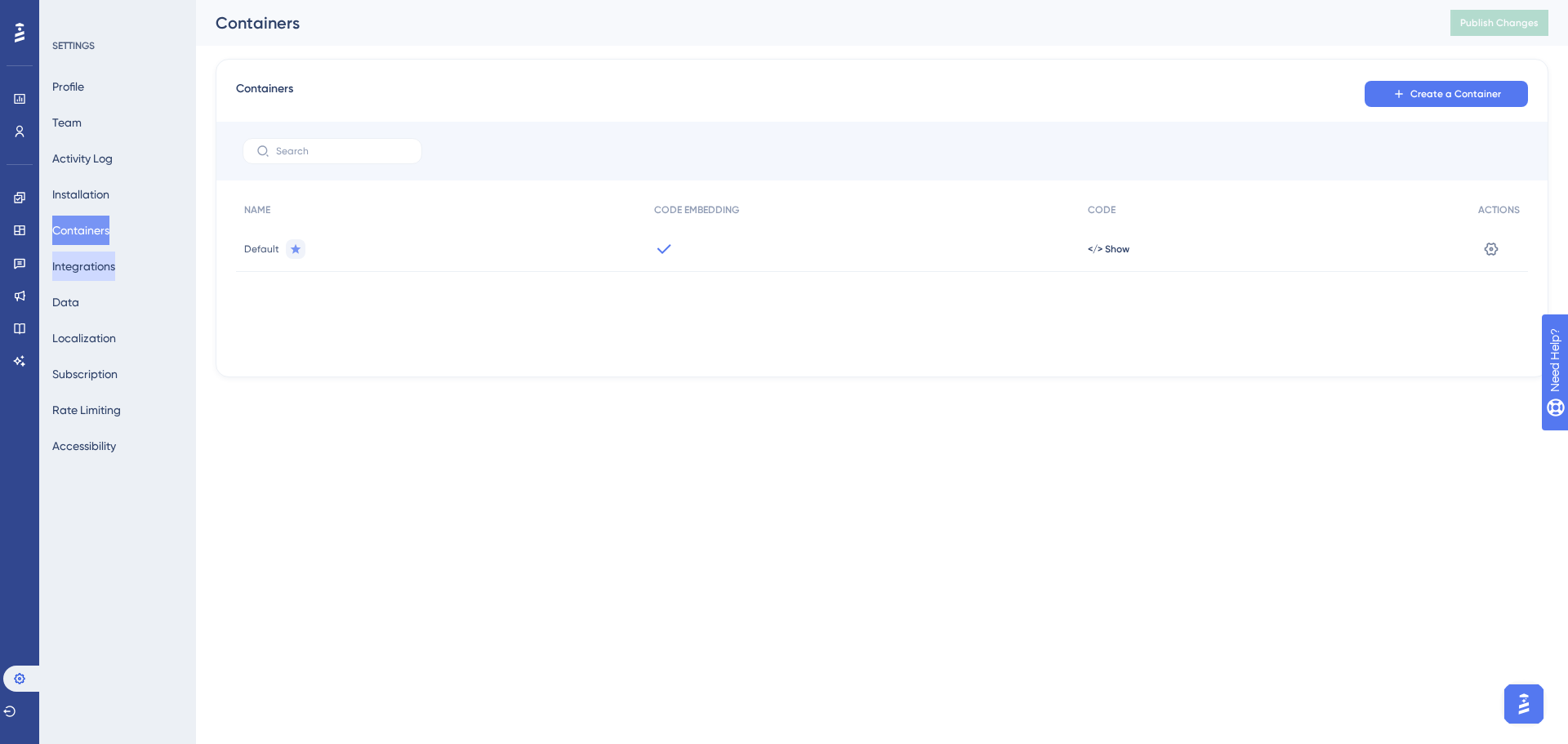
click at [98, 268] on button "Integrations" at bounding box center [84, 266] width 63 height 29
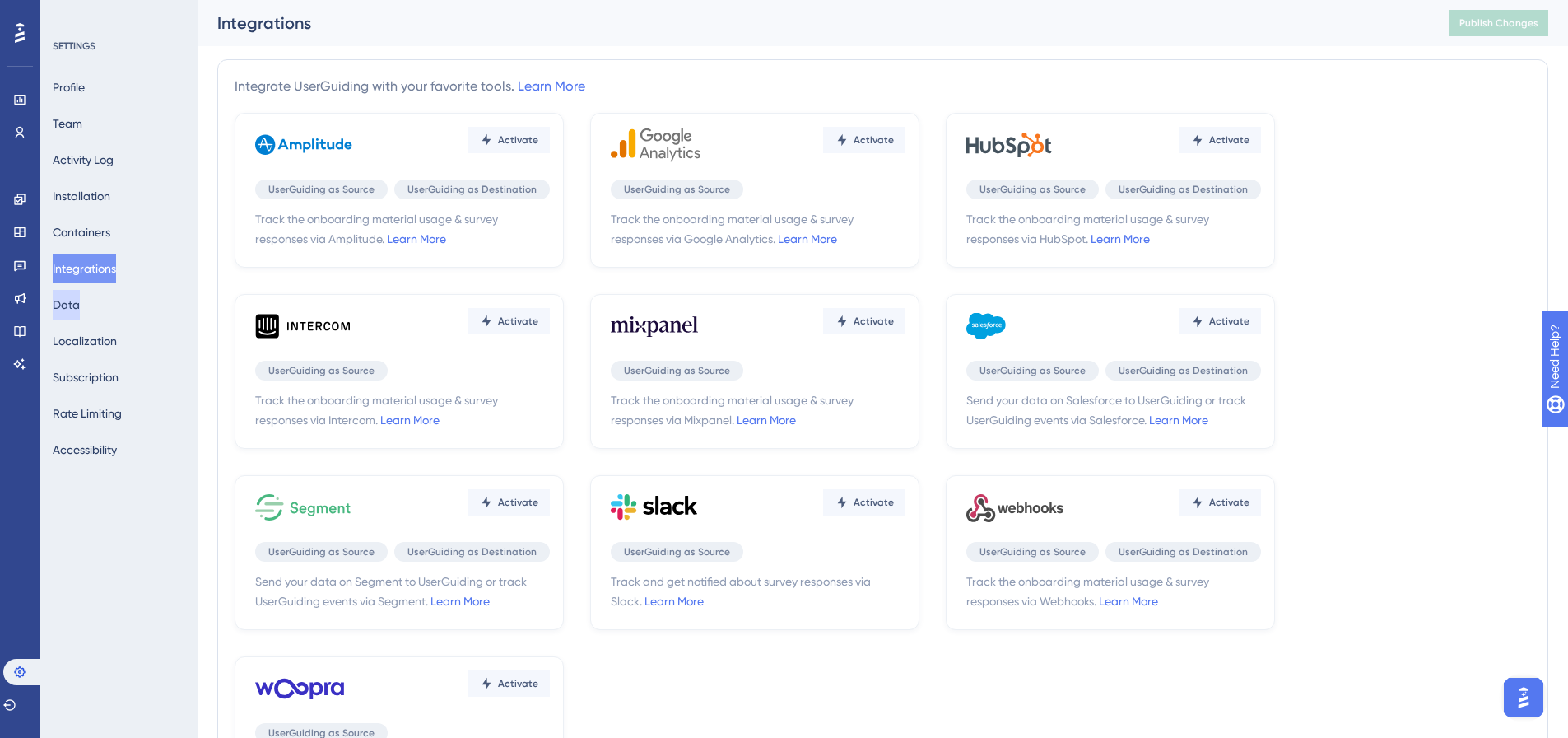
click at [80, 303] on button "Data" at bounding box center [67, 304] width 27 height 29
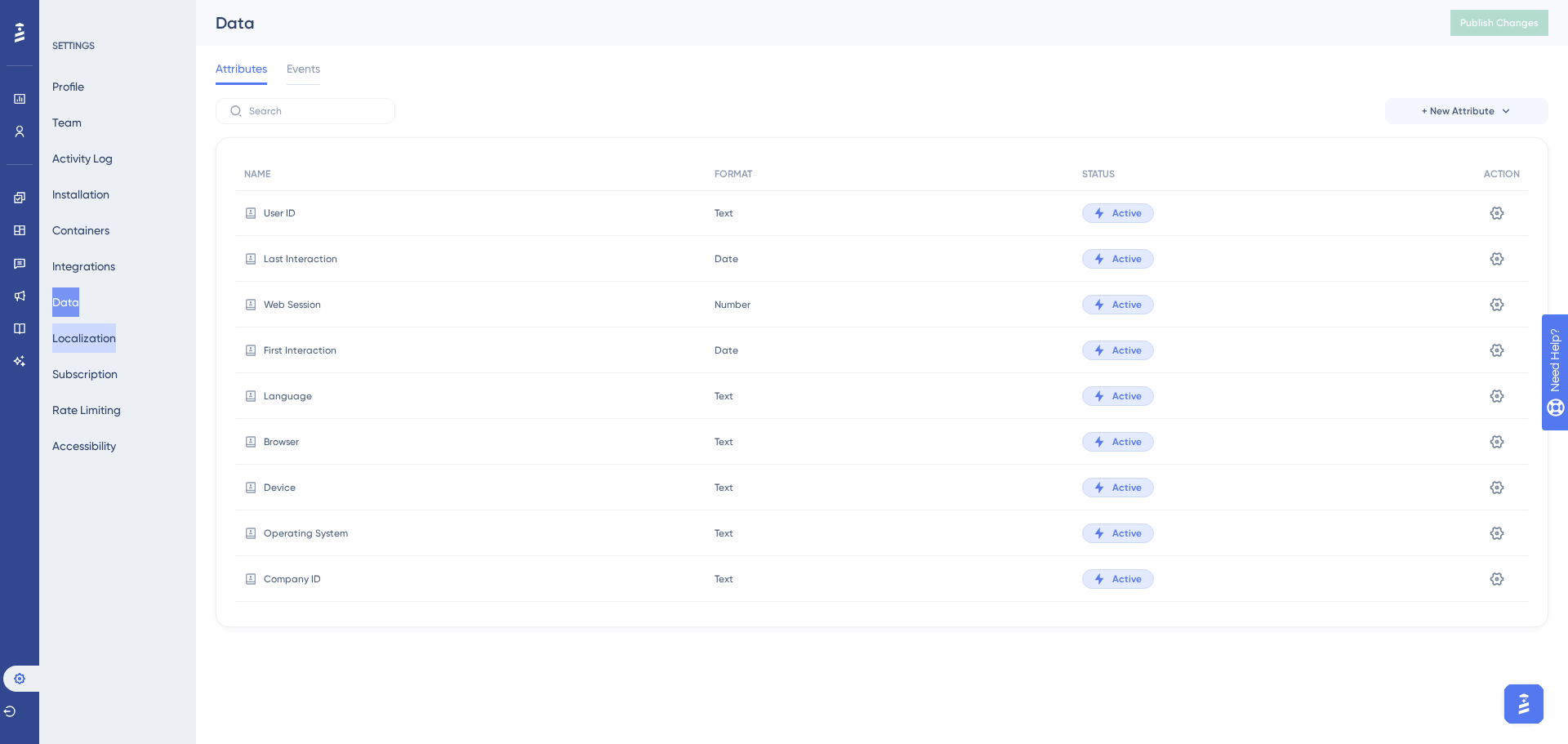
click at [89, 334] on button "Localization" at bounding box center [84, 338] width 64 height 29
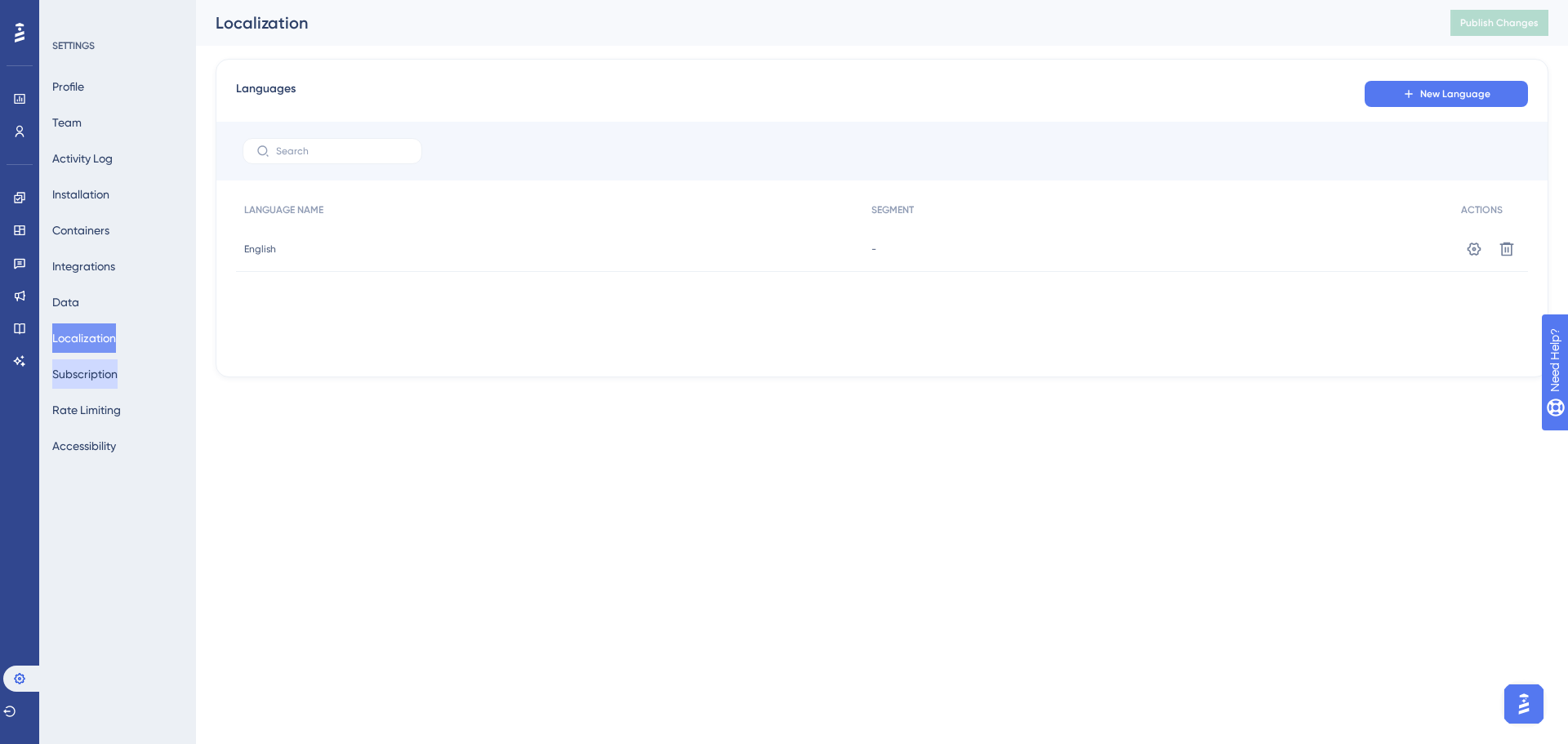
click at [87, 379] on button "Subscription" at bounding box center [85, 374] width 65 height 29
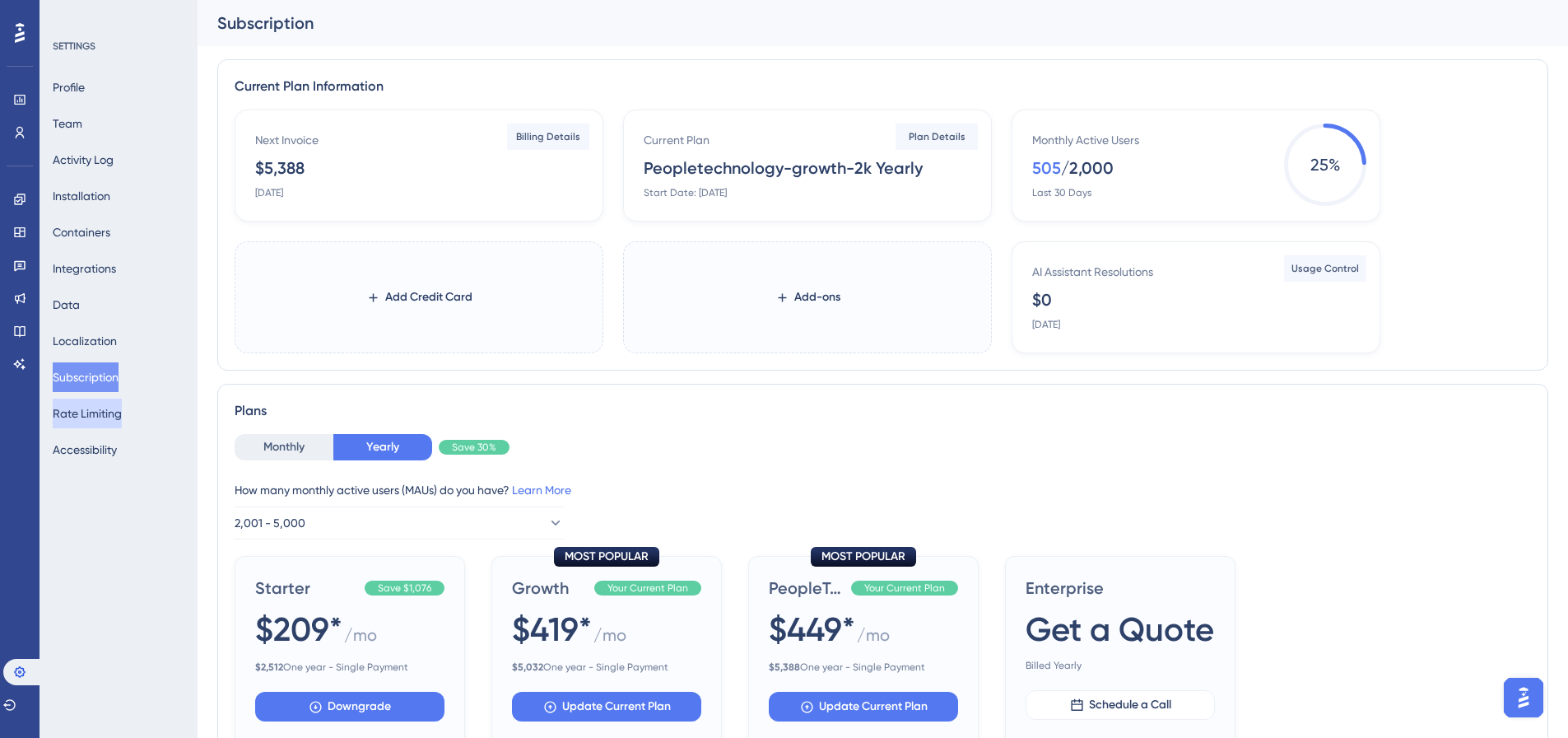
click at [88, 415] on button "Rate Limiting" at bounding box center [88, 413] width 69 height 29
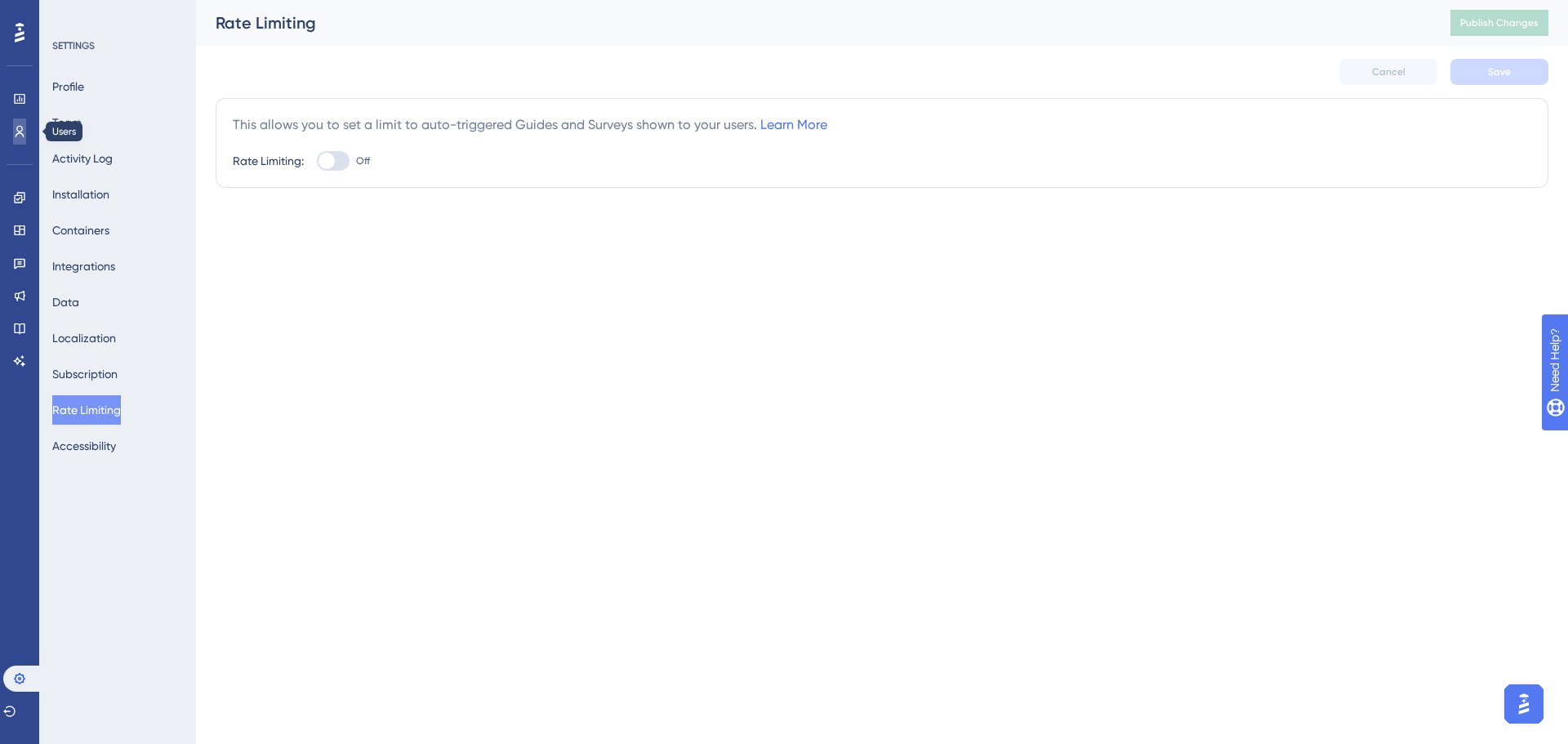
click at [24, 137] on icon at bounding box center [20, 132] width 13 height 13
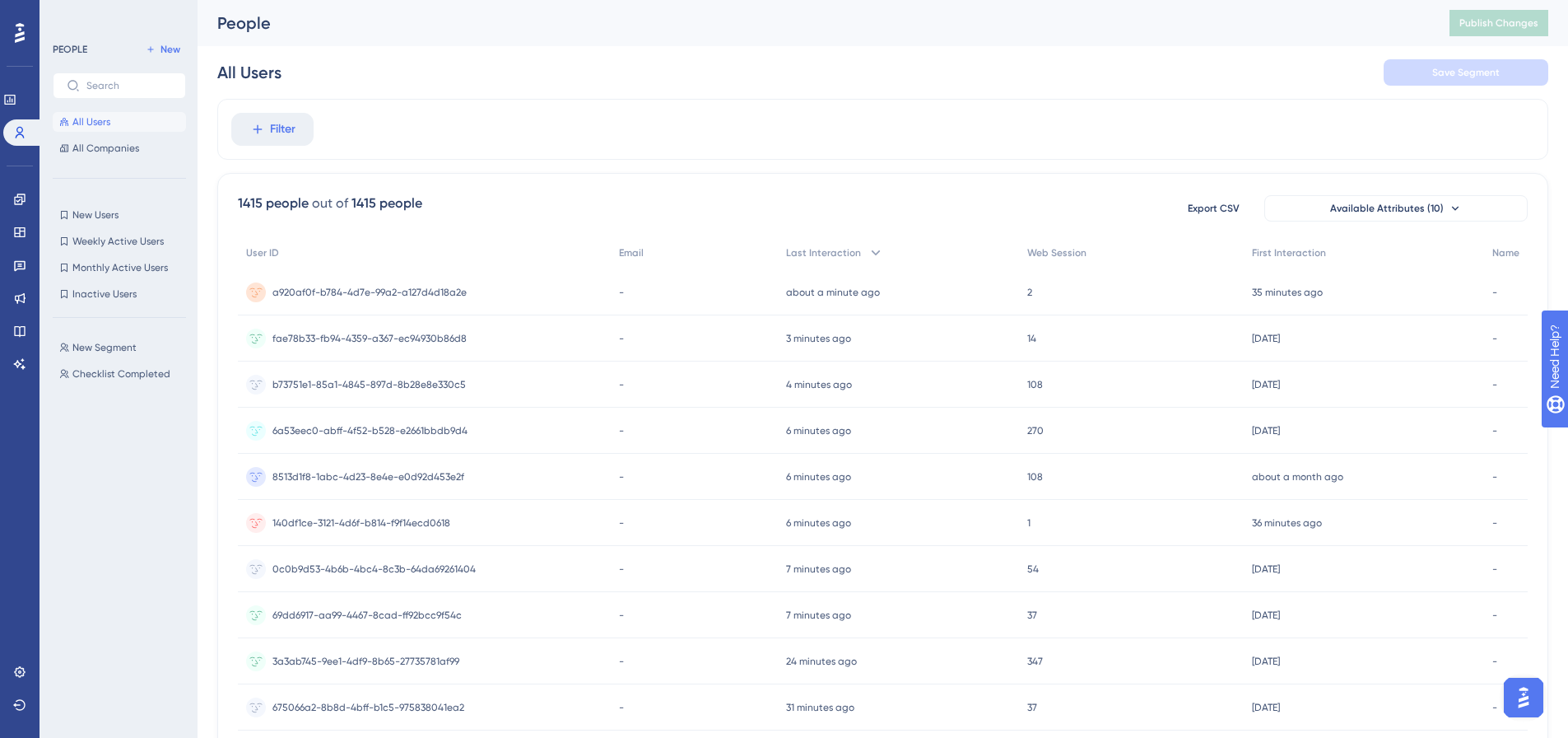
click at [126, 540] on div "New Segment New Segment Checklist Completed Checklist Completed" at bounding box center [125, 520] width 143 height 377
